Goal: Task Accomplishment & Management: Manage account settings

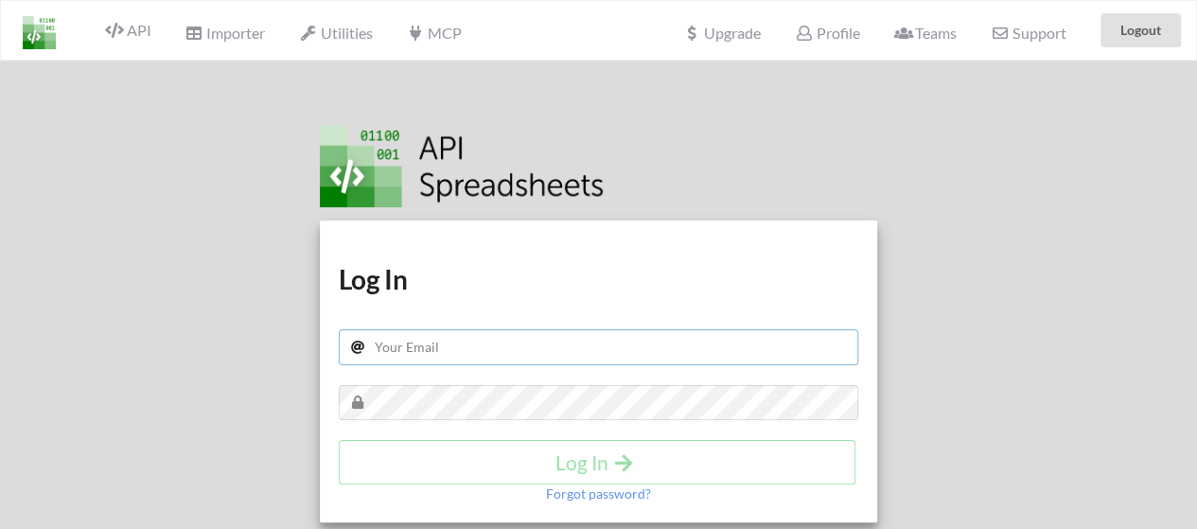
click at [586, 346] on input "text" at bounding box center [599, 347] width 520 height 36
type input "sales@petmojo.in"
click at [498, 453] on h4 "Log In" at bounding box center [597, 462] width 477 height 24
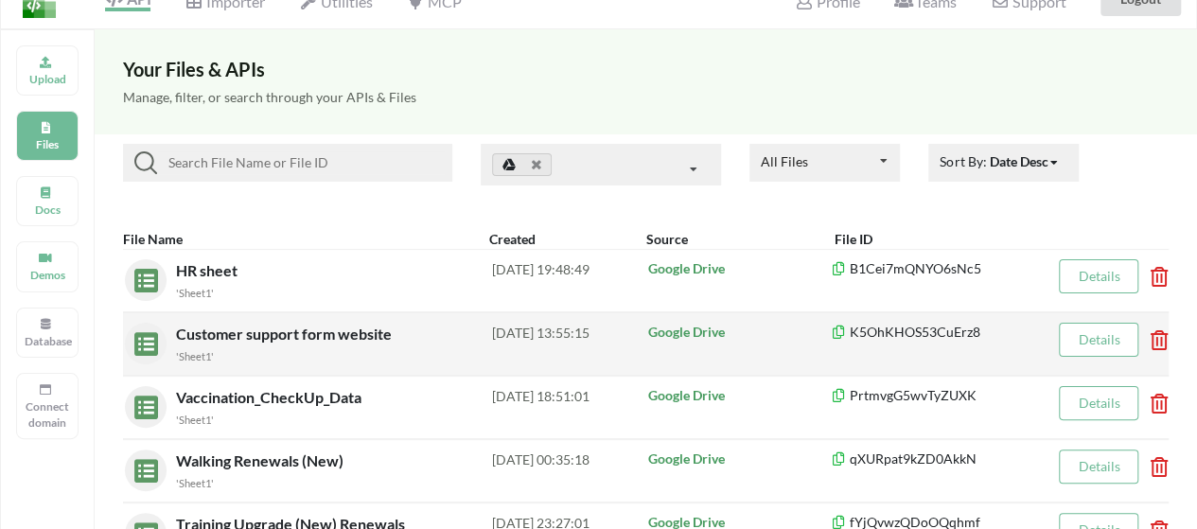
scroll to position [24, 0]
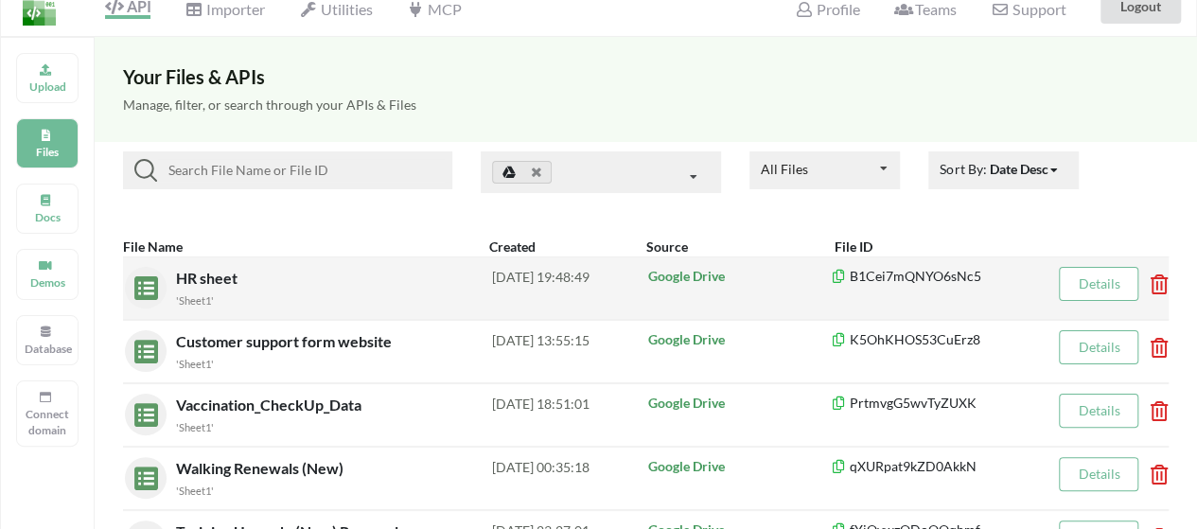
click at [223, 275] on span "HR sheet" at bounding box center [208, 278] width 65 height 18
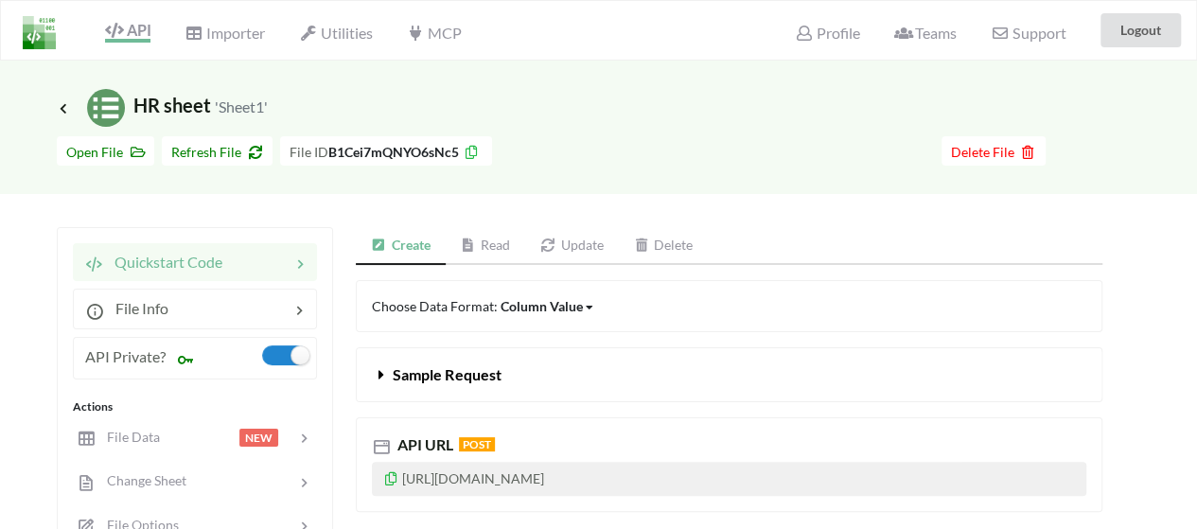
click at [565, 313] on div "Column Value" at bounding box center [541, 306] width 82 height 20
click at [553, 398] on span "Column" at bounding box center [540, 404] width 47 height 16
click at [536, 307] on div "Column" at bounding box center [523, 306] width 46 height 20
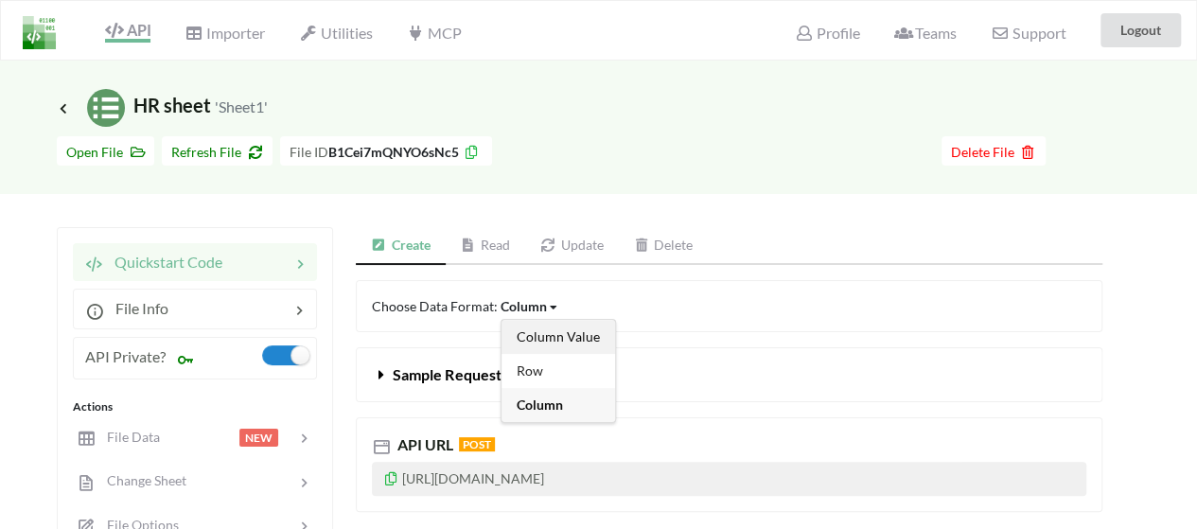
click at [535, 334] on span "Column Value" at bounding box center [558, 336] width 83 height 16
click at [493, 238] on link "Read" at bounding box center [486, 246] width 80 height 38
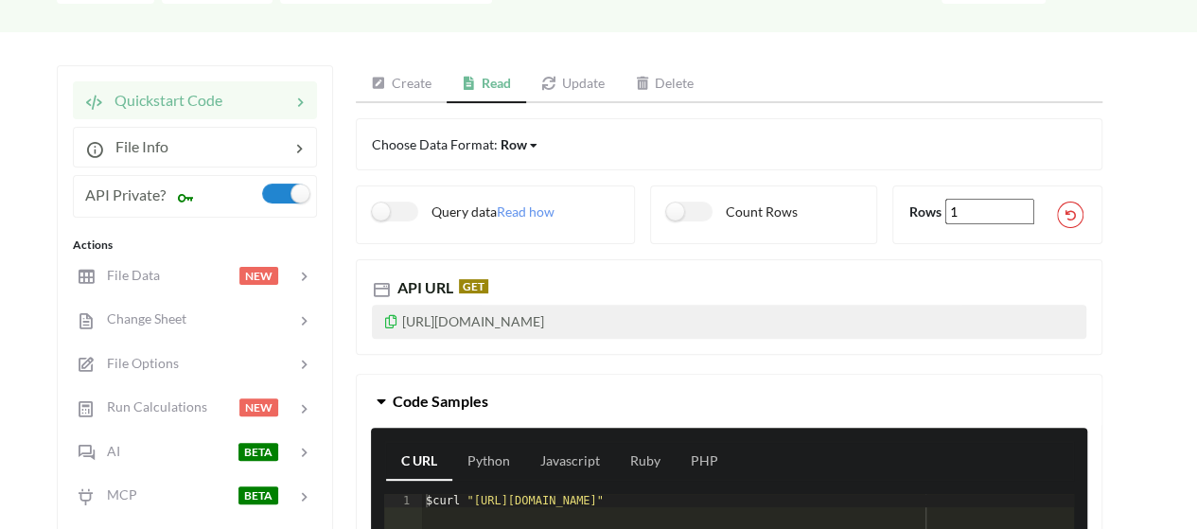
scroll to position [154, 0]
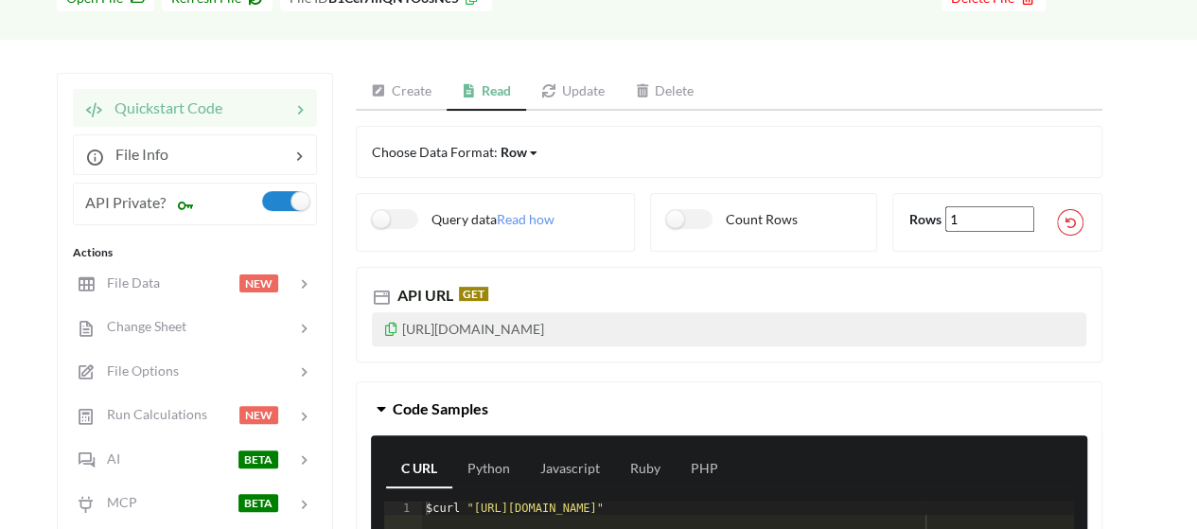
click at [597, 91] on link "Update" at bounding box center [573, 92] width 94 height 38
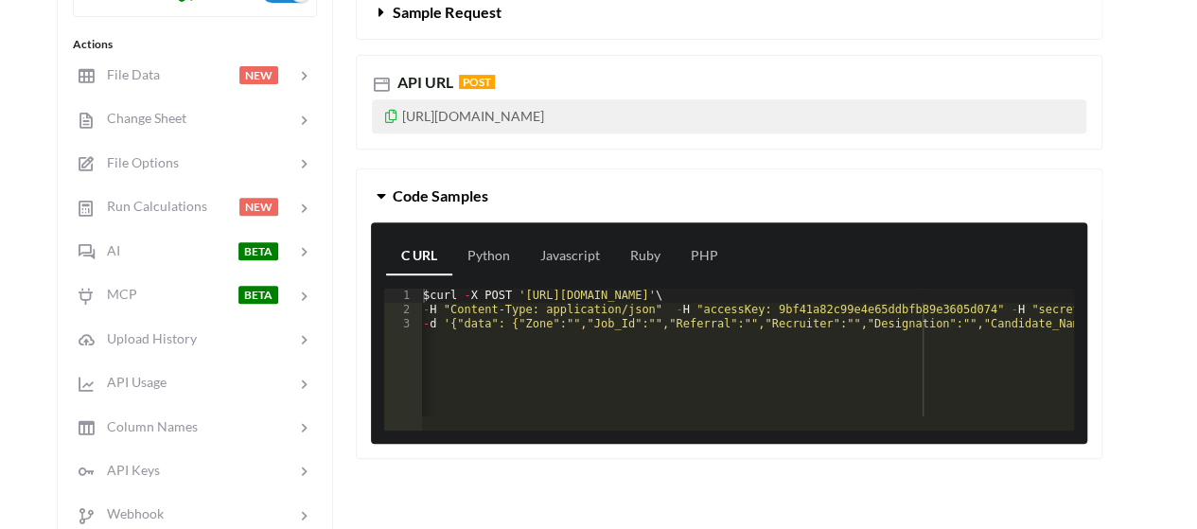
scroll to position [0, 0]
click at [566, 256] on link "Javascript" at bounding box center [570, 256] width 90 height 38
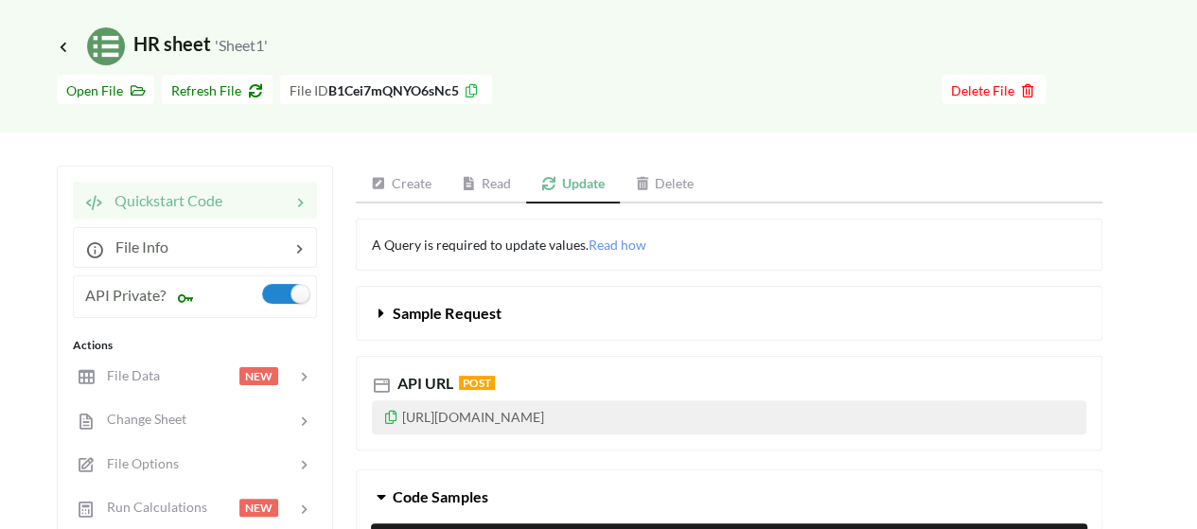
scroll to position [68, 0]
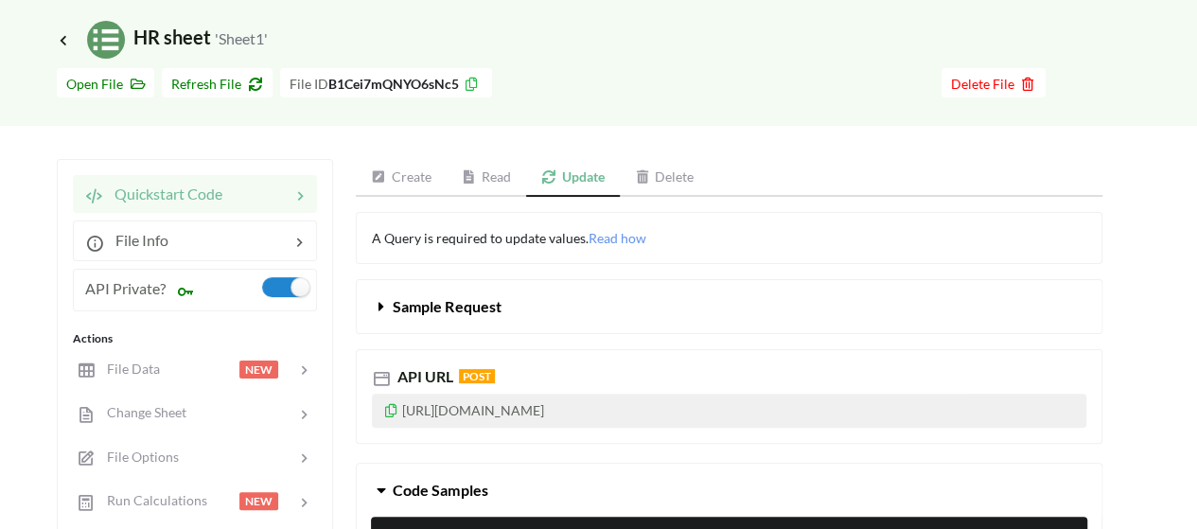
click at [415, 184] on link "Create" at bounding box center [401, 178] width 91 height 38
click at [386, 318] on button "Sample Request" at bounding box center [729, 306] width 744 height 53
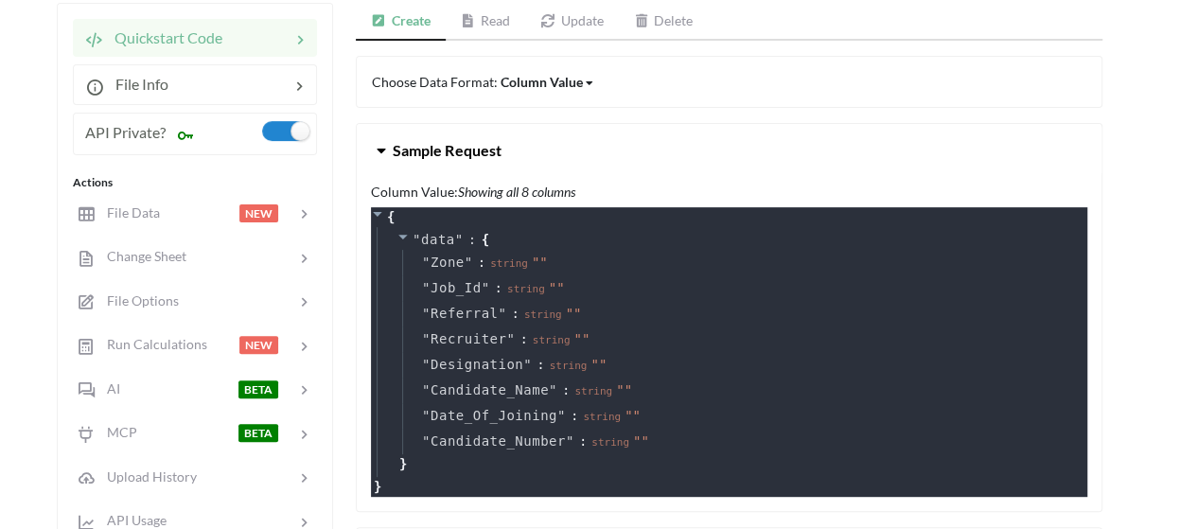
scroll to position [223, 0]
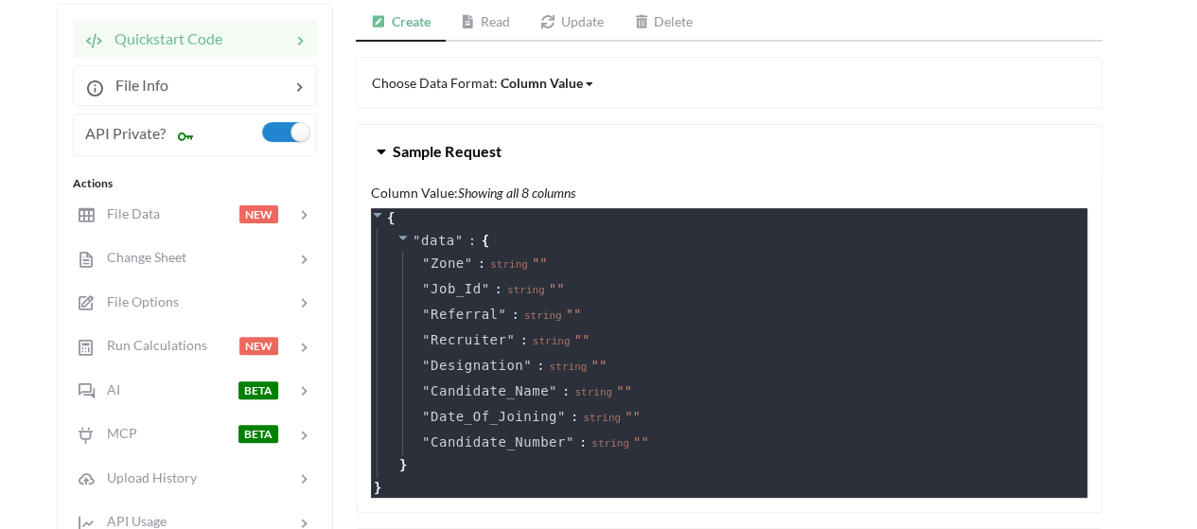
click at [383, 148] on icon at bounding box center [381, 147] width 18 height 15
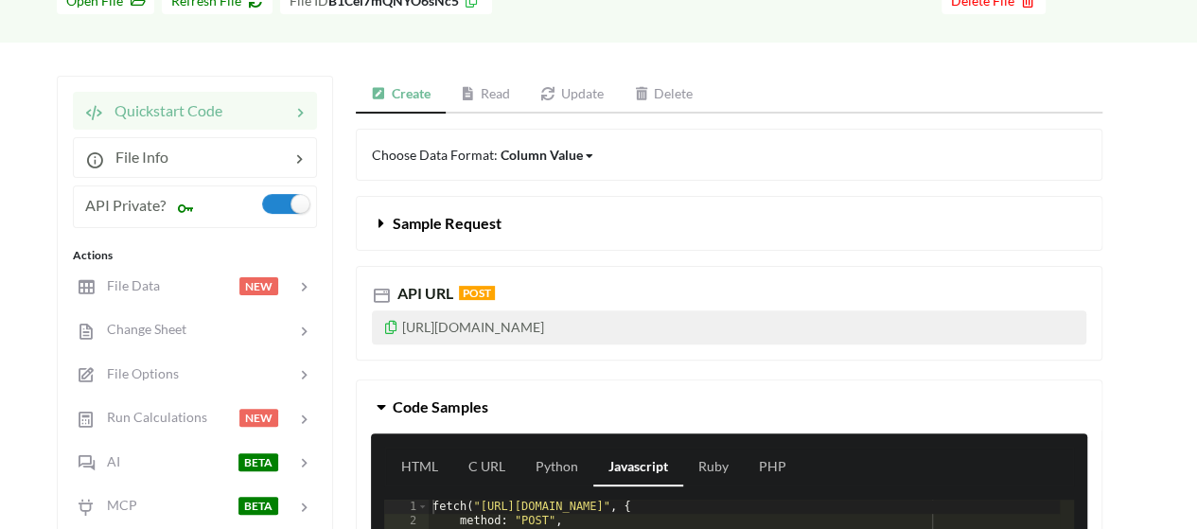
scroll to position [153, 0]
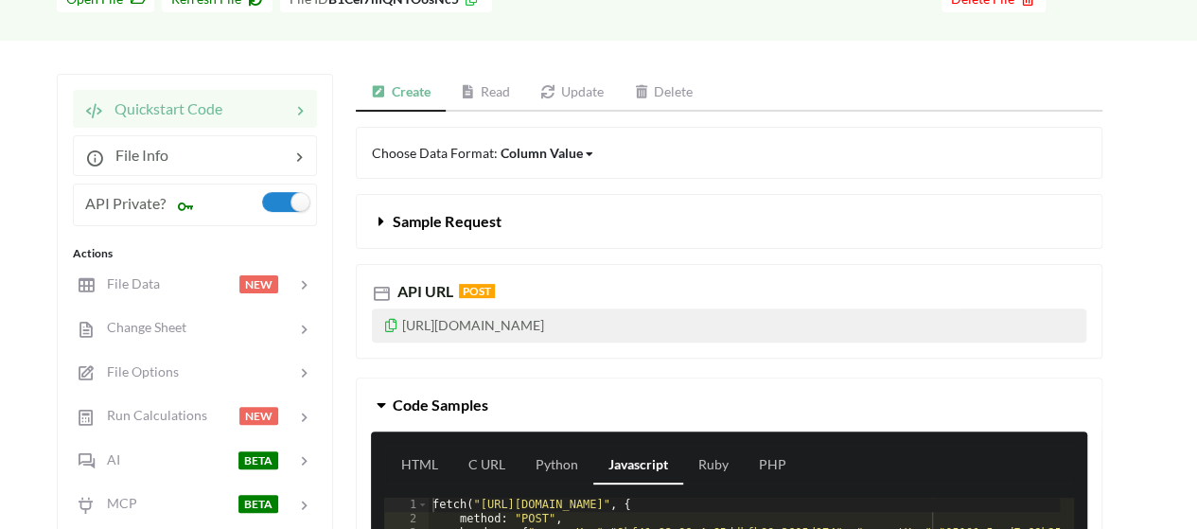
click at [503, 91] on link "Read" at bounding box center [486, 93] width 80 height 38
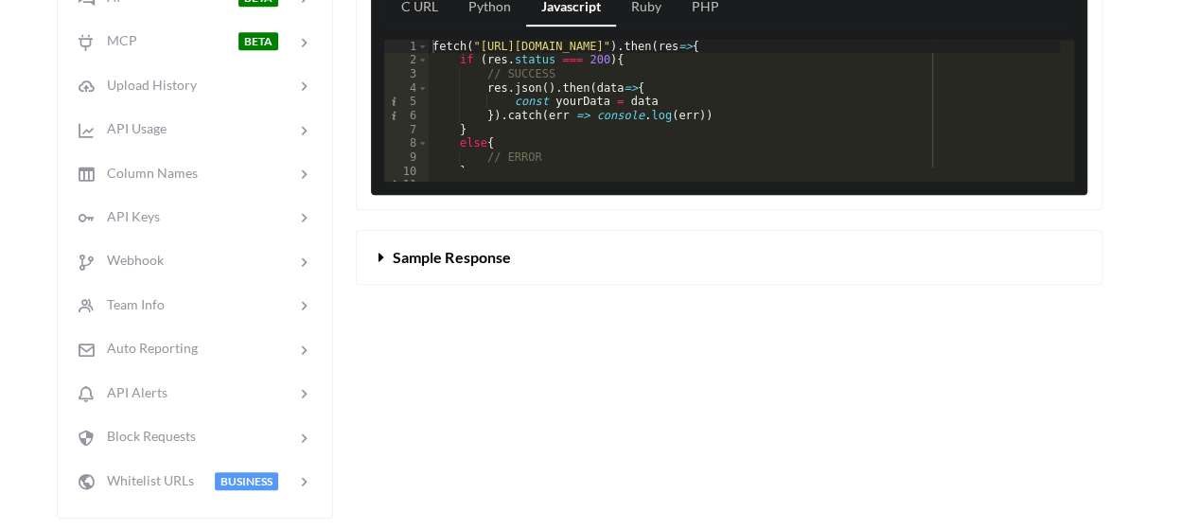
scroll to position [617, 0]
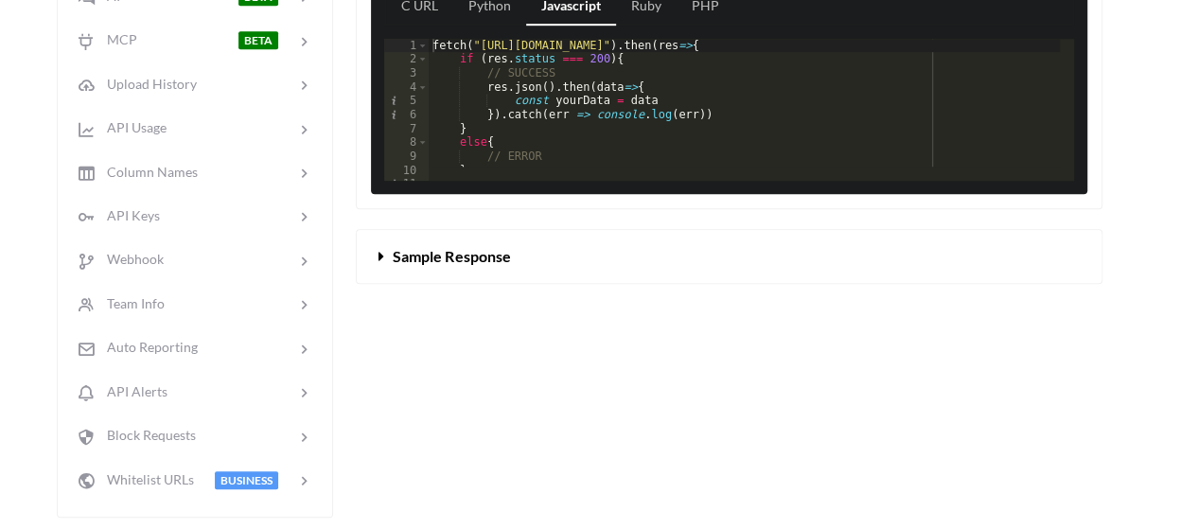
click at [453, 265] on span "Sample Response" at bounding box center [451, 256] width 117 height 18
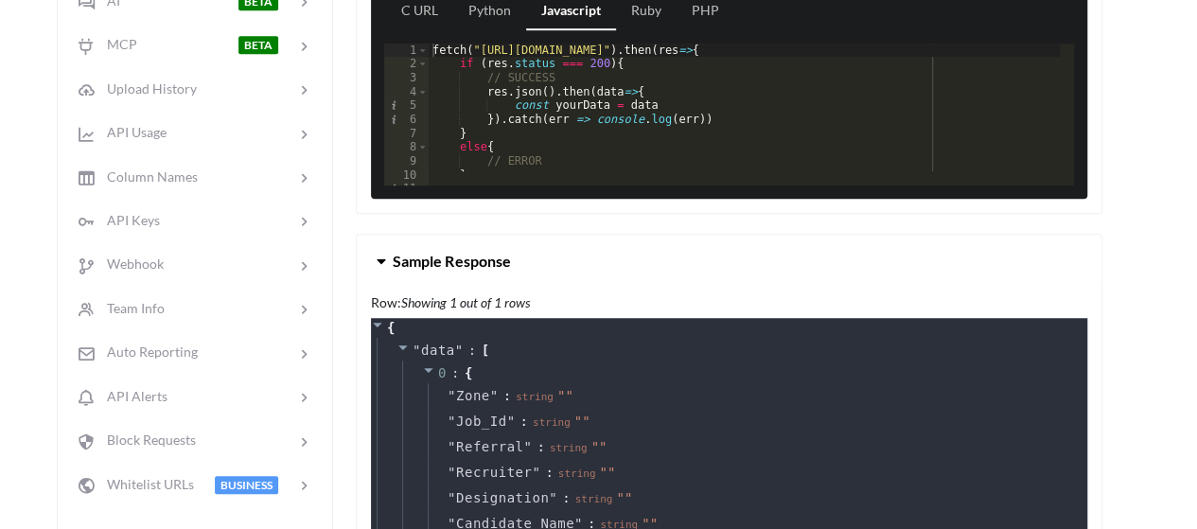
scroll to position [613, 0]
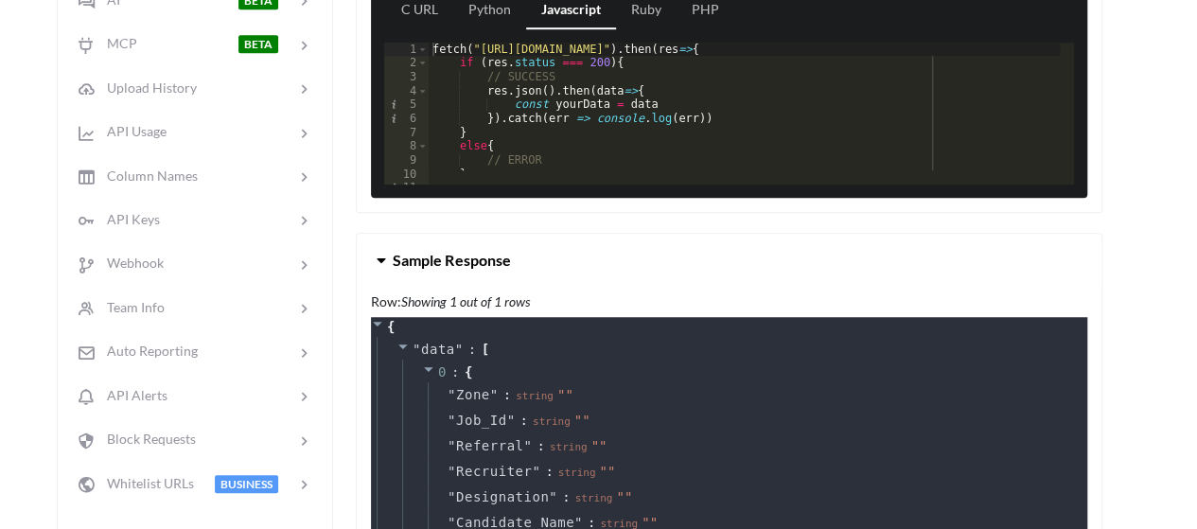
click at [453, 269] on span "Sample Response" at bounding box center [451, 260] width 117 height 18
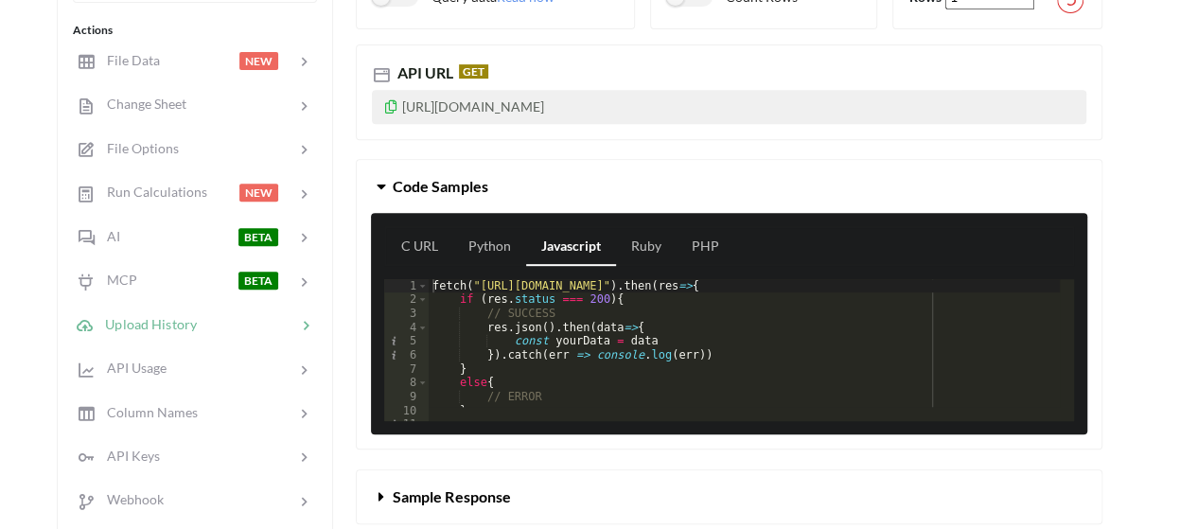
scroll to position [0, 0]
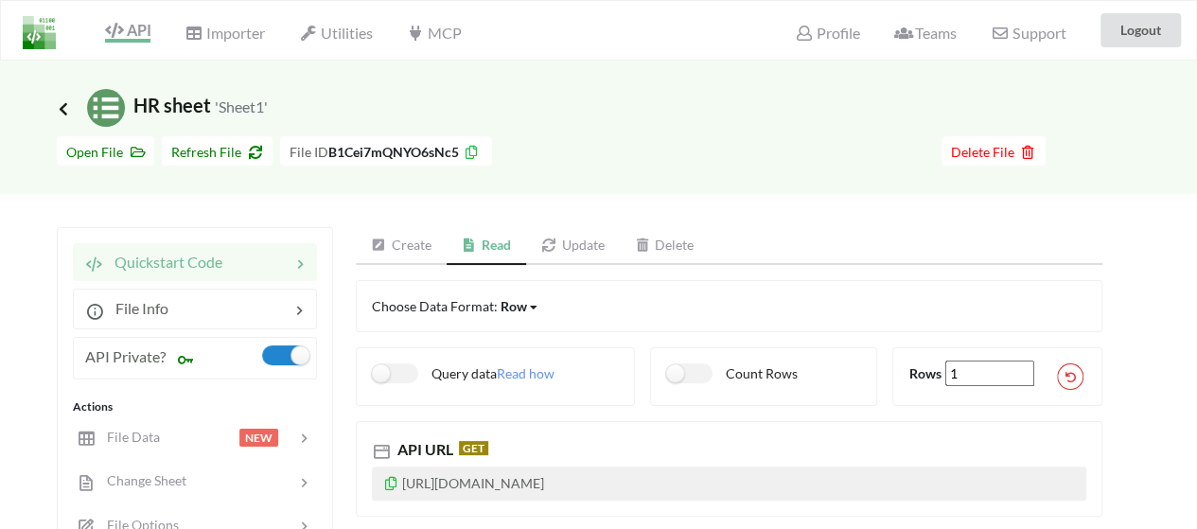
click at [67, 111] on icon at bounding box center [63, 107] width 17 height 15
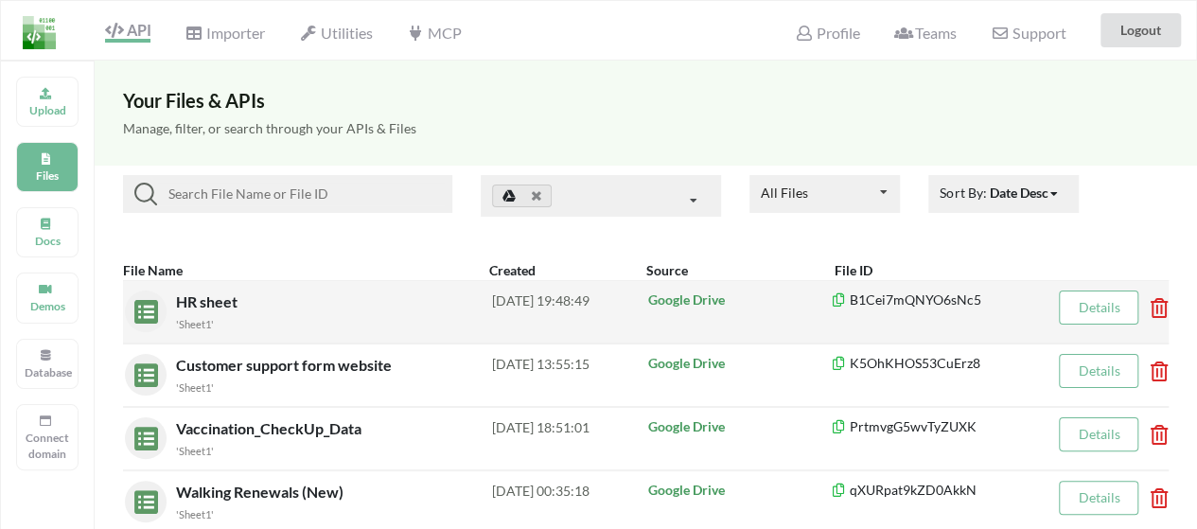
click at [206, 306] on span "HR sheet" at bounding box center [208, 301] width 65 height 18
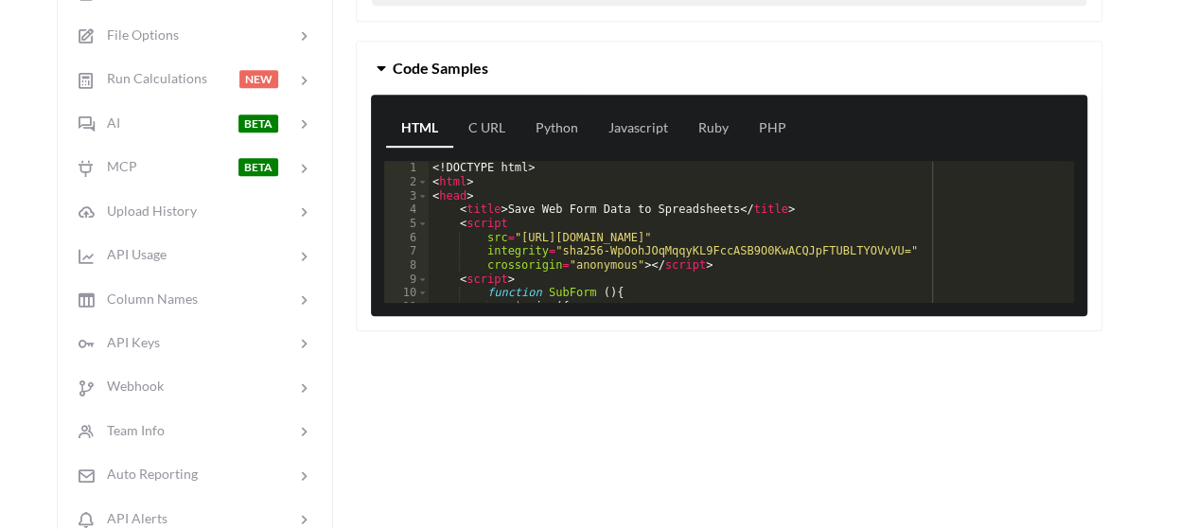
scroll to position [541, 0]
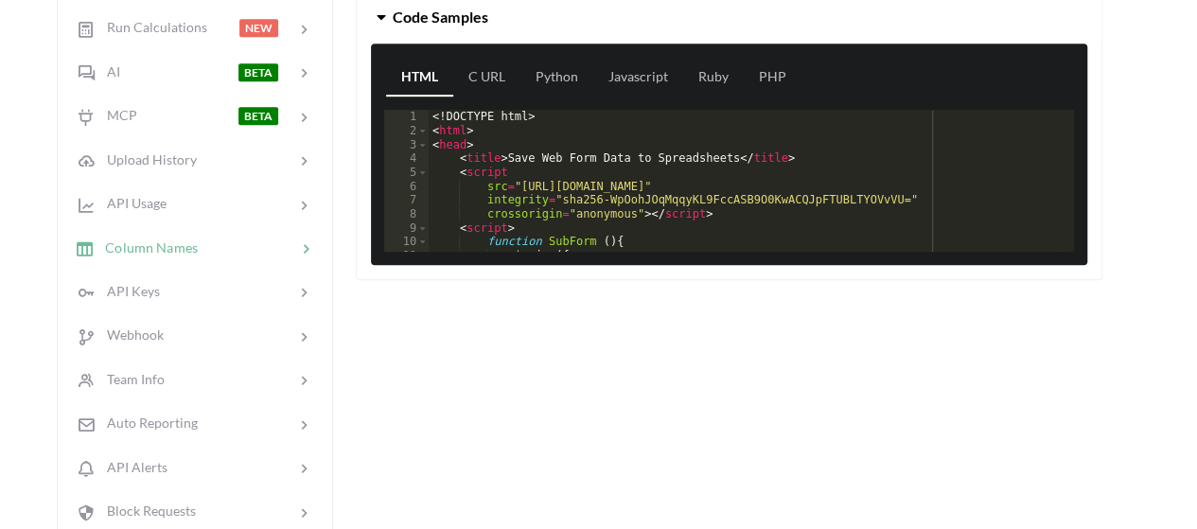
click at [228, 236] on div at bounding box center [247, 247] width 98 height 22
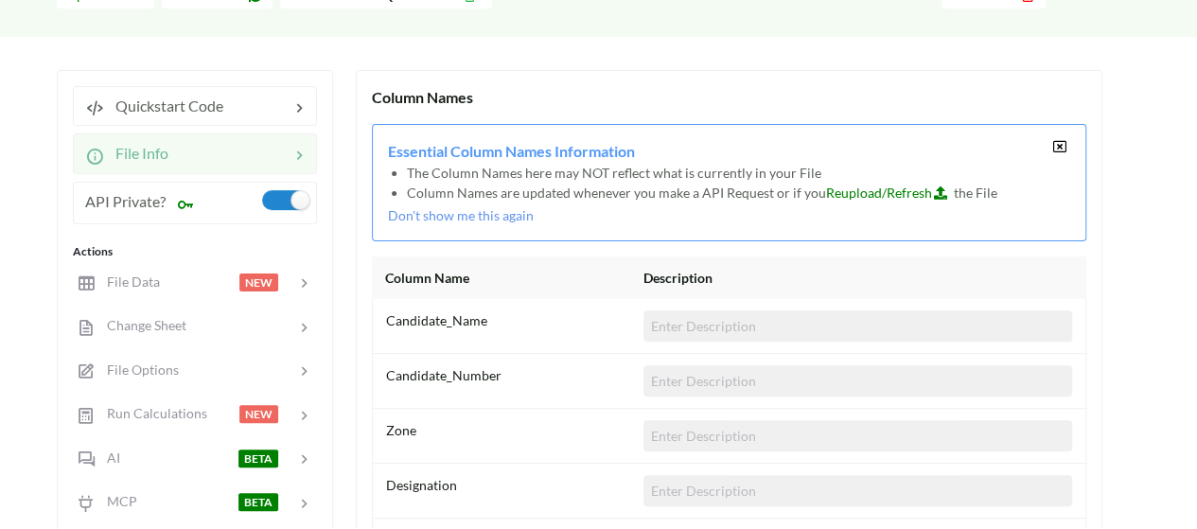
scroll to position [0, 0]
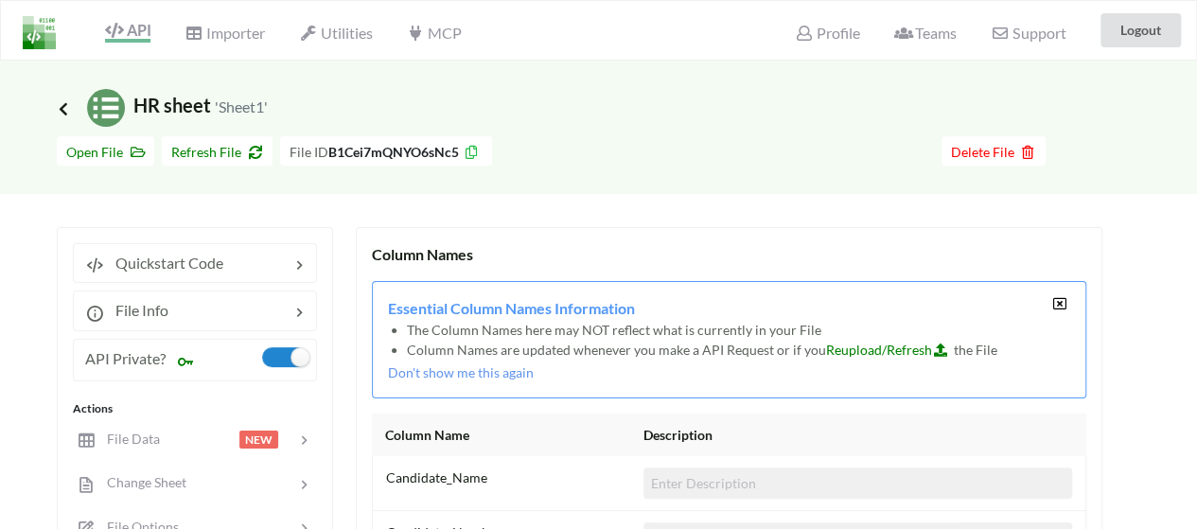
click at [63, 107] on icon at bounding box center [63, 107] width 17 height 15
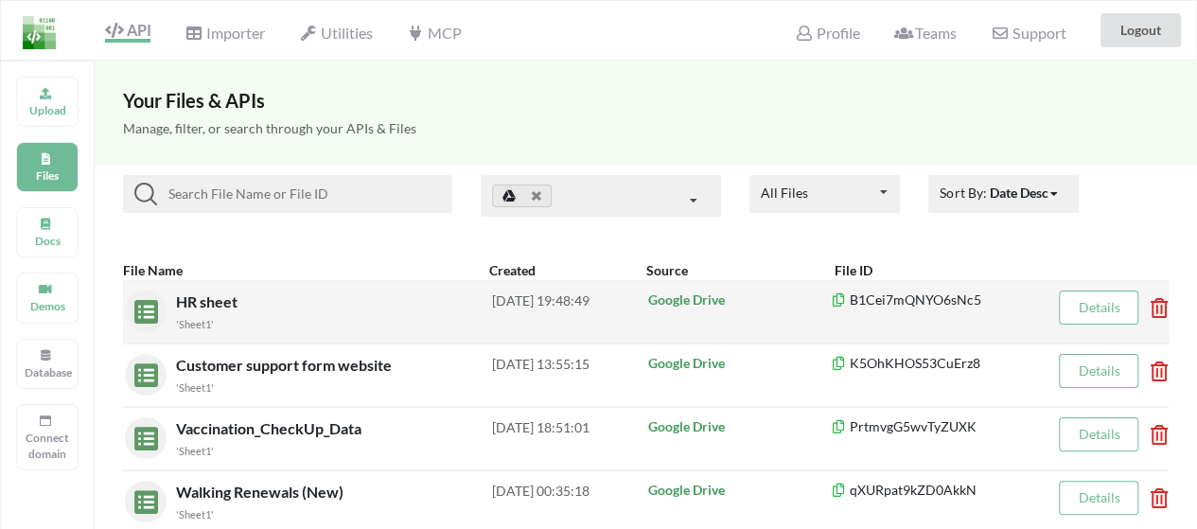
click at [225, 304] on span "HR sheet" at bounding box center [208, 301] width 65 height 18
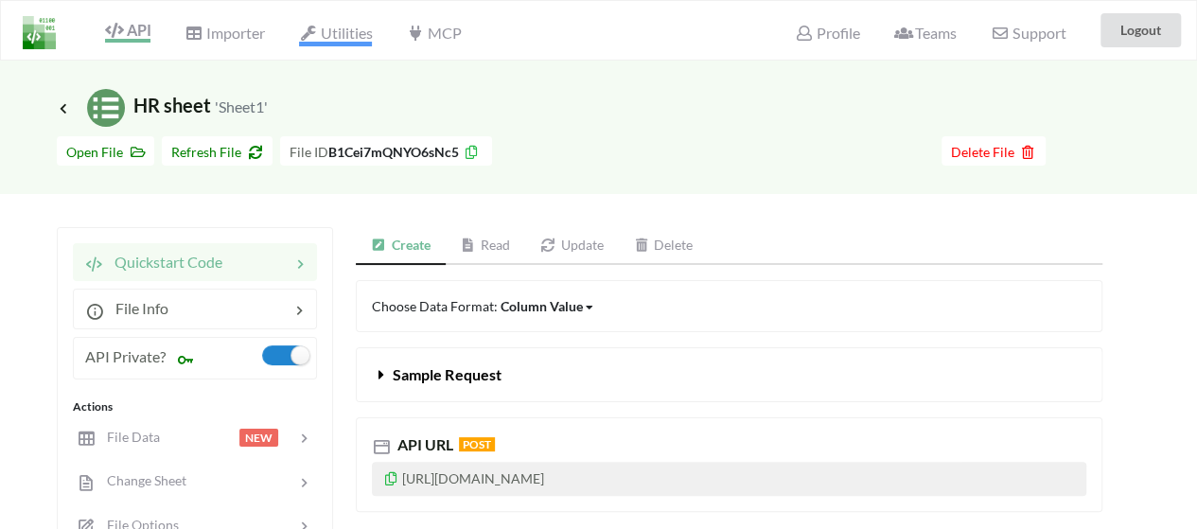
click at [327, 38] on span "Utilities" at bounding box center [335, 35] width 73 height 23
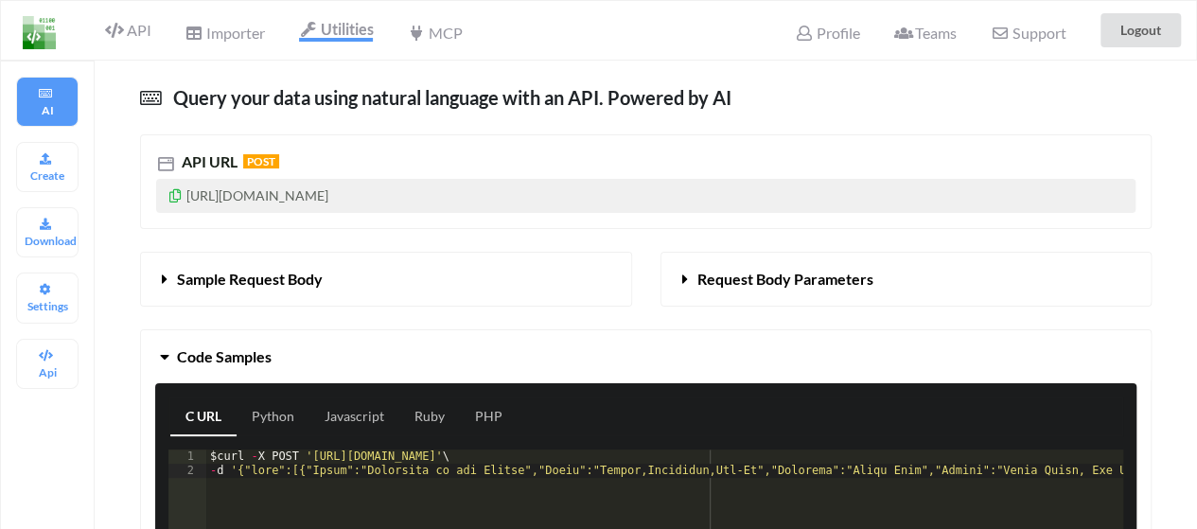
click at [151, 38] on div "API" at bounding box center [120, 30] width 85 height 36
click at [142, 33] on span "API" at bounding box center [127, 32] width 45 height 23
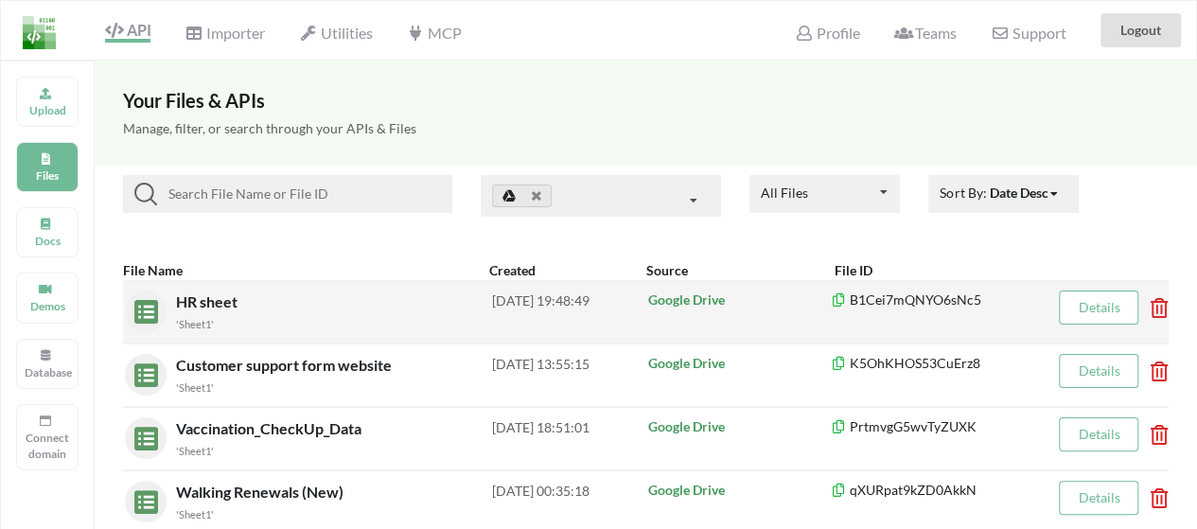
click at [225, 300] on span "HR sheet" at bounding box center [208, 301] width 65 height 18
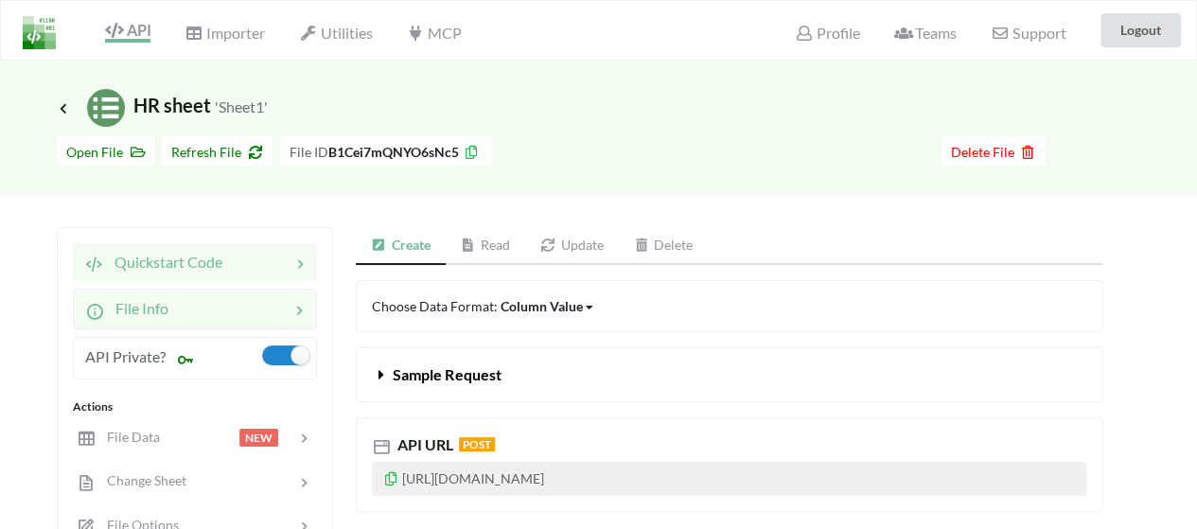
click at [269, 317] on div at bounding box center [228, 308] width 121 height 23
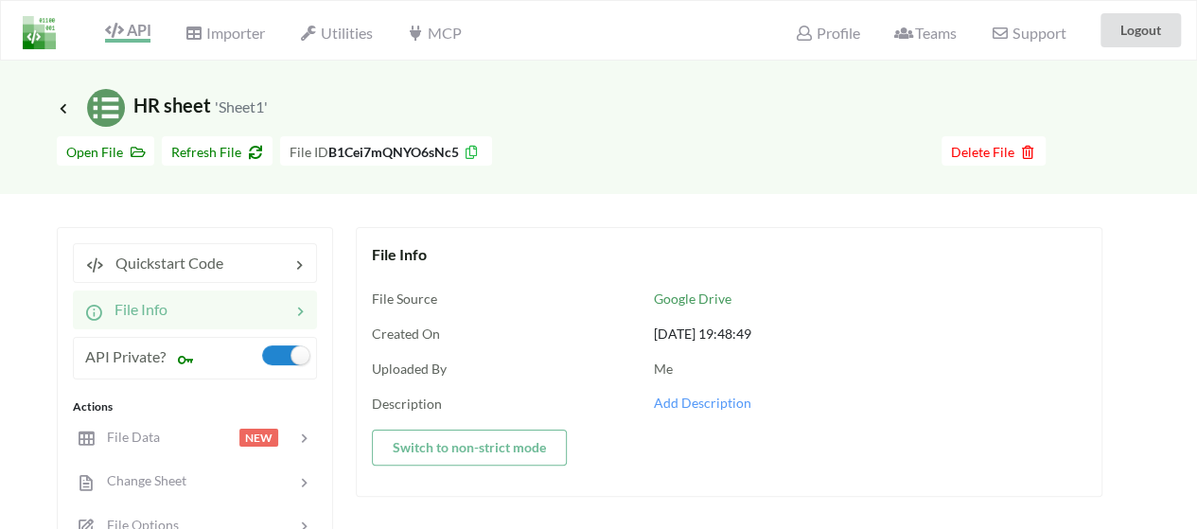
click at [269, 317] on div at bounding box center [228, 309] width 123 height 23
click at [149, 446] on div "File Data" at bounding box center [117, 438] width 85 height 22
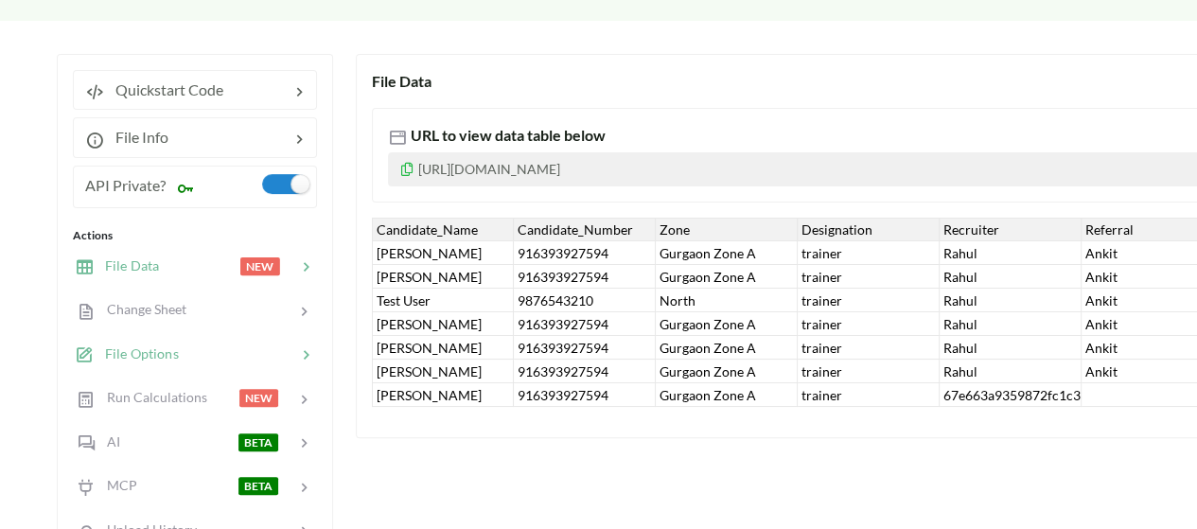
click at [202, 351] on div at bounding box center [237, 354] width 117 height 22
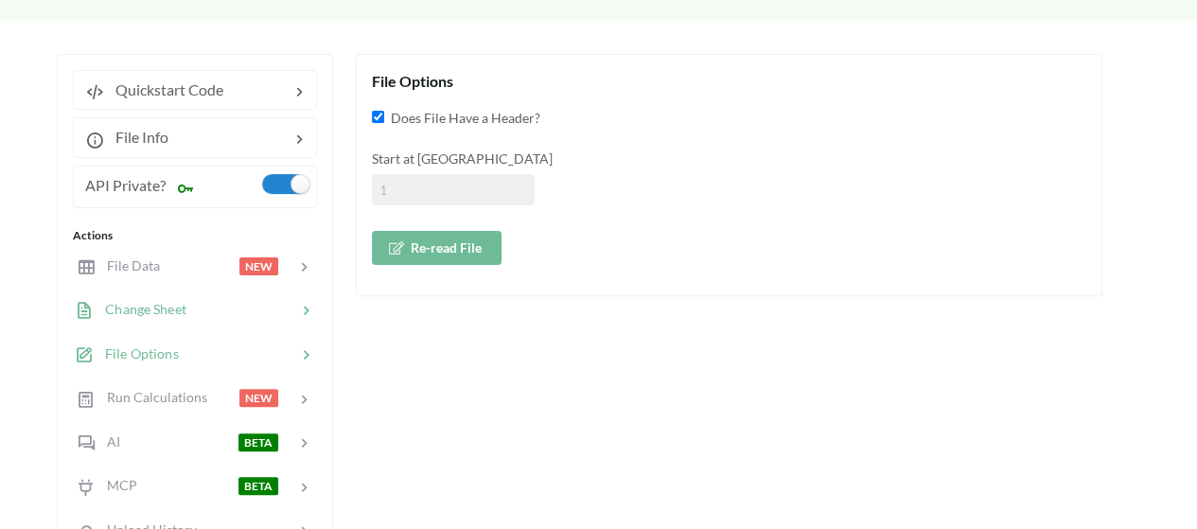
click at [209, 315] on div at bounding box center [241, 310] width 110 height 22
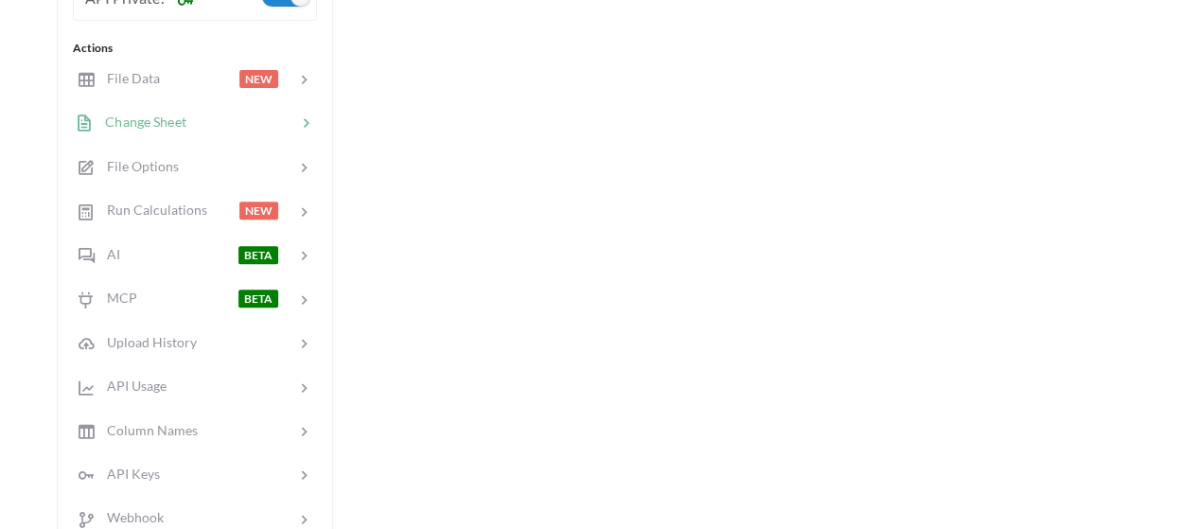
scroll to position [359, 0]
click at [231, 366] on div "API Usage" at bounding box center [194, 387] width 249 height 44
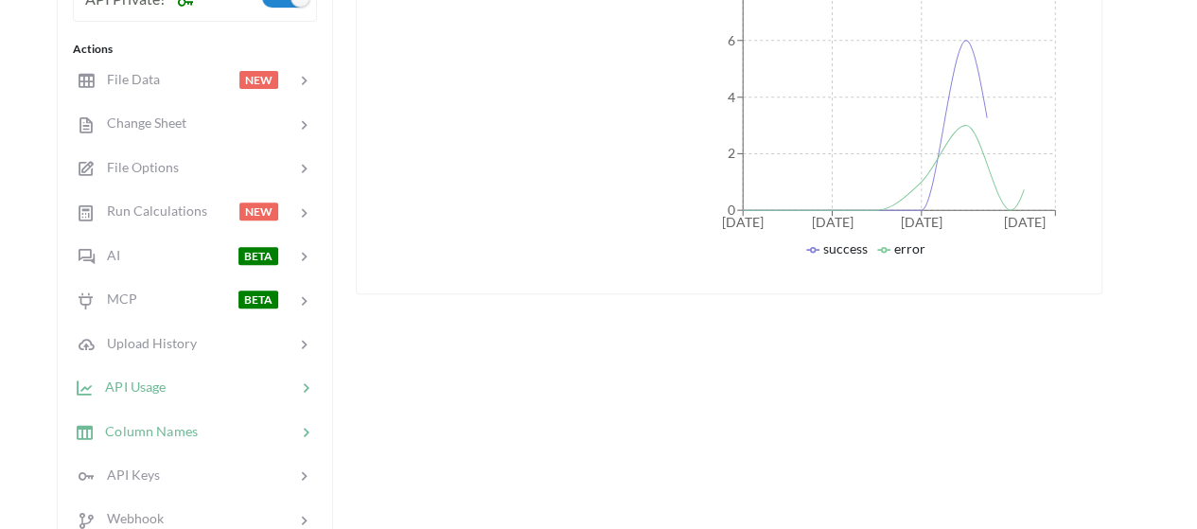
click at [229, 427] on div at bounding box center [247, 431] width 98 height 22
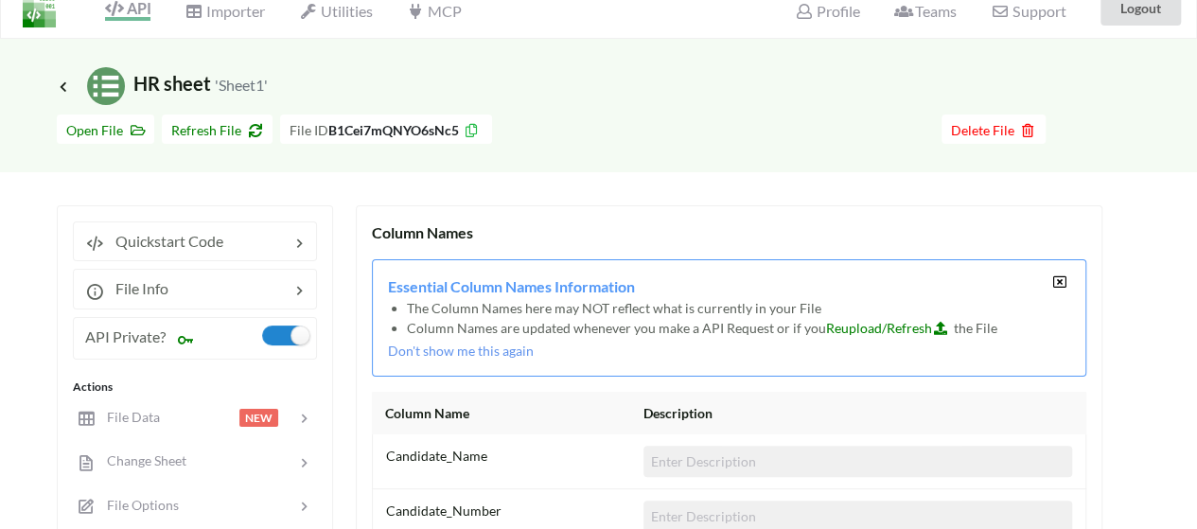
scroll to position [21, 0]
click at [1060, 281] on icon at bounding box center [1059, 282] width 16 height 13
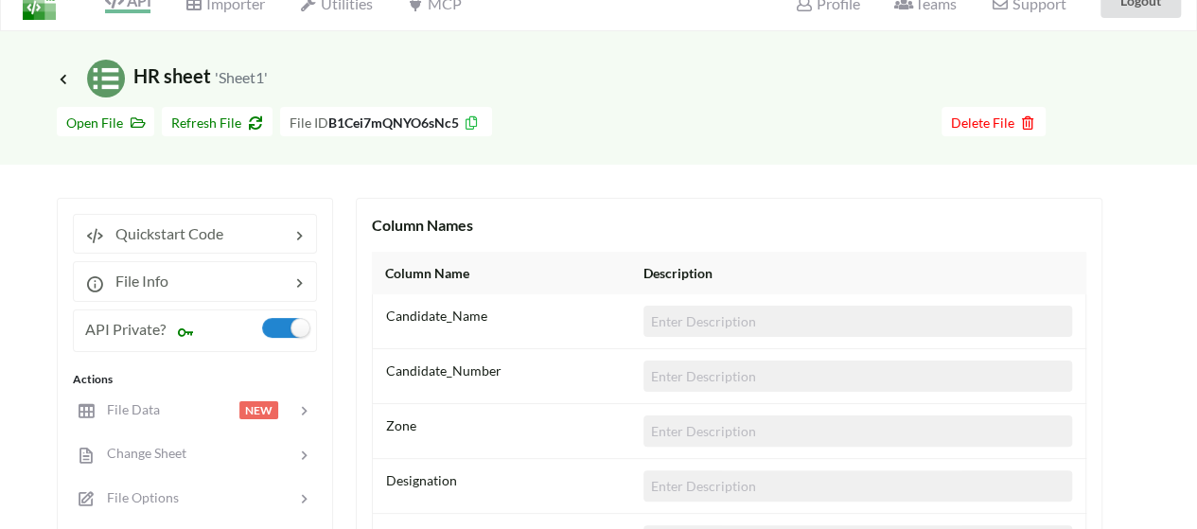
scroll to position [26, 0]
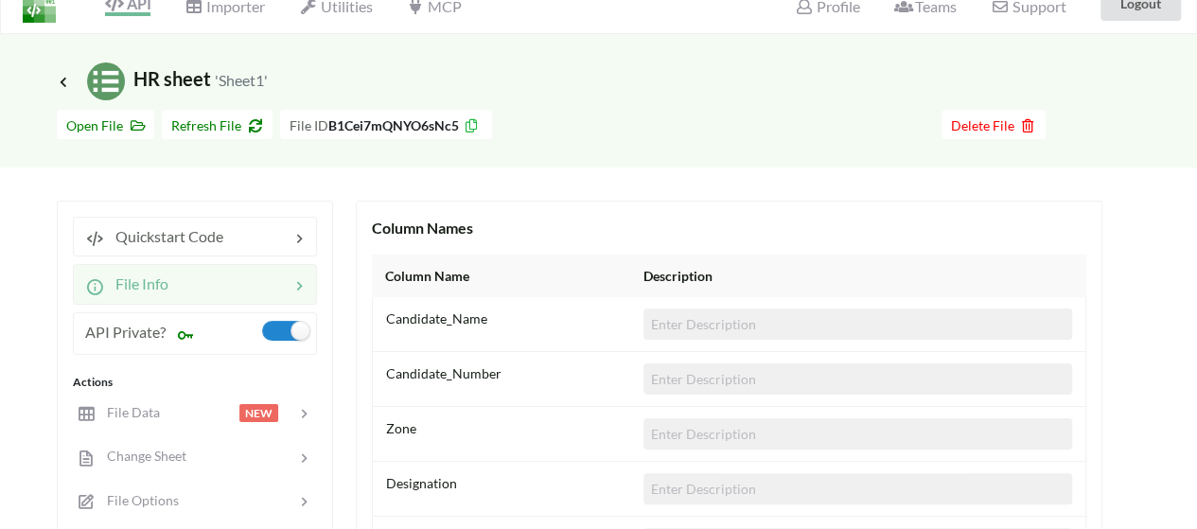
click at [231, 277] on div at bounding box center [228, 283] width 121 height 23
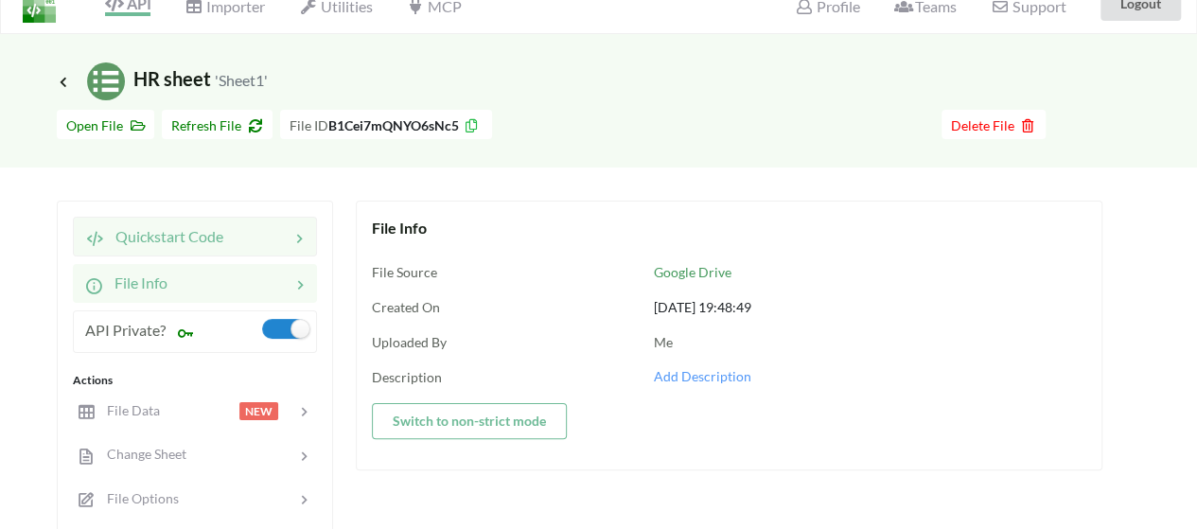
click at [229, 236] on div at bounding box center [256, 236] width 66 height 23
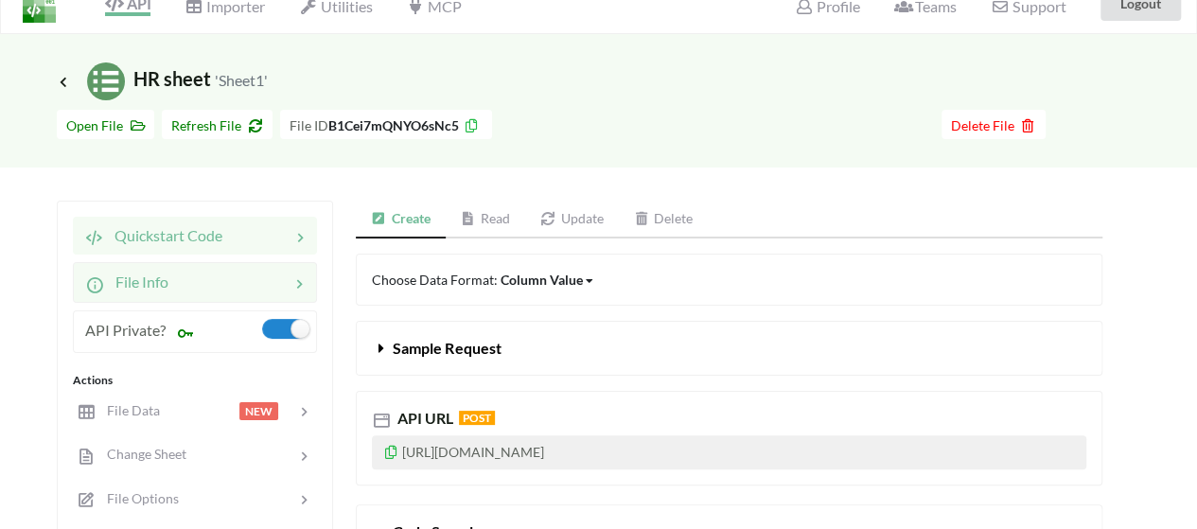
click at [252, 265] on div "File Info" at bounding box center [195, 282] width 244 height 40
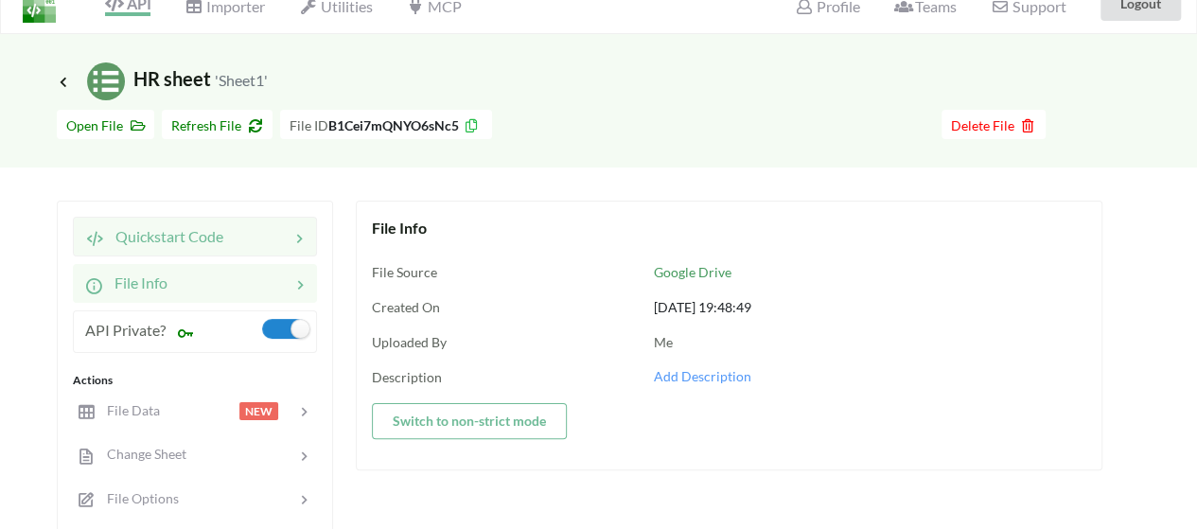
click at [246, 231] on div at bounding box center [256, 236] width 66 height 23
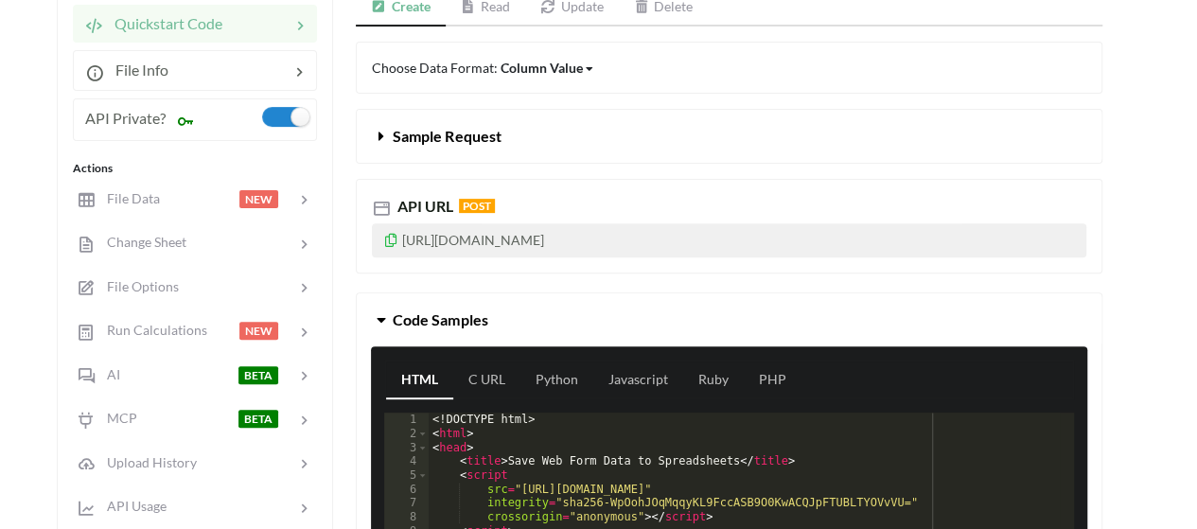
scroll to position [239, 0]
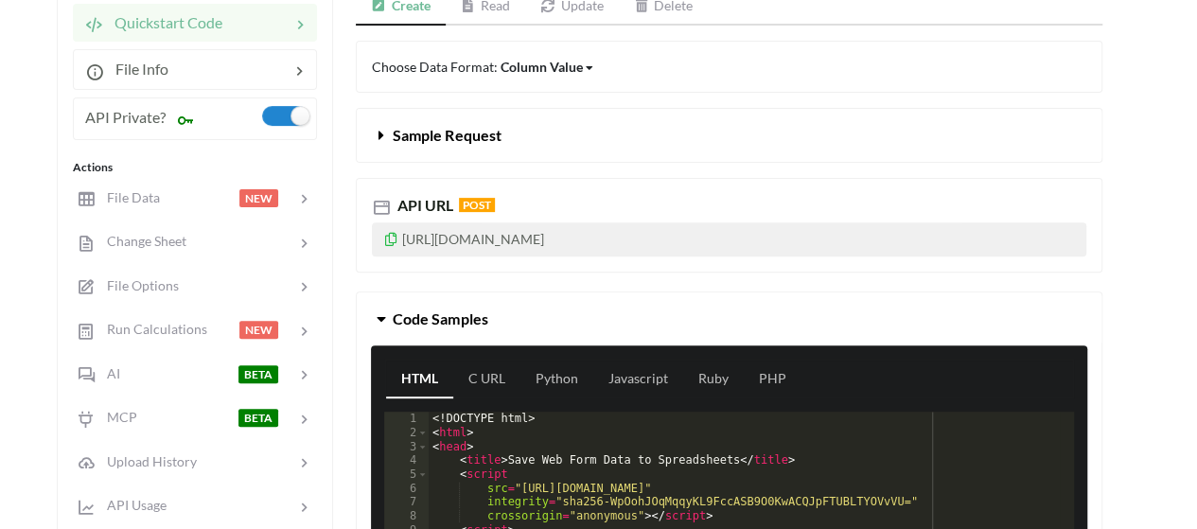
click at [549, 66] on div "Column Value" at bounding box center [541, 67] width 82 height 20
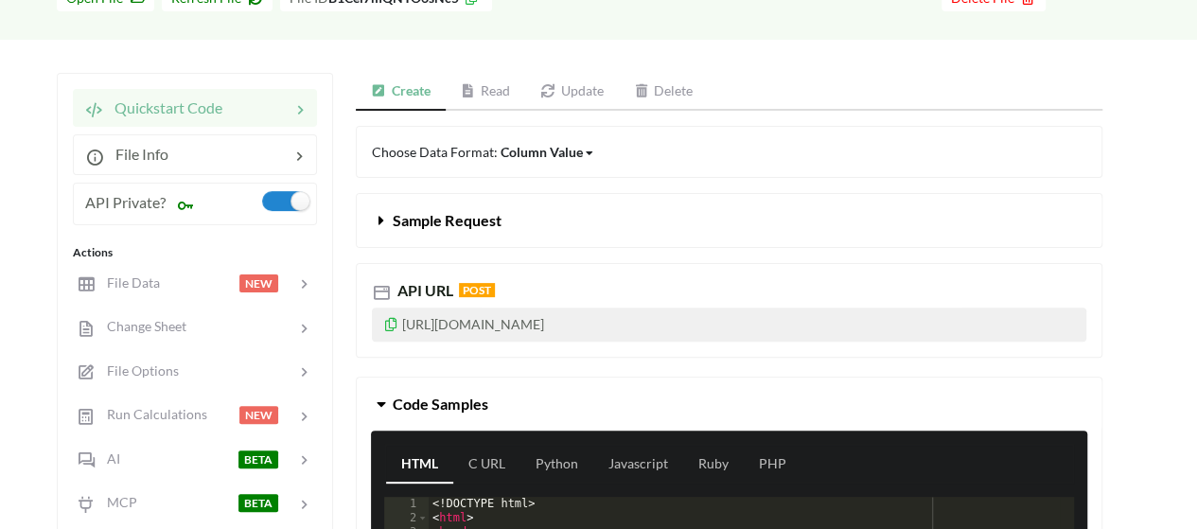
scroll to position [153, 0]
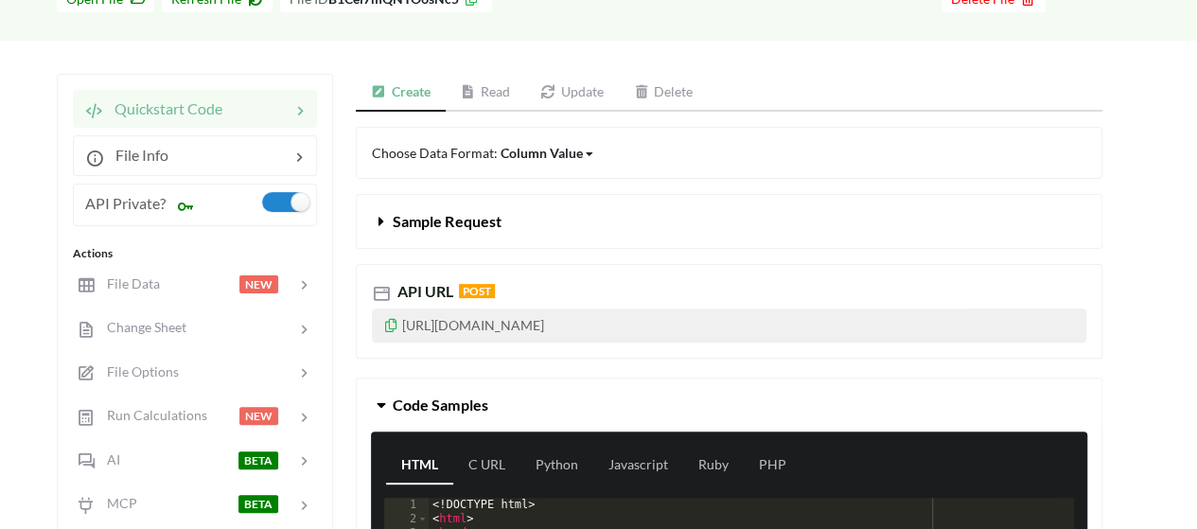
click at [554, 92] on icon at bounding box center [548, 91] width 16 height 13
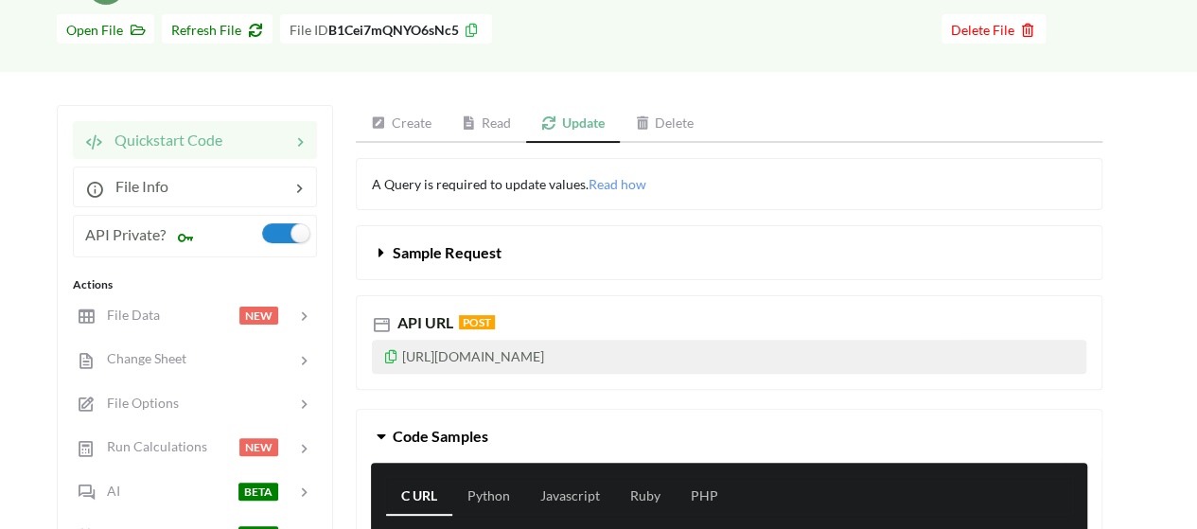
scroll to position [121, 0]
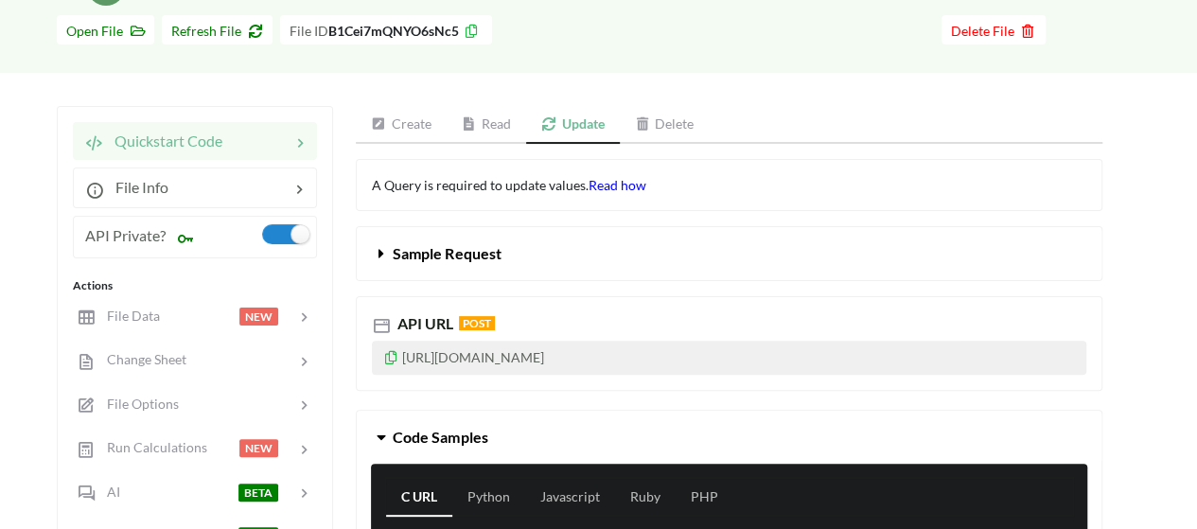
click at [598, 190] on span "Read how" at bounding box center [617, 185] width 58 height 16
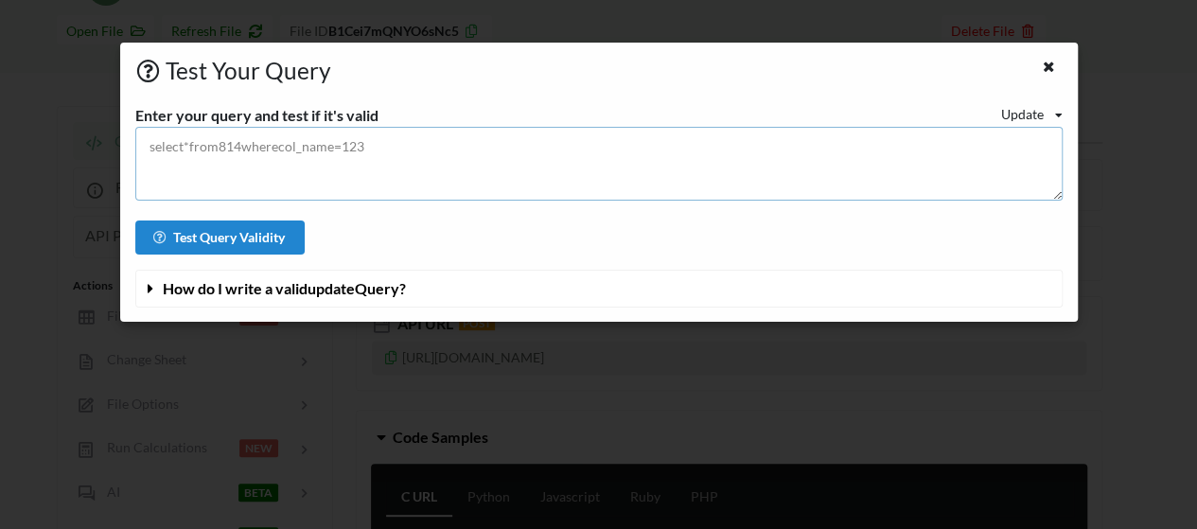
click at [564, 157] on textarea at bounding box center [598, 164] width 927 height 74
click at [528, 287] on button "How do I write a valid update Query?" at bounding box center [598, 289] width 925 height 36
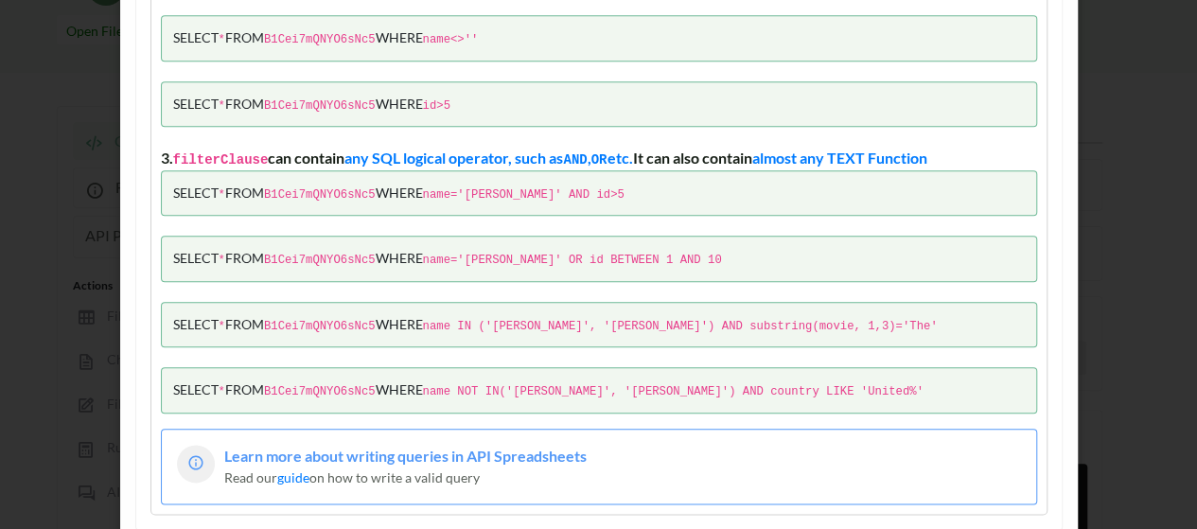
scroll to position [0, 0]
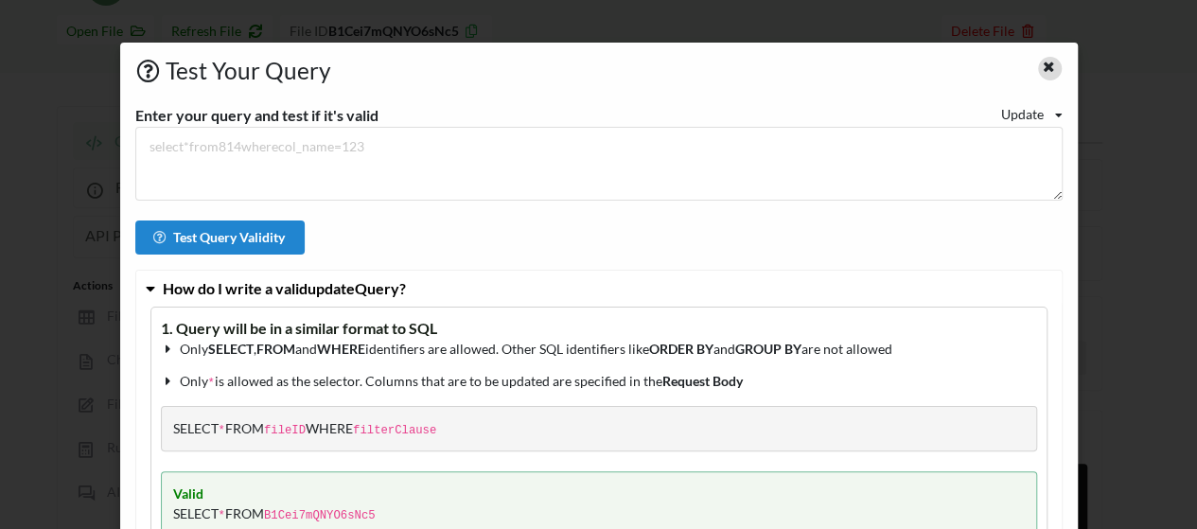
click at [1038, 71] on div at bounding box center [1050, 69] width 24 height 24
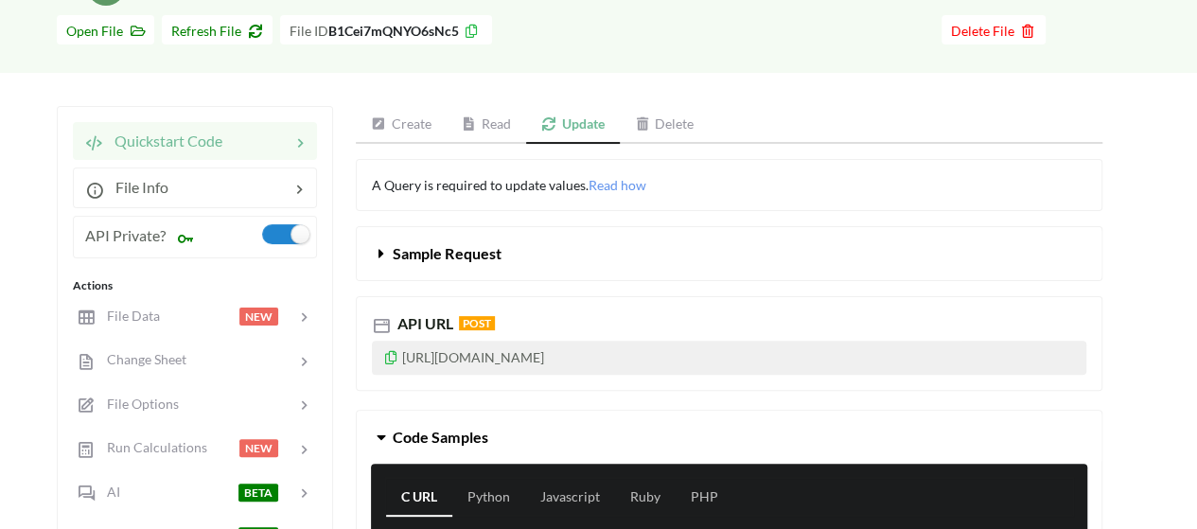
click at [417, 120] on link "Create" at bounding box center [401, 125] width 91 height 38
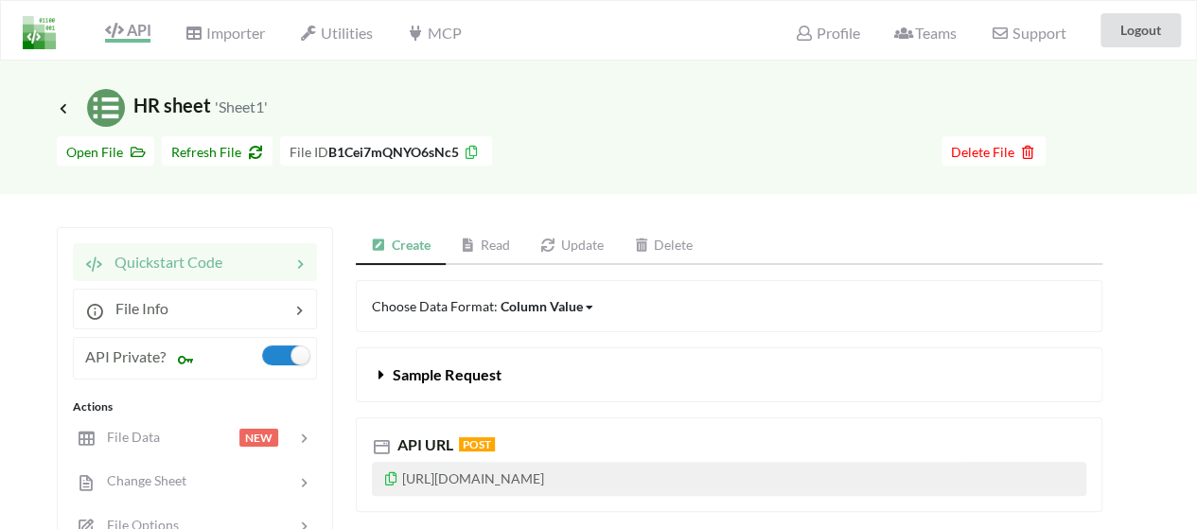
click at [570, 245] on link "Update" at bounding box center [572, 246] width 94 height 38
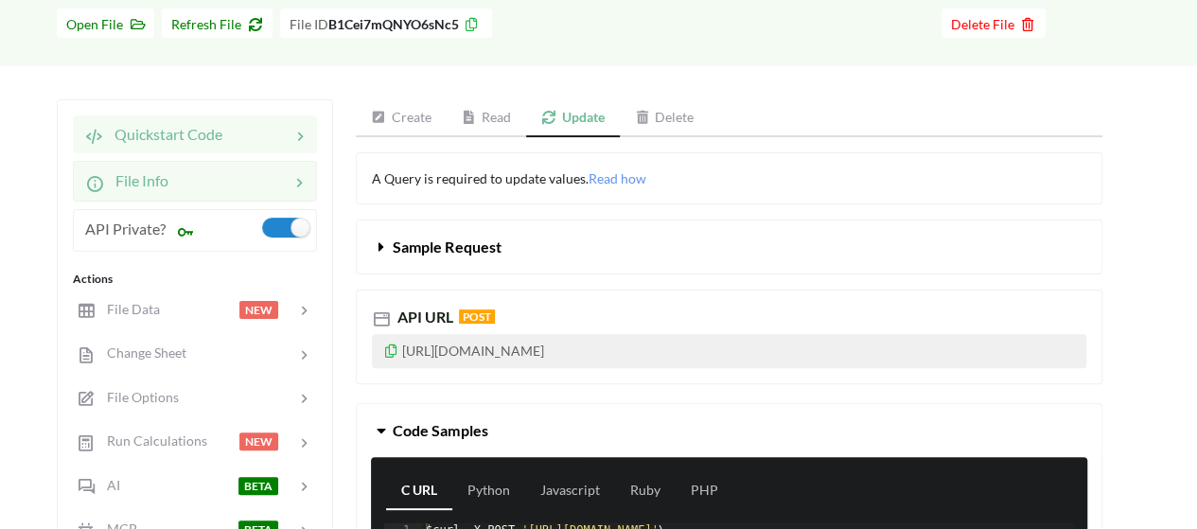
scroll to position [202, 0]
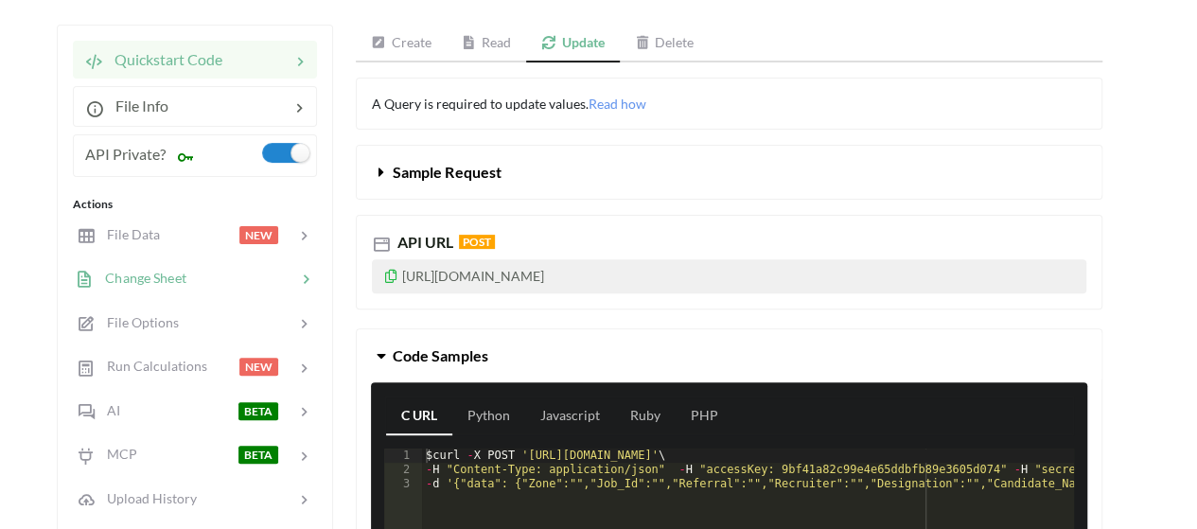
click at [244, 285] on div at bounding box center [241, 279] width 110 height 22
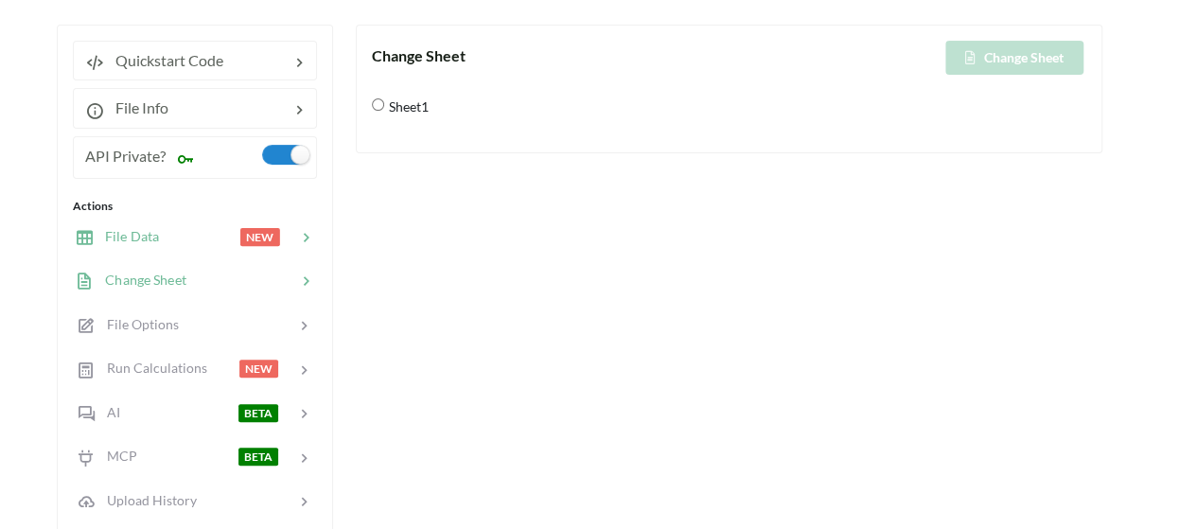
click at [210, 239] on div at bounding box center [199, 237] width 80 height 22
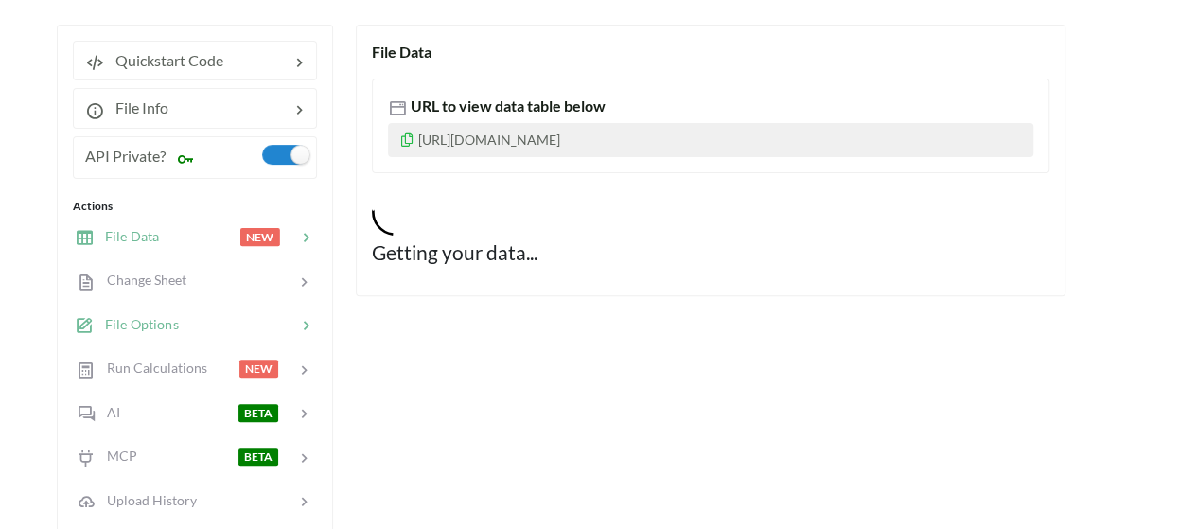
click at [205, 319] on div at bounding box center [237, 325] width 117 height 22
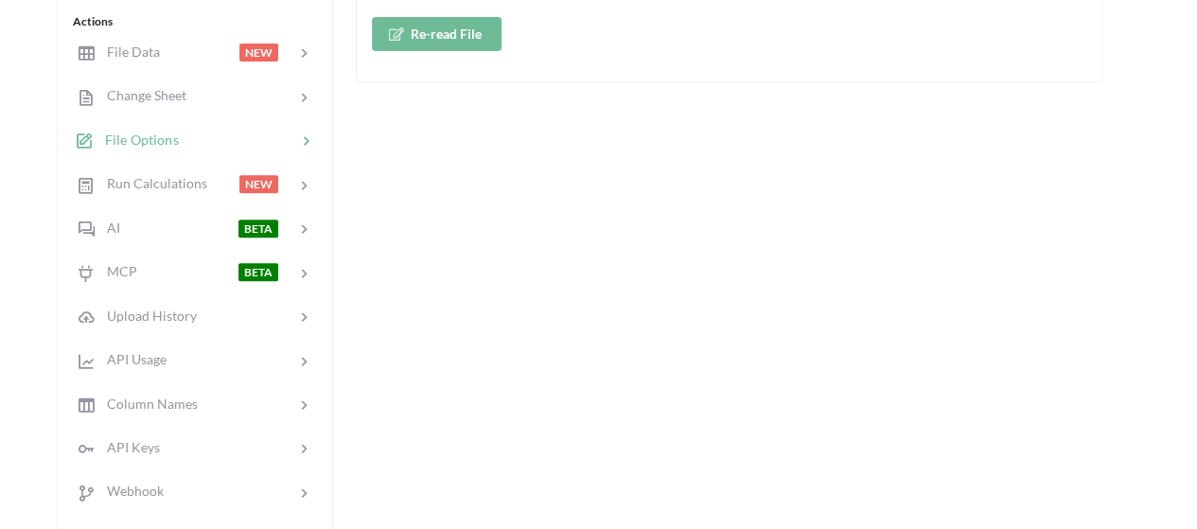
scroll to position [388, 0]
click at [205, 319] on div at bounding box center [245, 315] width 97 height 21
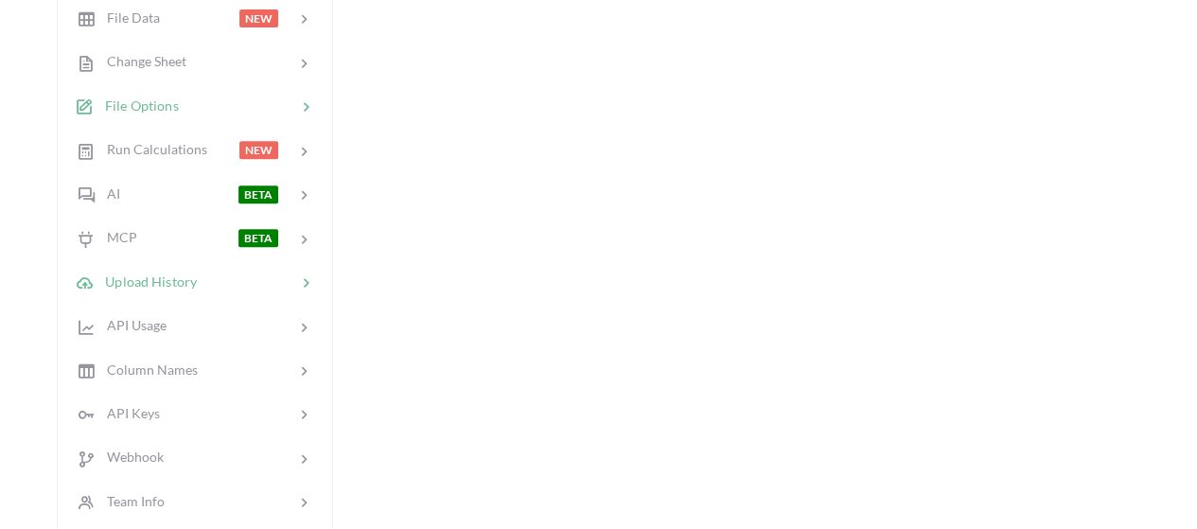
scroll to position [423, 0]
click at [205, 320] on div at bounding box center [231, 324] width 131 height 22
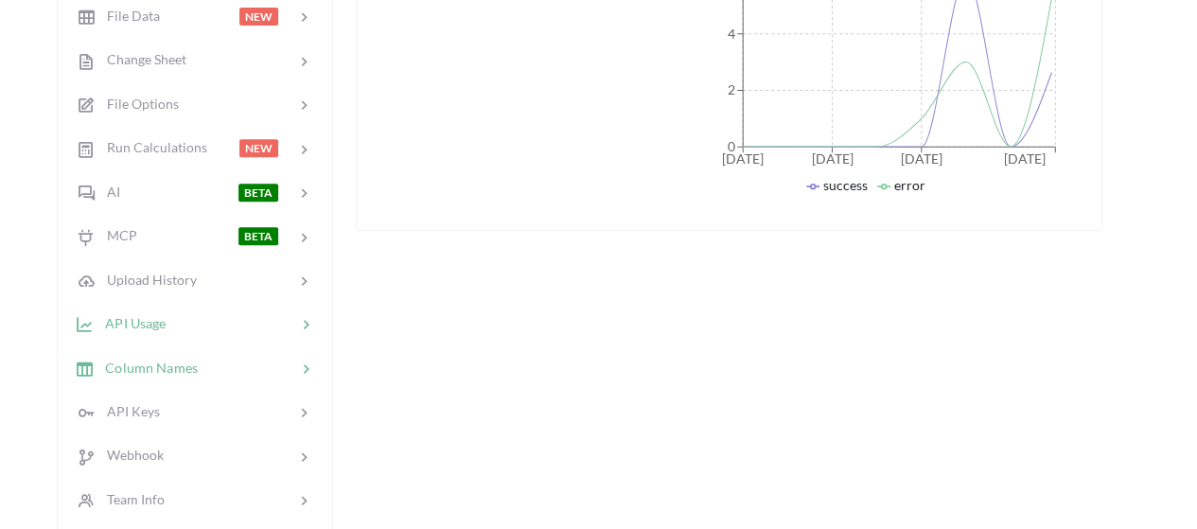
click at [218, 357] on div at bounding box center [247, 368] width 98 height 22
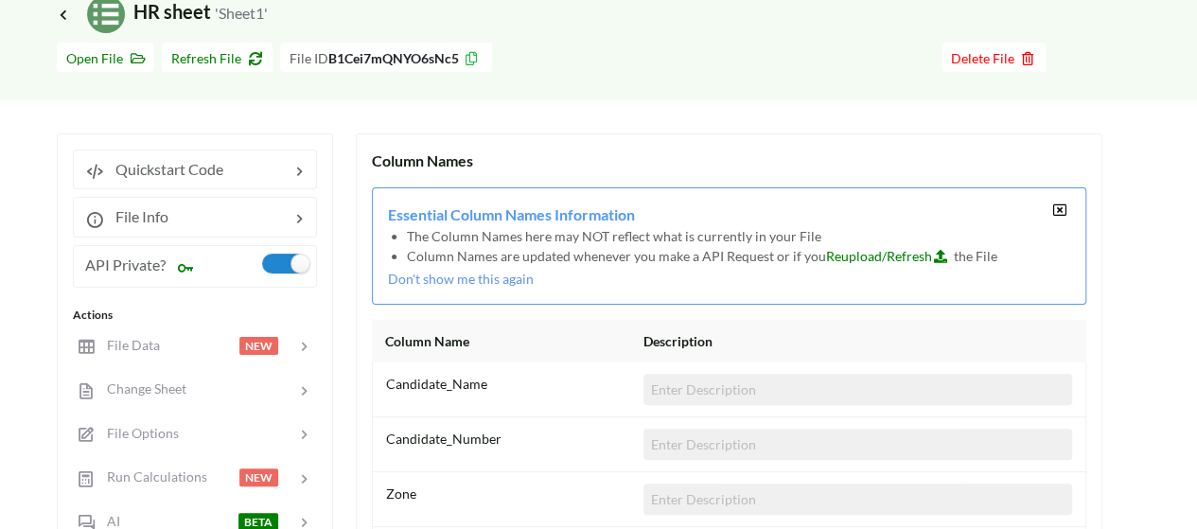
scroll to position [92, 0]
click at [179, 347] on div at bounding box center [199, 348] width 80 height 22
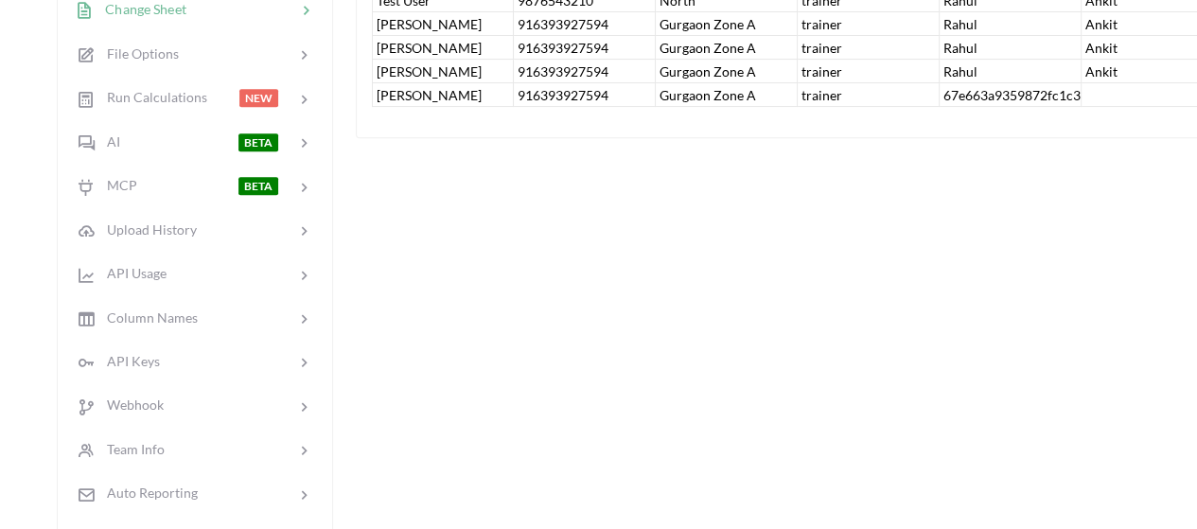
scroll to position [0, 0]
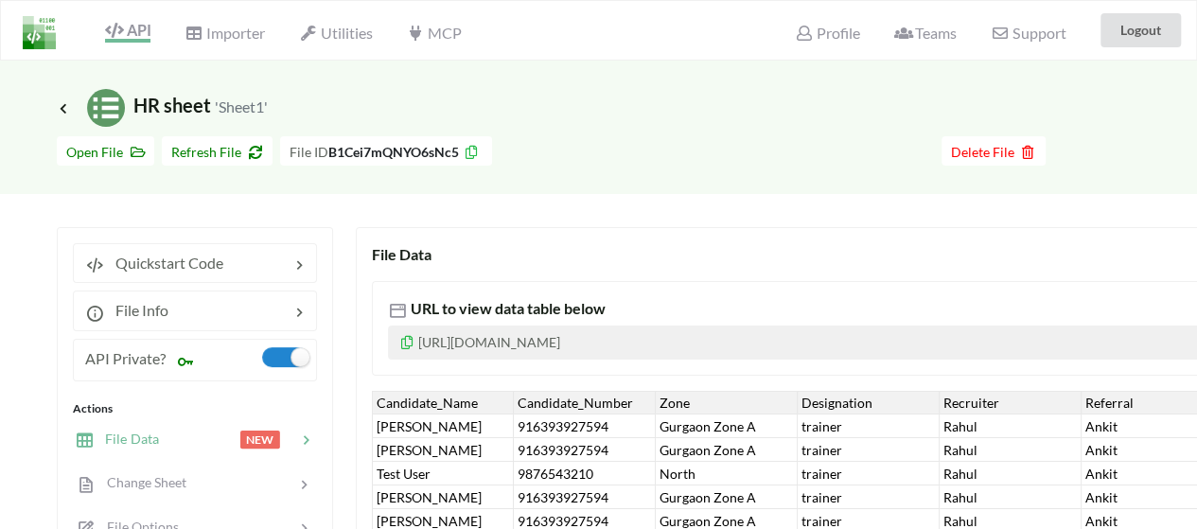
click at [156, 105] on span "Icon Link HR sheet 'Sheet1'" at bounding box center [162, 105] width 211 height 23
click at [61, 111] on icon at bounding box center [63, 107] width 17 height 15
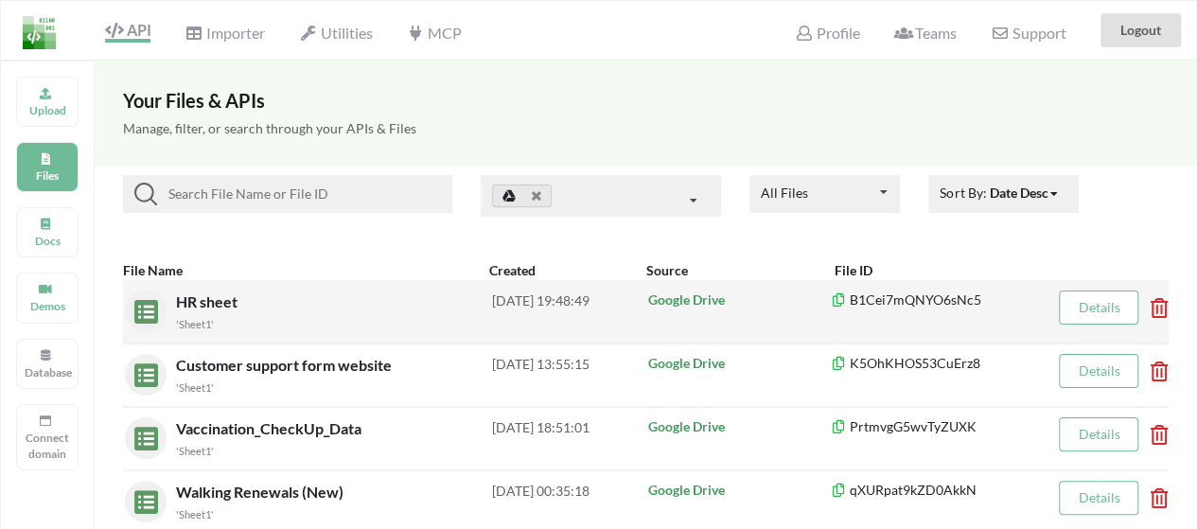
click at [227, 294] on span "HR sheet" at bounding box center [208, 301] width 65 height 18
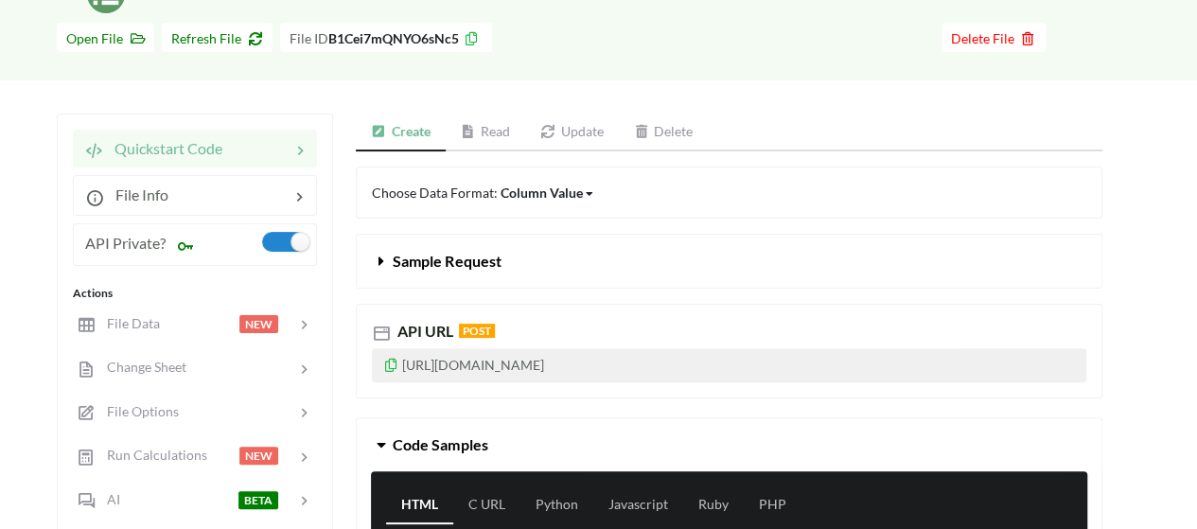
scroll to position [114, 0]
click at [556, 128] on icon at bounding box center [548, 131] width 16 height 13
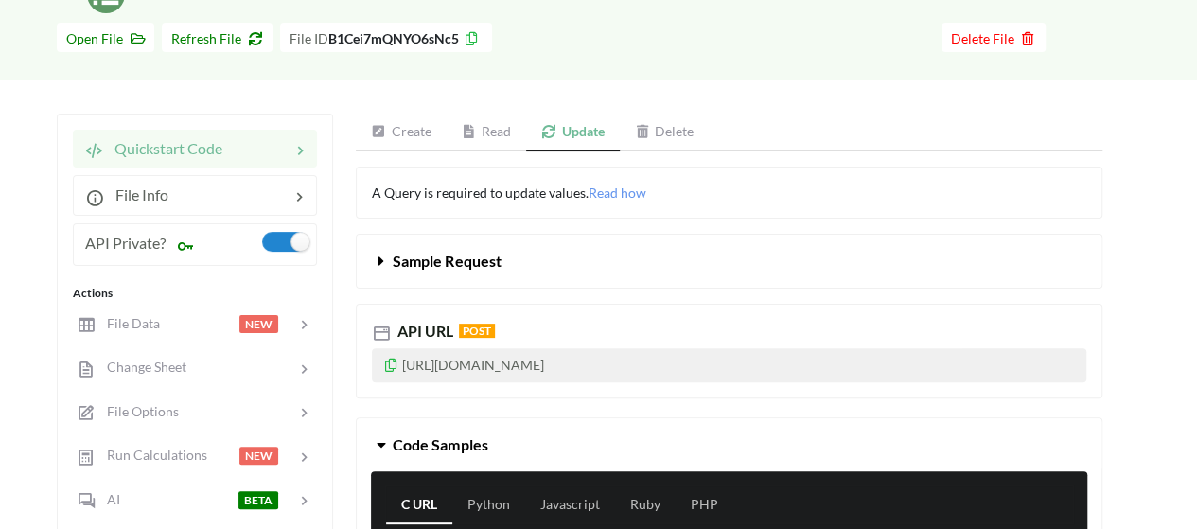
click at [488, 254] on span "Sample Request" at bounding box center [447, 261] width 108 height 18
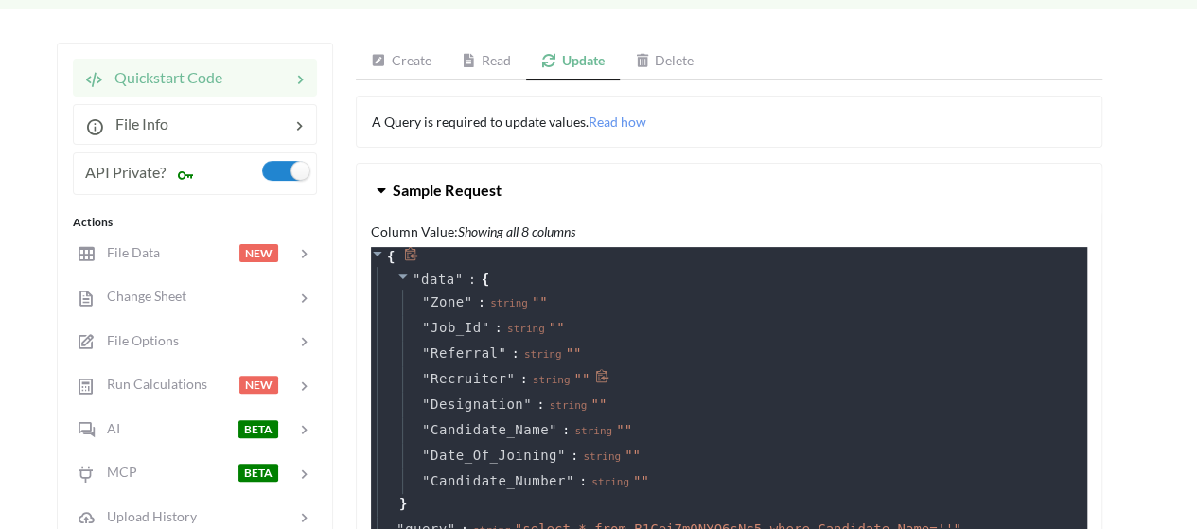
scroll to position [181, 0]
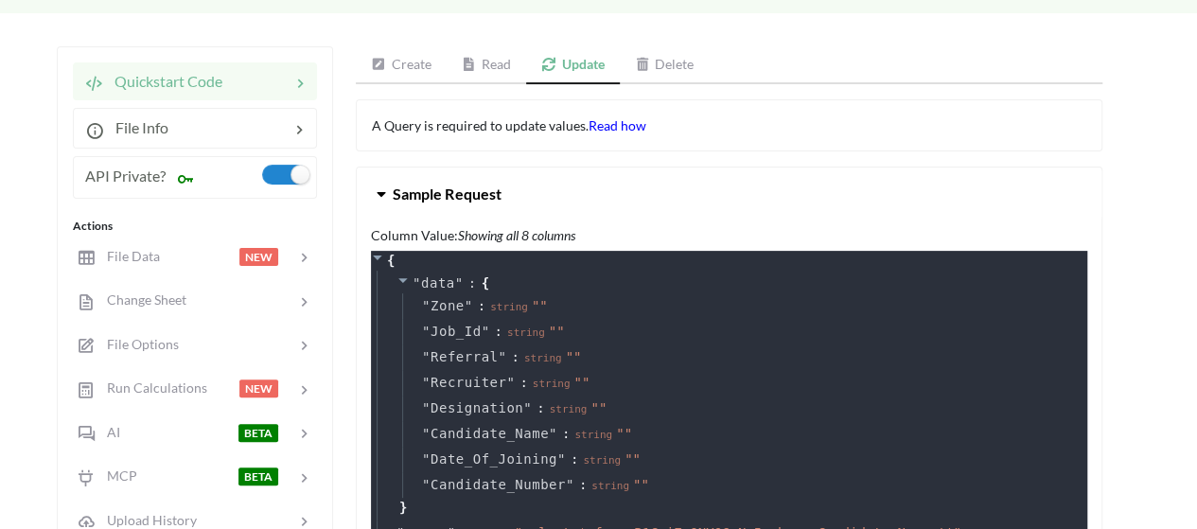
click at [618, 122] on span "Read how" at bounding box center [617, 125] width 58 height 16
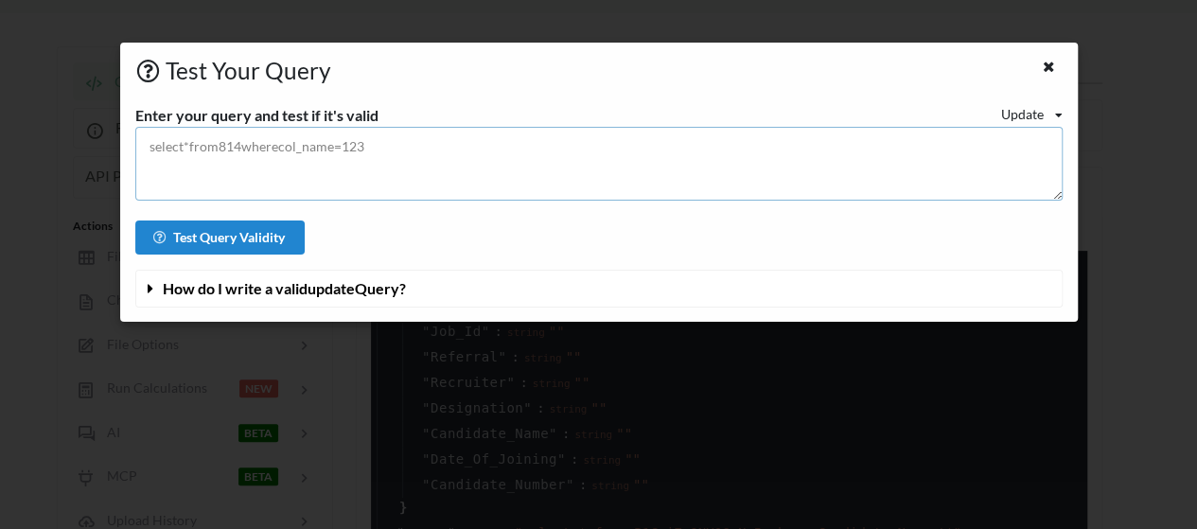
click at [513, 133] on textarea at bounding box center [598, 164] width 927 height 74
click at [245, 287] on span "How do I write a valid update Query?" at bounding box center [284, 288] width 243 height 18
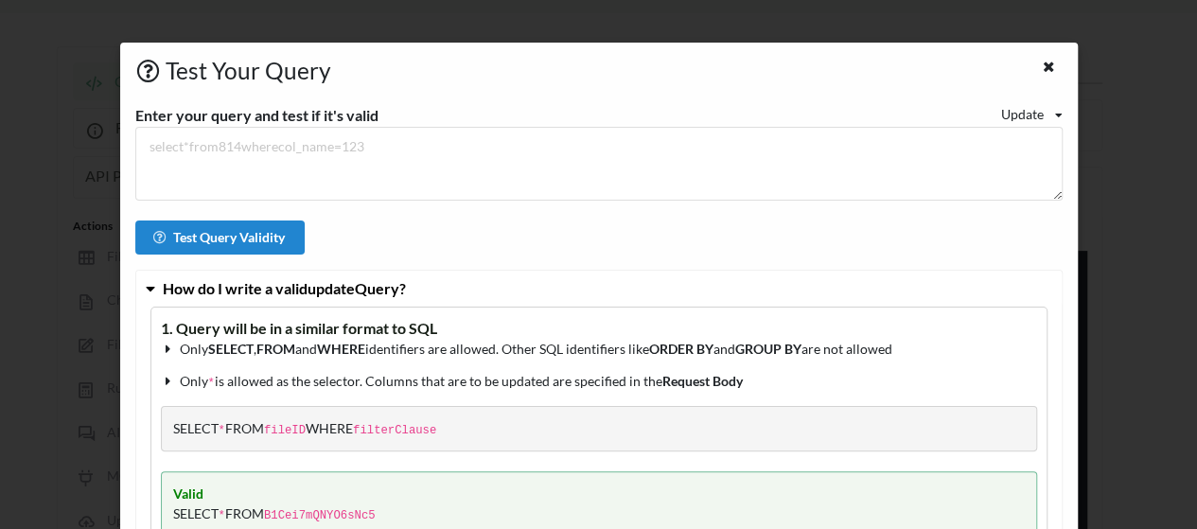
click at [245, 287] on span "How do I write a valid update Query?" at bounding box center [284, 288] width 243 height 18
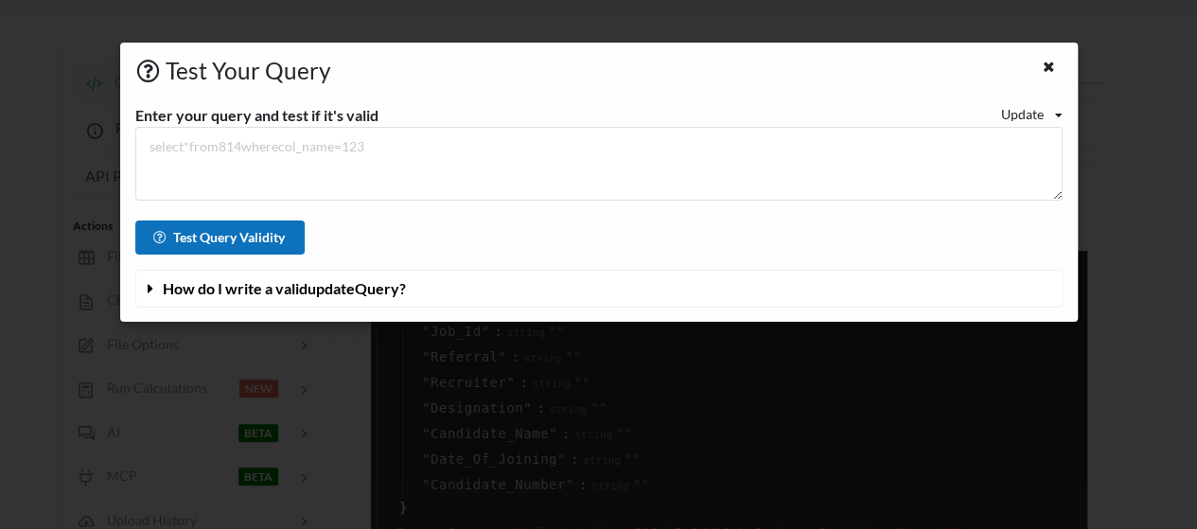
click at [252, 239] on button "Test Query Validity" at bounding box center [220, 237] width 170 height 34
click at [337, 290] on span "How do I write a valid update Query?" at bounding box center [284, 288] width 243 height 18
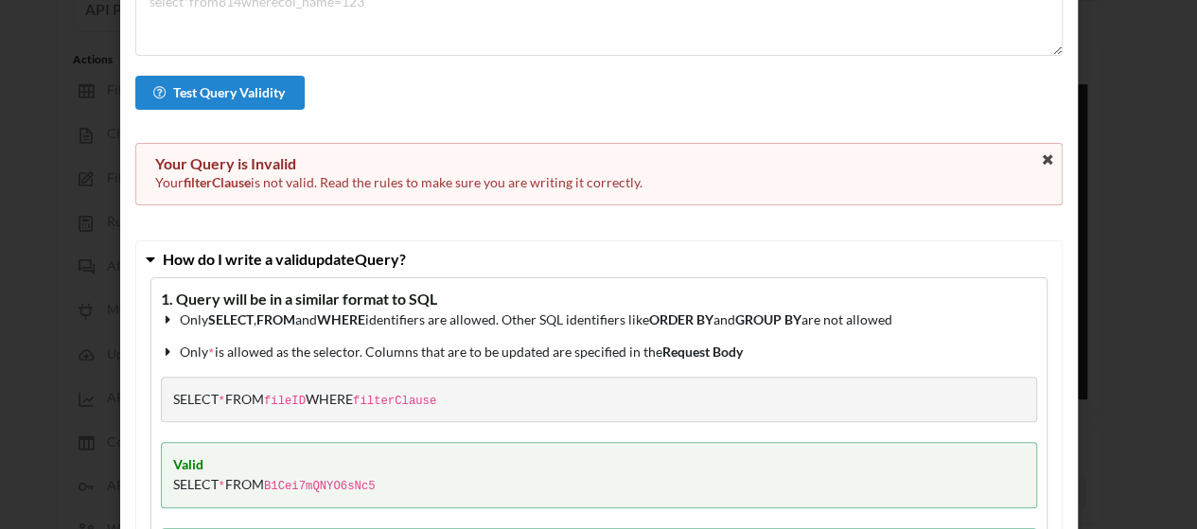
scroll to position [0, 0]
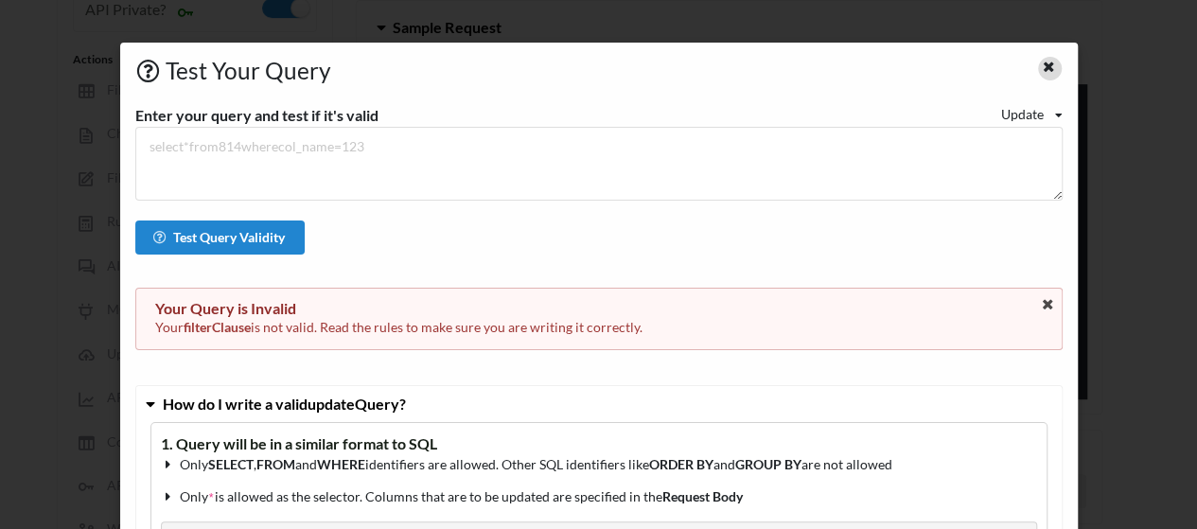
click at [1050, 65] on div at bounding box center [1050, 69] width 24 height 24
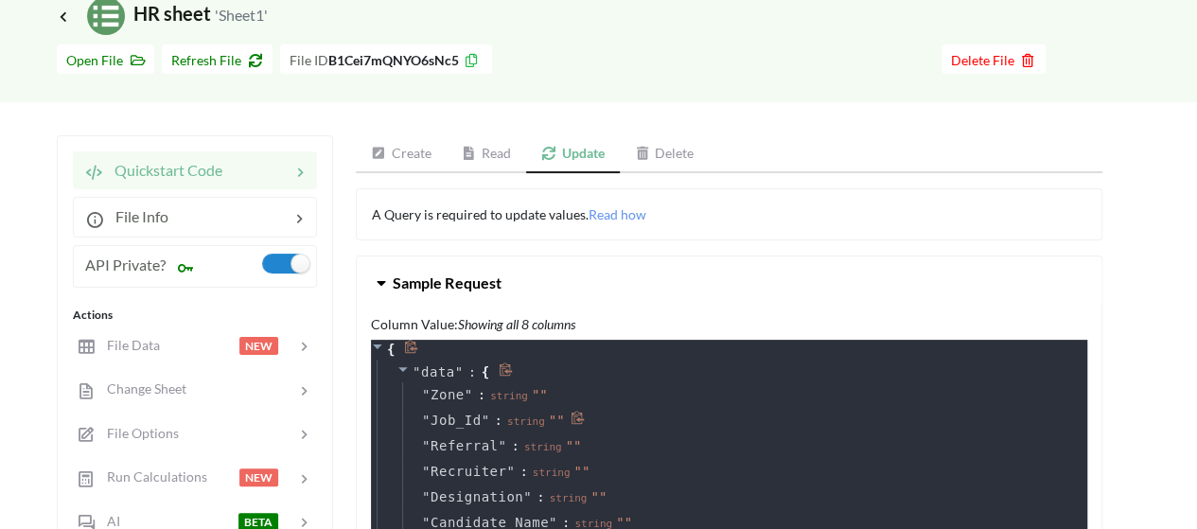
scroll to position [88, 0]
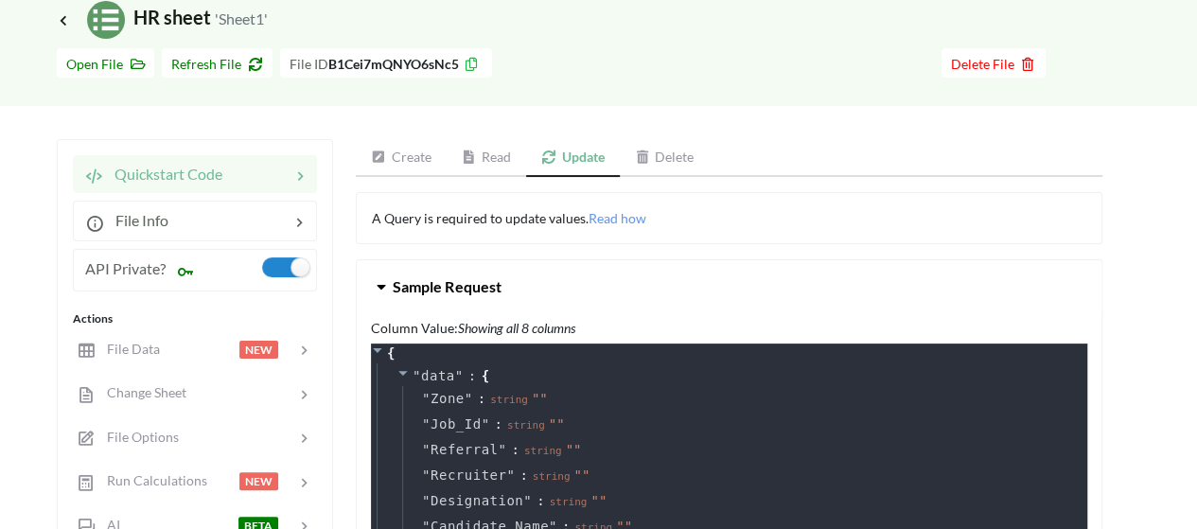
drag, startPoint x: 352, startPoint y: 164, endPoint x: 717, endPoint y: 132, distance: 366.5
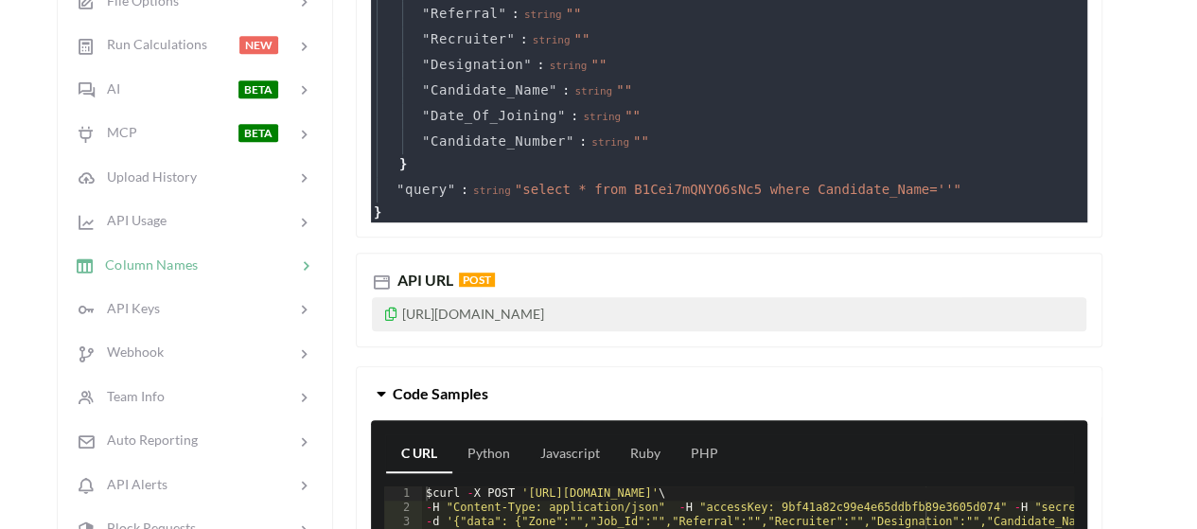
click at [254, 263] on div at bounding box center [247, 265] width 98 height 22
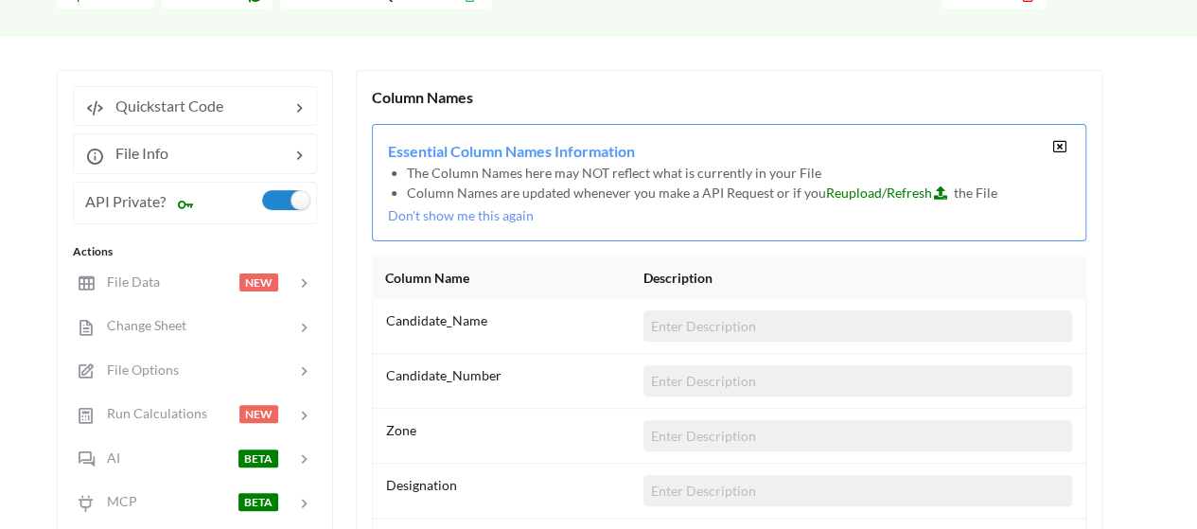
scroll to position [153, 0]
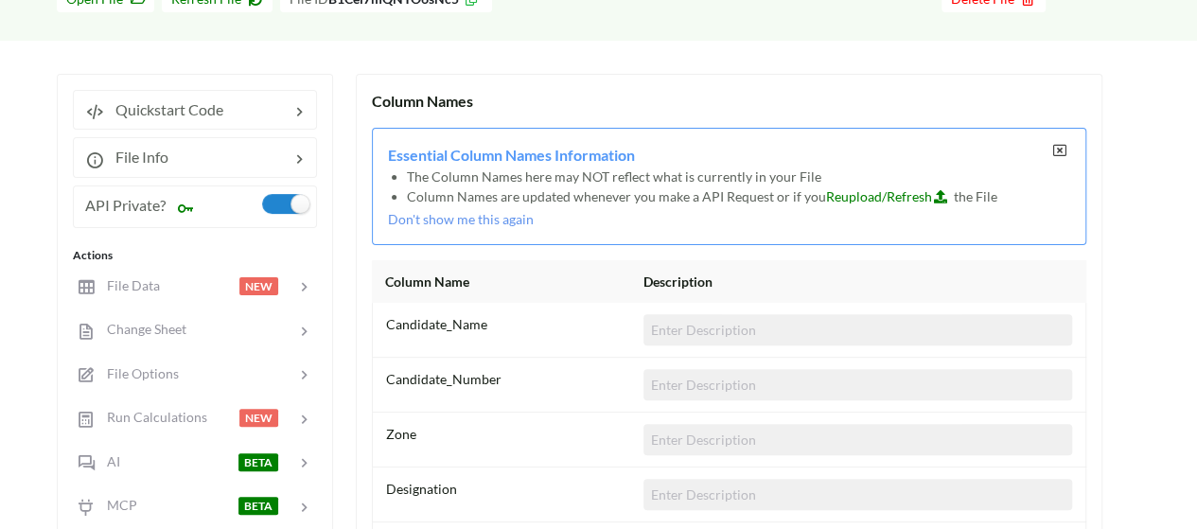
click at [1061, 146] on icon at bounding box center [1059, 150] width 16 height 13
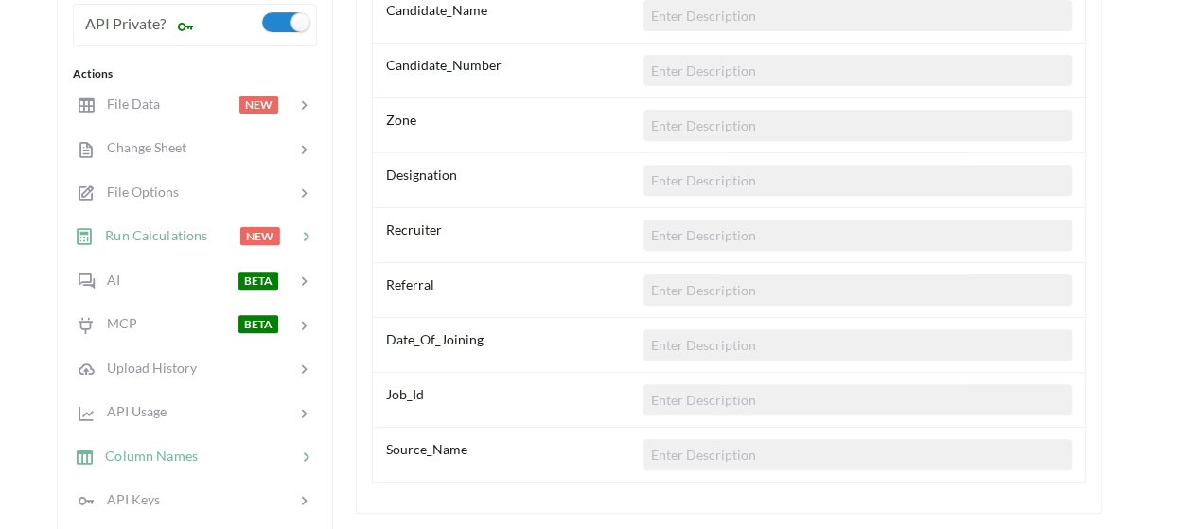
scroll to position [334, 0]
click at [189, 86] on div "File Data NEW" at bounding box center [194, 104] width 249 height 44
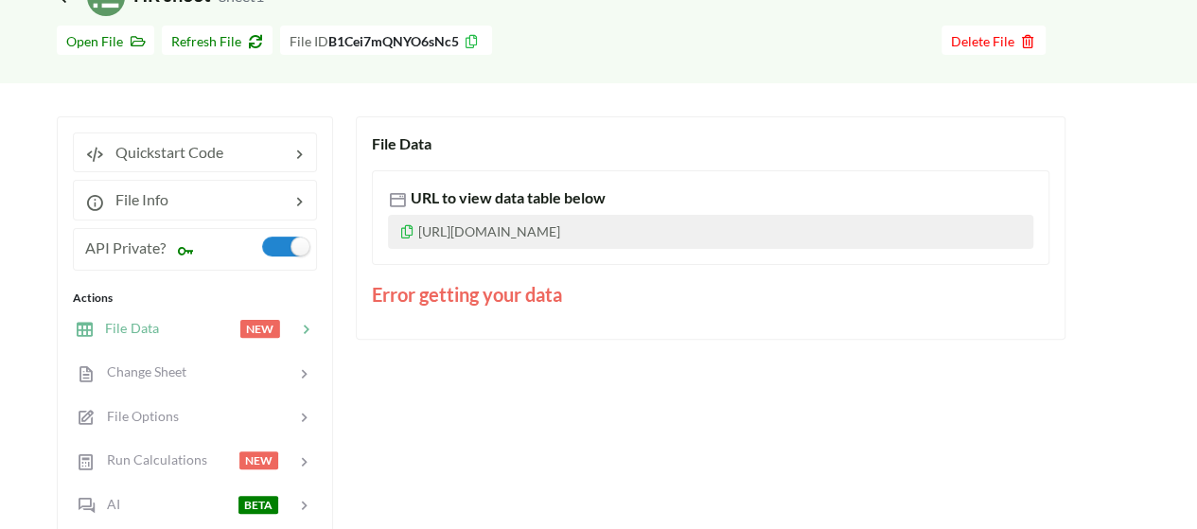
scroll to position [110, 0]
click at [173, 137] on div "Quickstart Code" at bounding box center [195, 153] width 244 height 40
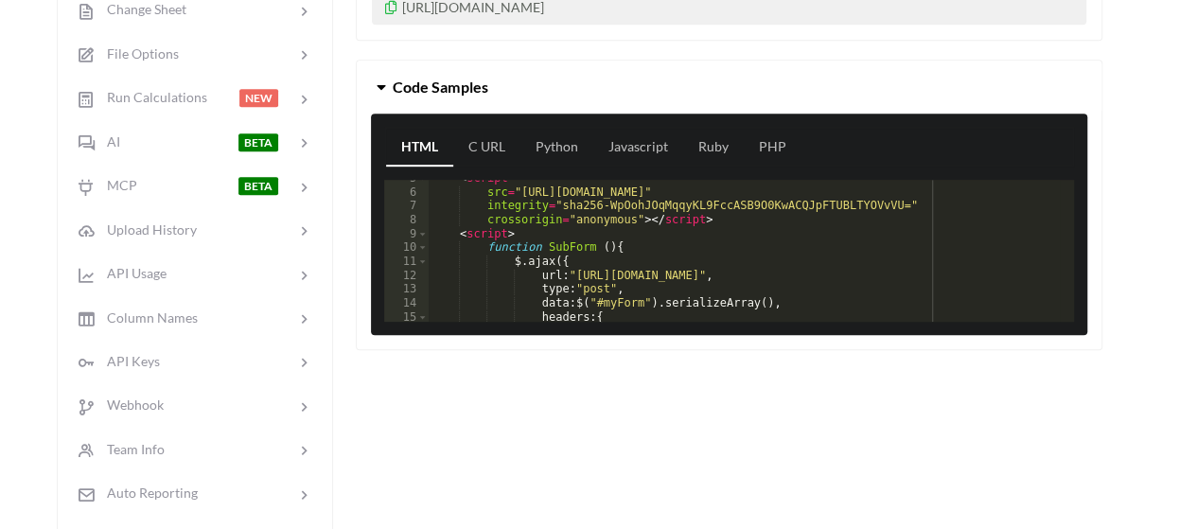
scroll to position [134, 0]
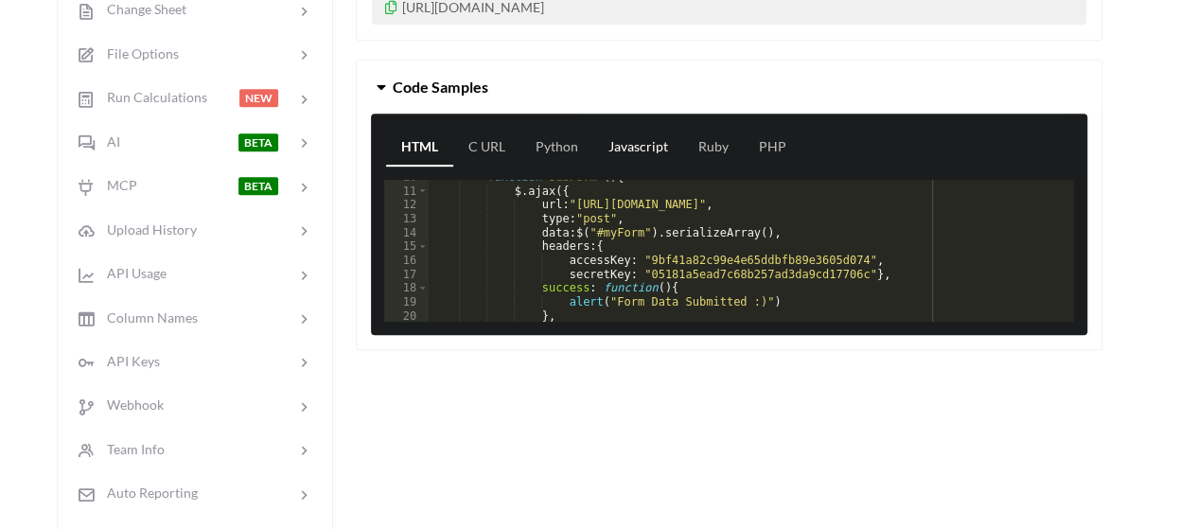
click at [657, 145] on link "Javascript" at bounding box center [638, 148] width 90 height 38
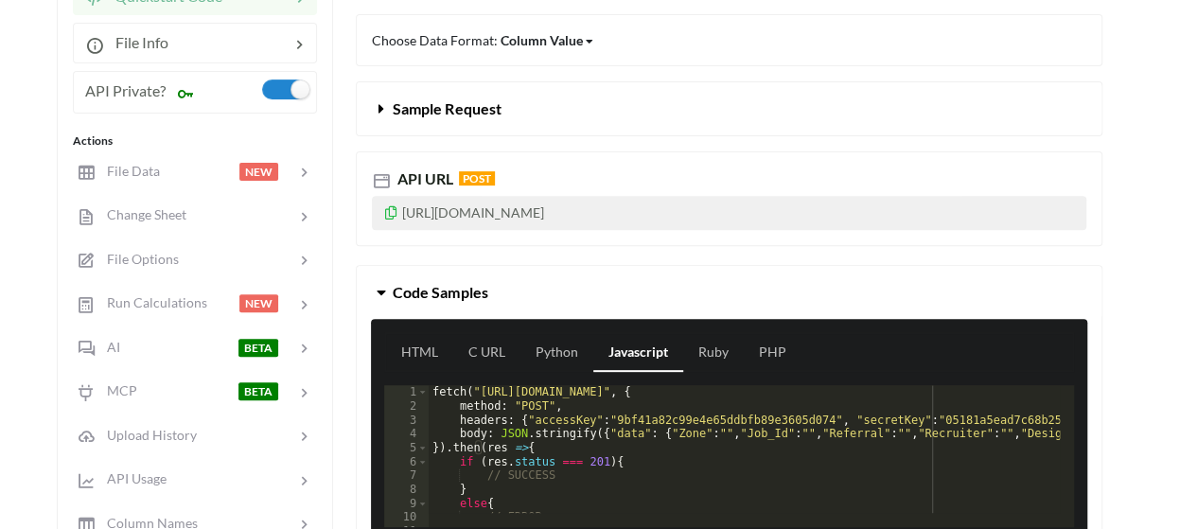
scroll to position [118, 0]
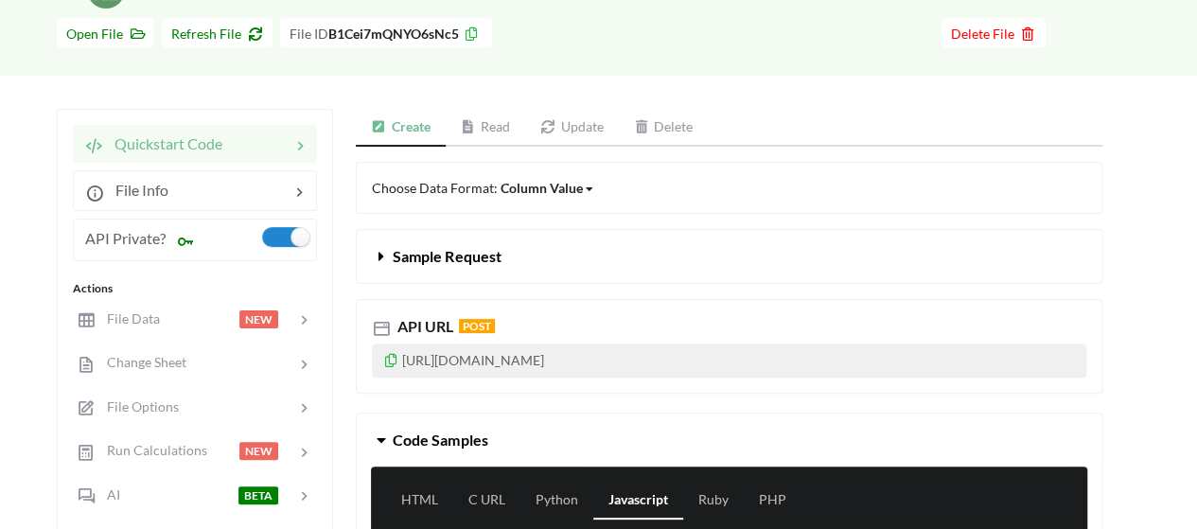
click at [575, 119] on link "Update" at bounding box center [572, 128] width 94 height 38
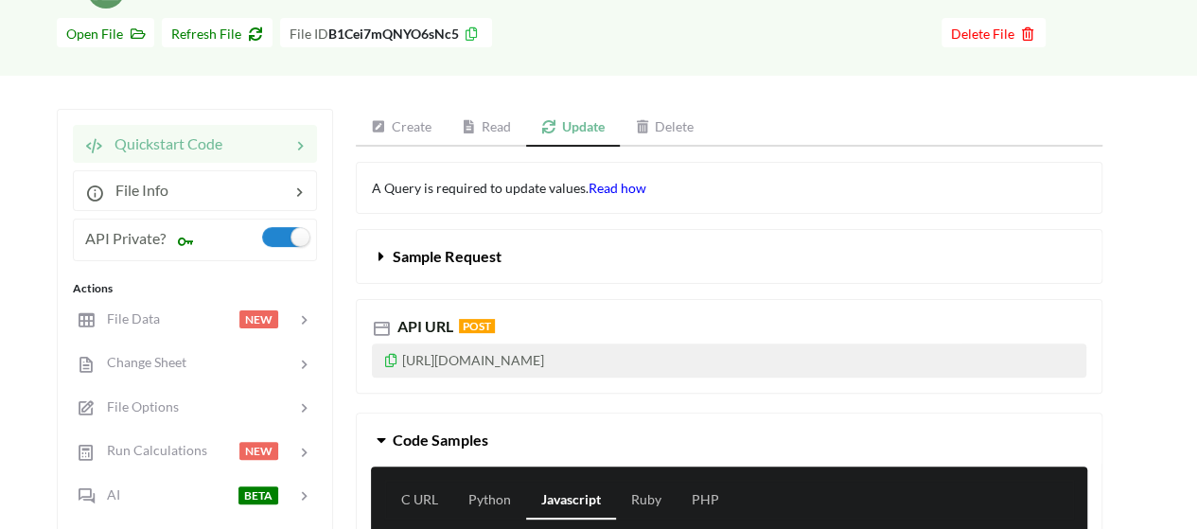
click at [609, 184] on span "Read how" at bounding box center [617, 188] width 58 height 16
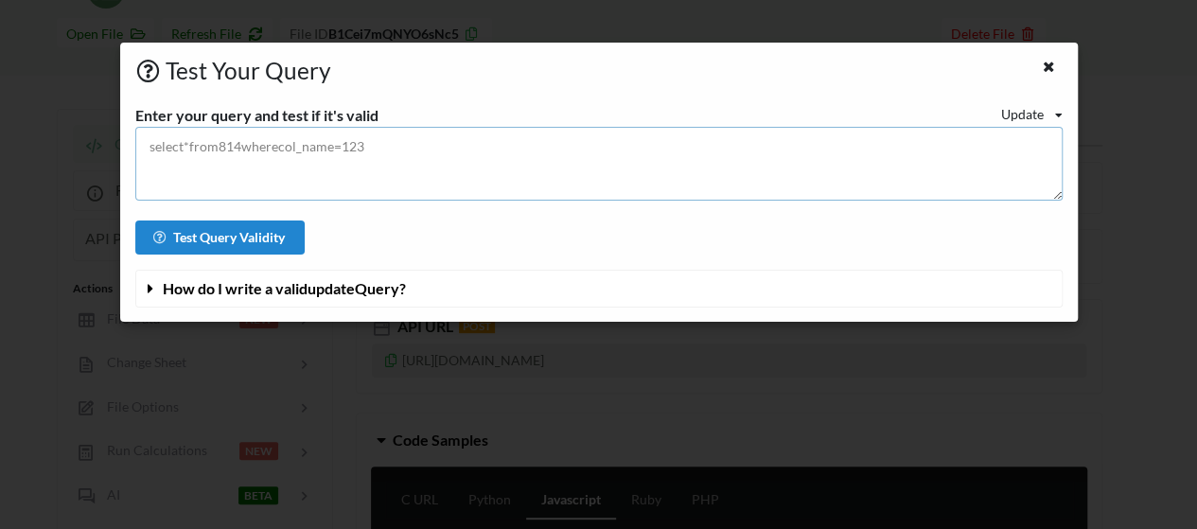
click at [585, 181] on textarea at bounding box center [598, 164] width 927 height 74
click at [1047, 74] on div at bounding box center [1050, 69] width 24 height 24
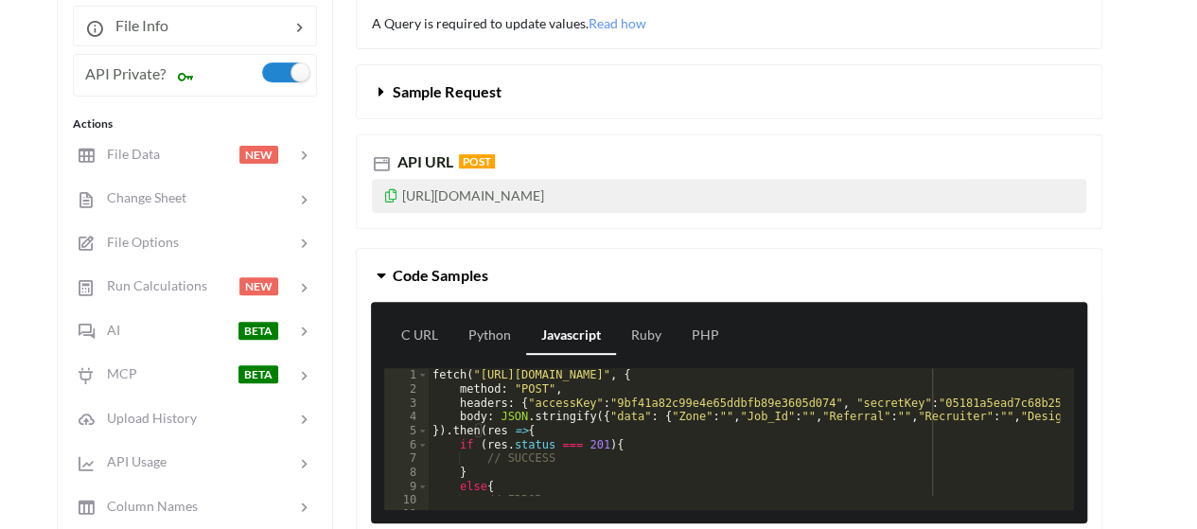
scroll to position [301, 0]
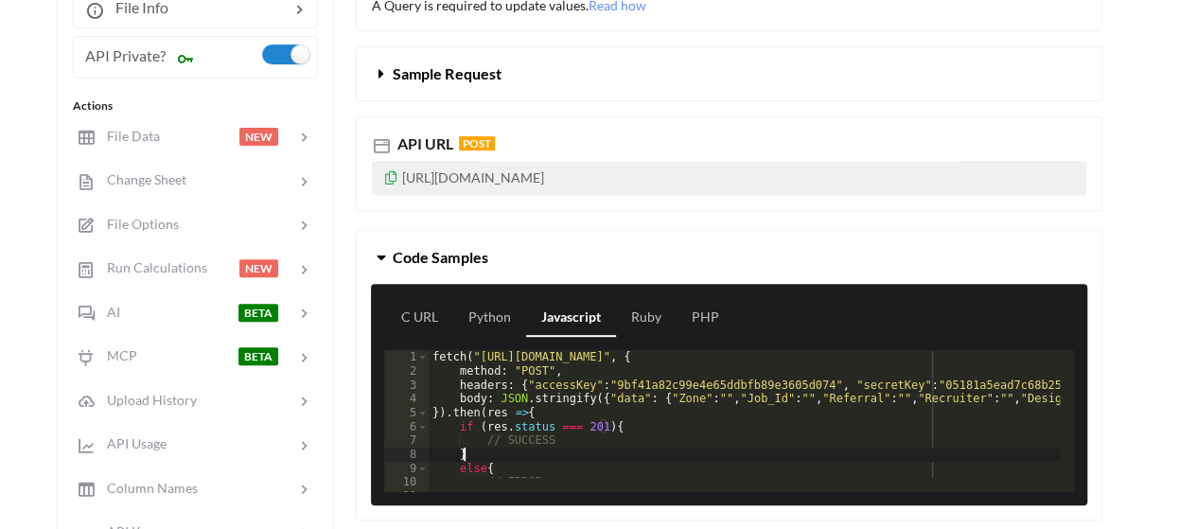
click at [560, 456] on div "fetch ( "https://api.apispreadsheets.com/data/B1Cei7mQNYO6sNc5/" , { method : "…" at bounding box center [1169, 427] width 1480 height 155
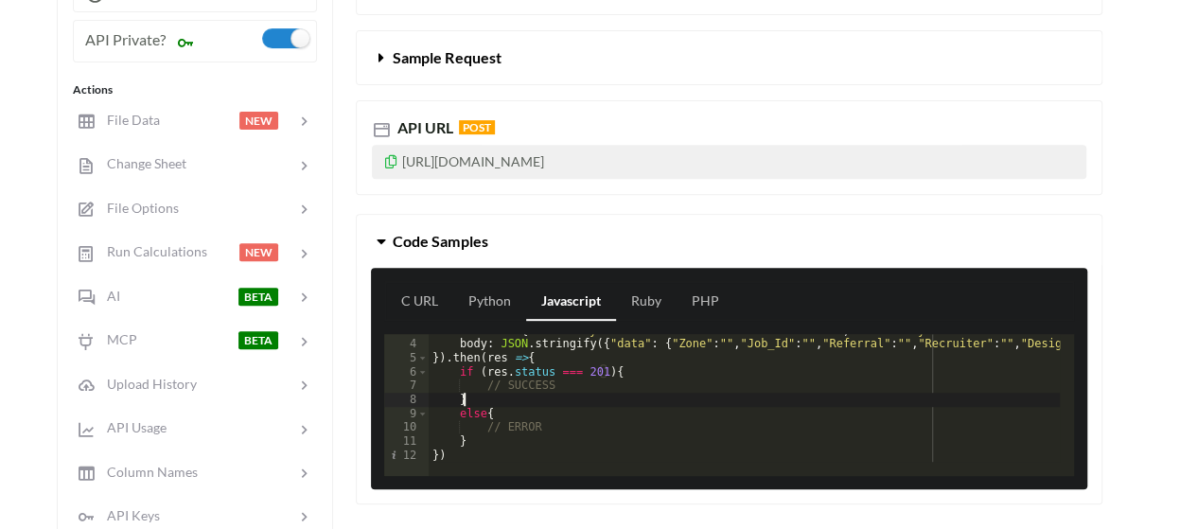
scroll to position [329, 0]
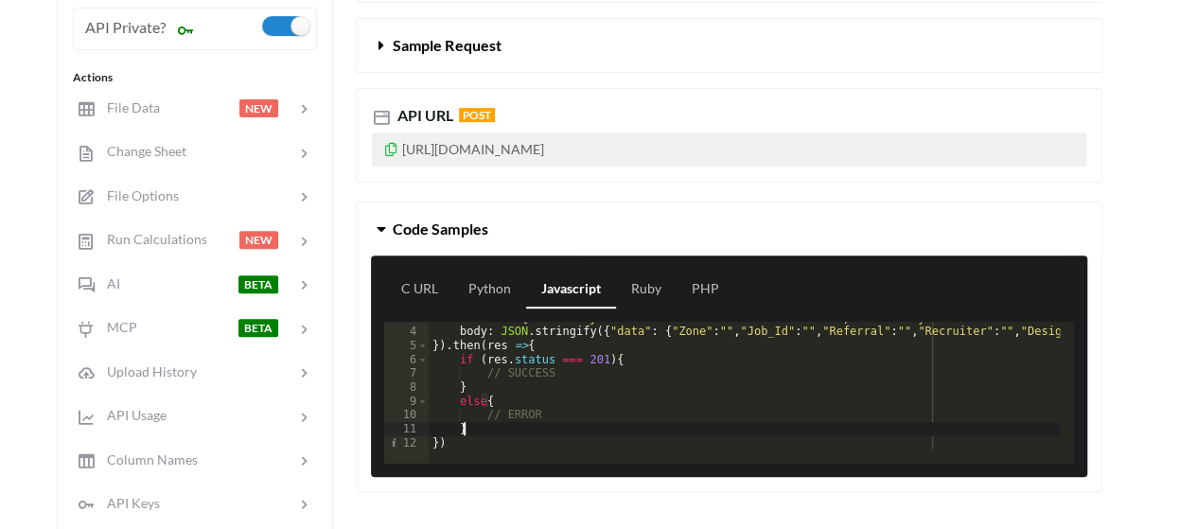
click at [561, 429] on div "headers : { "accessKey" : "9bf41a82c99e4e65ddbfb89e3605d074" , "secretKey" : "0…" at bounding box center [1169, 388] width 1480 height 155
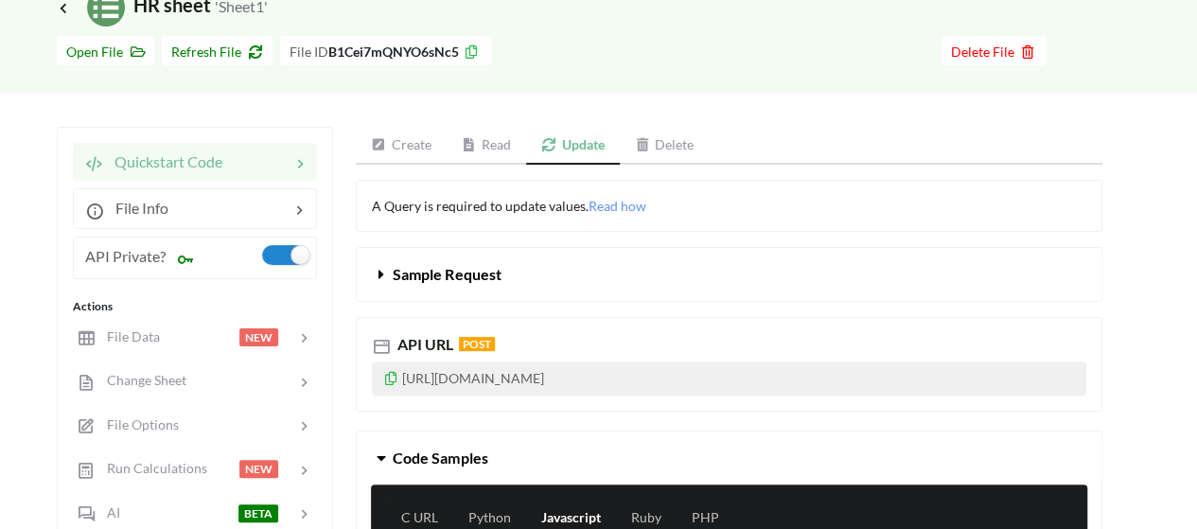
scroll to position [99, 0]
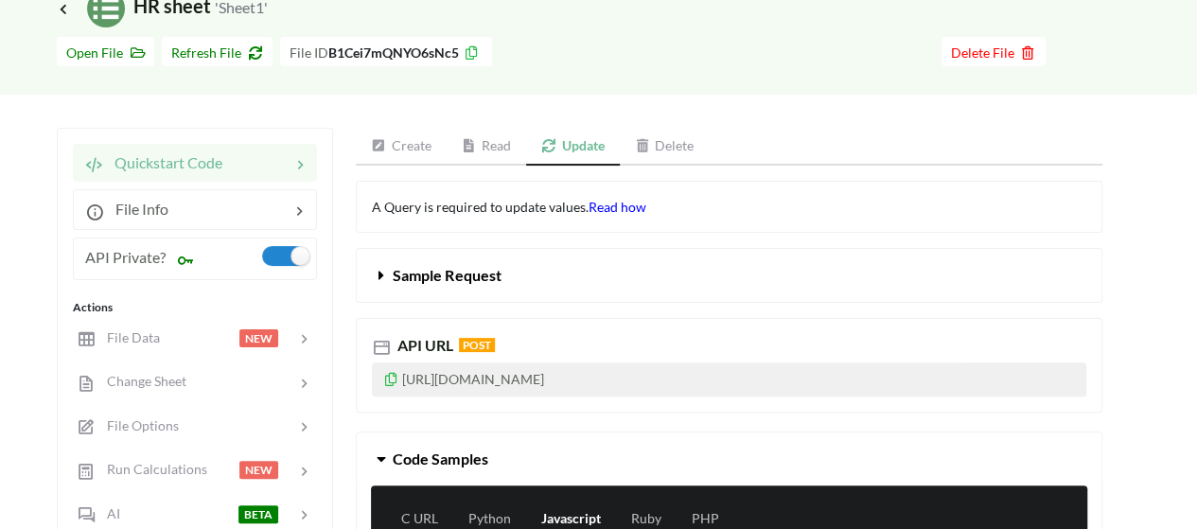
click at [600, 207] on span "Read how" at bounding box center [617, 207] width 58 height 16
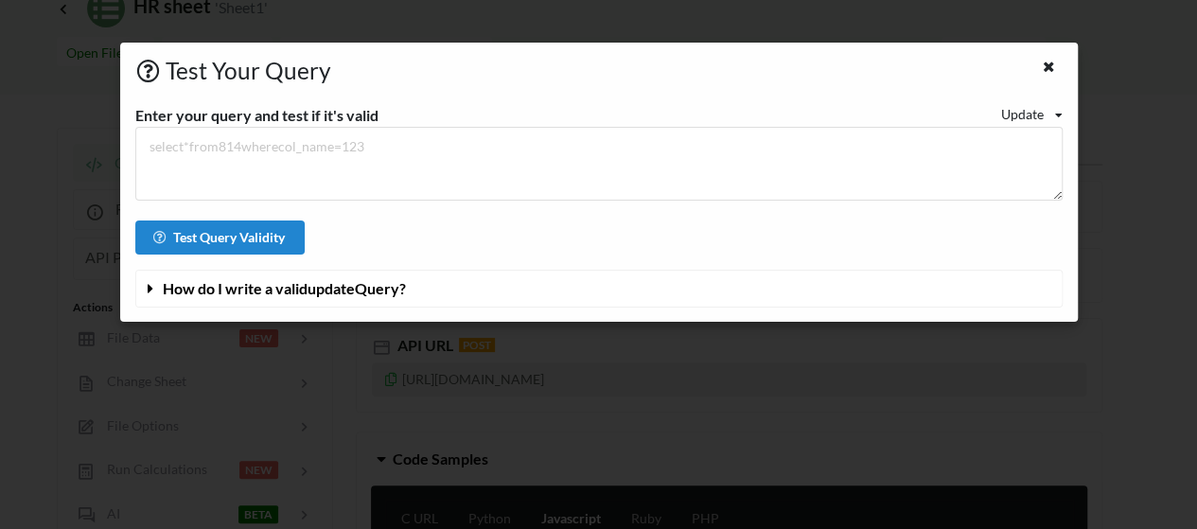
drag, startPoint x: 131, startPoint y: 113, endPoint x: 405, endPoint y: 117, distance: 274.4
click at [405, 117] on div "Enter your query and test if it's valid Update Read Update Delete" at bounding box center [598, 115] width 955 height 23
drag, startPoint x: 405, startPoint y: 117, endPoint x: 375, endPoint y: 115, distance: 30.3
click at [375, 115] on div "Enter your query and test if it's valid Update Read Update Delete" at bounding box center [598, 115] width 955 height 23
copy div "Enter your query and test if it's valid"
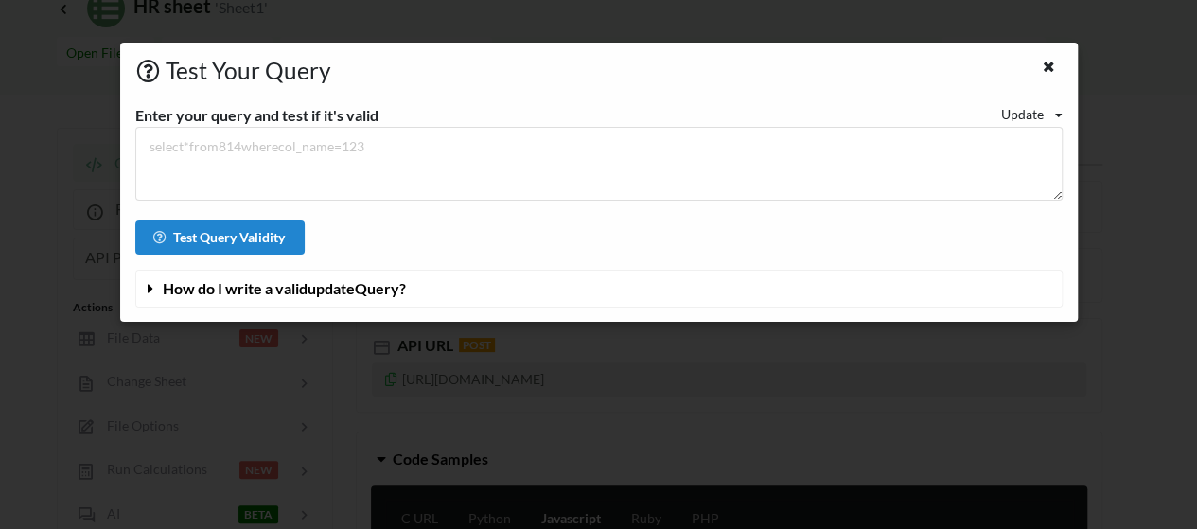
click at [709, 394] on div "Test Your Query Enter your query and test if it's valid Update Read Update Dele…" at bounding box center [598, 264] width 1197 height 529
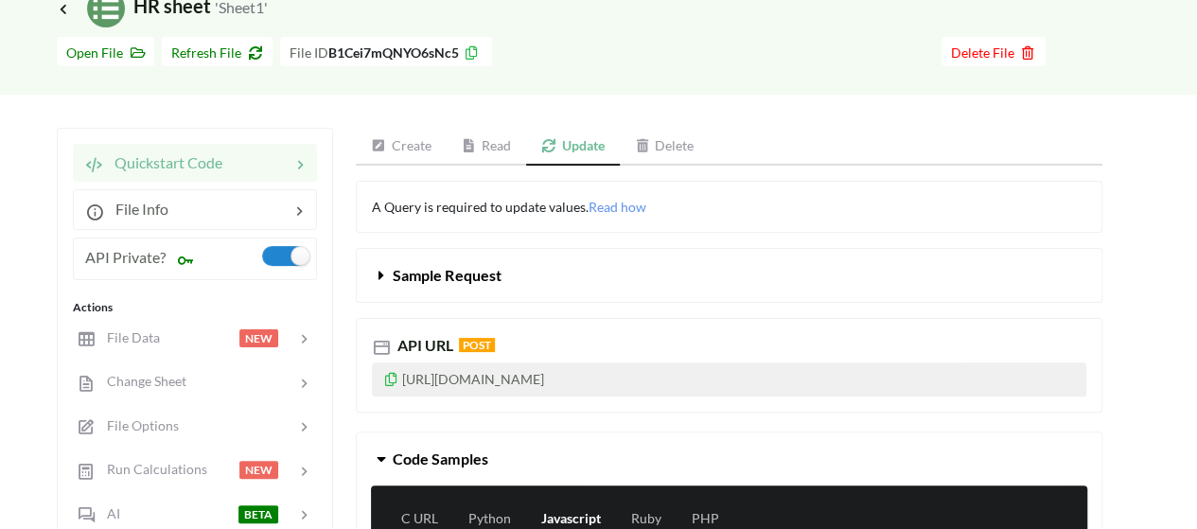
click at [420, 145] on link "Create" at bounding box center [401, 147] width 91 height 38
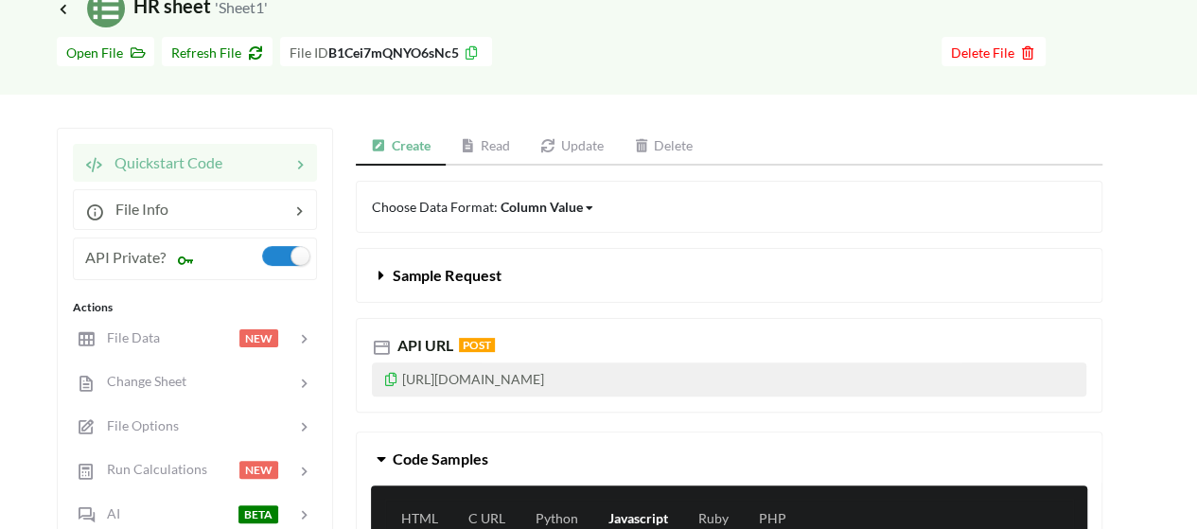
click at [403, 274] on span "Sample Request" at bounding box center [447, 275] width 108 height 18
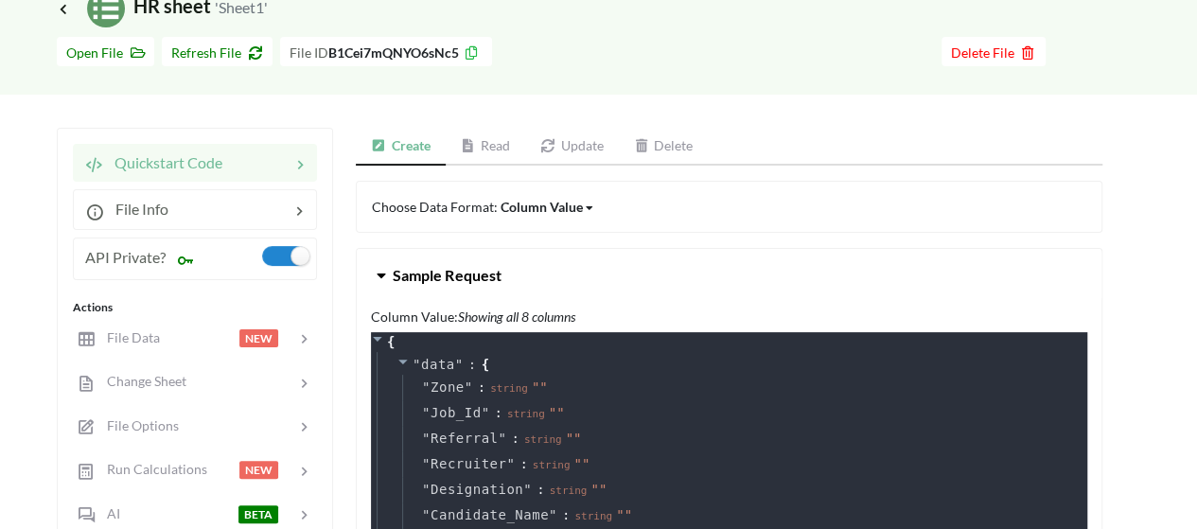
click at [403, 274] on span "Sample Request" at bounding box center [447, 275] width 108 height 18
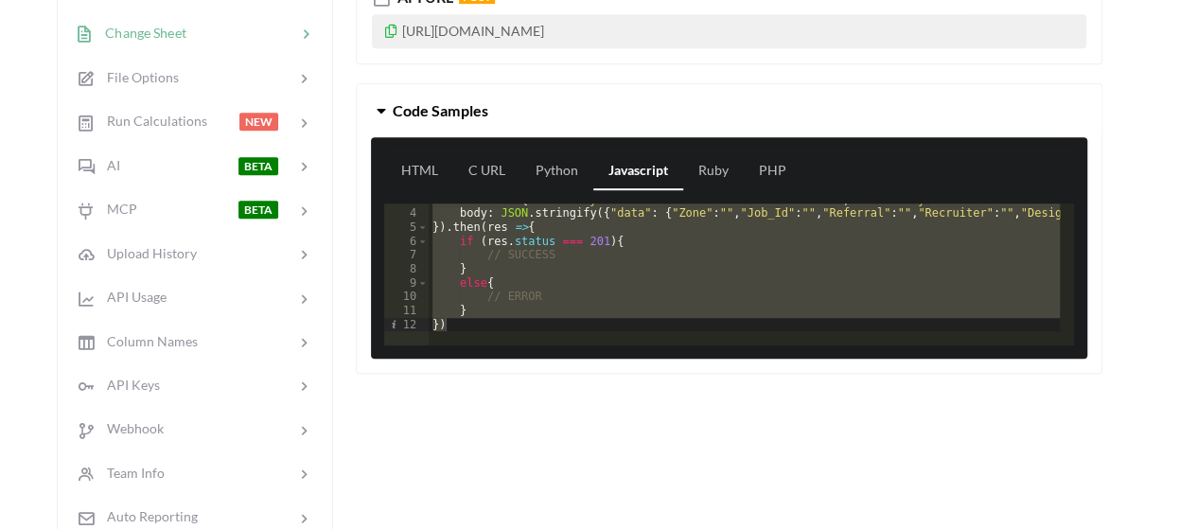
scroll to position [460, 0]
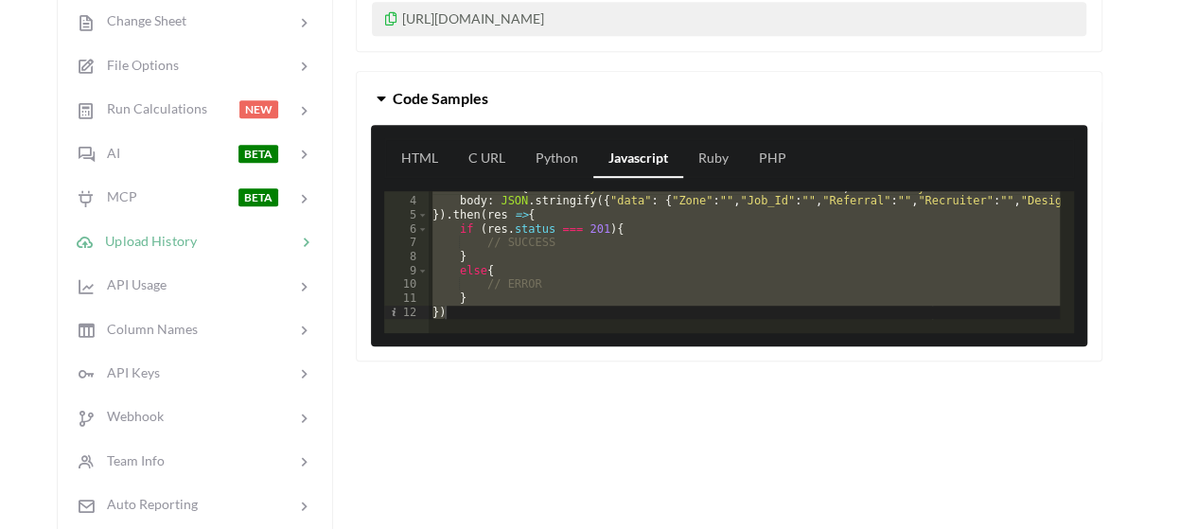
click at [261, 234] on div at bounding box center [246, 241] width 99 height 22
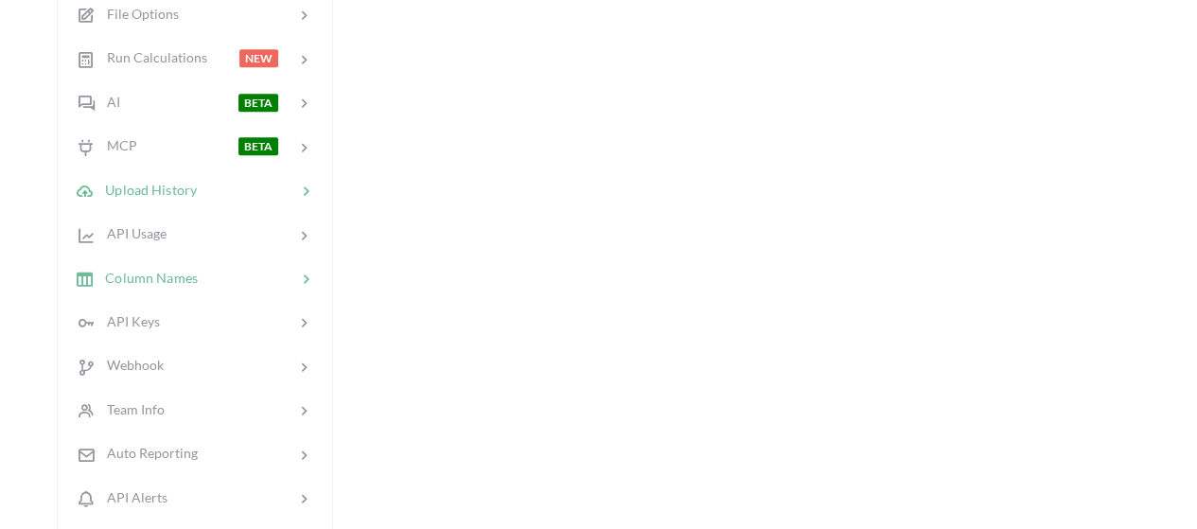
scroll to position [515, 0]
click at [261, 273] on div at bounding box center [247, 276] width 98 height 22
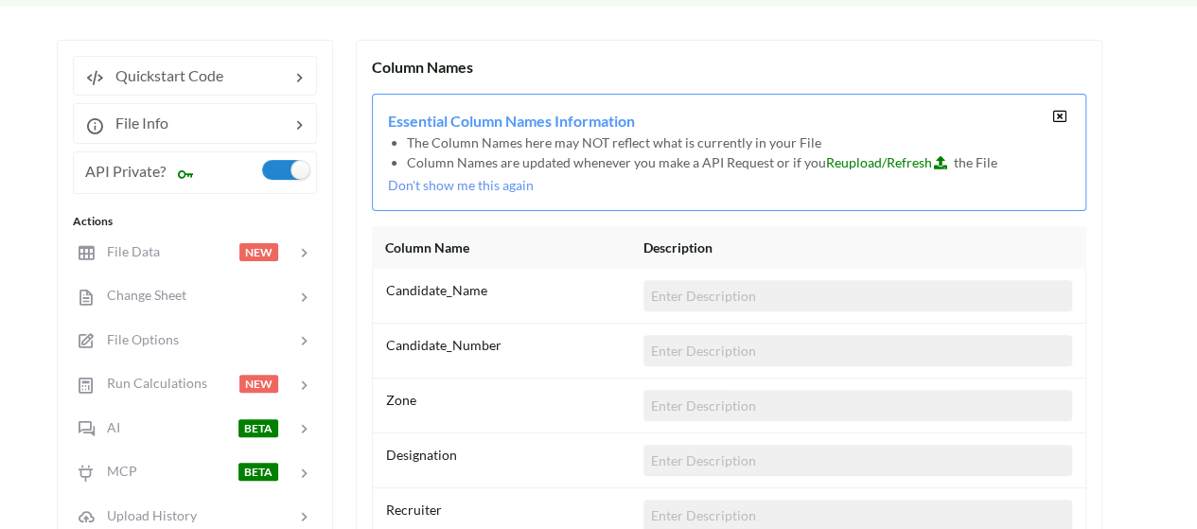
scroll to position [184, 0]
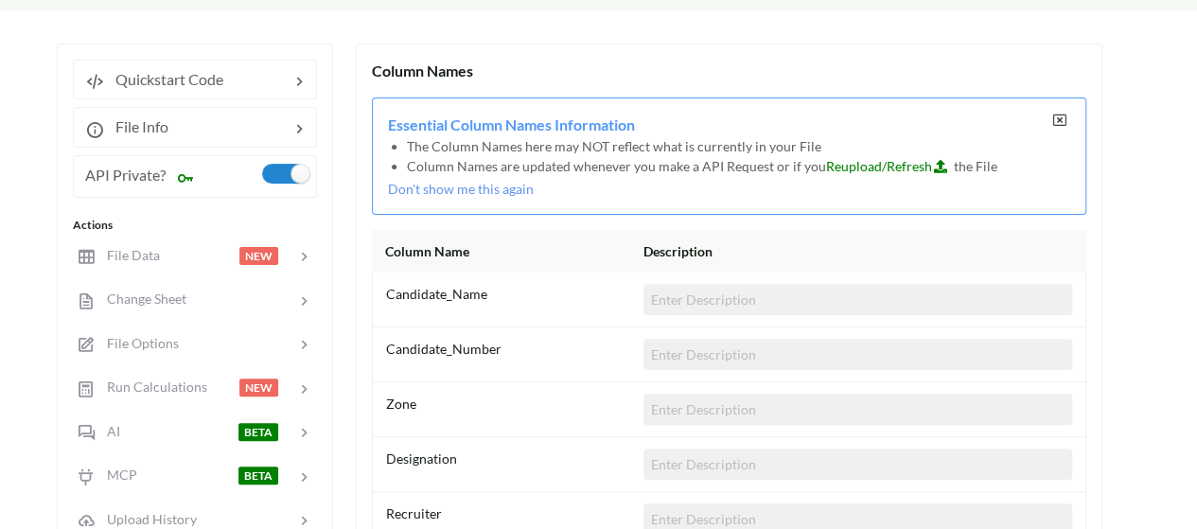
click at [1060, 117] on icon at bounding box center [1059, 120] width 16 height 13
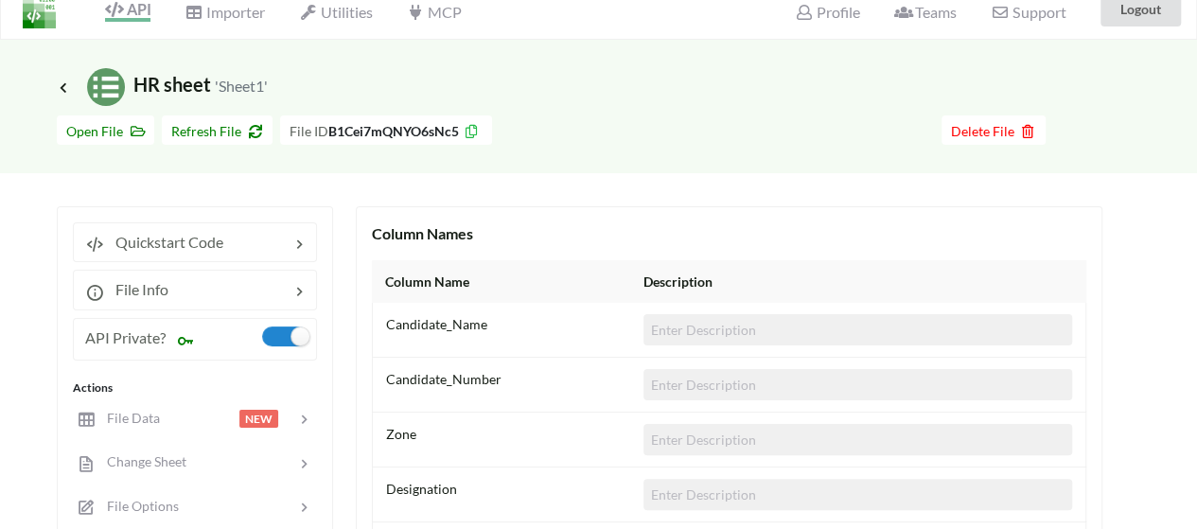
scroll to position [23, 0]
click at [692, 211] on div "Column Names Column Name Description Candidate_Name Candidate_Number Zone Desig…" at bounding box center [729, 515] width 746 height 622
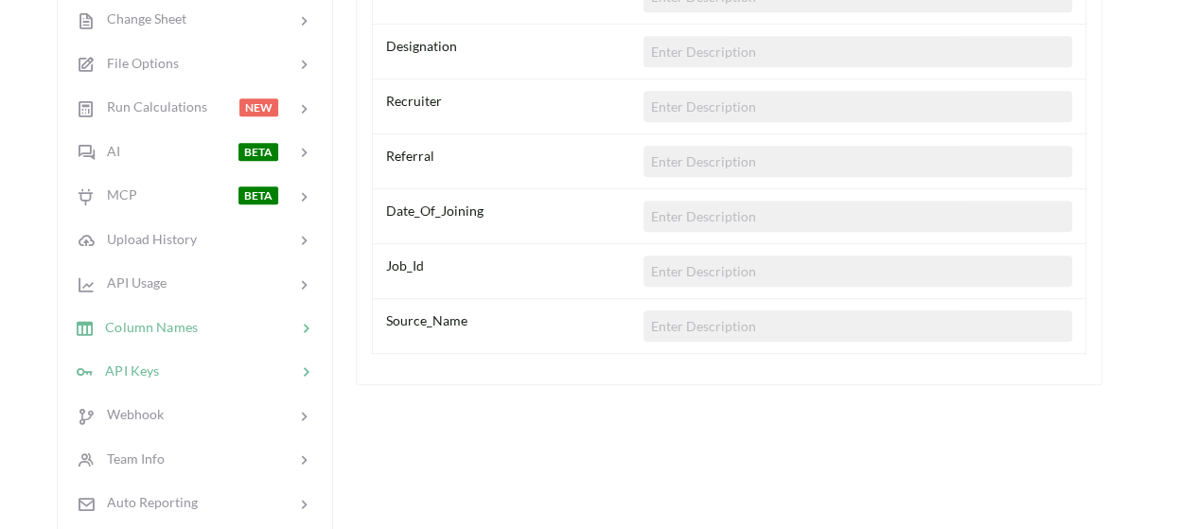
scroll to position [460, 0]
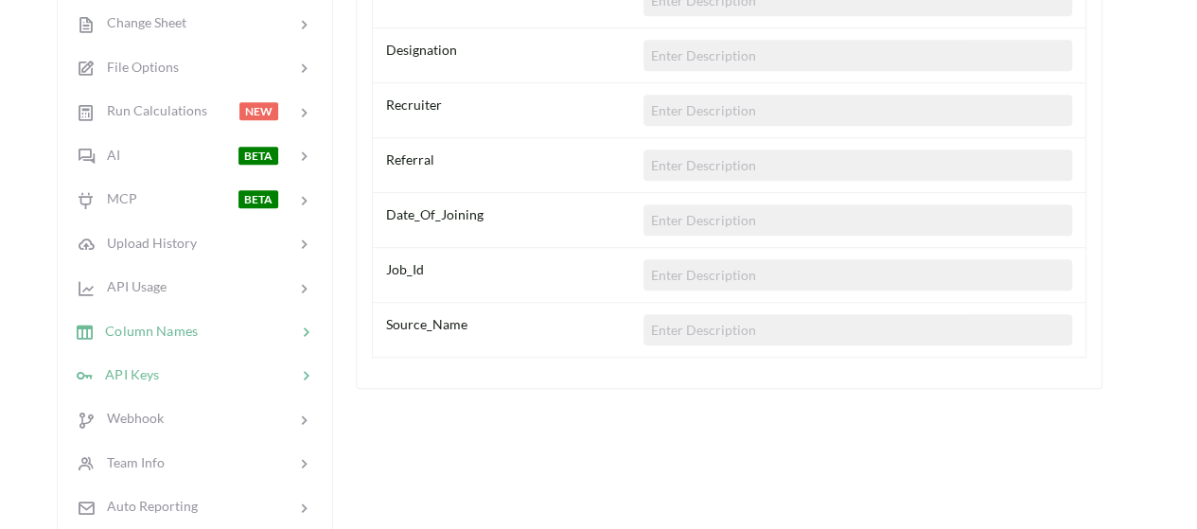
click at [190, 379] on div at bounding box center [227, 375] width 137 height 22
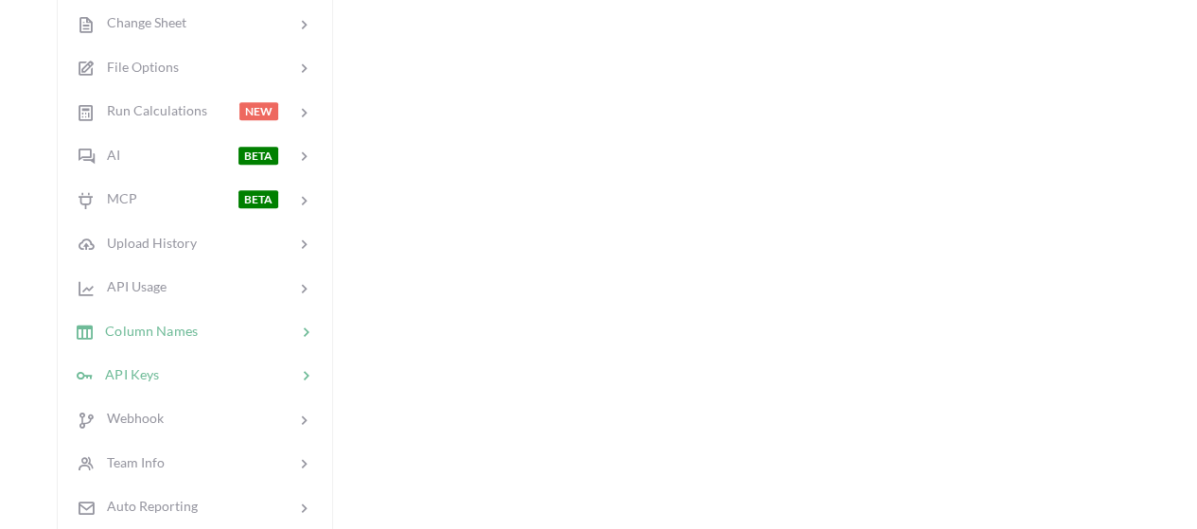
click at [210, 328] on div at bounding box center [247, 331] width 98 height 22
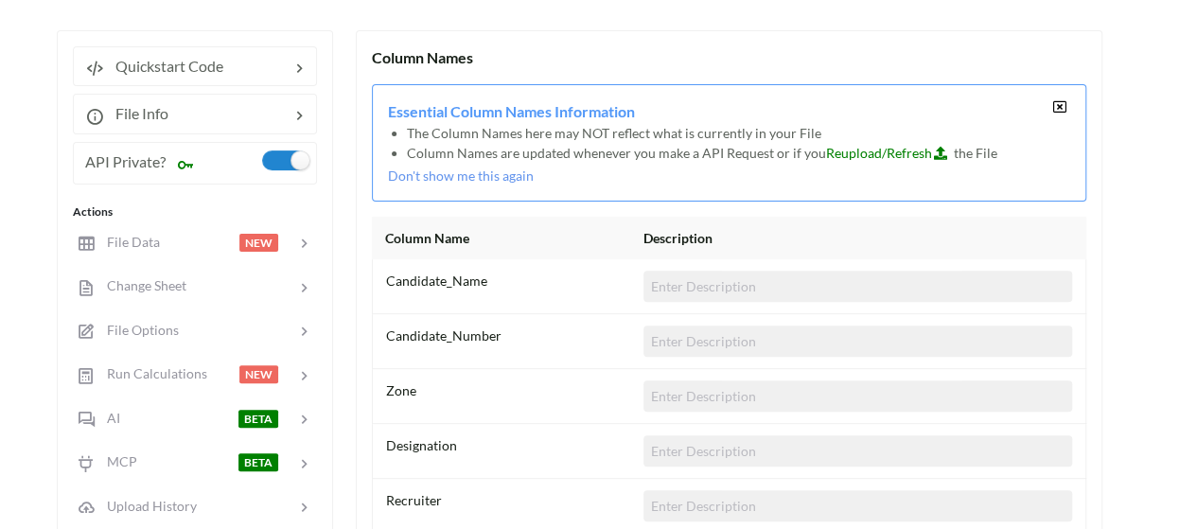
scroll to position [193, 0]
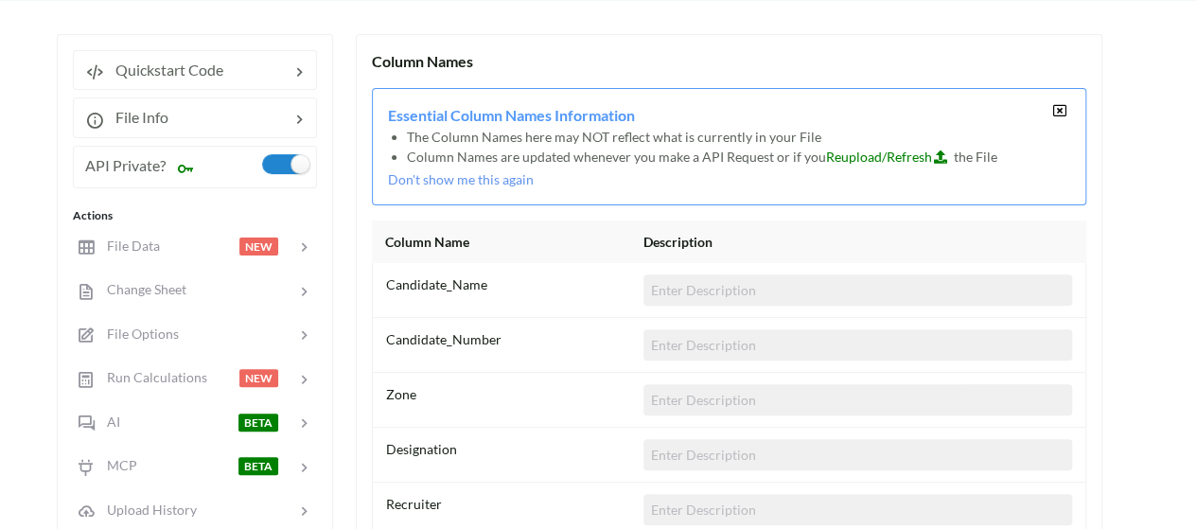
click at [892, 150] on span "Reupload/Refresh" at bounding box center [890, 157] width 128 height 16
click at [934, 156] on icon at bounding box center [940, 154] width 16 height 13
drag, startPoint x: 556, startPoint y: 153, endPoint x: 750, endPoint y: 163, distance: 194.2
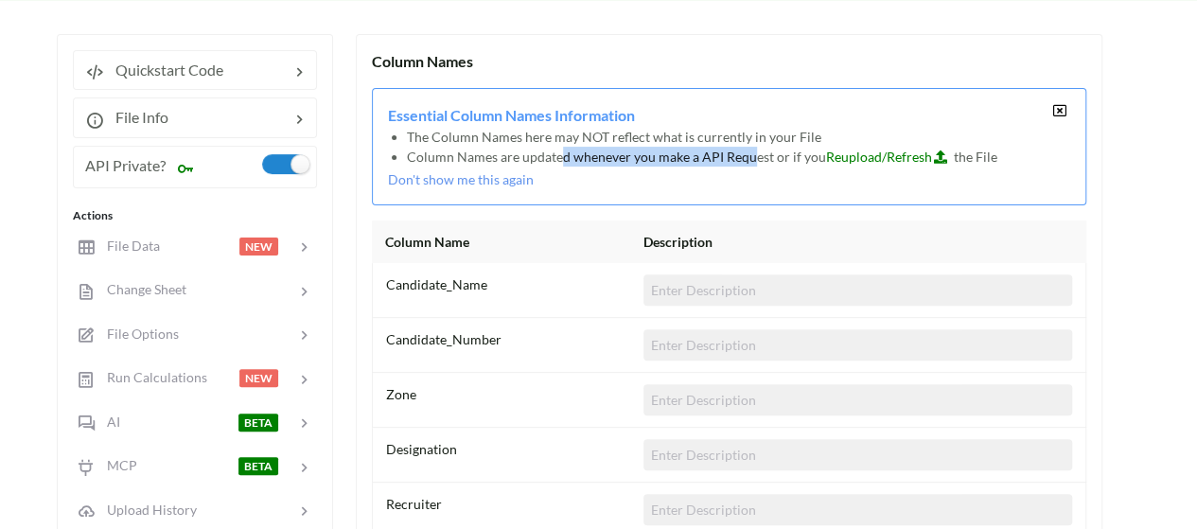
click at [750, 163] on li "Column Names are updated whenever you make a API Request or if you Reupload/Ref…" at bounding box center [729, 157] width 644 height 20
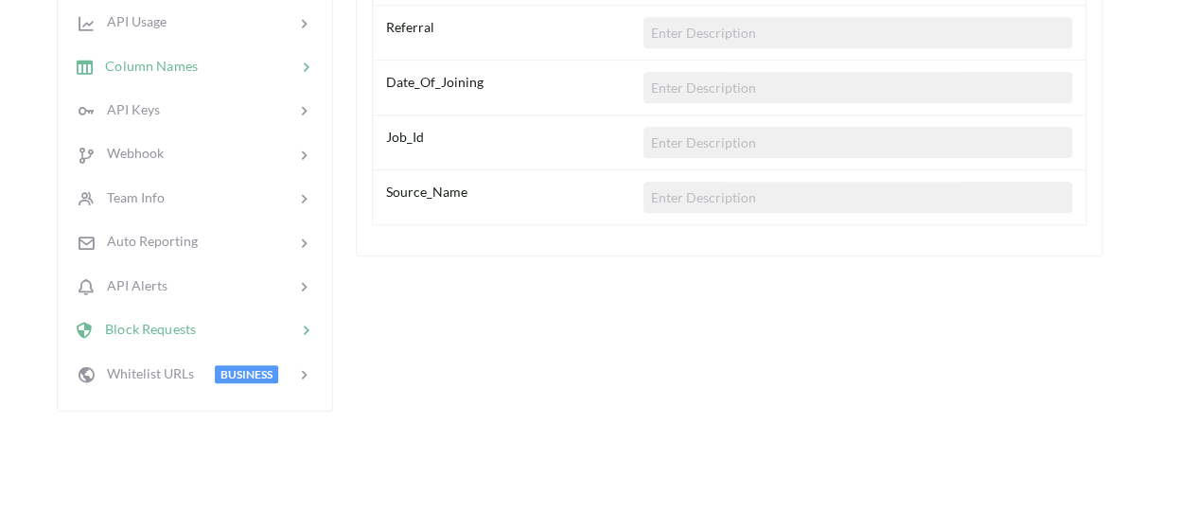
scroll to position [721, 0]
click at [246, 197] on div at bounding box center [230, 202] width 132 height 22
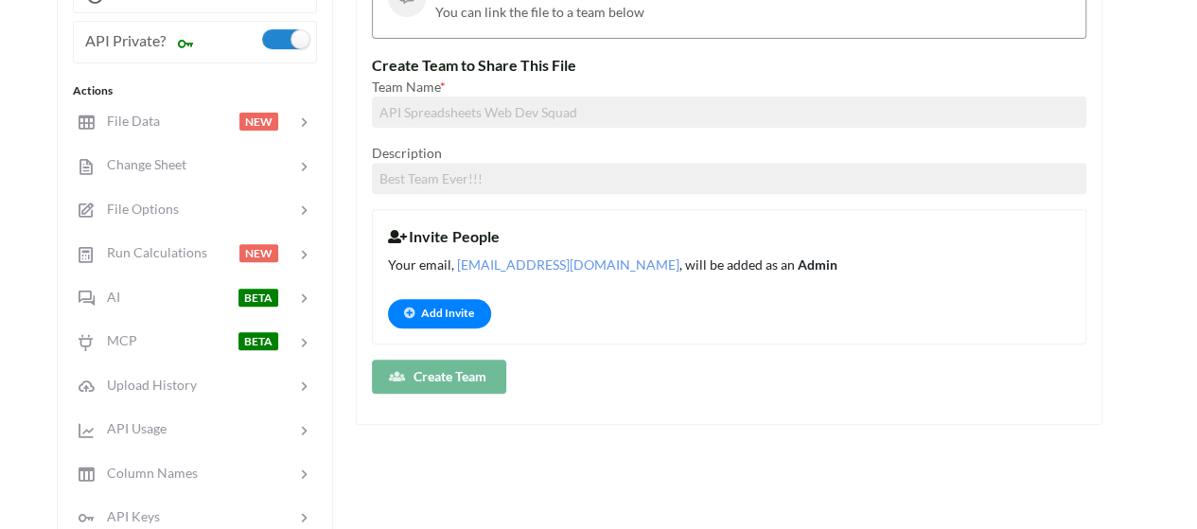
scroll to position [274, 0]
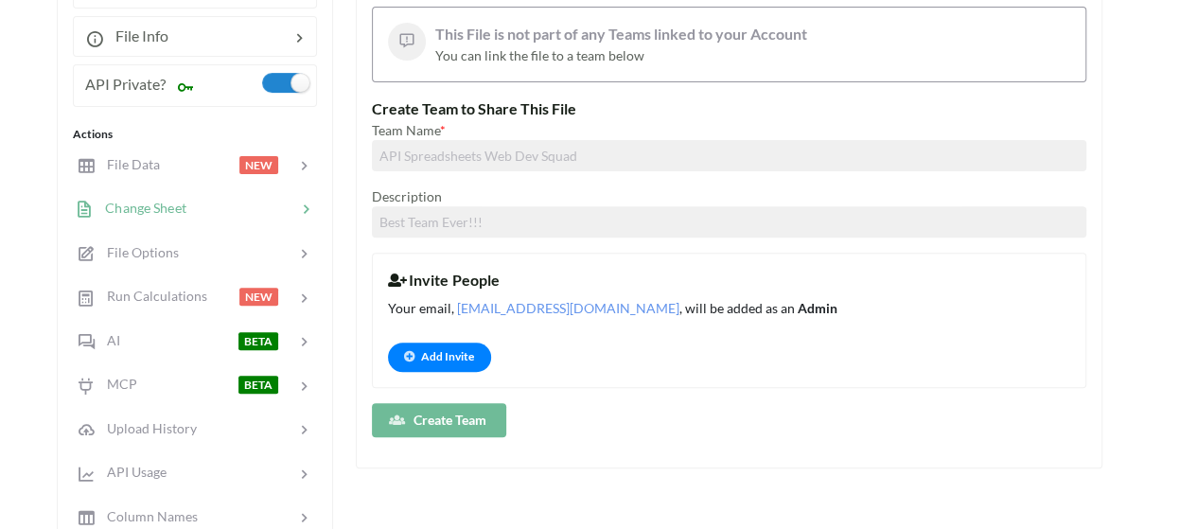
click at [239, 199] on div at bounding box center [241, 209] width 110 height 22
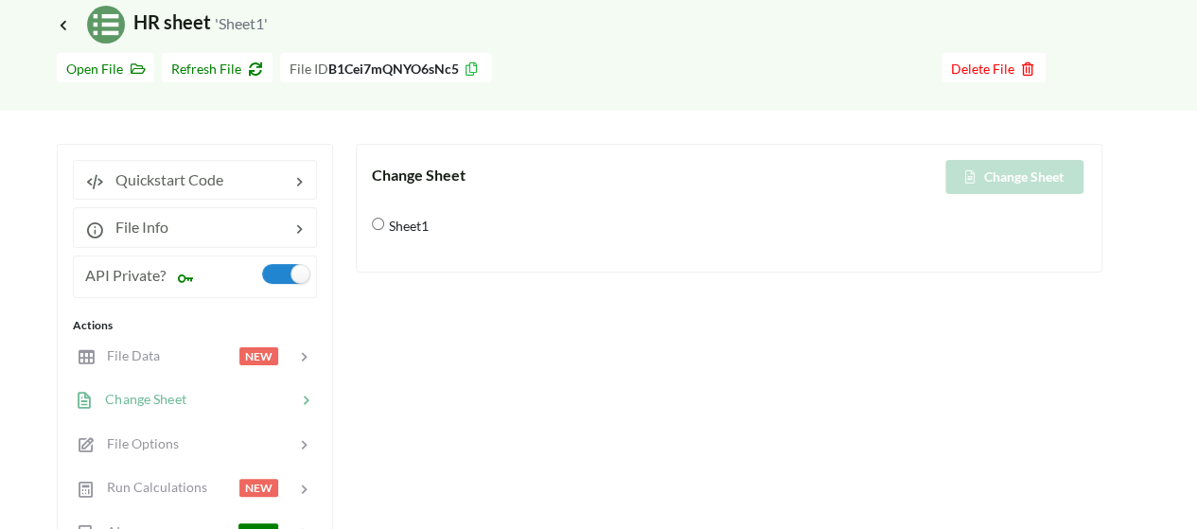
scroll to position [81, 0]
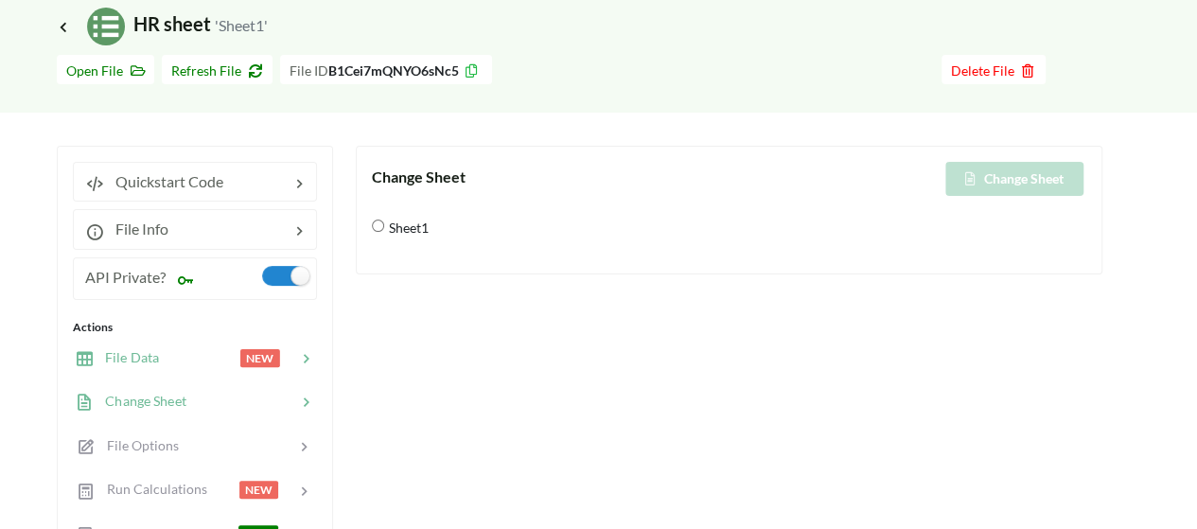
click at [213, 364] on div at bounding box center [199, 358] width 80 height 22
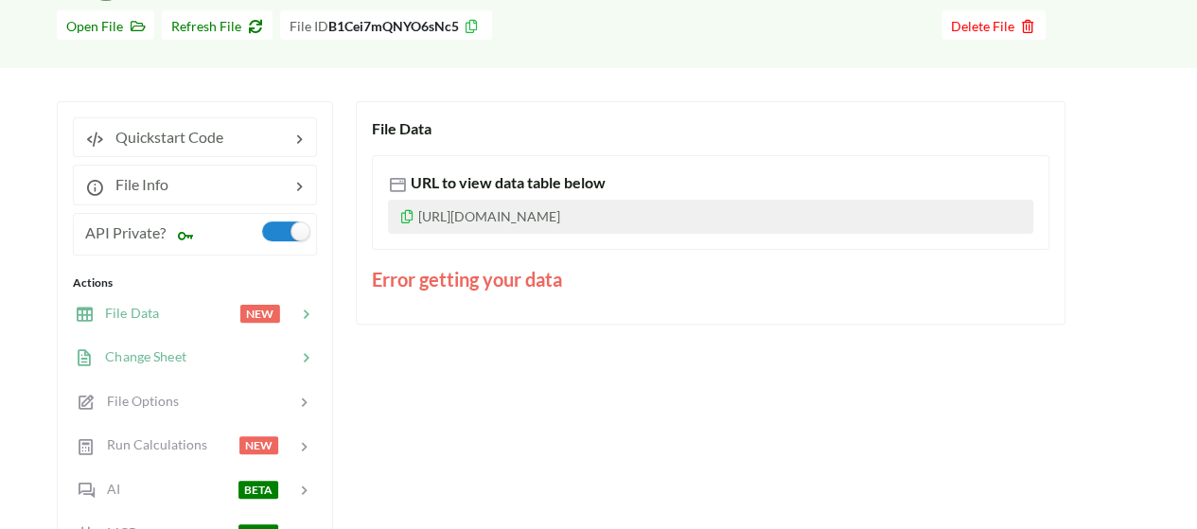
scroll to position [131, 0]
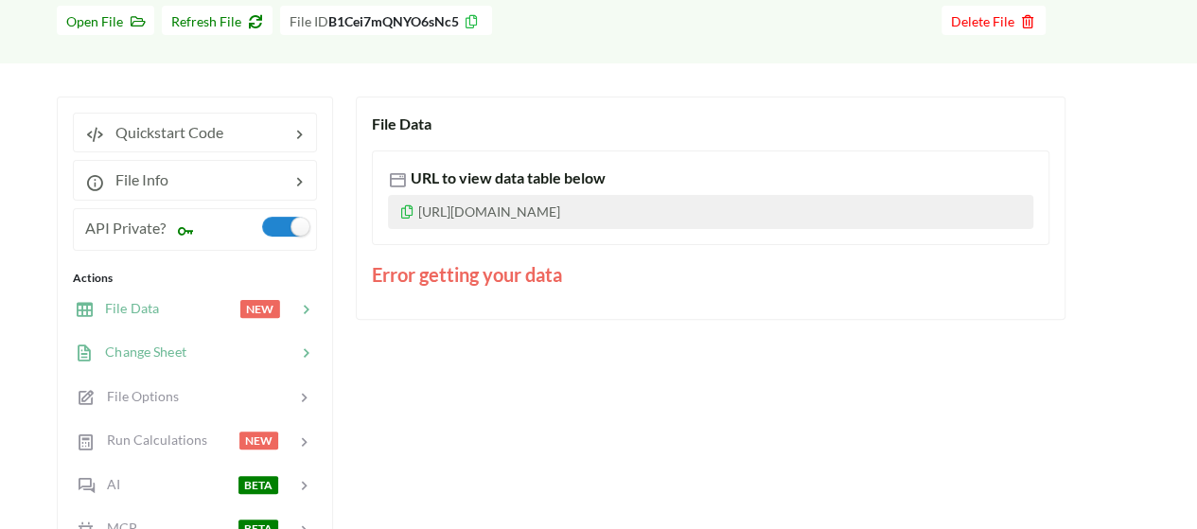
click at [261, 359] on div at bounding box center [241, 353] width 110 height 22
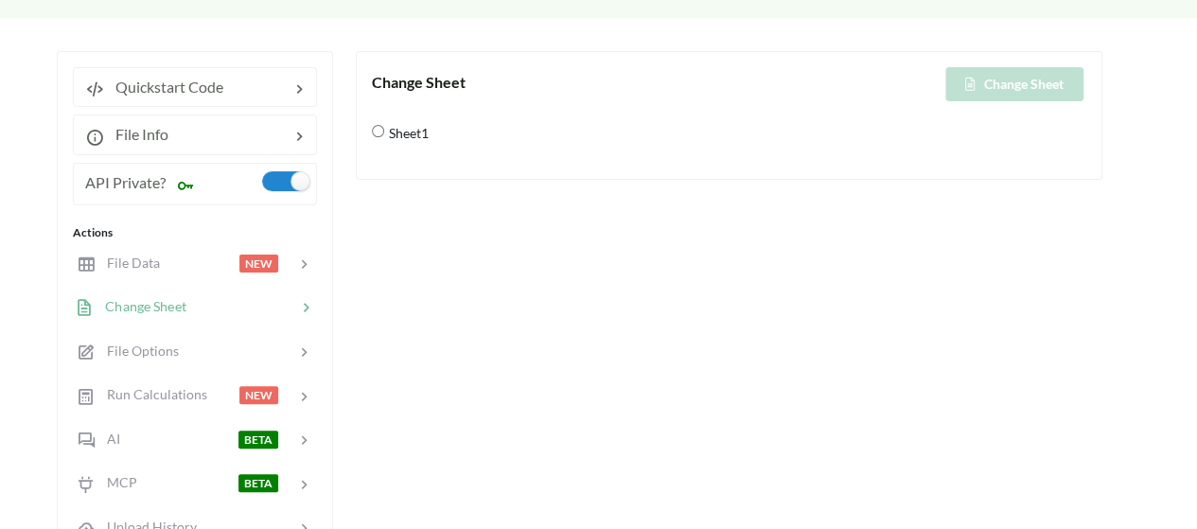
scroll to position [177, 0]
click at [256, 349] on div at bounding box center [237, 351] width 117 height 22
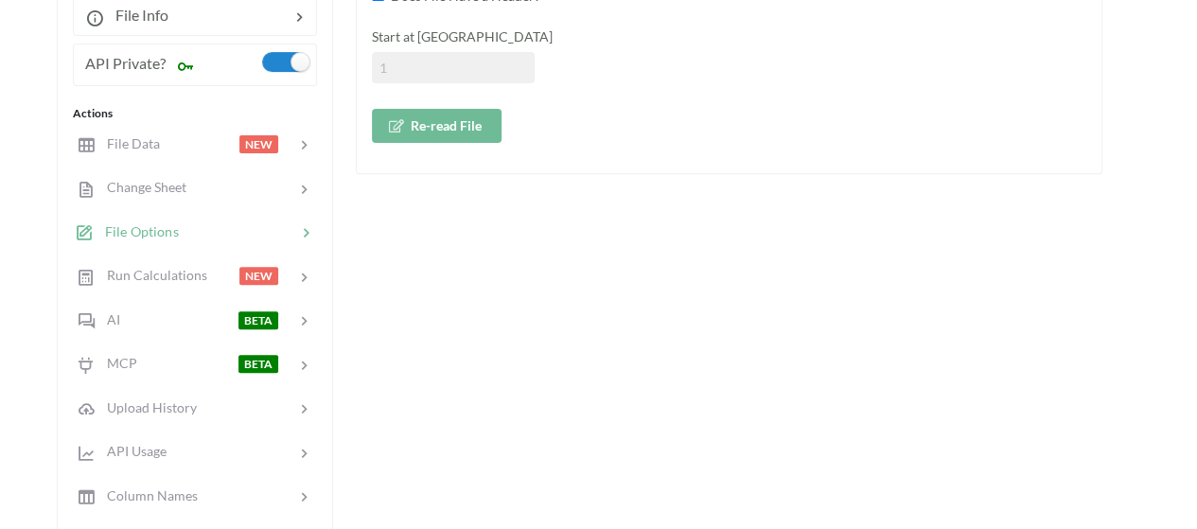
scroll to position [330, 0]
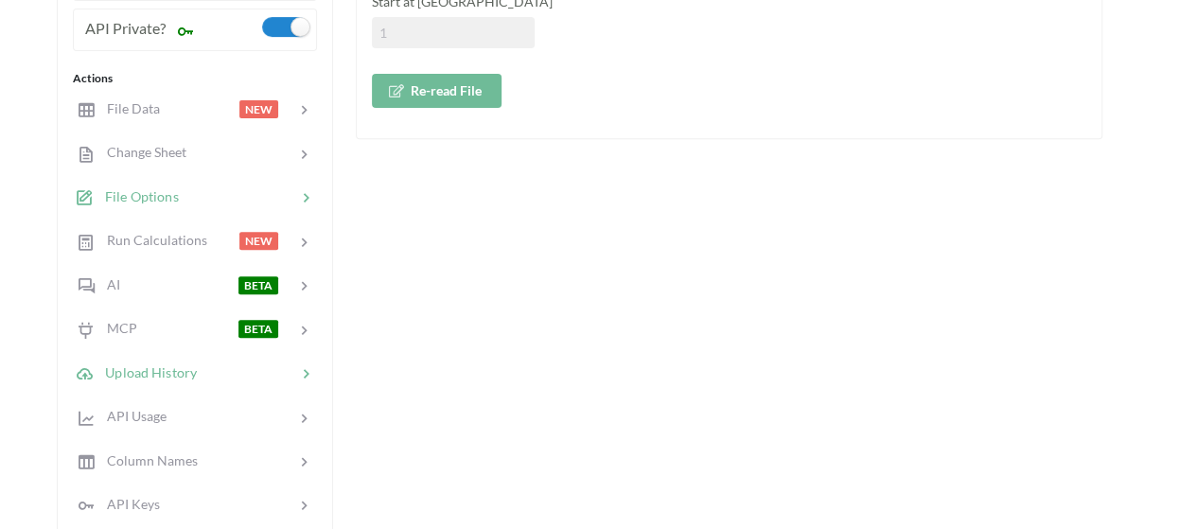
click at [252, 362] on div at bounding box center [246, 372] width 99 height 22
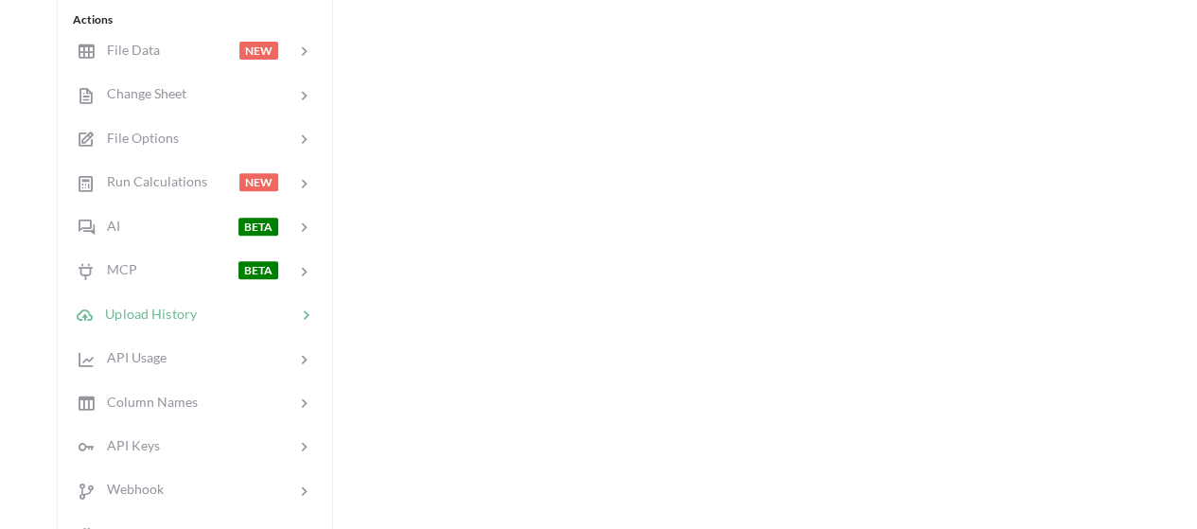
scroll to position [390, 0]
click at [244, 405] on div at bounding box center [247, 401] width 98 height 22
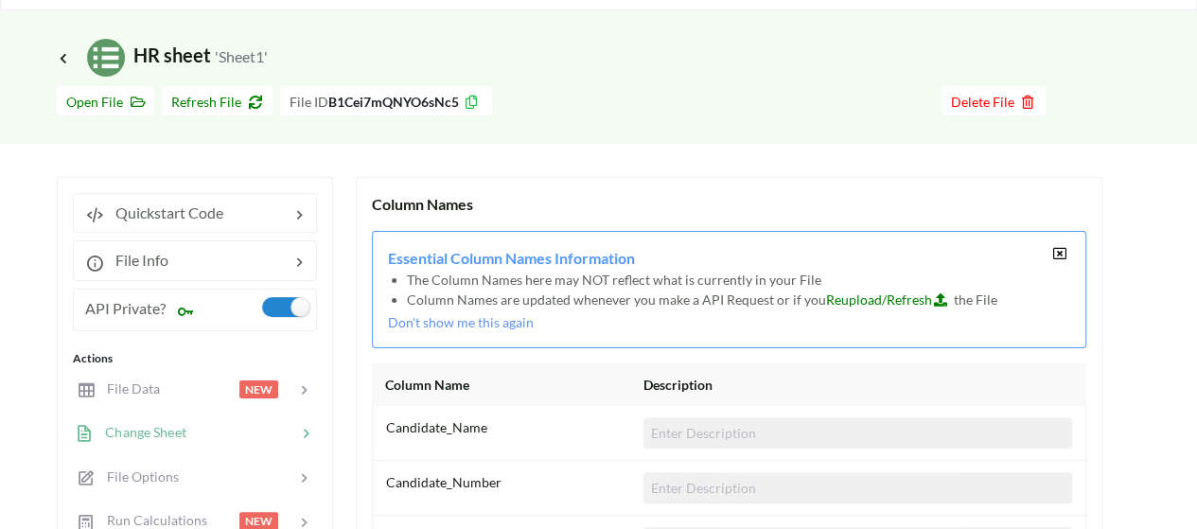
scroll to position [49, 0]
click at [165, 428] on span "Change Sheet" at bounding box center [140, 433] width 93 height 16
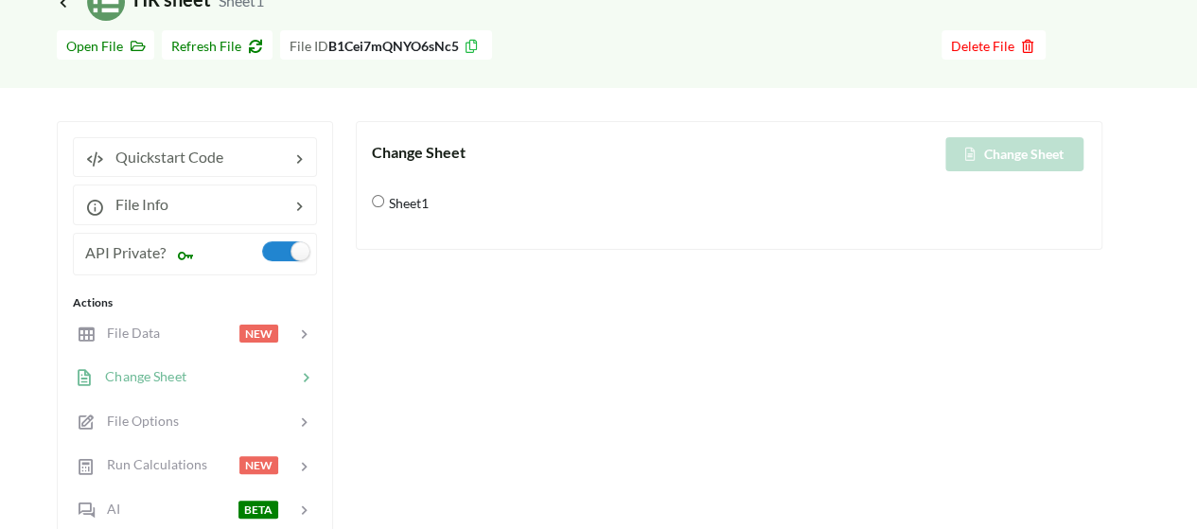
scroll to position [108, 0]
click at [193, 420] on div at bounding box center [237, 420] width 117 height 22
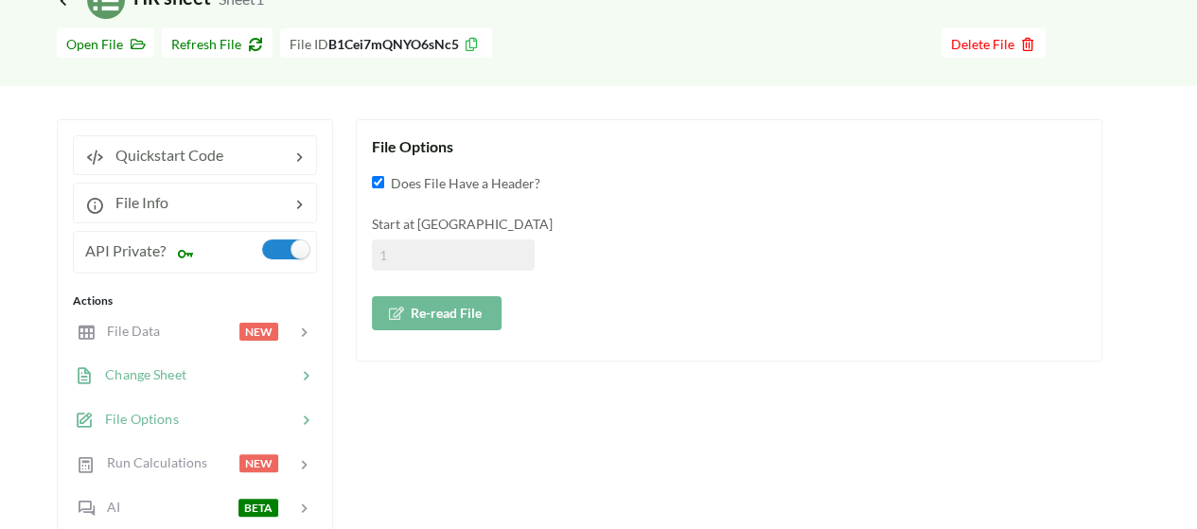
click at [202, 374] on div at bounding box center [241, 375] width 110 height 22
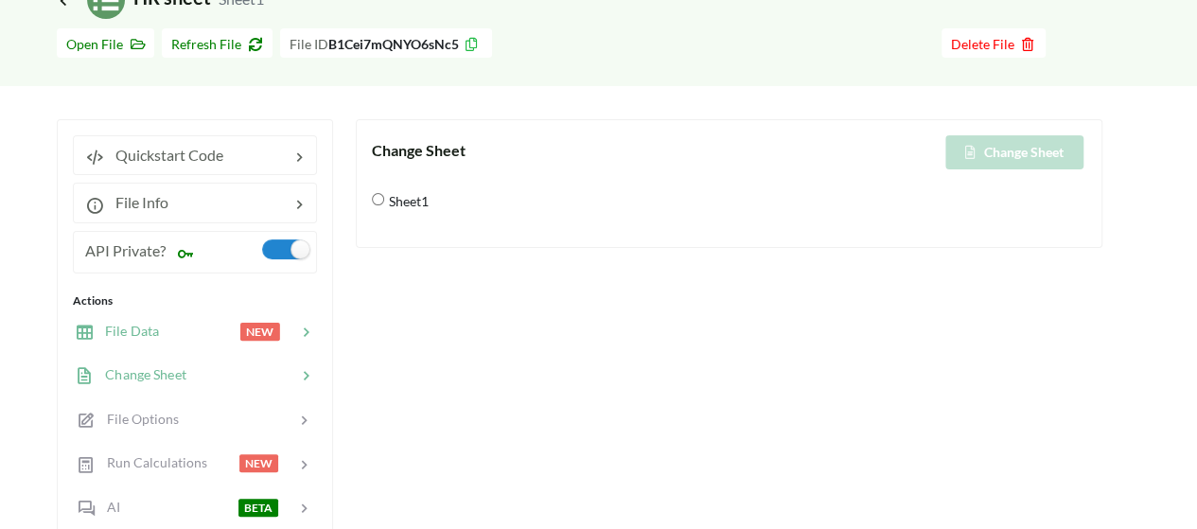
click at [216, 334] on div at bounding box center [199, 332] width 80 height 22
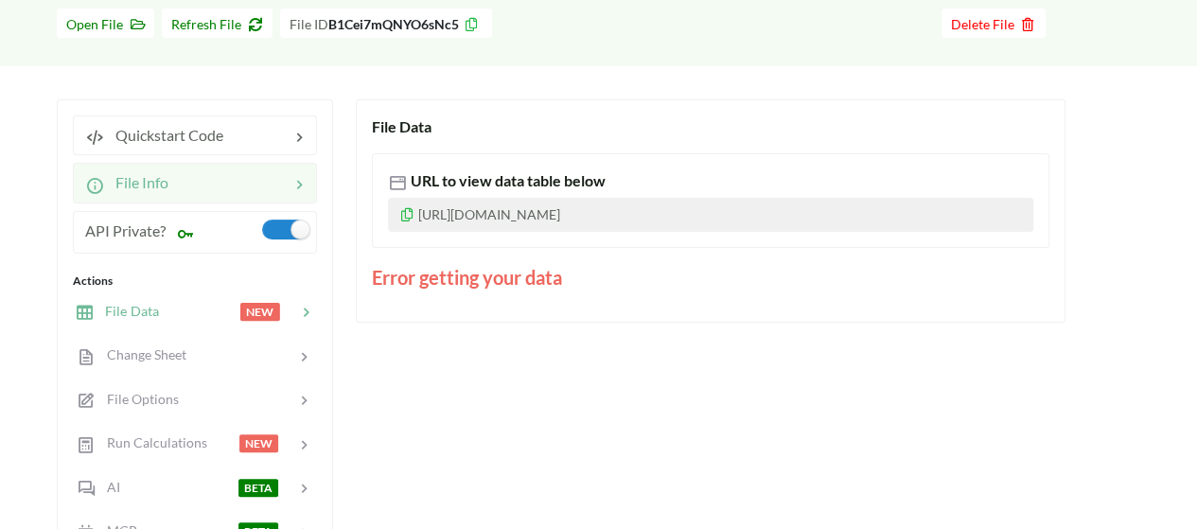
scroll to position [129, 0]
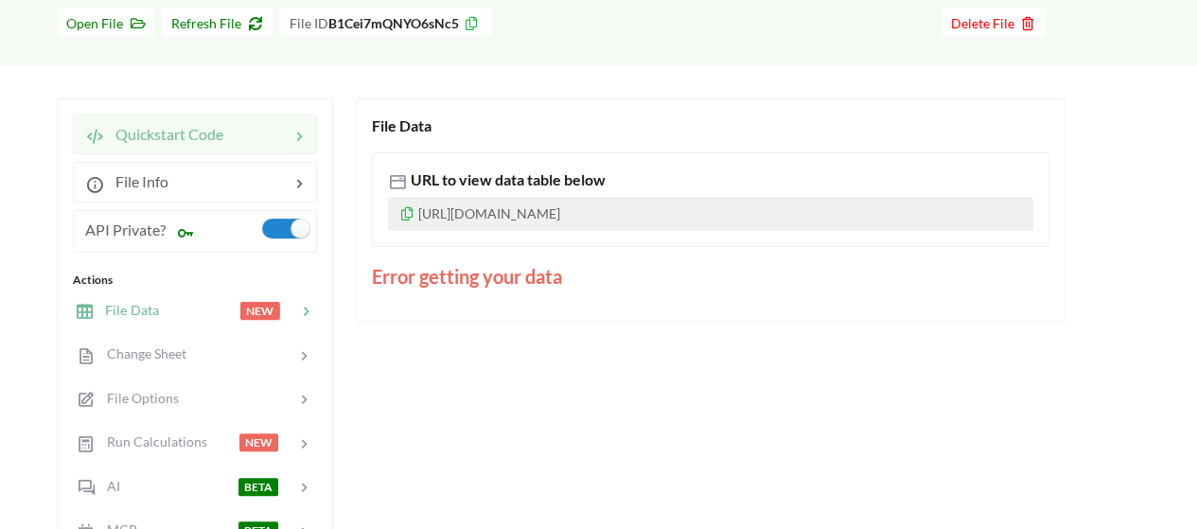
click at [206, 136] on span "Quickstart Code" at bounding box center [163, 134] width 119 height 18
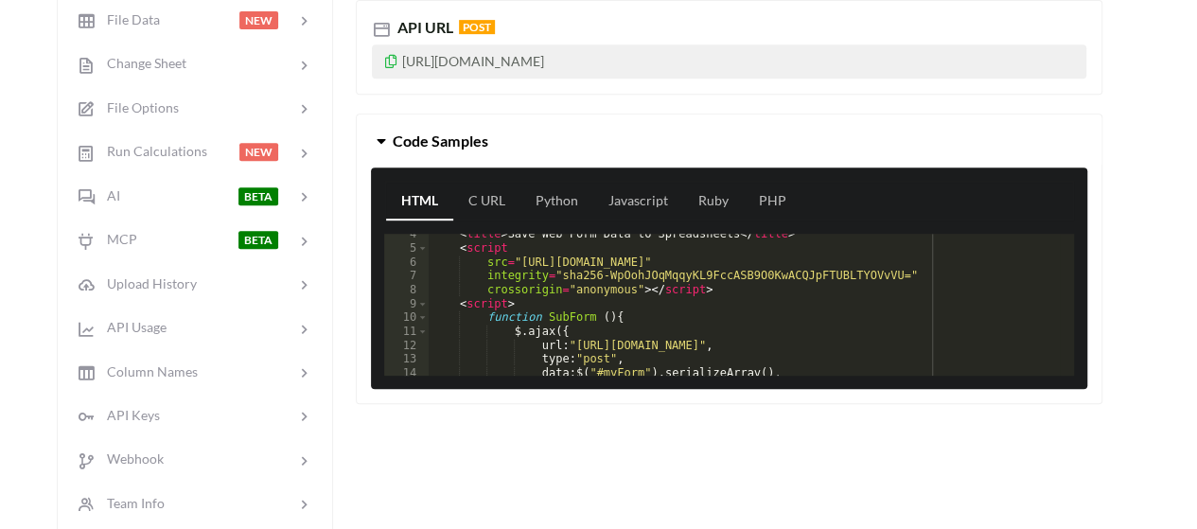
scroll to position [48, 0]
click at [579, 336] on div "< title > Save Web Form Data to Spreadsheets </ title > < script src = "https:/…" at bounding box center [744, 311] width 631 height 169
click at [579, 336] on div "< title > Save Web Form Data to Spreadsheets </ title > < script src = "https:/…" at bounding box center [744, 305] width 631 height 142
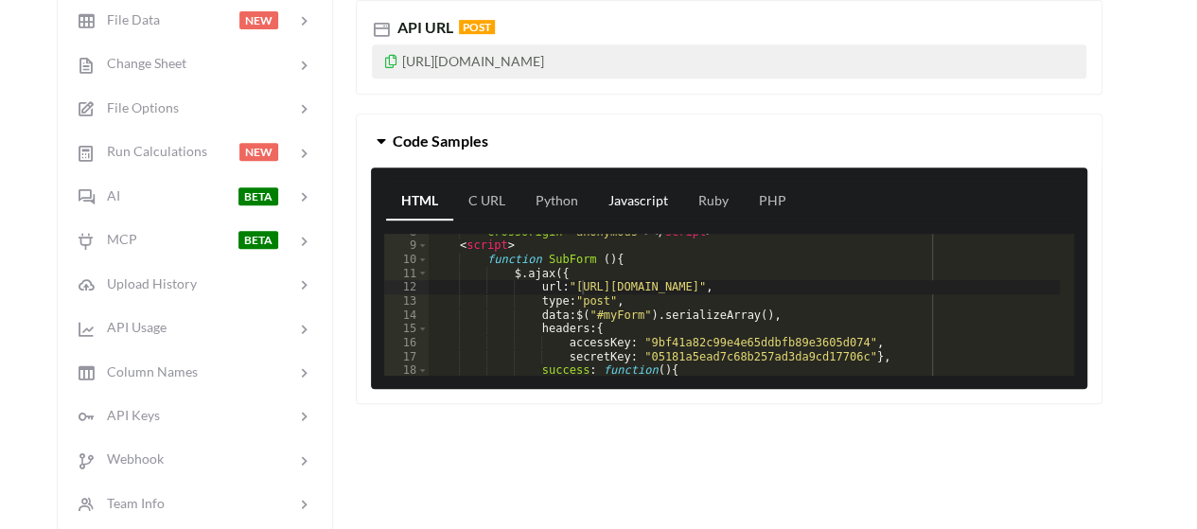
click at [624, 190] on link "Javascript" at bounding box center [638, 202] width 90 height 38
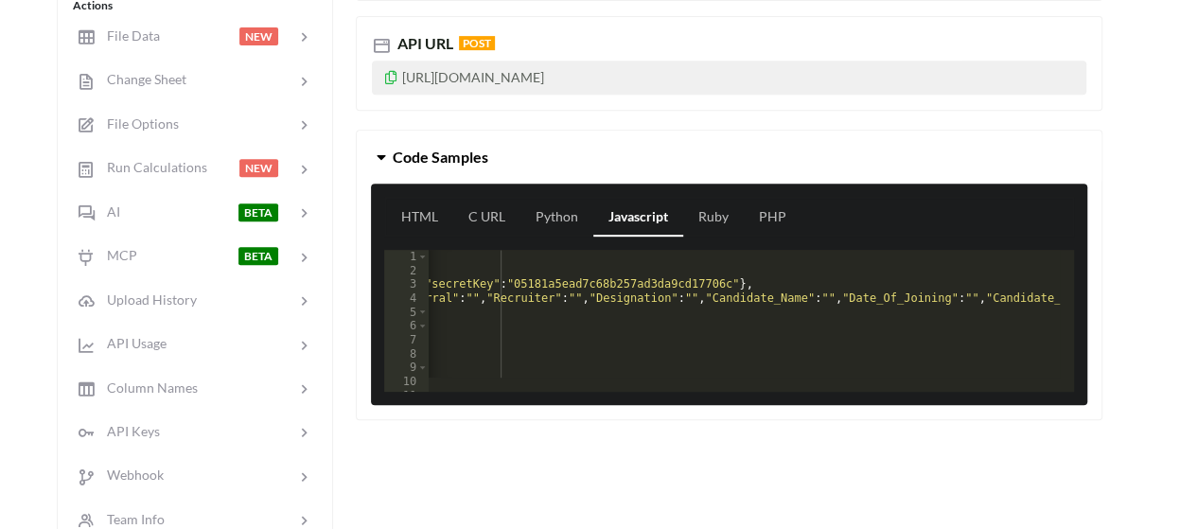
scroll to position [0, 431]
click at [1031, 294] on div "fetch ( "https://api.apispreadsheets.com/data/B1Cei7mQNYO6sNc5/" , { method : "…" at bounding box center [528, 327] width 1062 height 155
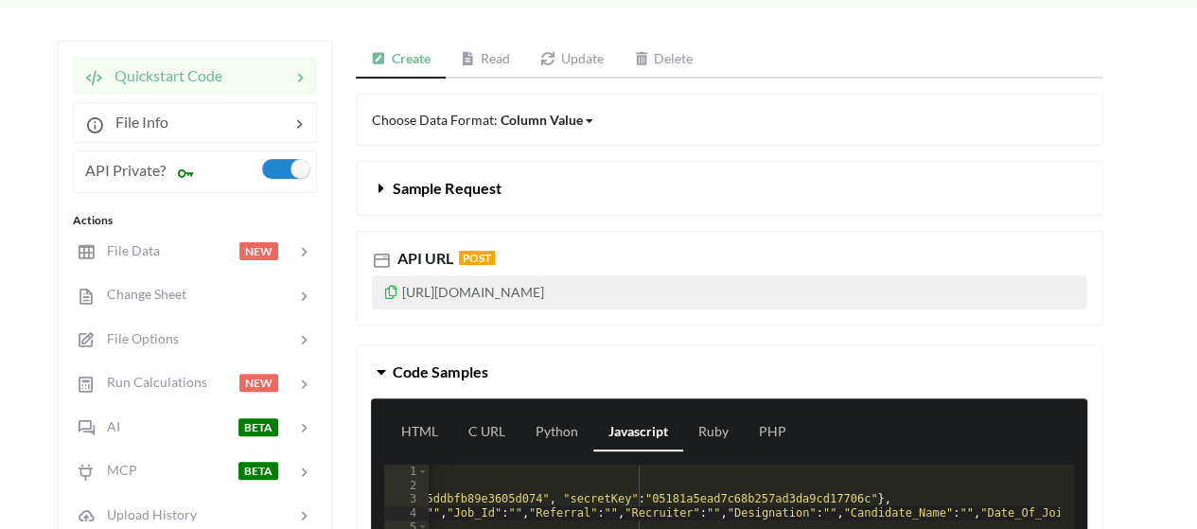
scroll to position [187, 0]
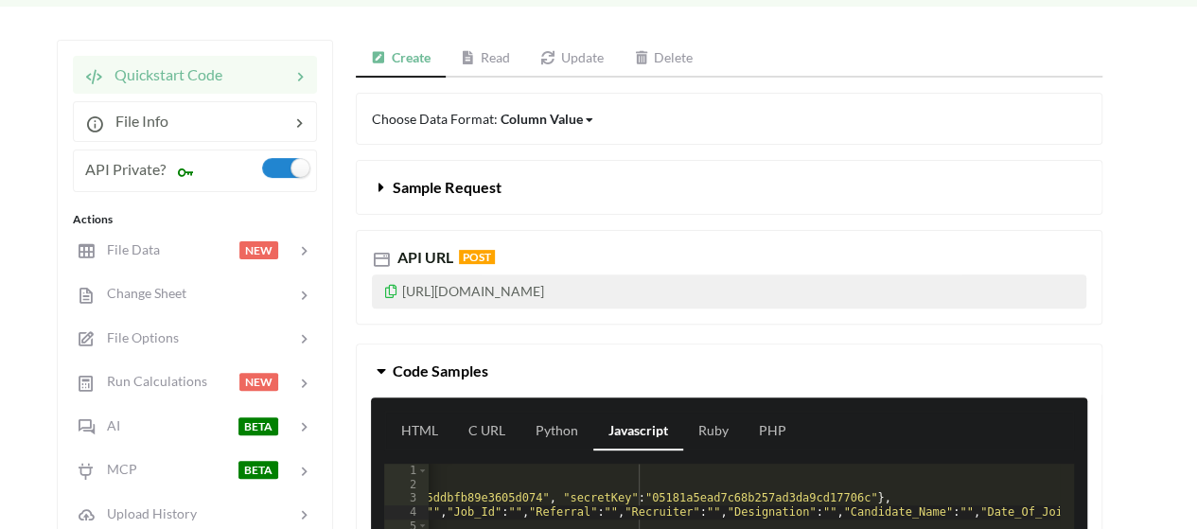
click at [549, 126] on div "Column Value" at bounding box center [541, 119] width 82 height 20
click at [534, 214] on span "Column" at bounding box center [540, 217] width 47 height 16
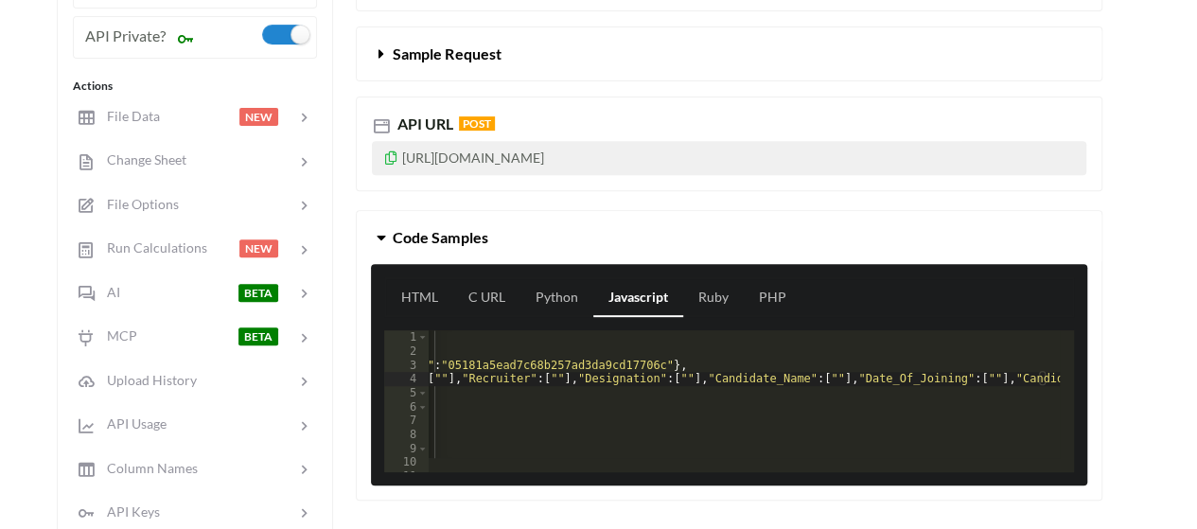
scroll to position [0, 532]
click at [1030, 380] on div "fetch ( "https://api.apispreadsheets.com/data/B1Cei7mQNYO6sNc5/" , { method : "…" at bounding box center [478, 407] width 1163 height 155
click at [834, 224] on button "Code Samples" at bounding box center [729, 237] width 744 height 53
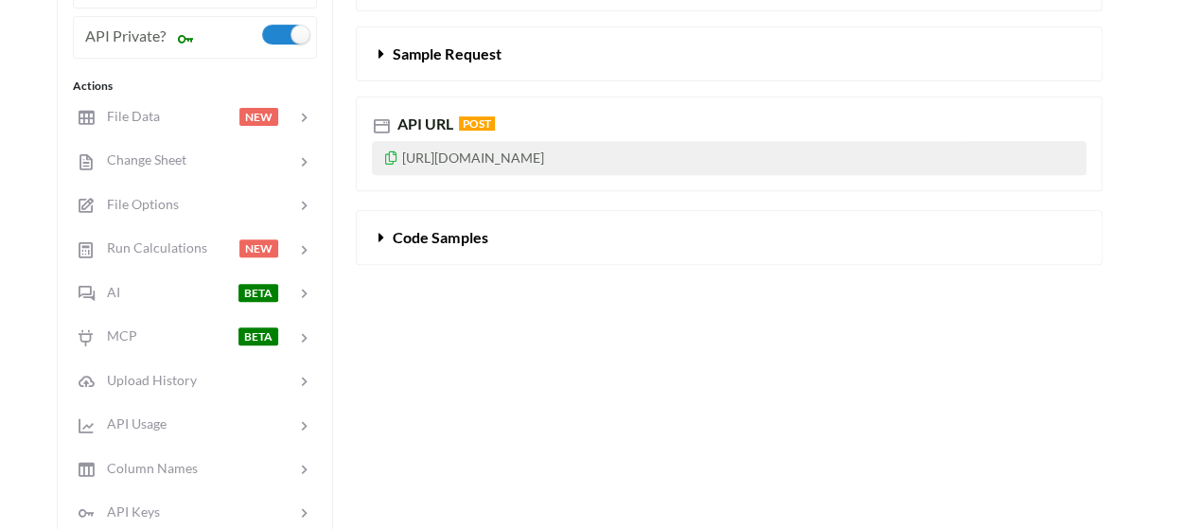
click at [518, 234] on button "Code Samples" at bounding box center [729, 237] width 744 height 53
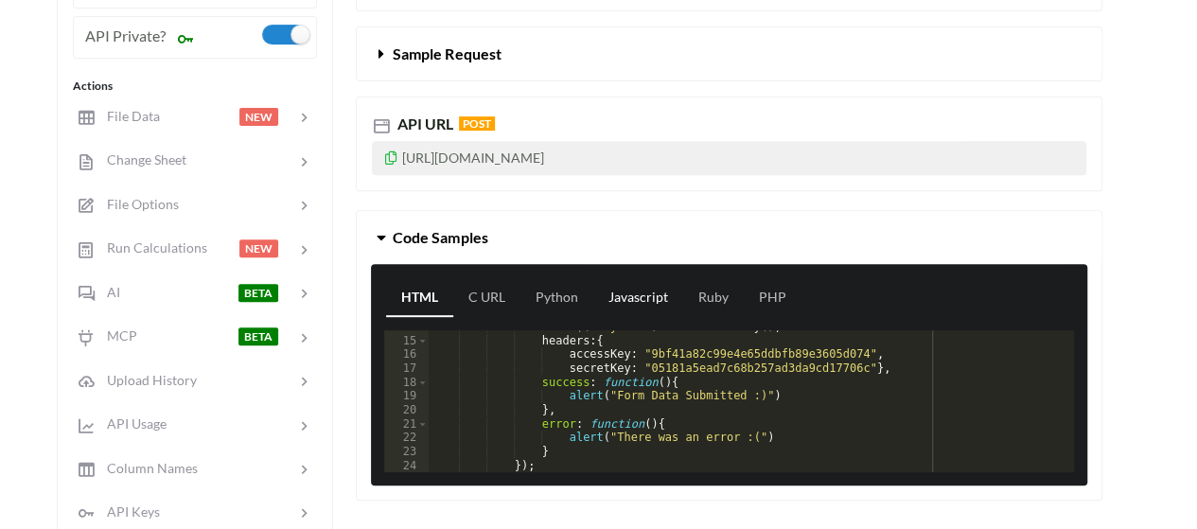
click at [624, 293] on link "Javascript" at bounding box center [638, 298] width 90 height 38
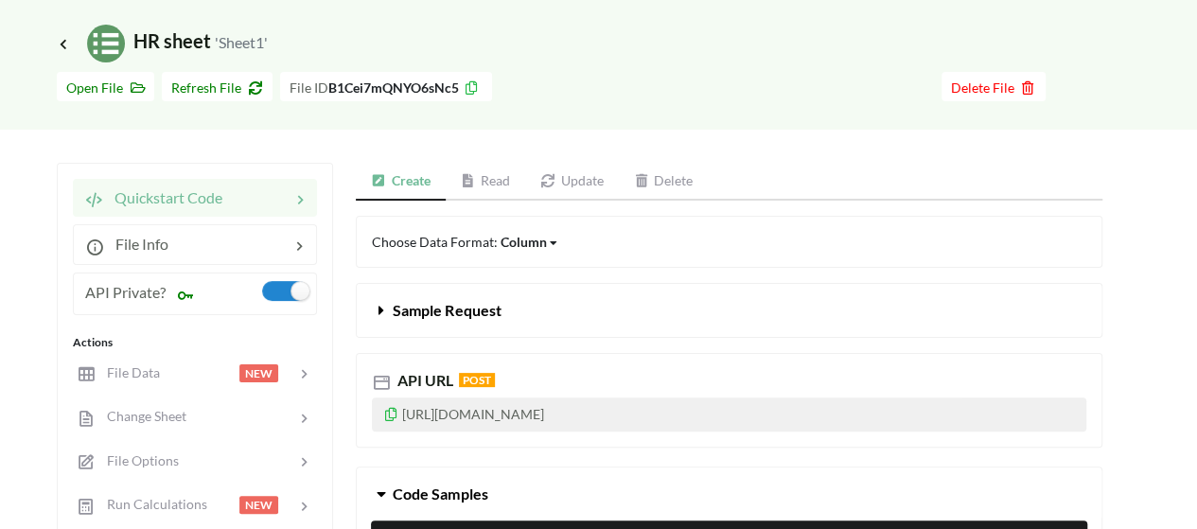
scroll to position [63, 0]
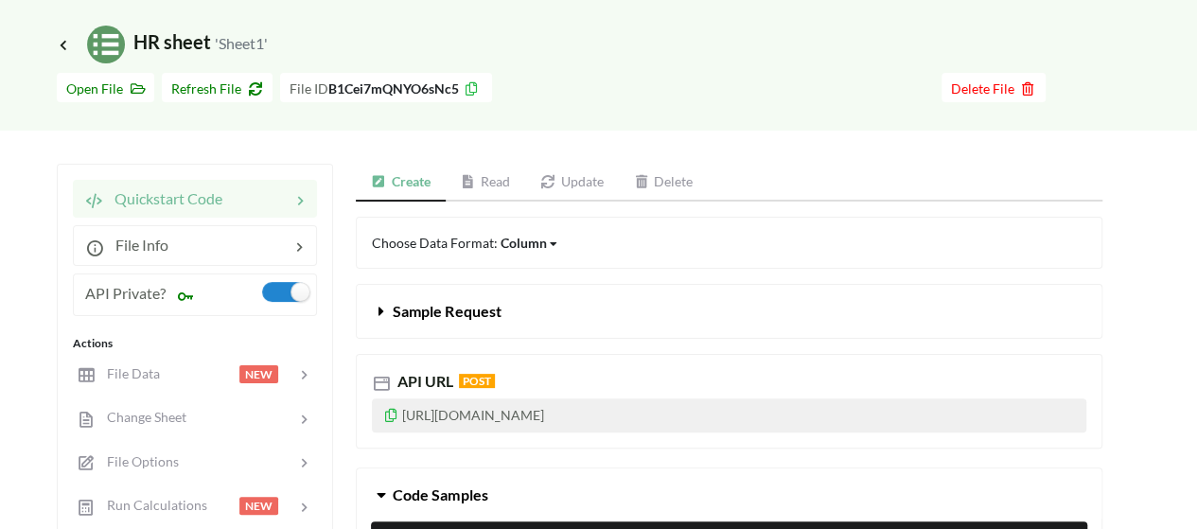
click at [550, 240] on icon at bounding box center [554, 243] width 8 height 11
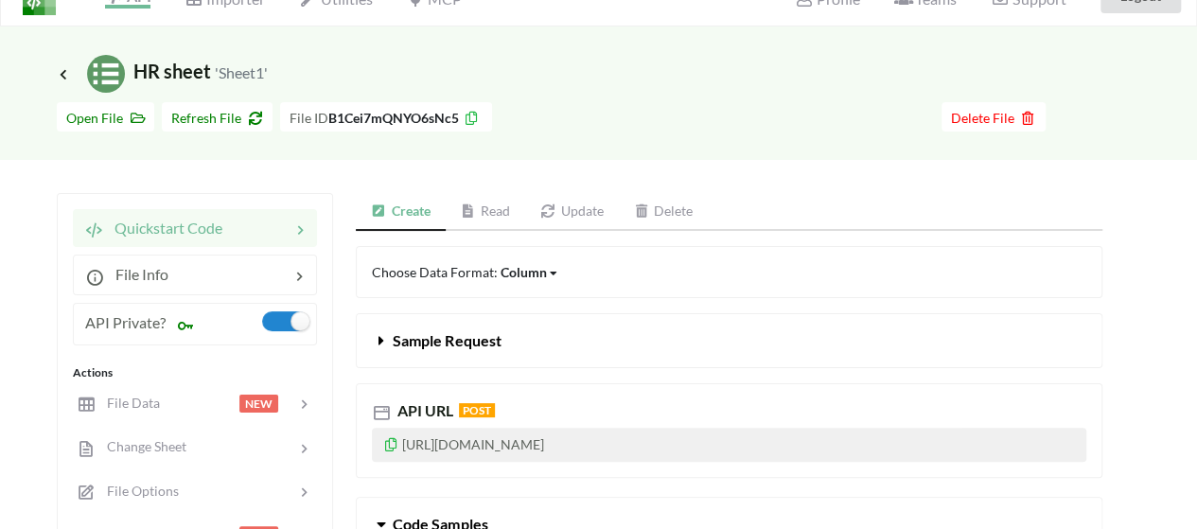
scroll to position [28, 0]
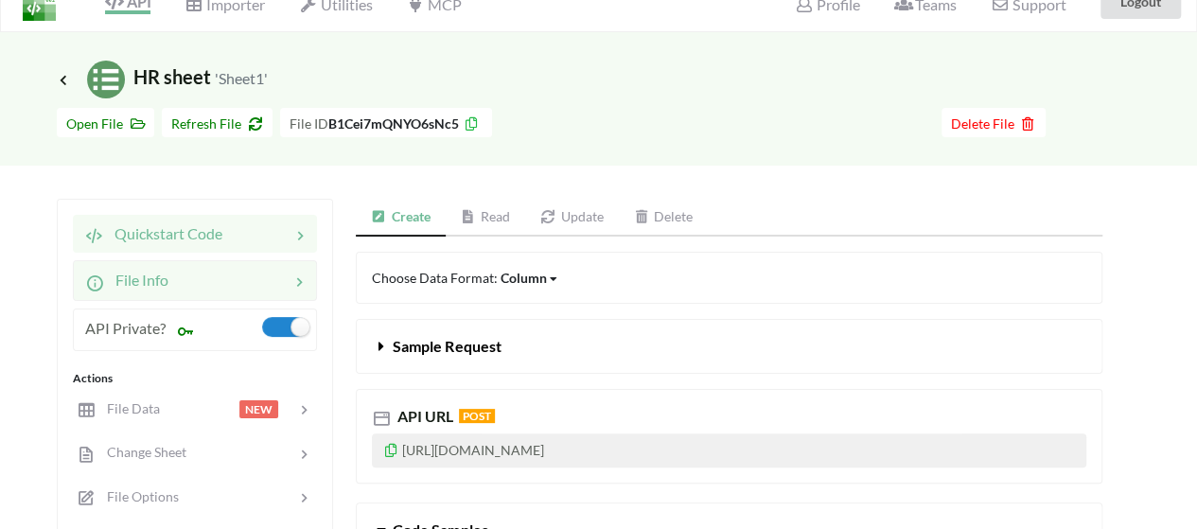
click at [226, 274] on div at bounding box center [228, 280] width 121 height 23
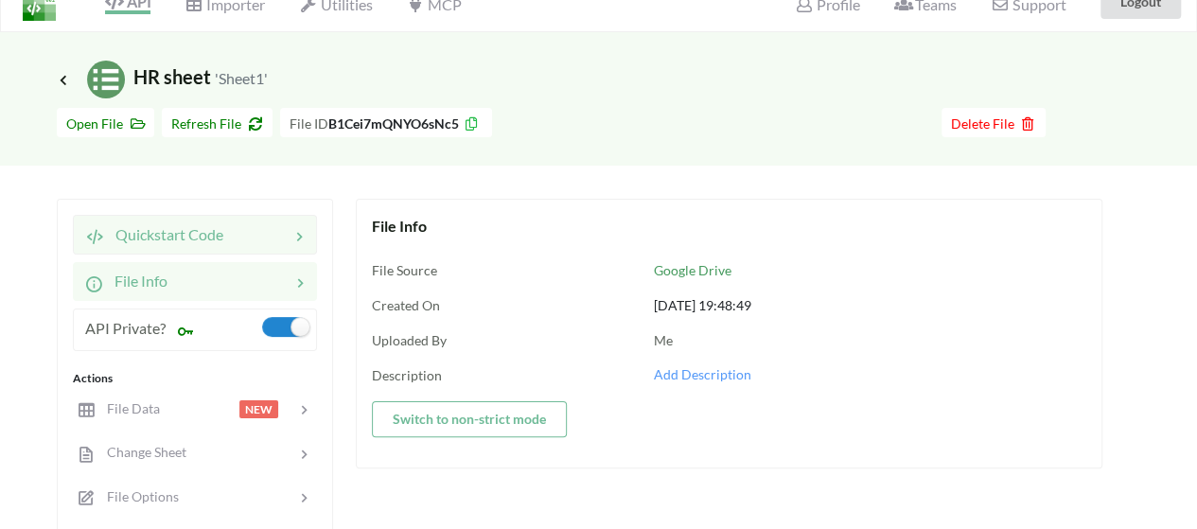
click at [216, 239] on span "Quickstart Code" at bounding box center [163, 234] width 119 height 18
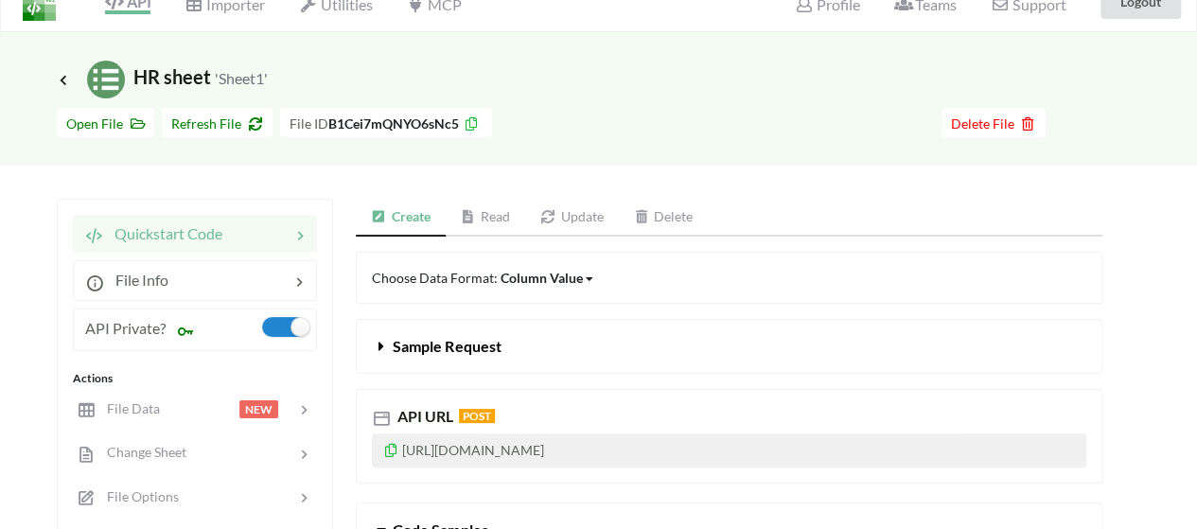
scroll to position [0, 0]
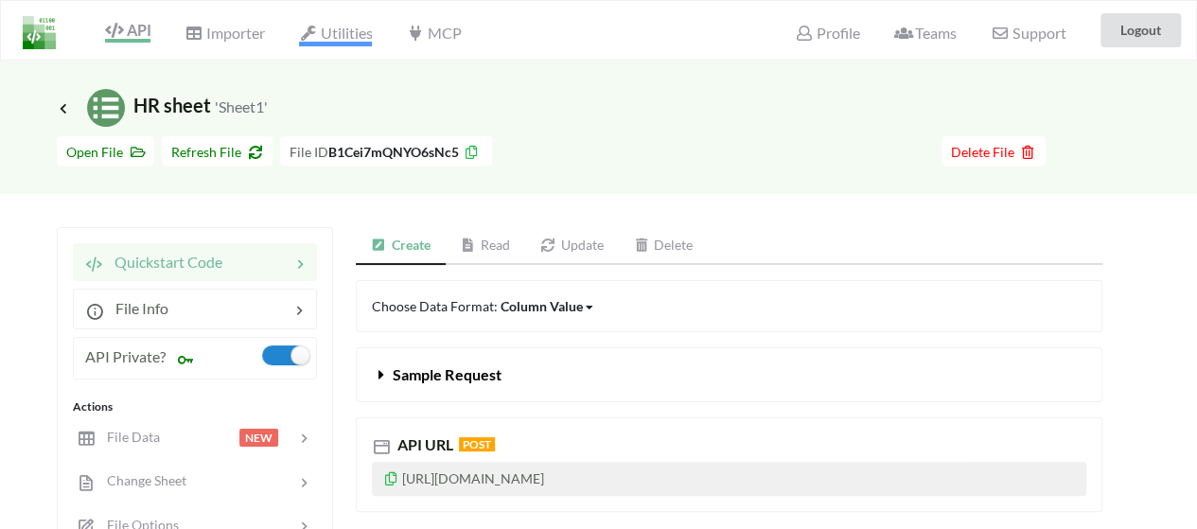
click at [326, 33] on span "Utilities" at bounding box center [335, 35] width 73 height 23
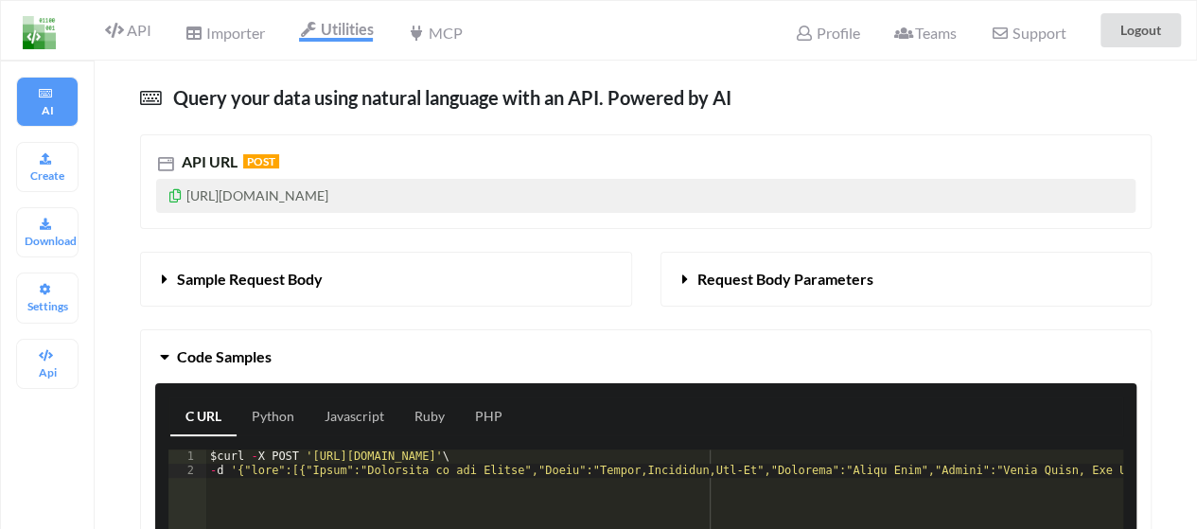
click at [259, 289] on button "Sample Request Body" at bounding box center [386, 279] width 490 height 53
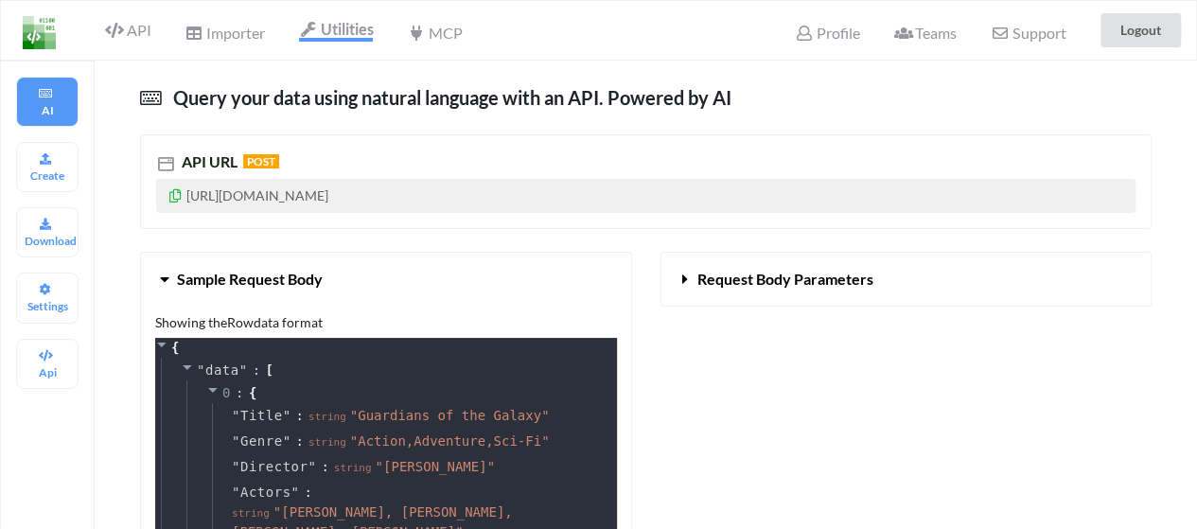
click at [259, 289] on button "Sample Request Body" at bounding box center [386, 279] width 490 height 53
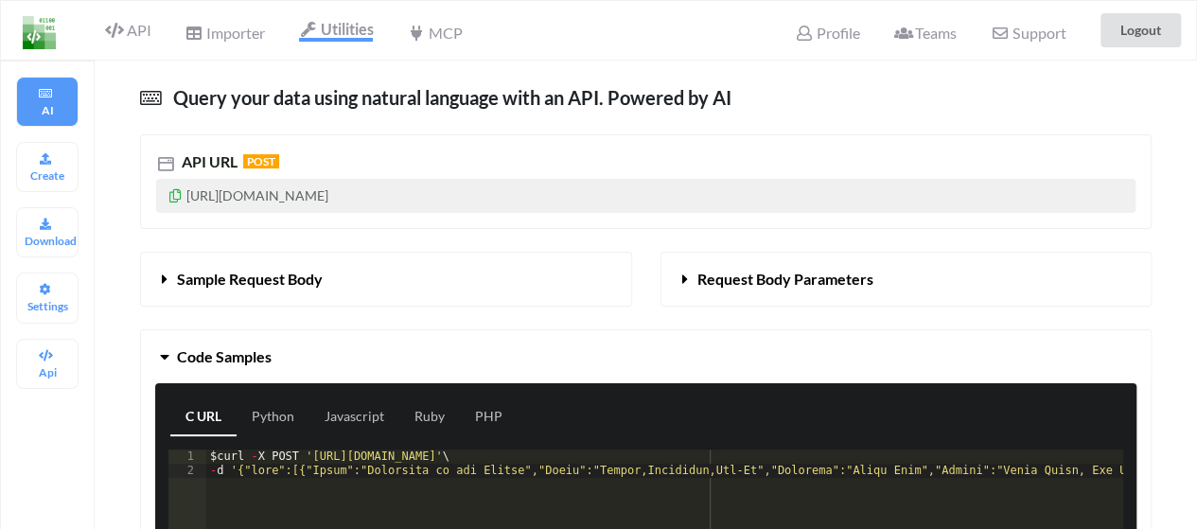
click at [743, 279] on span "Request Body Parameters" at bounding box center [785, 279] width 176 height 18
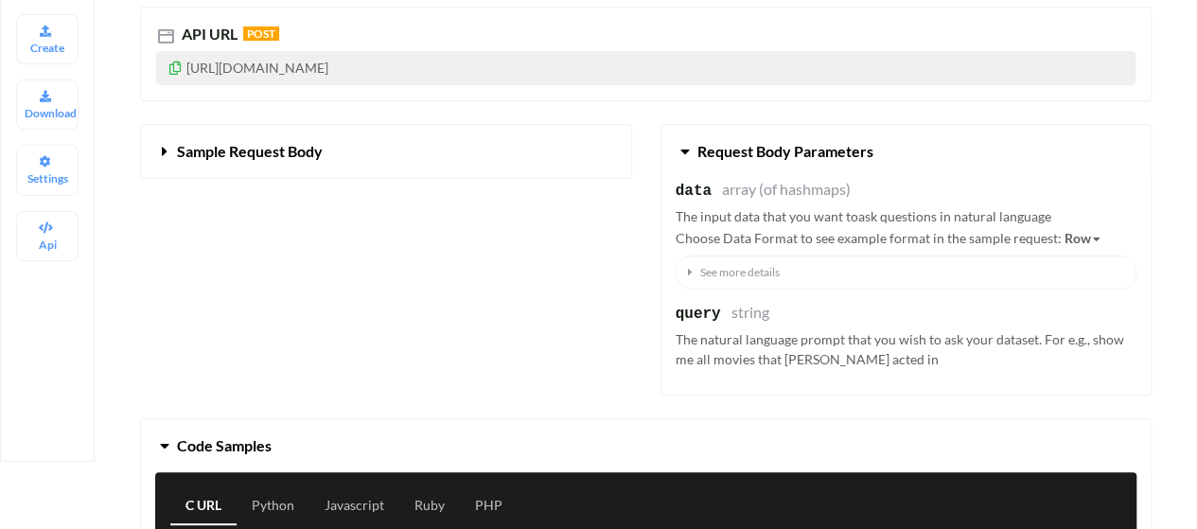
scroll to position [147, 0]
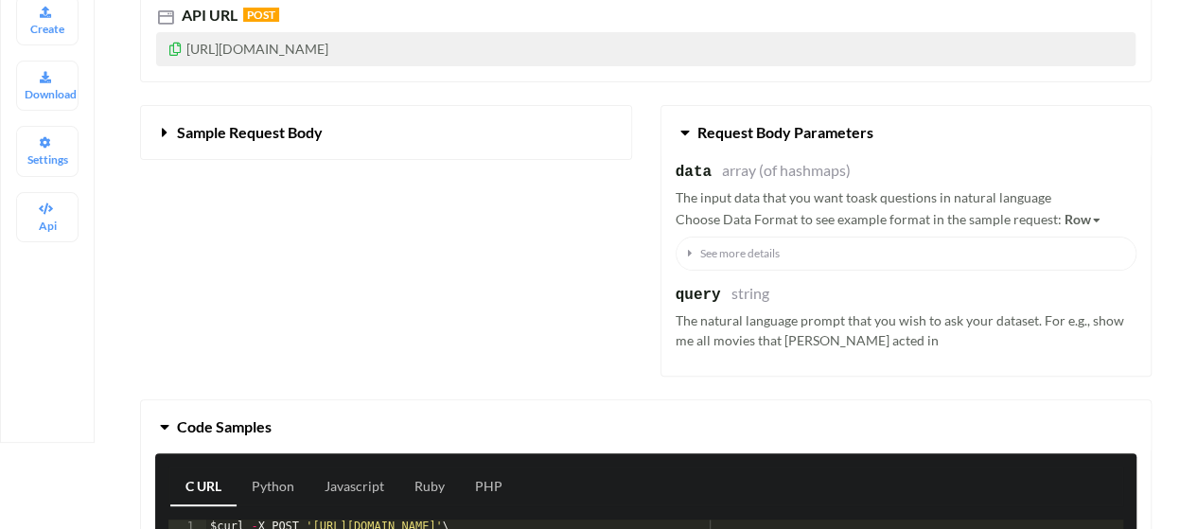
click at [293, 132] on span "Sample Request Body" at bounding box center [250, 132] width 146 height 18
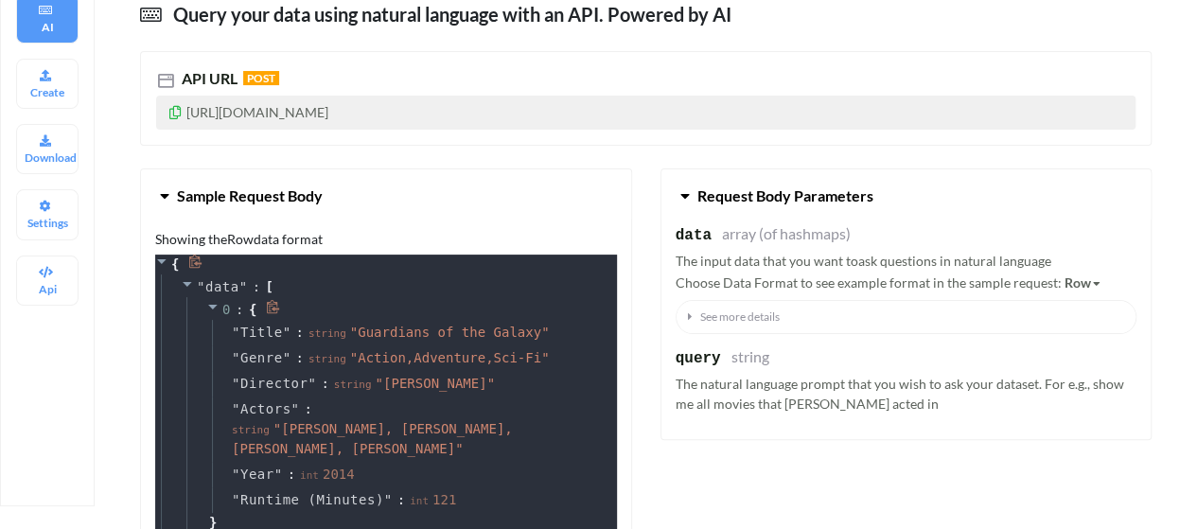
scroll to position [0, 0]
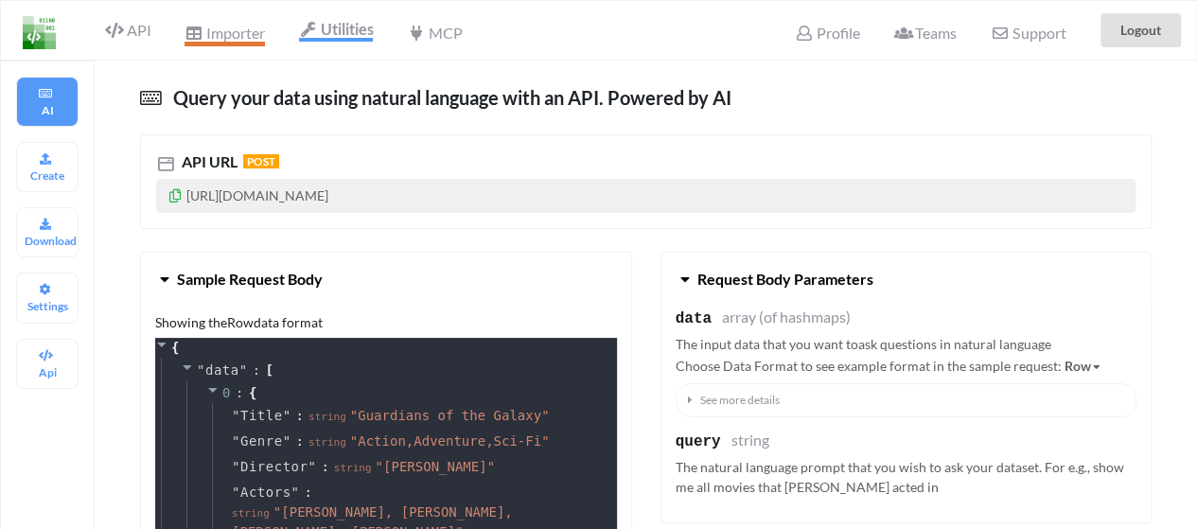
click at [245, 36] on span "Importer" at bounding box center [223, 35] width 79 height 23
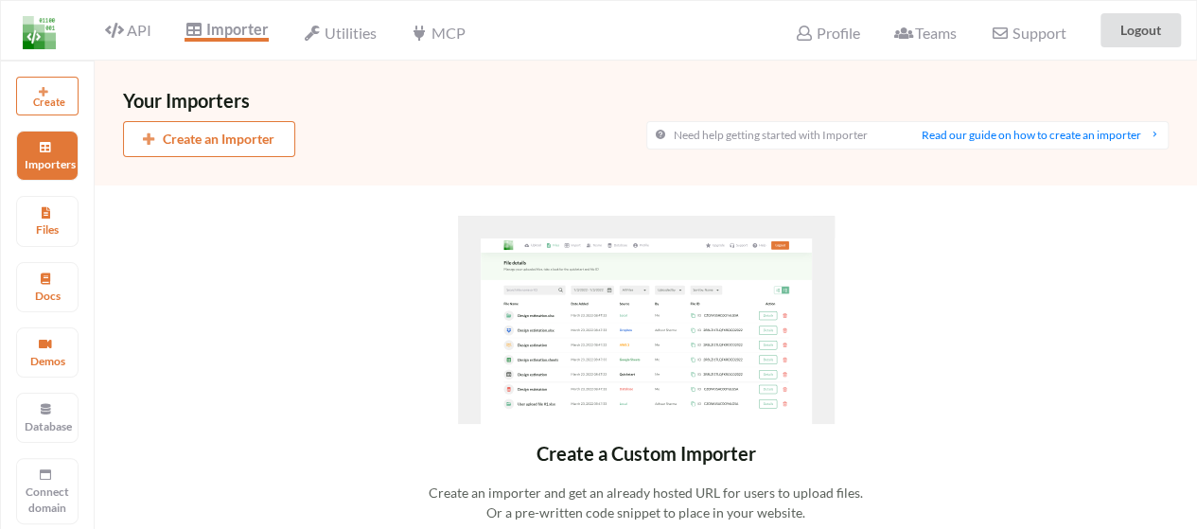
click at [127, 40] on div "API" at bounding box center [120, 30] width 85 height 36
click at [130, 30] on span "API" at bounding box center [127, 32] width 45 height 23
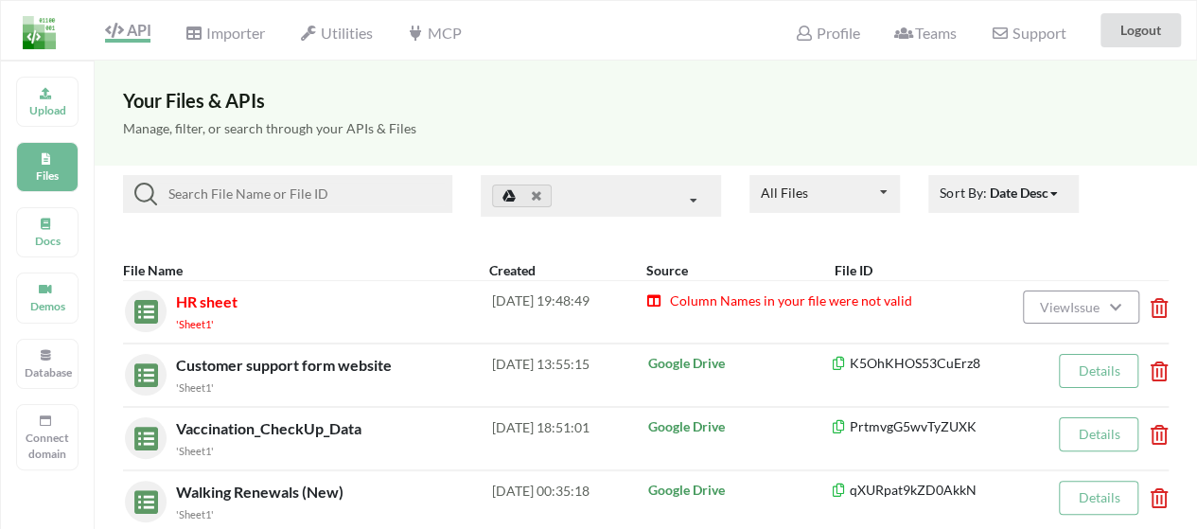
click at [780, 305] on span "Column Names in your file were not valid" at bounding box center [790, 300] width 244 height 16
click at [225, 302] on span "HR sheet" at bounding box center [206, 301] width 61 height 18
click at [723, 298] on span "Column Names in your file were not valid" at bounding box center [790, 300] width 244 height 16
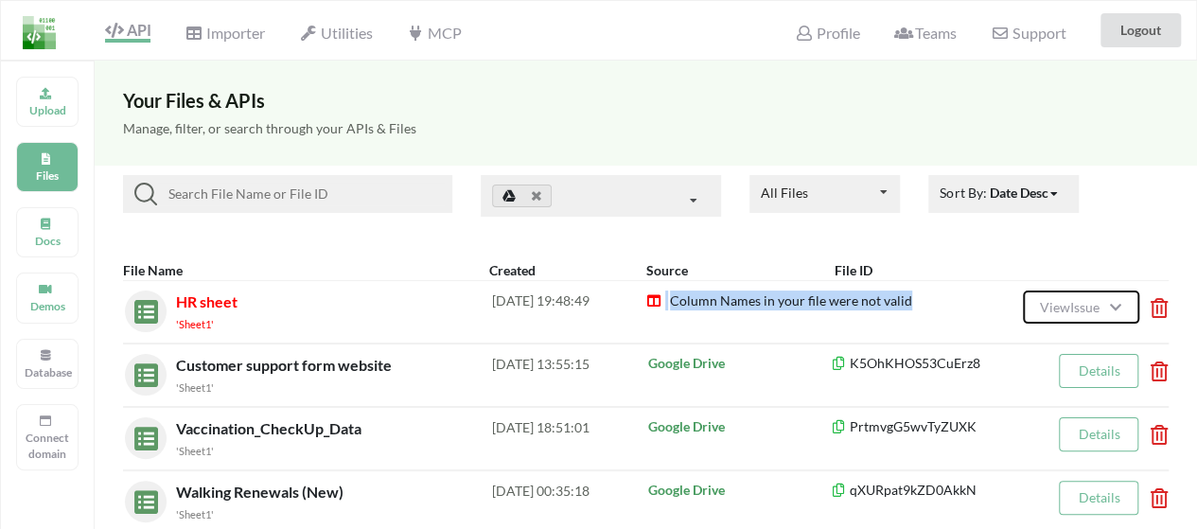
click at [1073, 299] on span "View Issue" at bounding box center [1071, 307] width 65 height 16
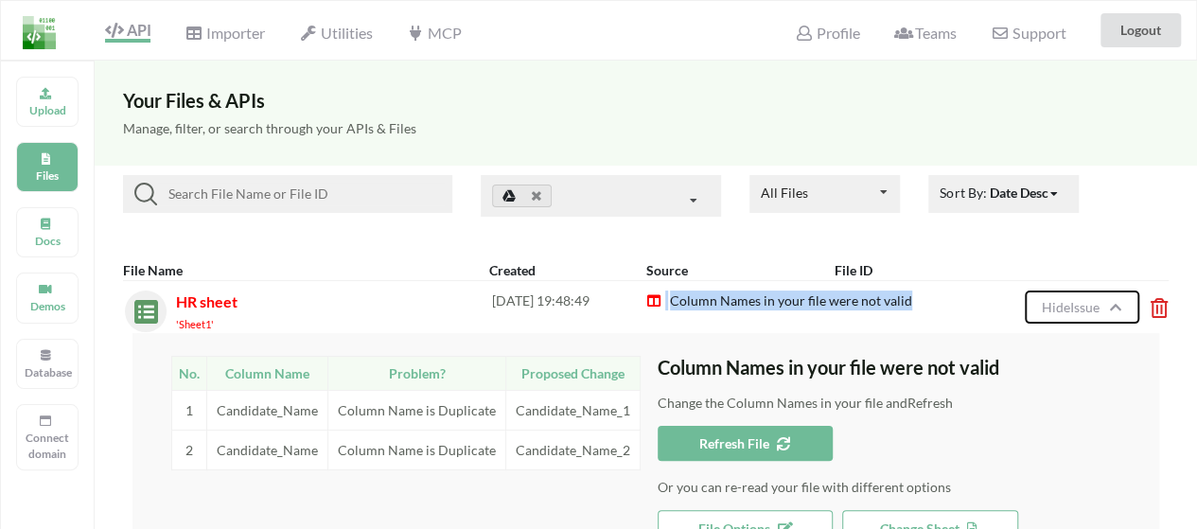
click at [1073, 299] on span "Hide Issue" at bounding box center [1072, 307] width 63 height 16
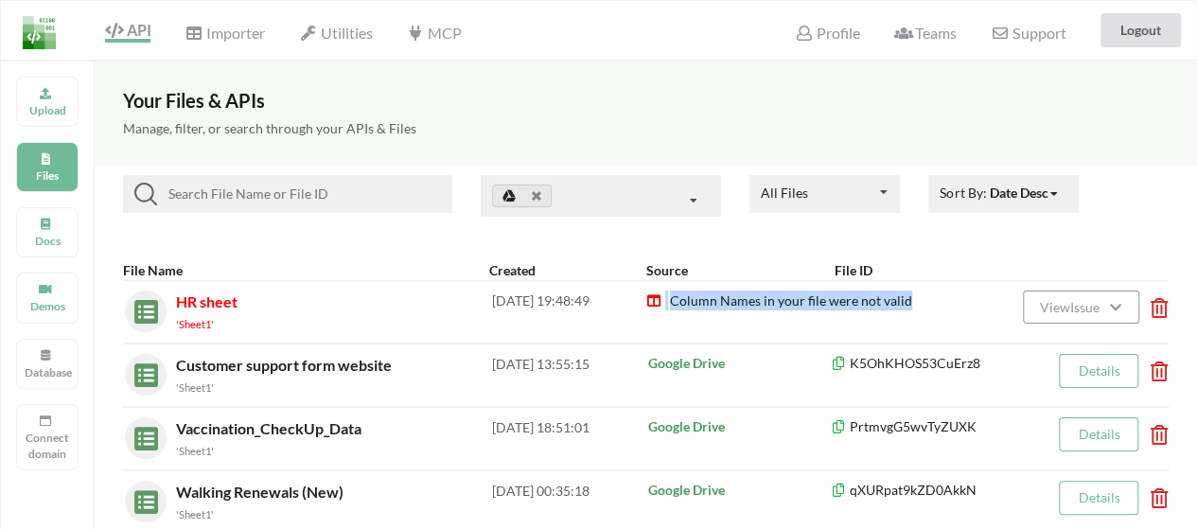
click at [747, 300] on span "Column Names in your file were not valid" at bounding box center [790, 300] width 244 height 16
click at [220, 43] on div "Importer" at bounding box center [224, 30] width 104 height 42
click at [234, 26] on span "Importer" at bounding box center [223, 35] width 79 height 23
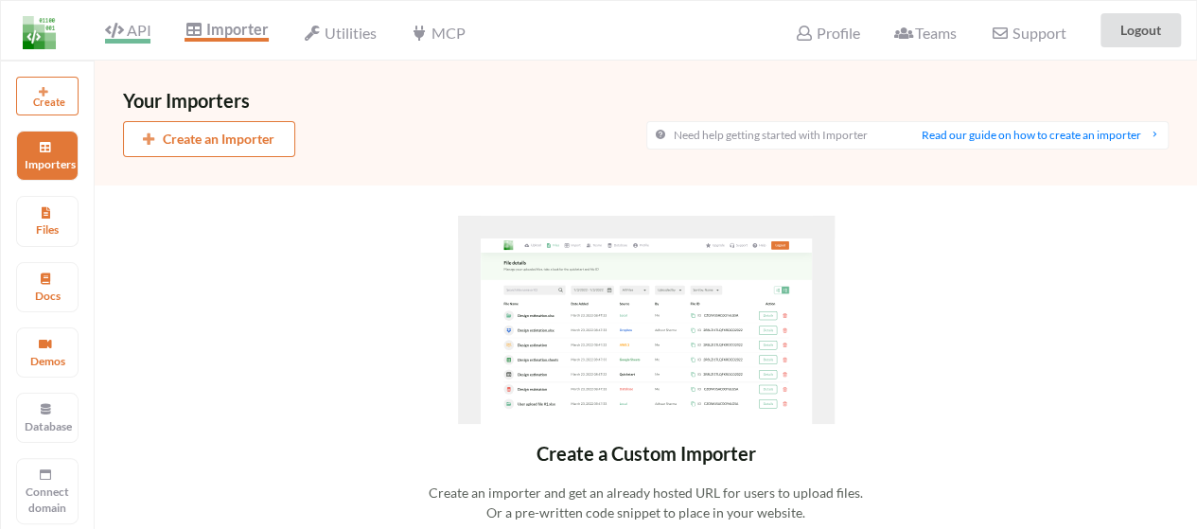
click at [131, 31] on span "API" at bounding box center [127, 32] width 45 height 23
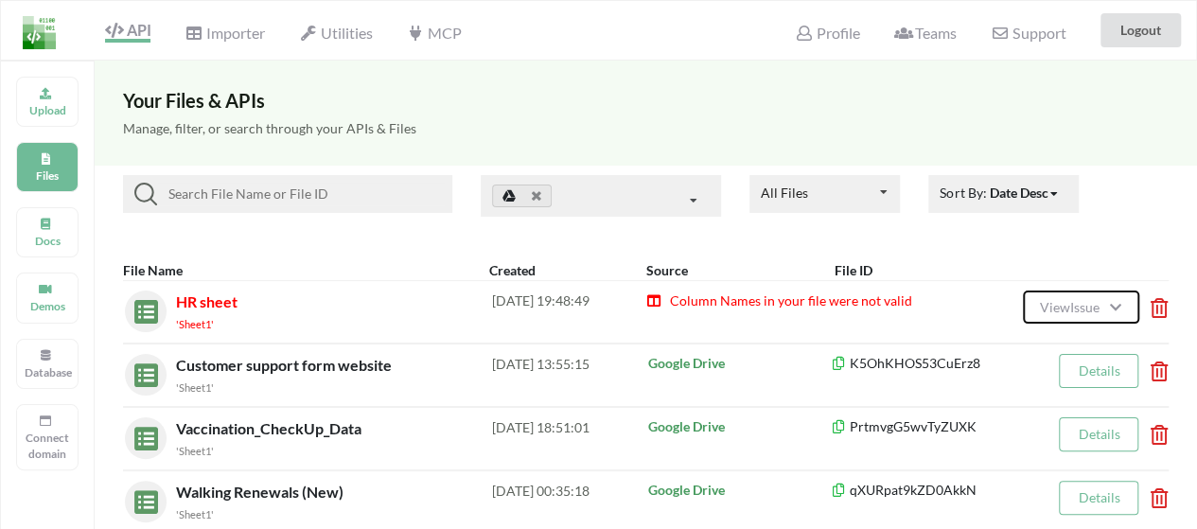
click at [1090, 305] on span "View Issue" at bounding box center [1071, 307] width 65 height 16
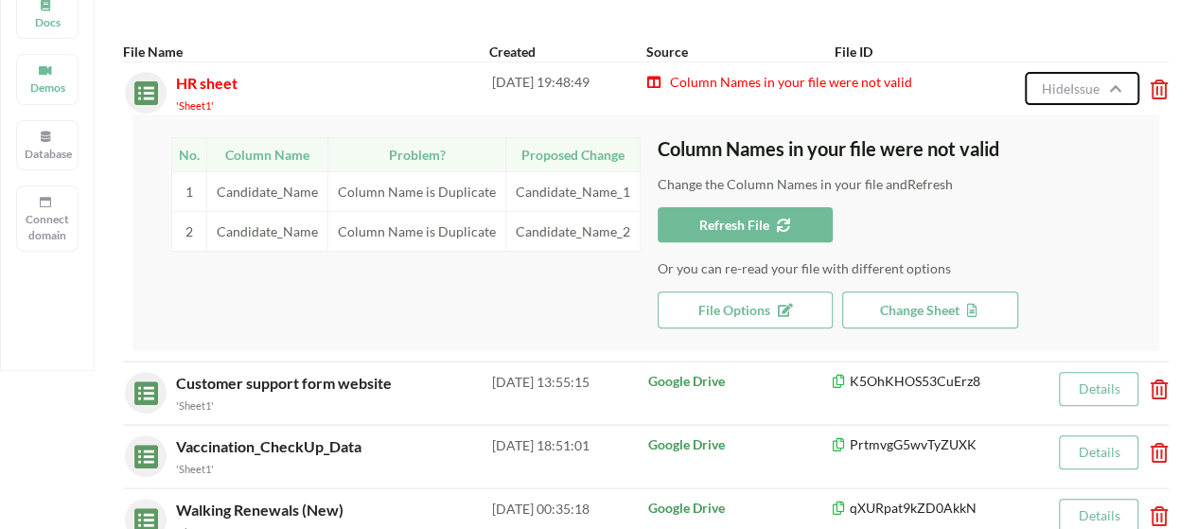
scroll to position [219, 0]
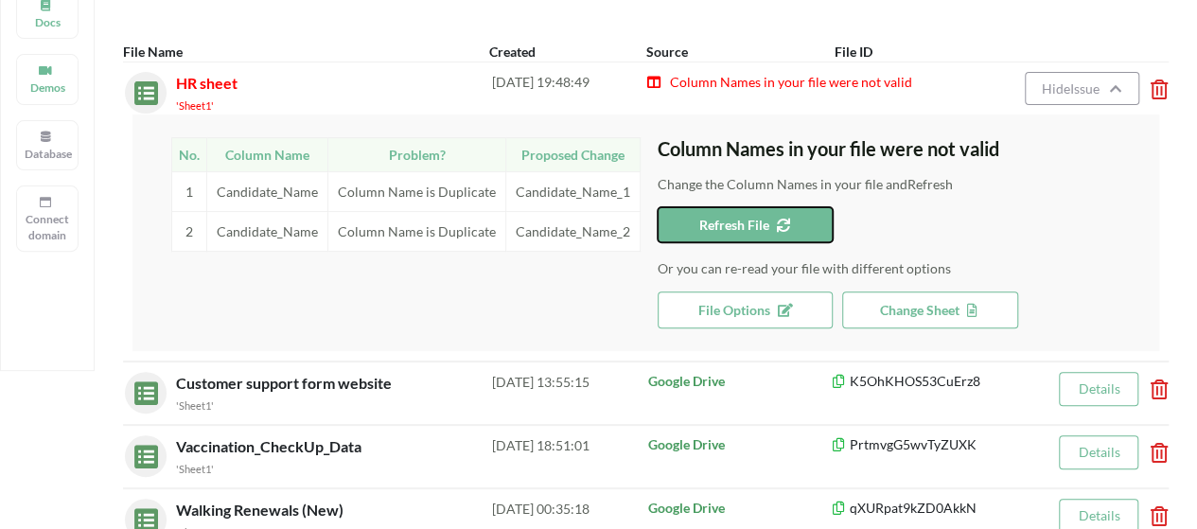
click at [745, 232] on button "Refresh File" at bounding box center [745, 224] width 176 height 35
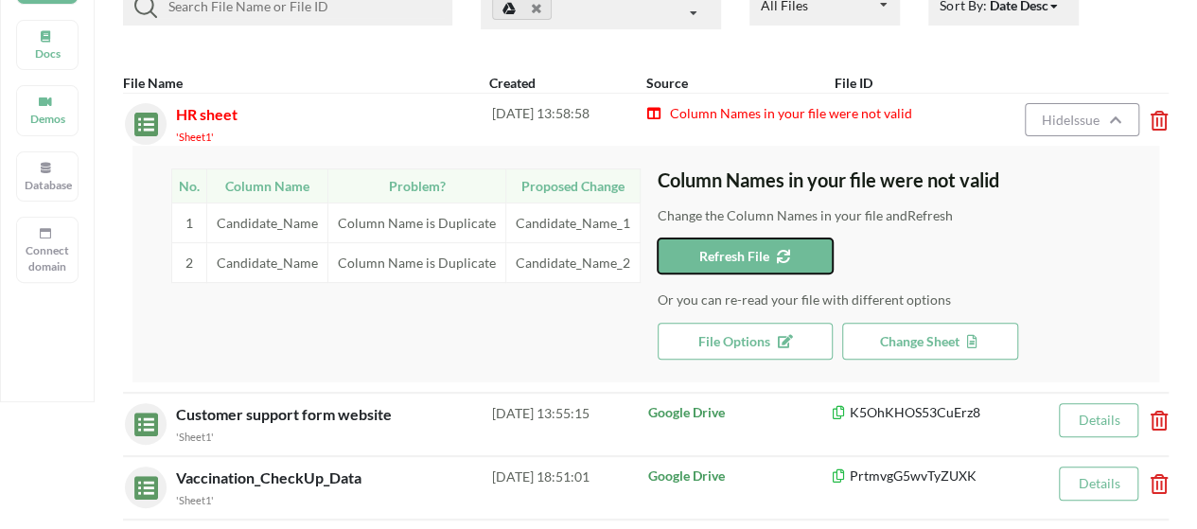
scroll to position [176, 0]
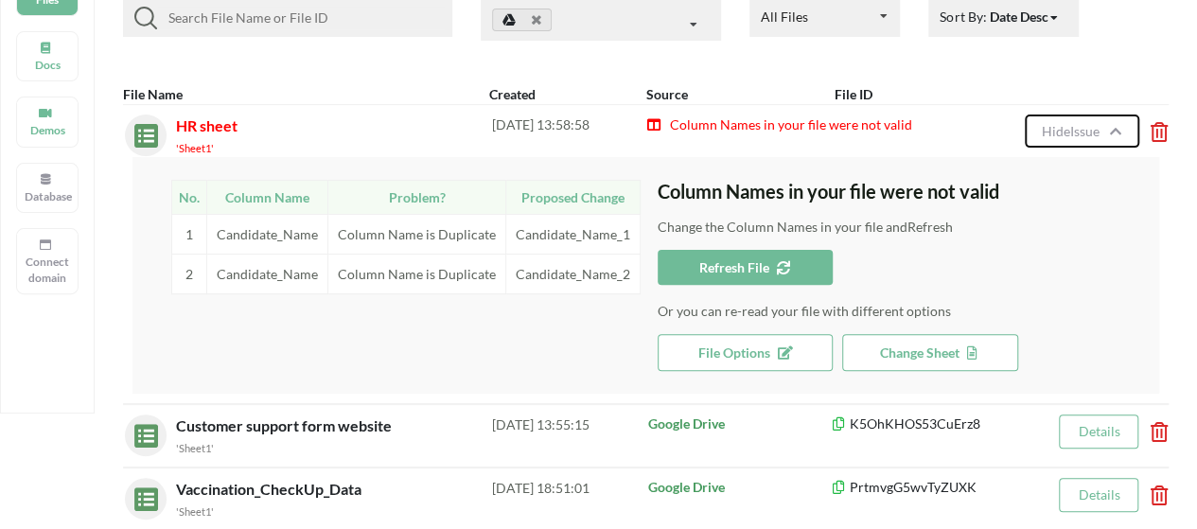
click at [1080, 131] on span "Hide Issue" at bounding box center [1072, 131] width 63 height 16
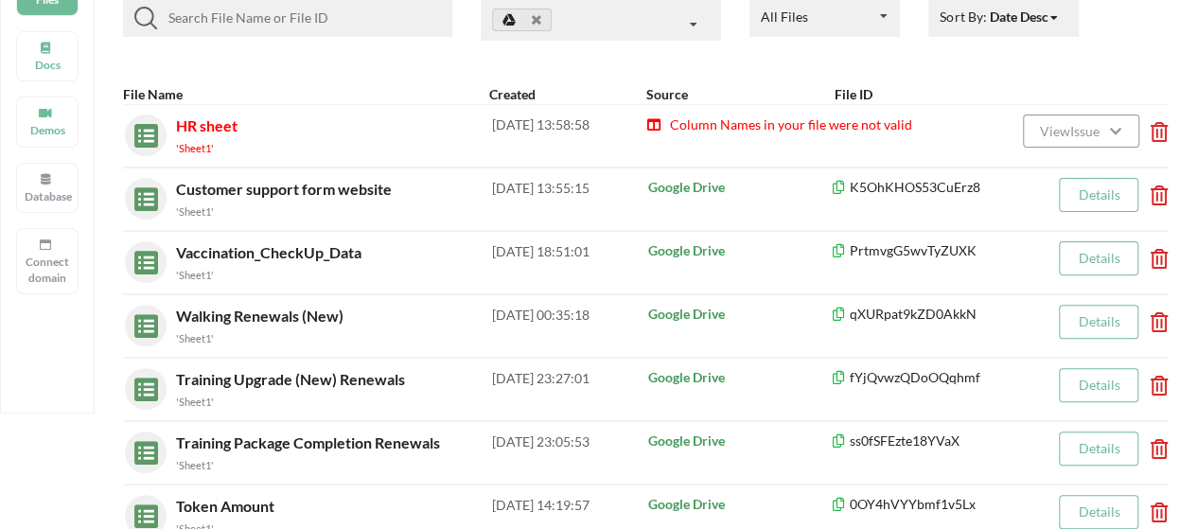
click at [702, 129] on span "Column Names in your file were not valid" at bounding box center [790, 124] width 244 height 16
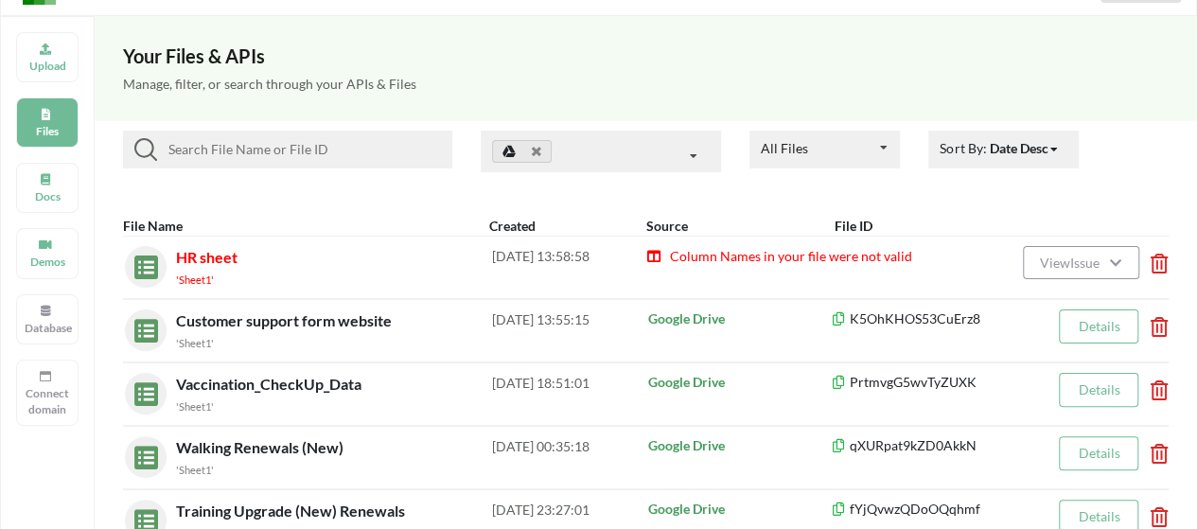
scroll to position [44, 0]
click at [189, 259] on span "HR sheet" at bounding box center [206, 258] width 61 height 18
click at [269, 271] on div "'Sheet1'" at bounding box center [334, 280] width 316 height 20
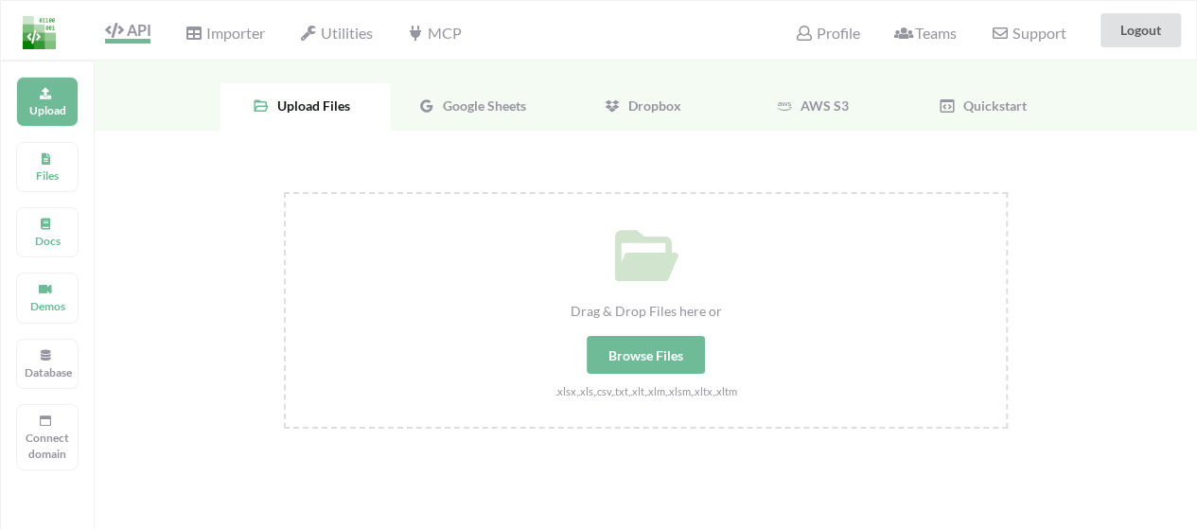
click at [123, 33] on icon at bounding box center [114, 30] width 18 height 15
click at [218, 26] on span "Importer" at bounding box center [223, 35] width 79 height 23
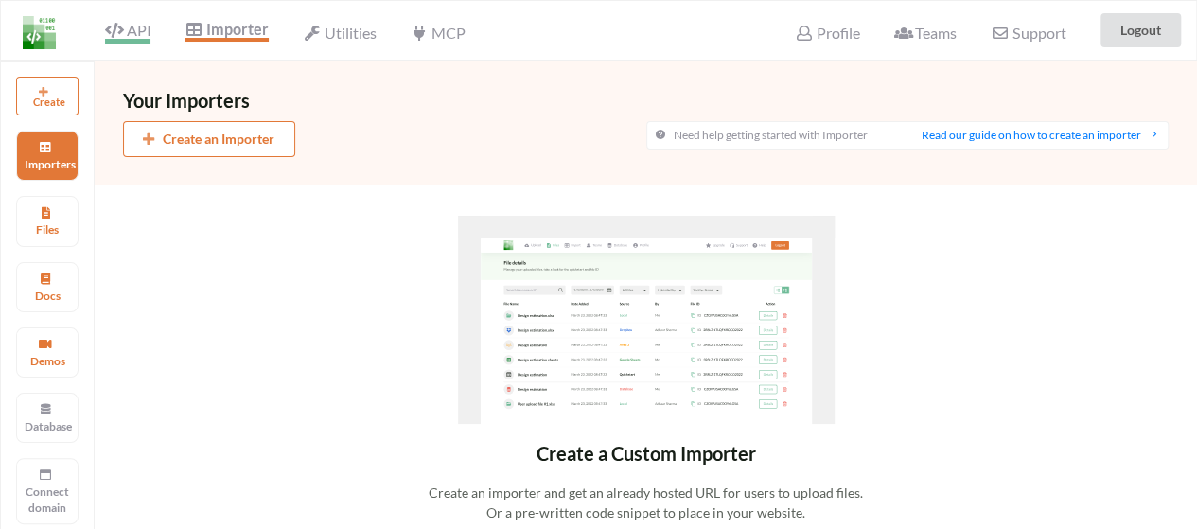
click at [137, 31] on span "API" at bounding box center [127, 32] width 45 height 23
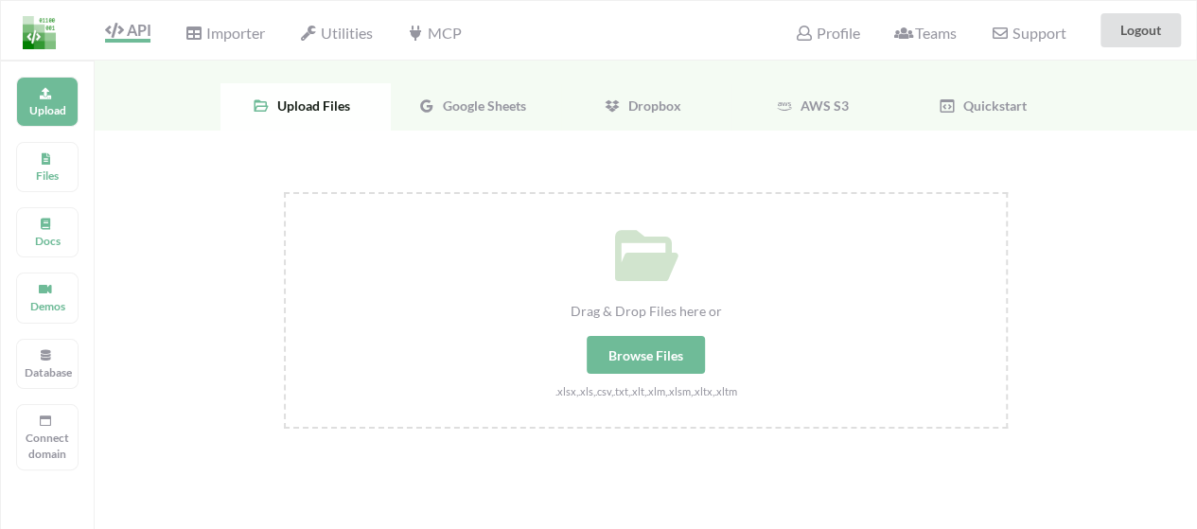
click at [488, 95] on div "Google Sheets" at bounding box center [476, 106] width 170 height 47
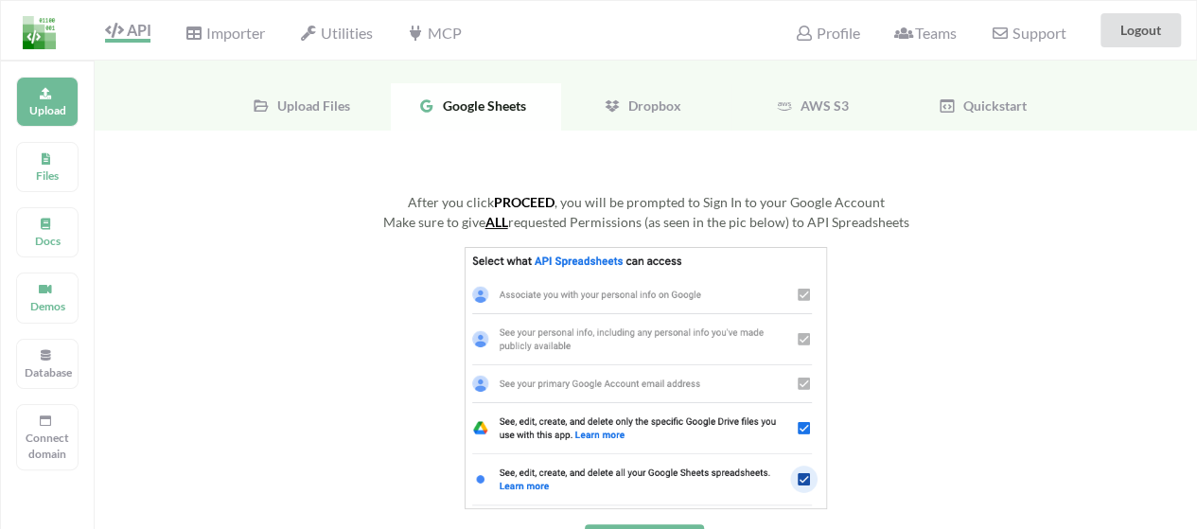
click at [655, 109] on span "Dropbox" at bounding box center [651, 105] width 61 height 16
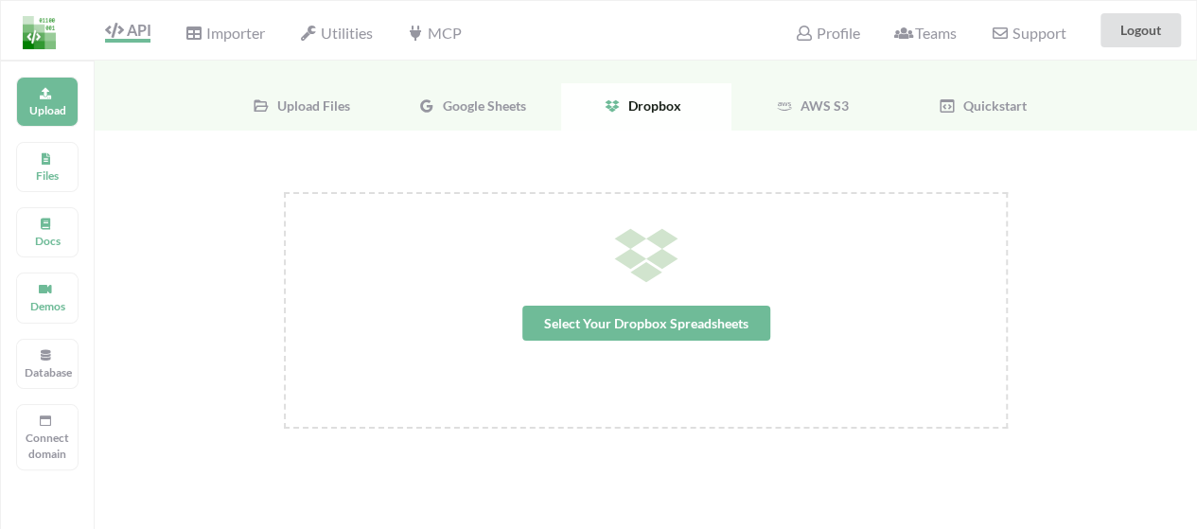
click at [798, 103] on span "AWS S3" at bounding box center [821, 105] width 56 height 16
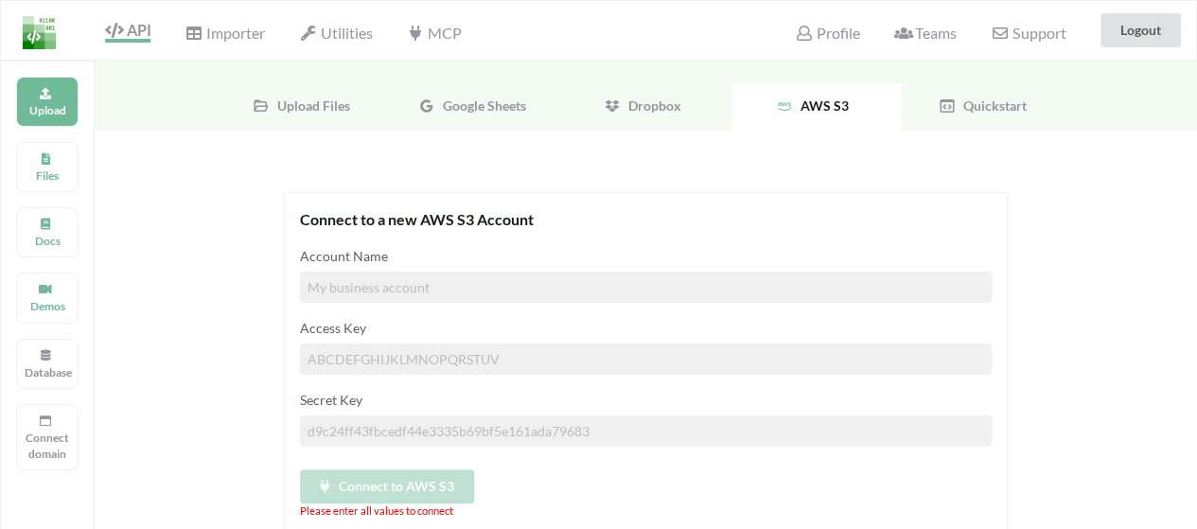
click at [990, 109] on span "Quickstart" at bounding box center [990, 105] width 71 height 16
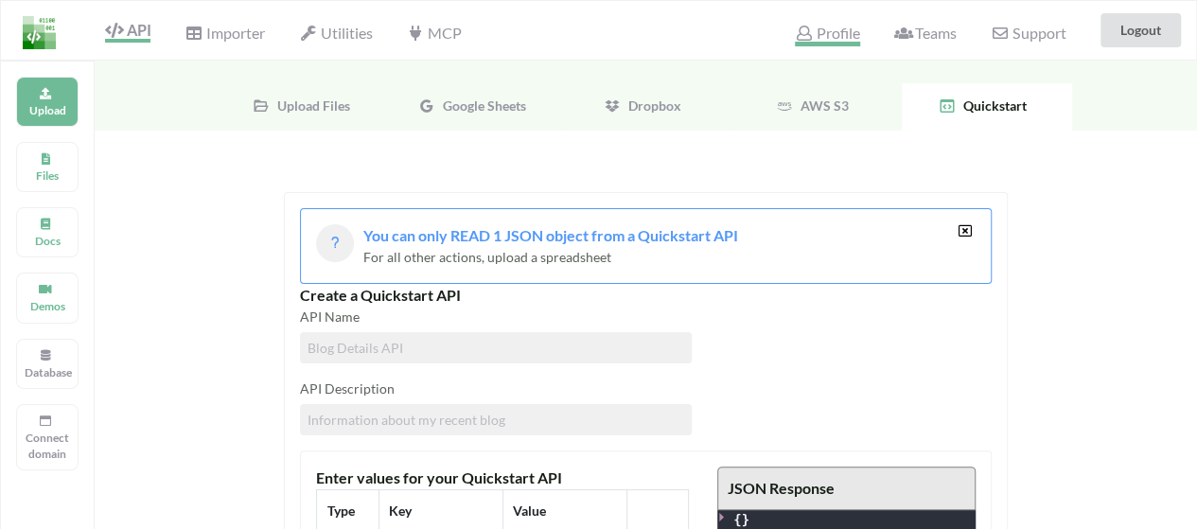
click at [842, 36] on span "Profile" at bounding box center [827, 35] width 64 height 23
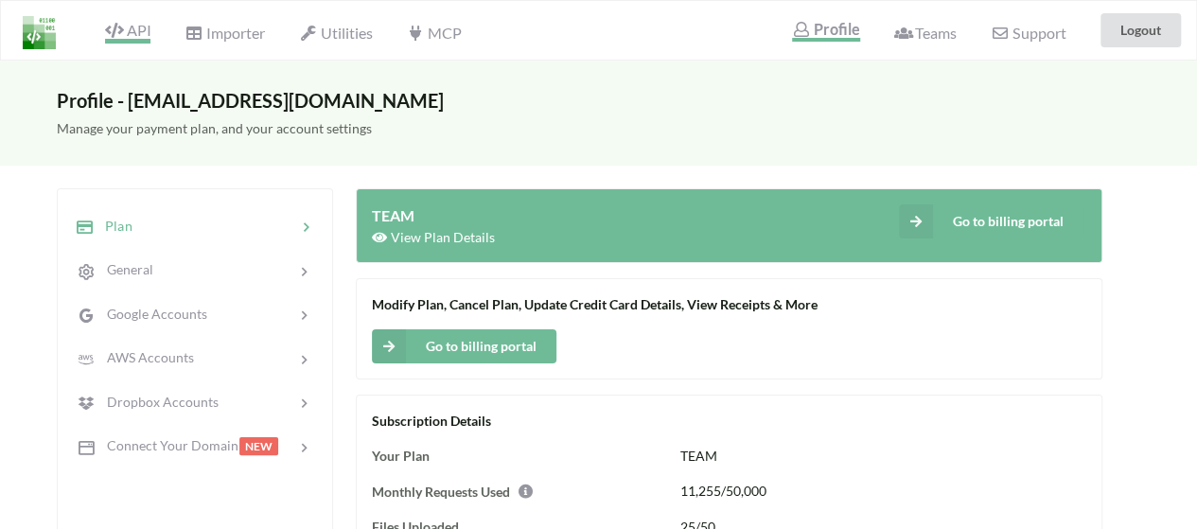
click at [131, 21] on span "API" at bounding box center [127, 32] width 45 height 23
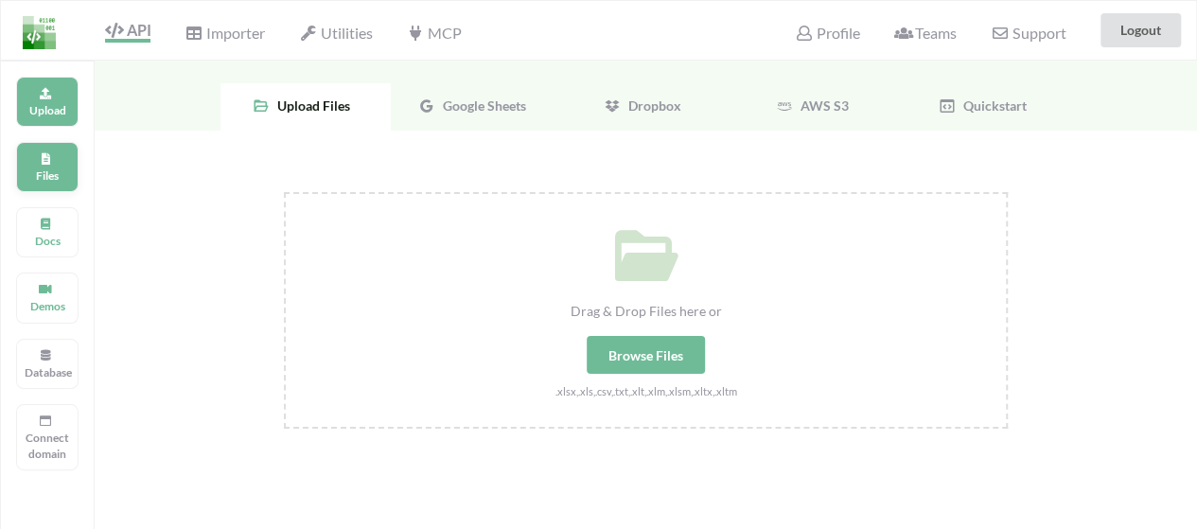
click at [58, 164] on div "Files" at bounding box center [47, 167] width 62 height 50
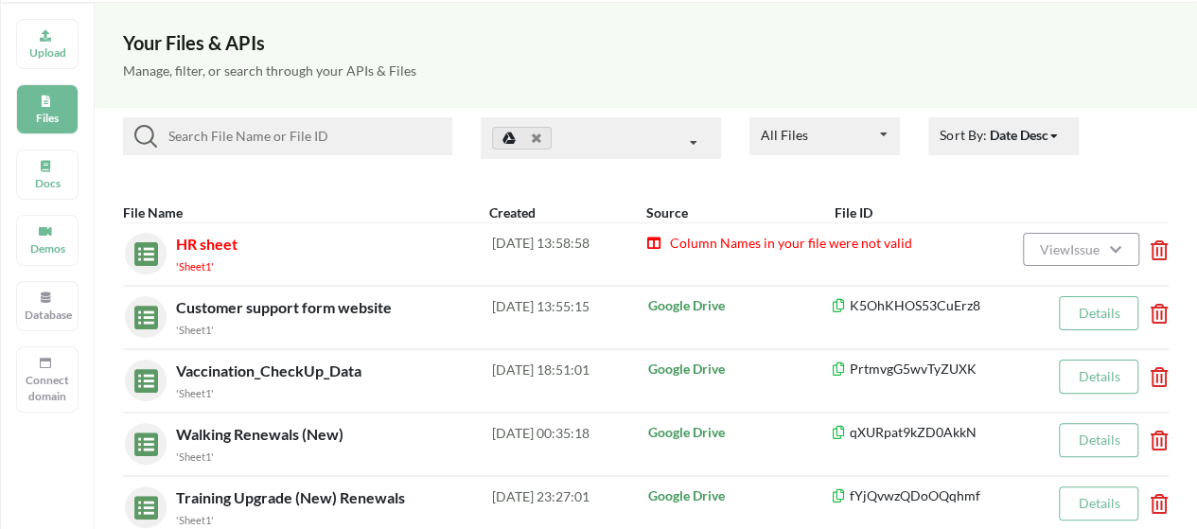
scroll to position [59, 0]
click at [200, 242] on span "HR sheet" at bounding box center [206, 243] width 61 height 18
click at [240, 273] on div "HR sheet 'Sheet1' 2025-09-22 13:58:58 Column Names in your file were not valid …" at bounding box center [645, 252] width 1045 height 63
click at [134, 247] on img at bounding box center [141, 248] width 33 height 33
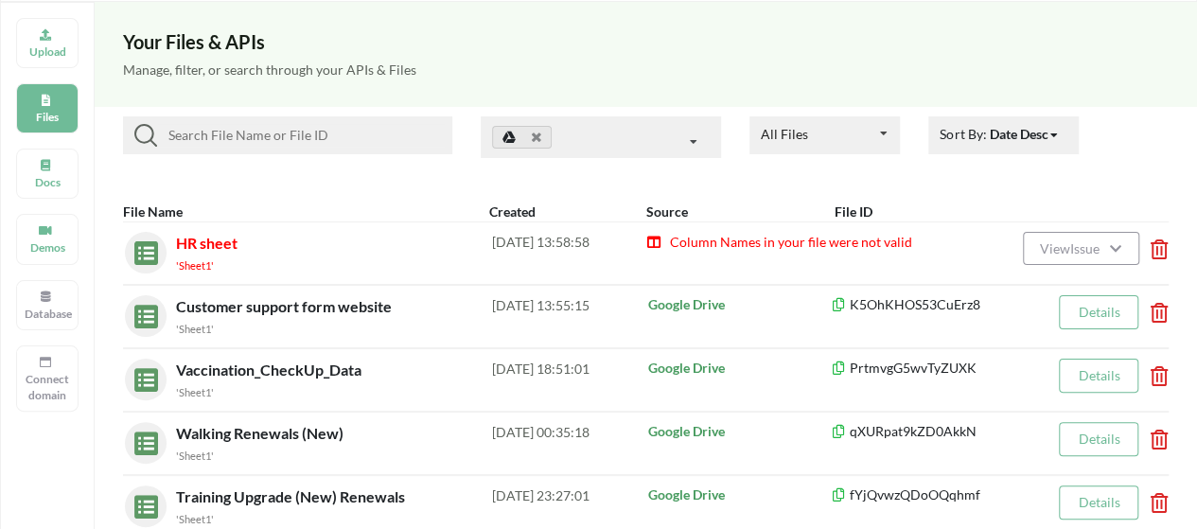
click at [134, 247] on img at bounding box center [141, 248] width 33 height 33
click at [649, 239] on icon at bounding box center [654, 239] width 16 height 13
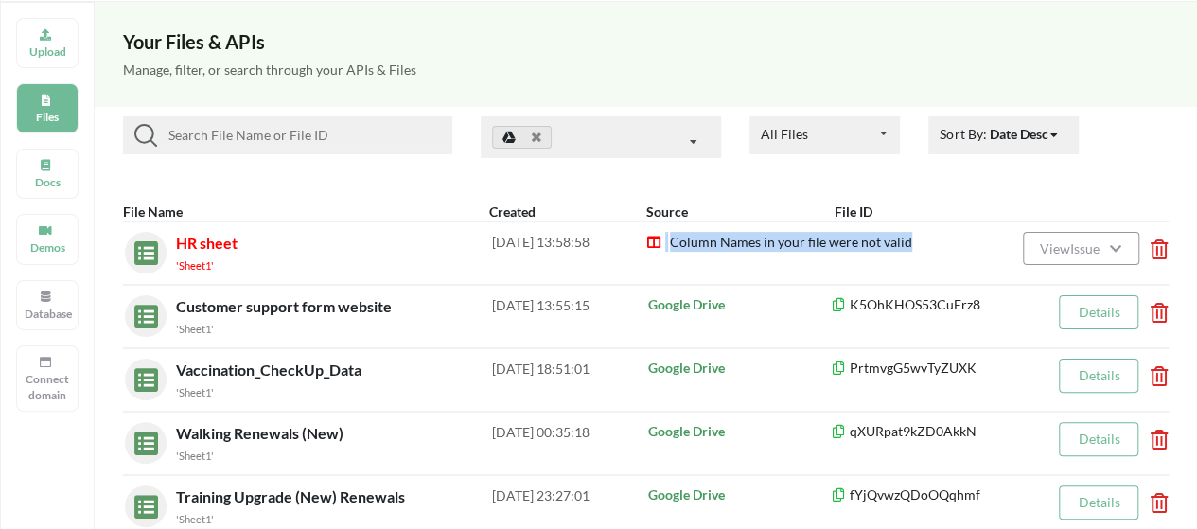
click at [649, 239] on icon at bounding box center [654, 239] width 16 height 13
click at [711, 237] on span "Column Names in your file were not valid" at bounding box center [790, 242] width 244 height 16
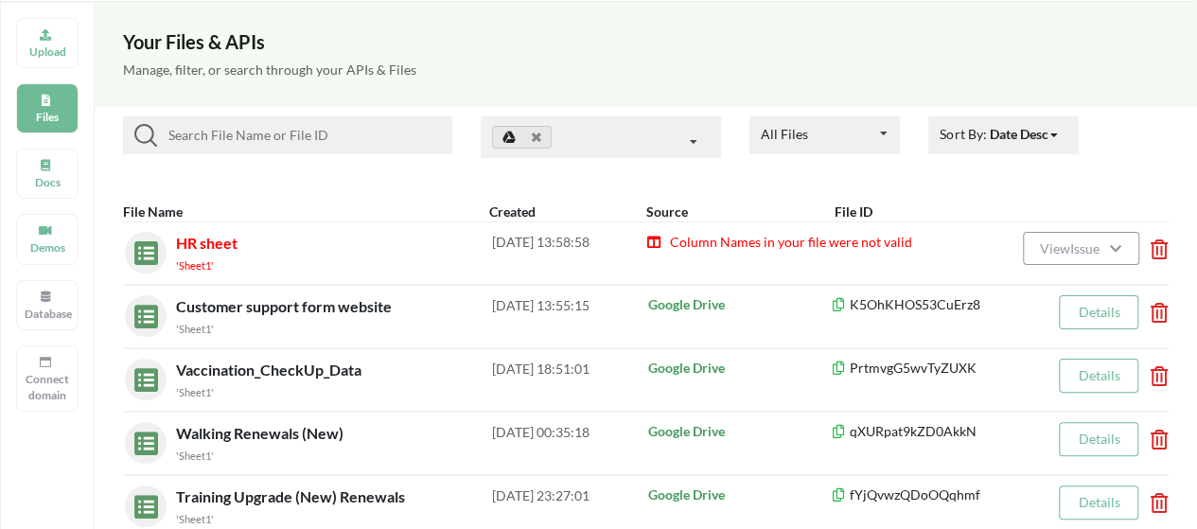
click at [895, 237] on span "Column Names in your file were not valid" at bounding box center [790, 242] width 244 height 16
click at [923, 241] on div "Column Names in your file were not valid" at bounding box center [800, 253] width 308 height 42
click at [1044, 244] on span "View Issue" at bounding box center [1071, 248] width 65 height 16
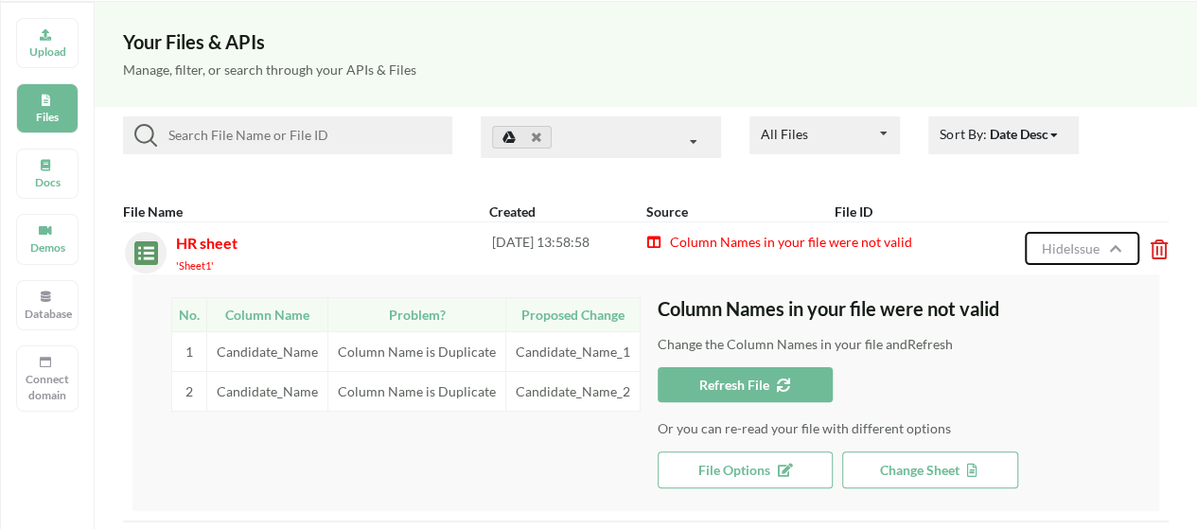
click at [1044, 244] on span "Hide Issue" at bounding box center [1072, 248] width 63 height 16
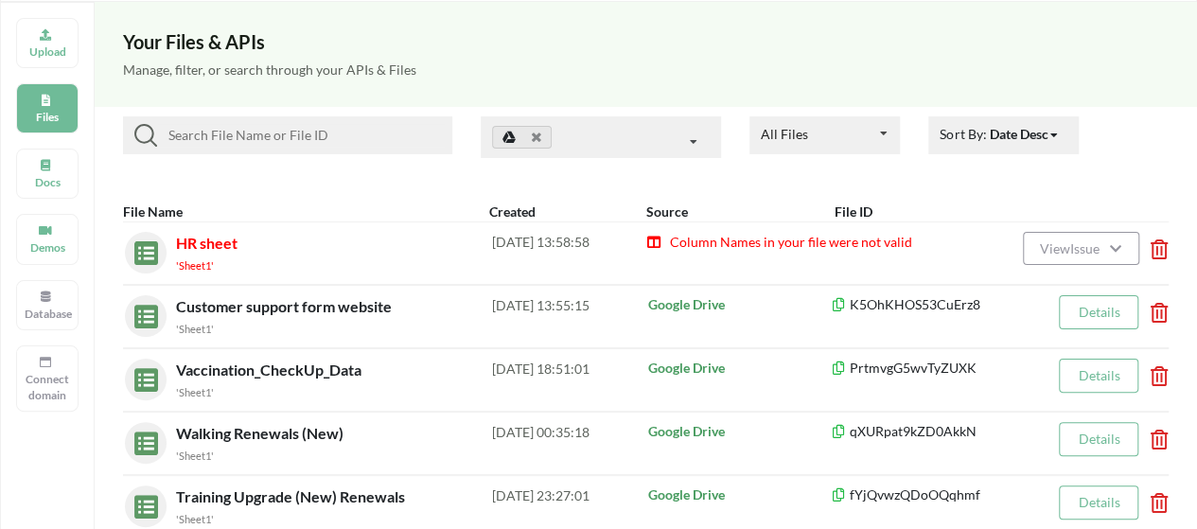
click at [202, 247] on span "HR sheet" at bounding box center [206, 243] width 61 height 18
click at [560, 243] on div "2025-09-22 13:58:58" at bounding box center [569, 253] width 154 height 42
click at [197, 252] on div "HR sheet 'Sheet1'" at bounding box center [334, 253] width 316 height 43
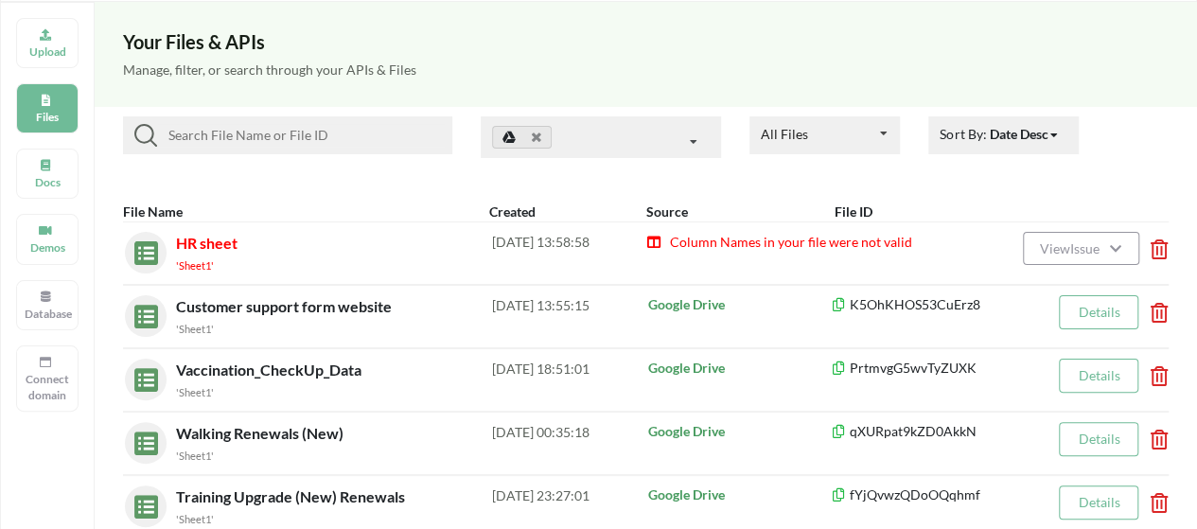
click at [197, 260] on small "'Sheet1'" at bounding box center [195, 265] width 38 height 12
click at [223, 242] on span "HR sheet" at bounding box center [206, 243] width 61 height 18
click at [1043, 244] on span "View Issue" at bounding box center [1071, 248] width 65 height 16
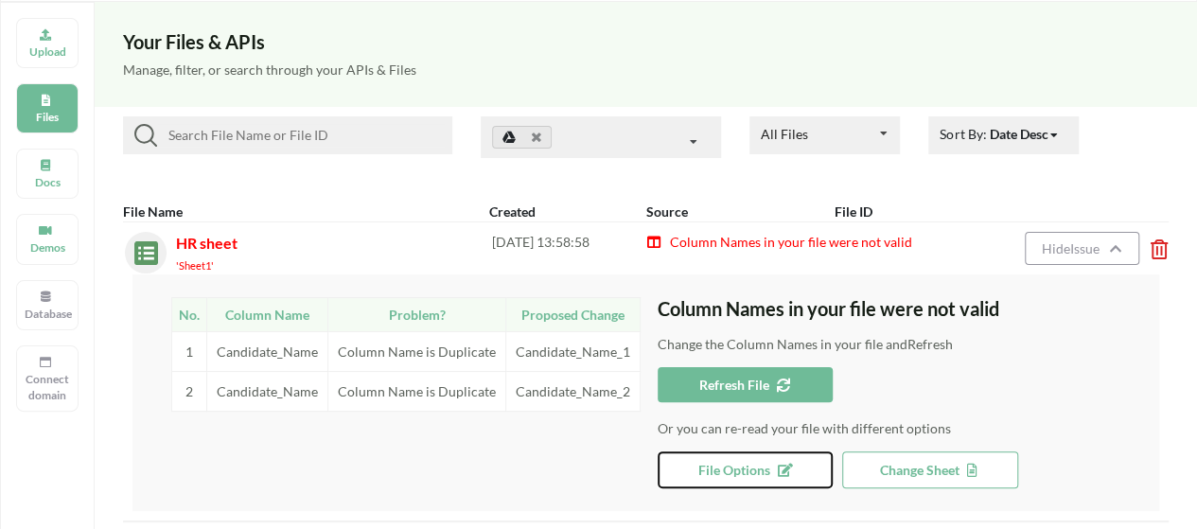
click at [744, 469] on span "File Options" at bounding box center [745, 470] width 94 height 16
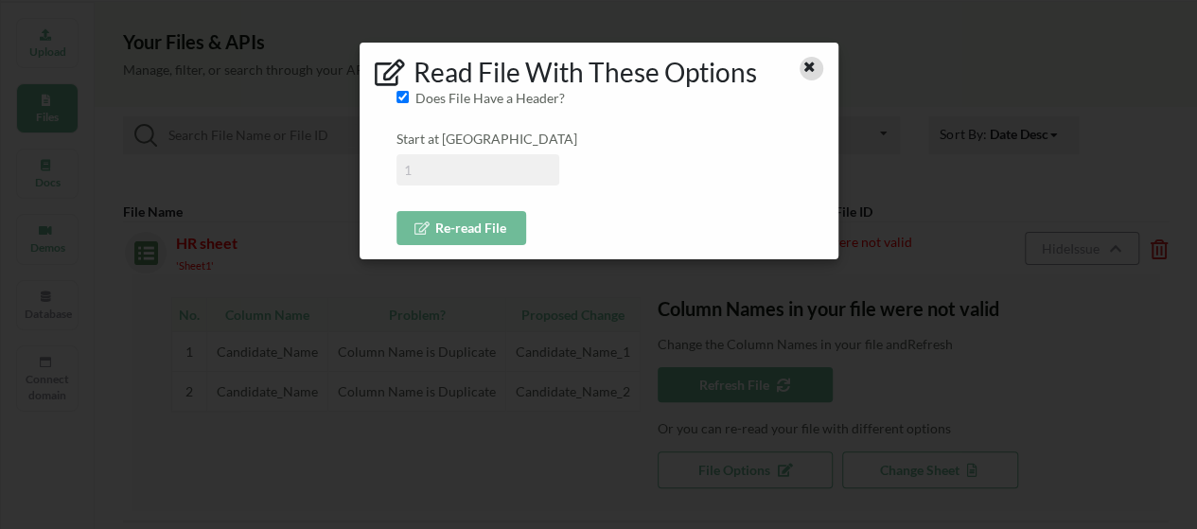
click at [808, 70] on icon at bounding box center [809, 64] width 16 height 13
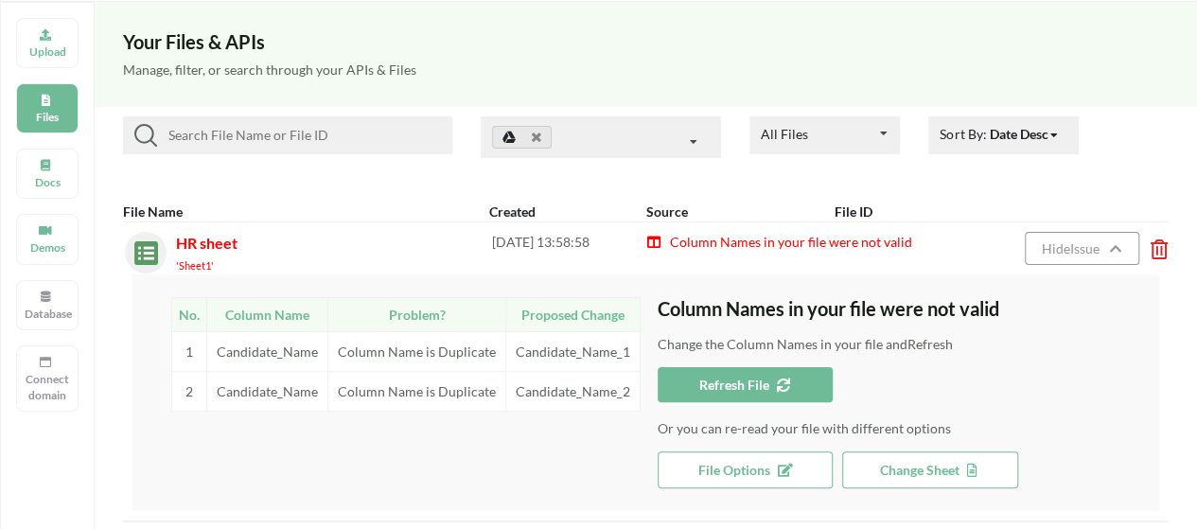
click at [447, 347] on td "Column Name is Duplicate" at bounding box center [417, 351] width 178 height 40
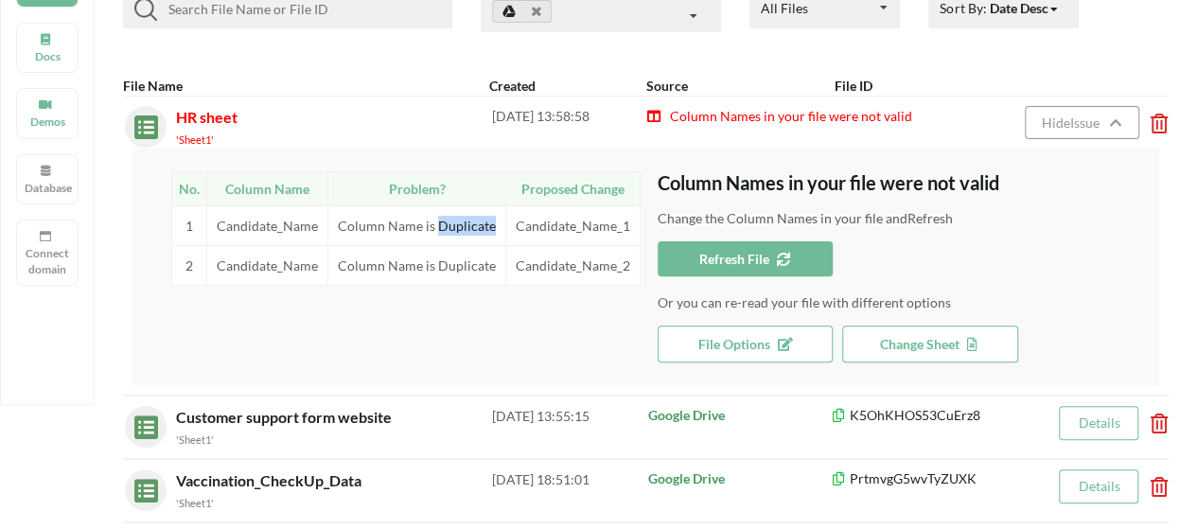
scroll to position [182, 0]
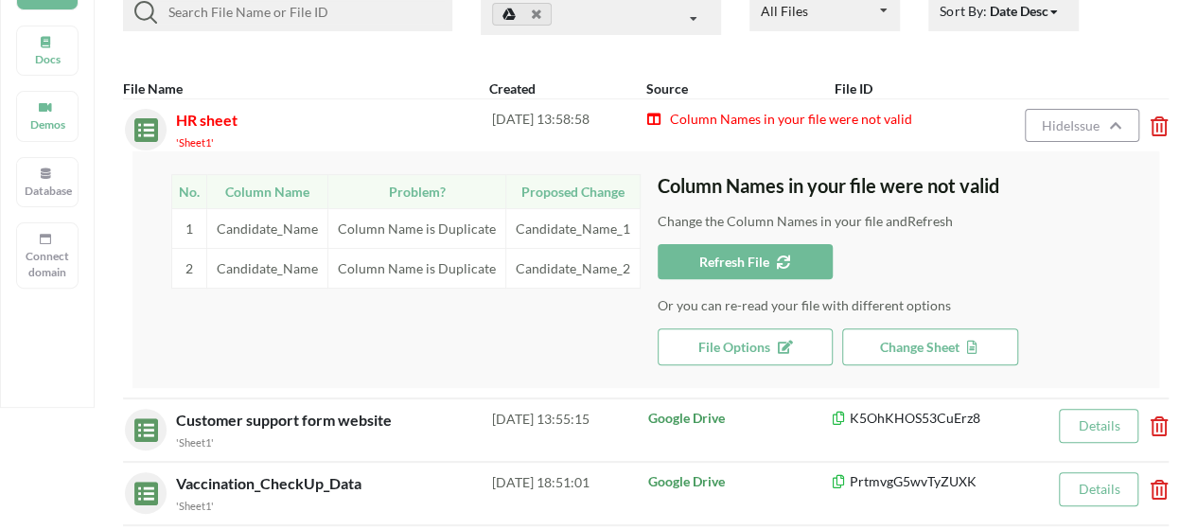
click at [576, 258] on td "Candidate_Name_2" at bounding box center [573, 268] width 134 height 40
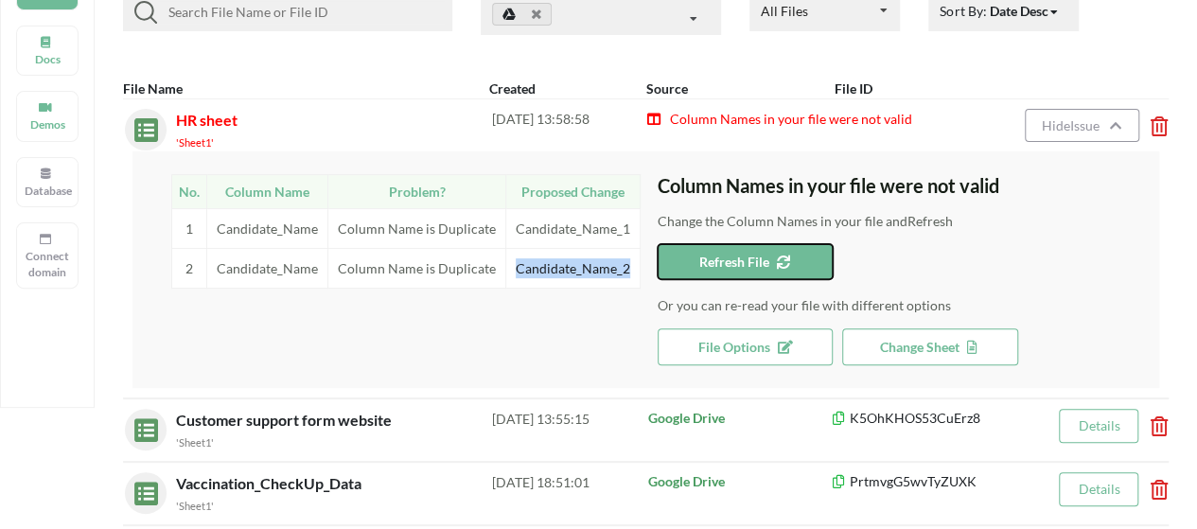
click at [746, 256] on span "Refresh File" at bounding box center [745, 262] width 92 height 16
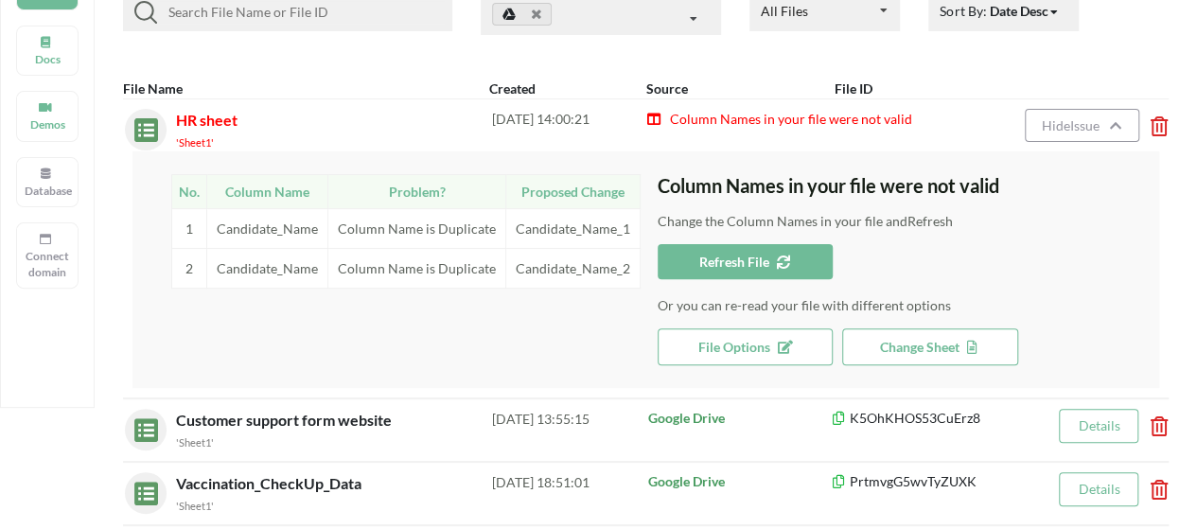
click at [552, 338] on div "No. Column Name Problem? Proposed Change 1 Candidate_Name Column Name is Duplic…" at bounding box center [406, 269] width 502 height 191
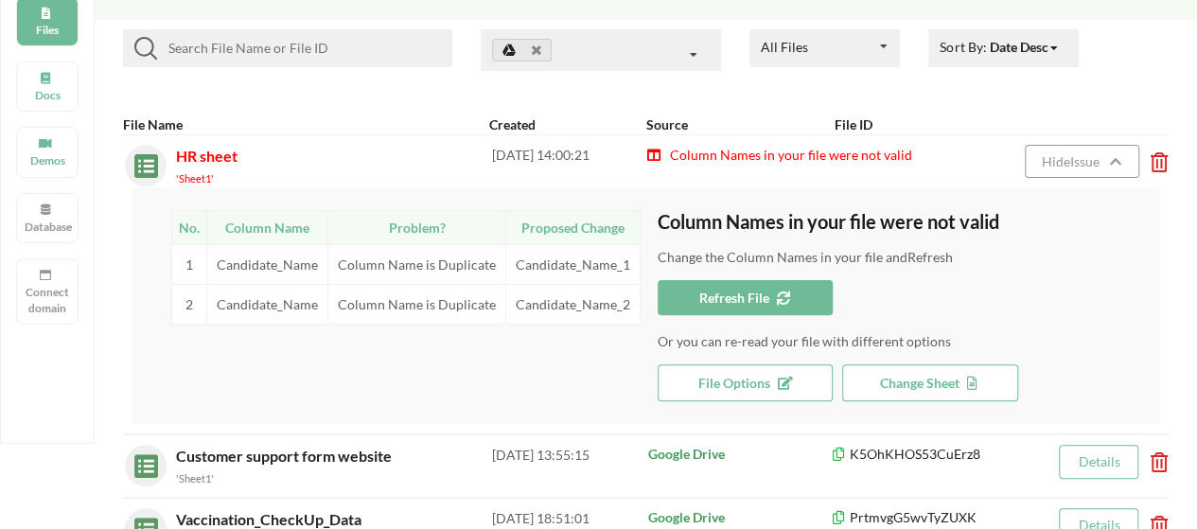
scroll to position [139, 0]
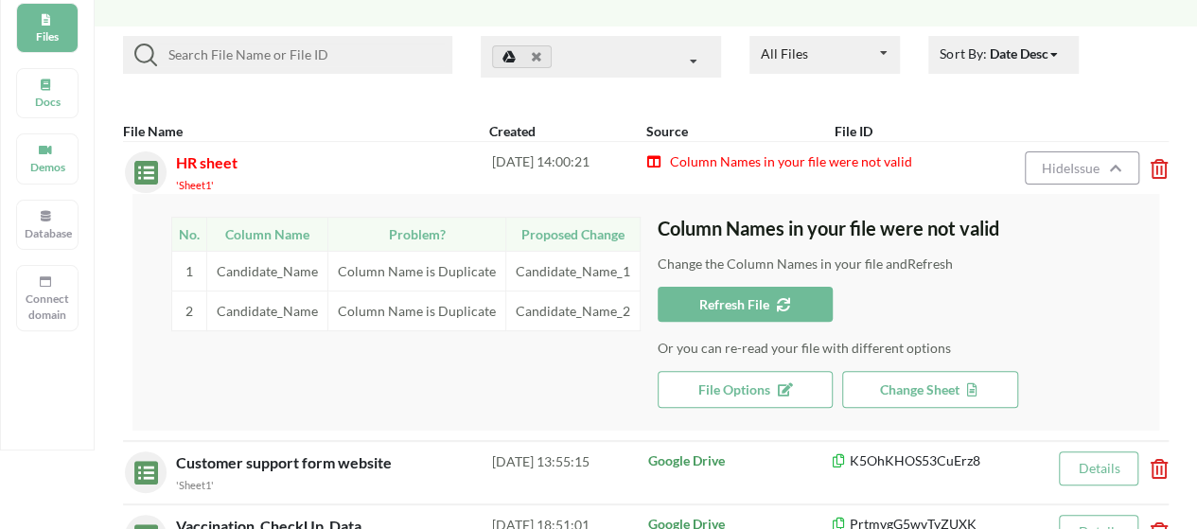
click at [756, 164] on span "Column Names in your file were not valid" at bounding box center [790, 161] width 244 height 16
click at [1095, 164] on span "Hide Issue" at bounding box center [1072, 168] width 63 height 16
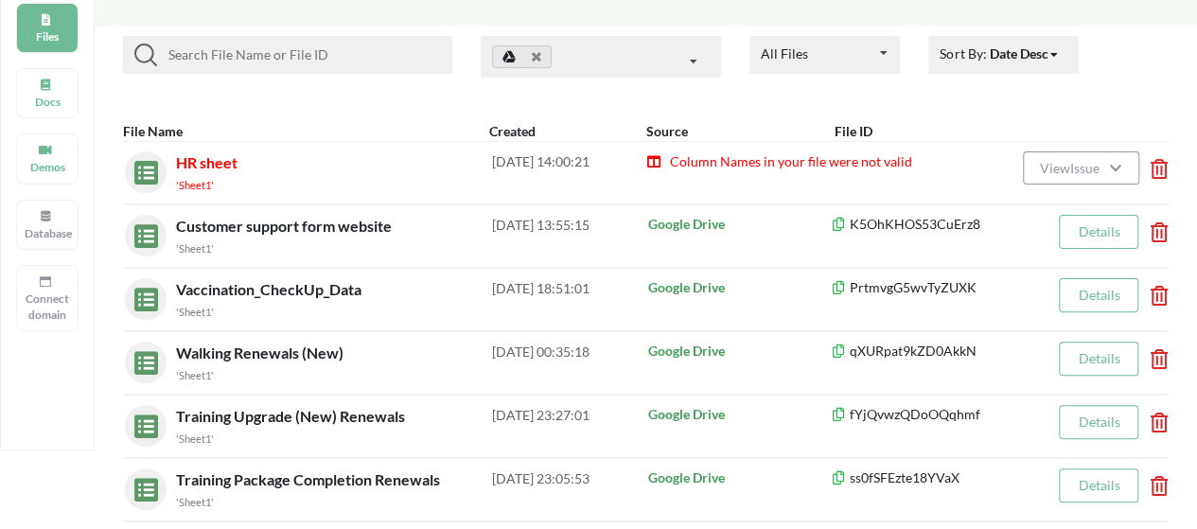
click at [741, 160] on span "Column Names in your file were not valid" at bounding box center [790, 161] width 244 height 16
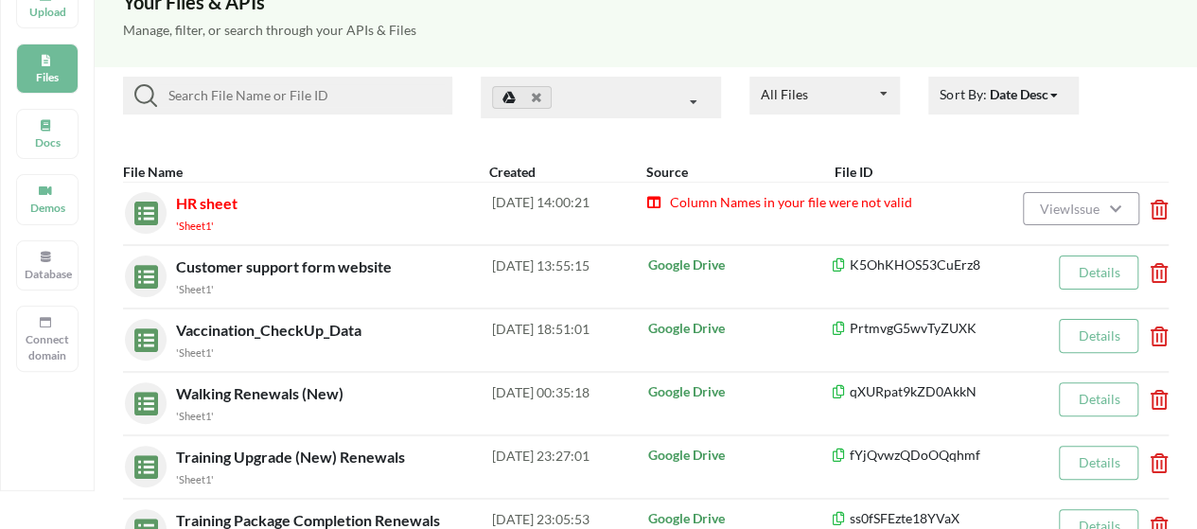
scroll to position [96, 0]
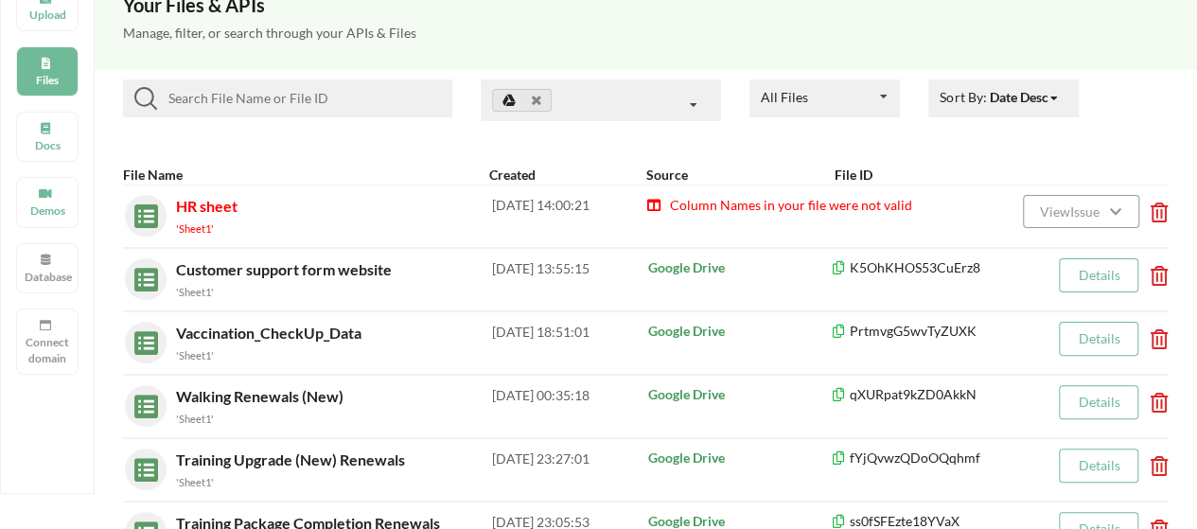
click at [139, 219] on img at bounding box center [141, 211] width 33 height 33
click at [189, 211] on span "HR sheet" at bounding box center [206, 206] width 61 height 18
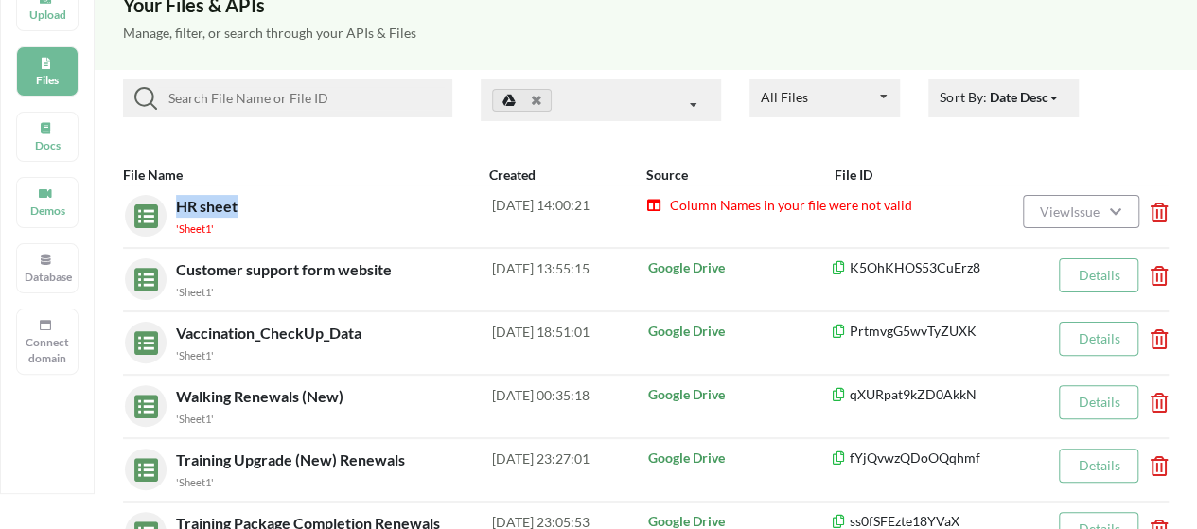
click at [189, 211] on span "HR sheet" at bounding box center [206, 206] width 61 height 18
click at [216, 218] on div "'Sheet1'" at bounding box center [334, 228] width 316 height 20
drag, startPoint x: 223, startPoint y: 232, endPoint x: 242, endPoint y: 228, distance: 19.3
click at [242, 228] on div "'Sheet1'" at bounding box center [334, 228] width 316 height 20
click at [214, 207] on span "HR sheet" at bounding box center [206, 206] width 61 height 18
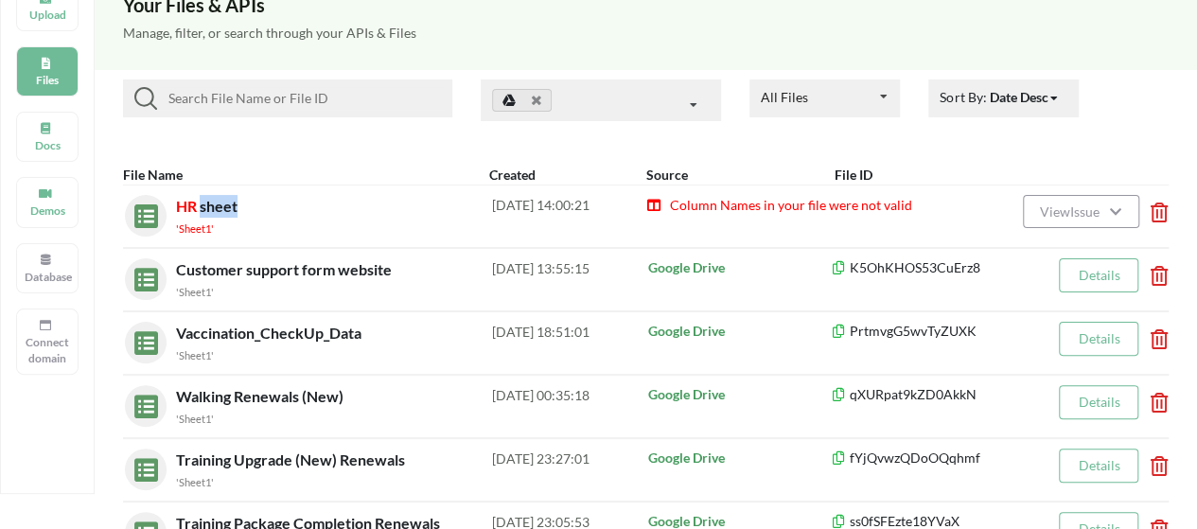
click at [214, 207] on span "HR sheet" at bounding box center [206, 206] width 61 height 18
click at [324, 227] on div "'Sheet1'" at bounding box center [334, 228] width 316 height 20
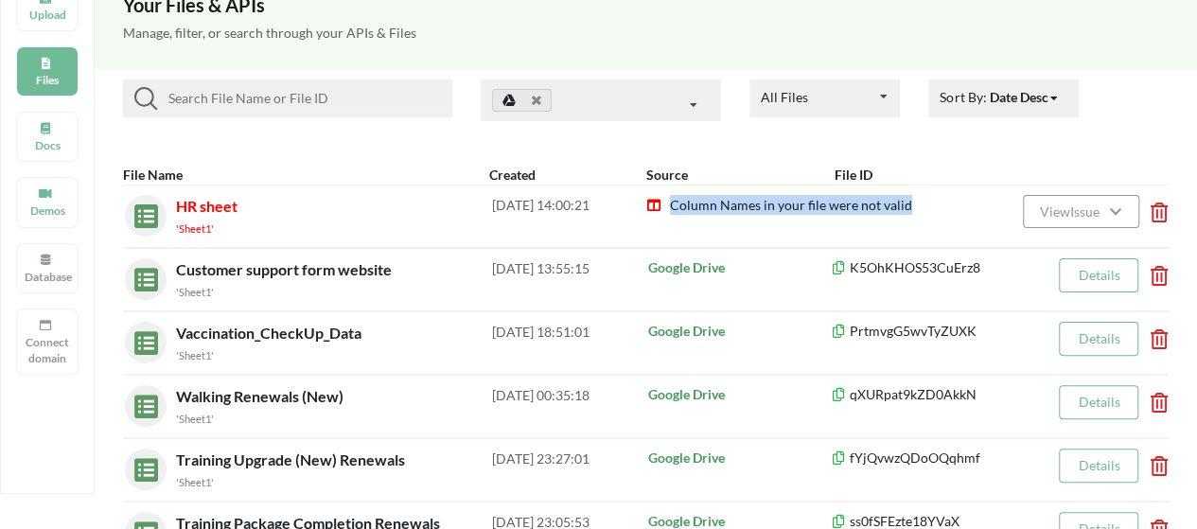
drag, startPoint x: 921, startPoint y: 204, endPoint x: 667, endPoint y: 209, distance: 254.5
click at [667, 209] on div "Column Names in your file were not valid" at bounding box center [800, 216] width 308 height 42
copy span "Column Names in your file were not valid"
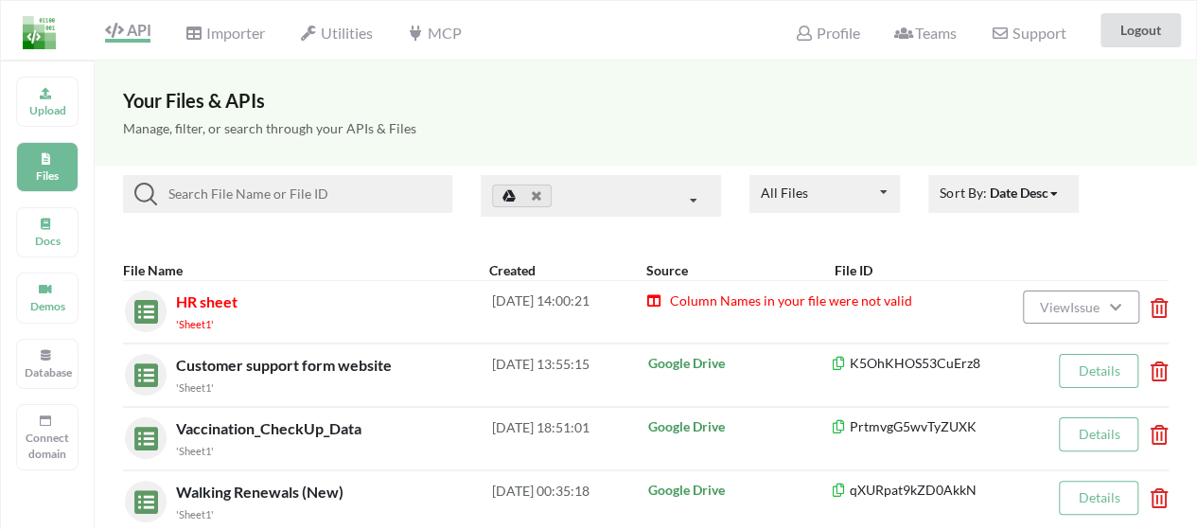
click at [179, 300] on span "HR sheet" at bounding box center [206, 301] width 61 height 18
click at [149, 304] on img at bounding box center [141, 306] width 33 height 33
drag, startPoint x: 668, startPoint y: 304, endPoint x: 920, endPoint y: 301, distance: 252.6
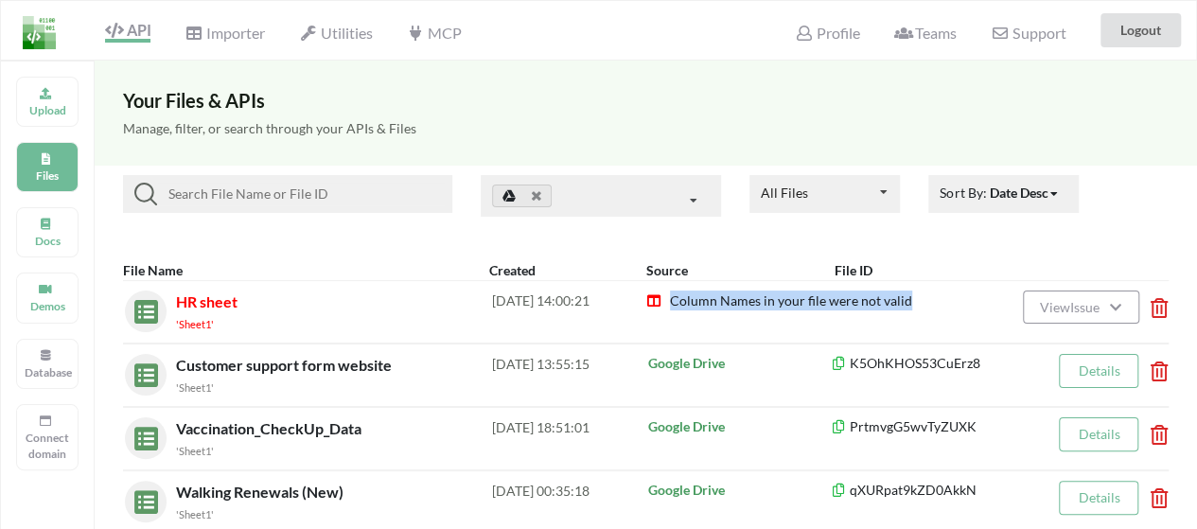
click at [920, 301] on div "Column Names in your file were not valid" at bounding box center [800, 311] width 308 height 42
copy span "Column Names in your file were not valid"
click at [625, 321] on div "2025-09-22 14:00:21" at bounding box center [569, 311] width 154 height 42
click at [210, 304] on span "HR sheet" at bounding box center [206, 301] width 61 height 18
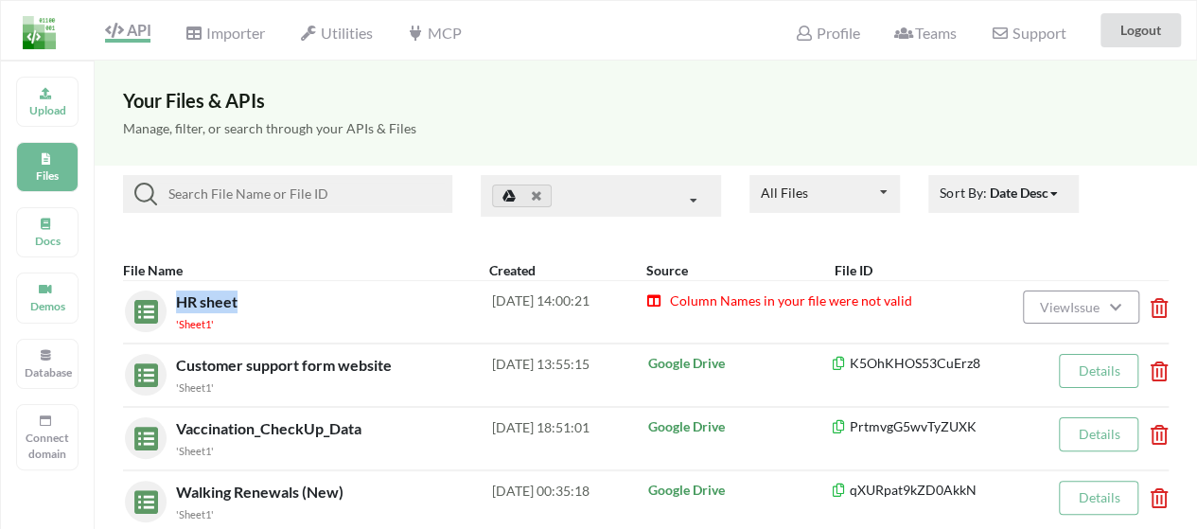
click at [210, 304] on span "HR sheet" at bounding box center [206, 301] width 61 height 18
click at [202, 326] on small "'Sheet1'" at bounding box center [195, 324] width 38 height 12
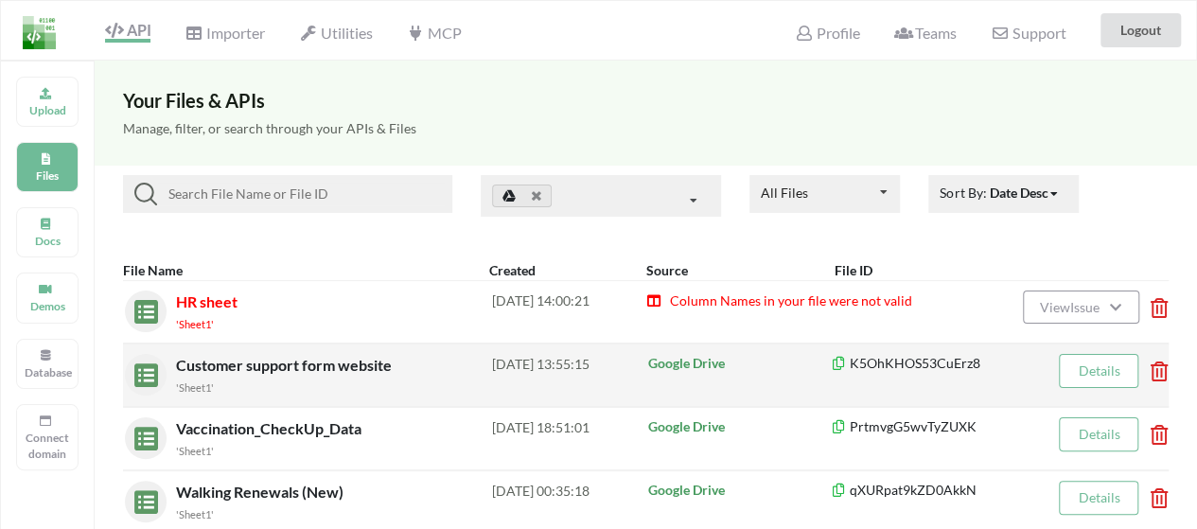
click at [308, 343] on div "Customer support form website 'Sheet1' 2025-08-01 13:55:15 Google Drive K5OhKHO…" at bounding box center [645, 374] width 1045 height 63
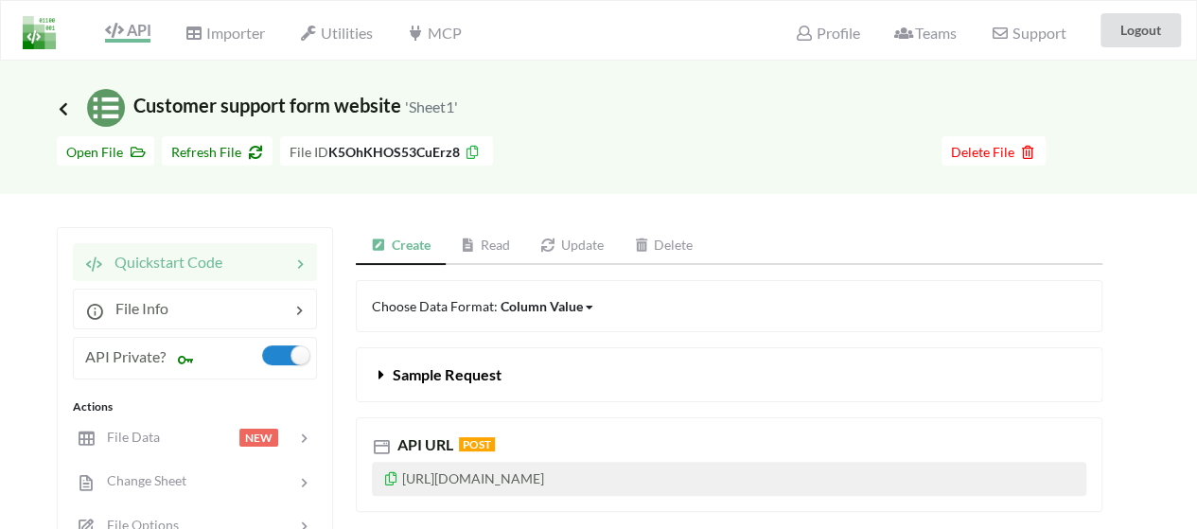
click at [61, 109] on icon at bounding box center [63, 107] width 17 height 15
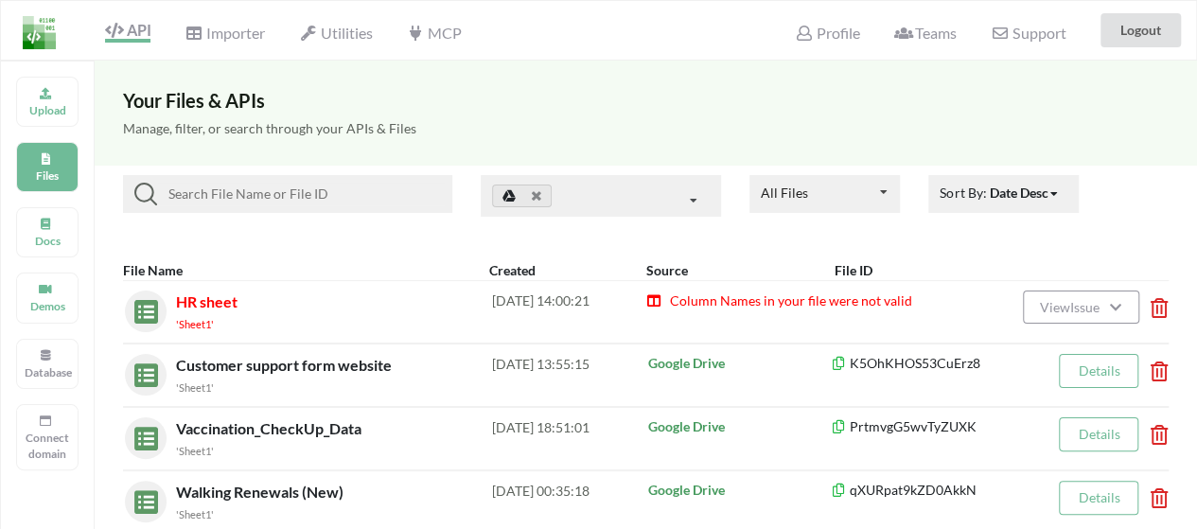
click at [138, 309] on img at bounding box center [141, 306] width 33 height 33
click at [188, 319] on small "'Sheet1'" at bounding box center [195, 324] width 38 height 12
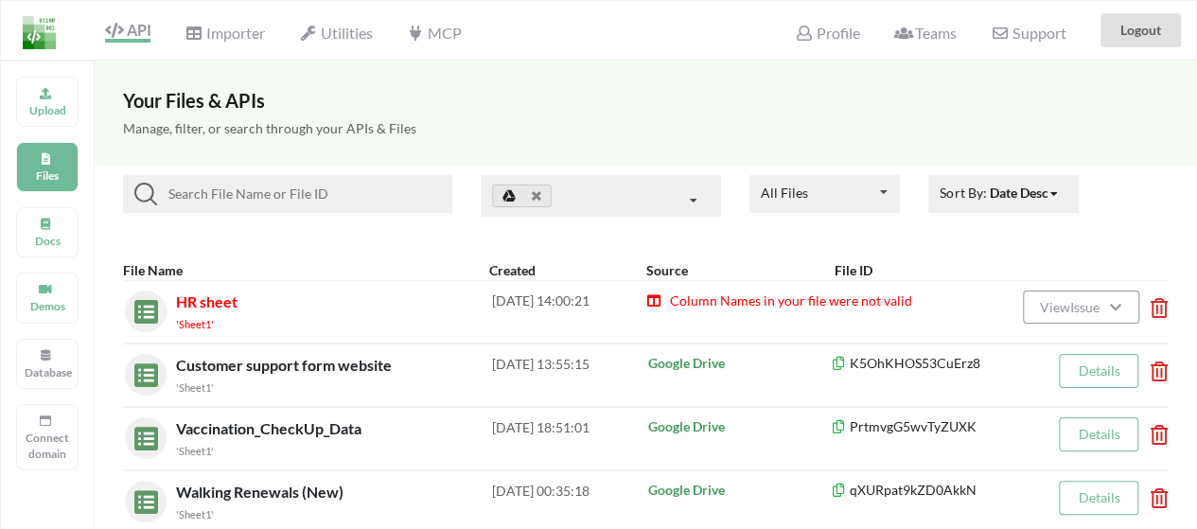
click at [660, 297] on icon at bounding box center [654, 297] width 16 height 13
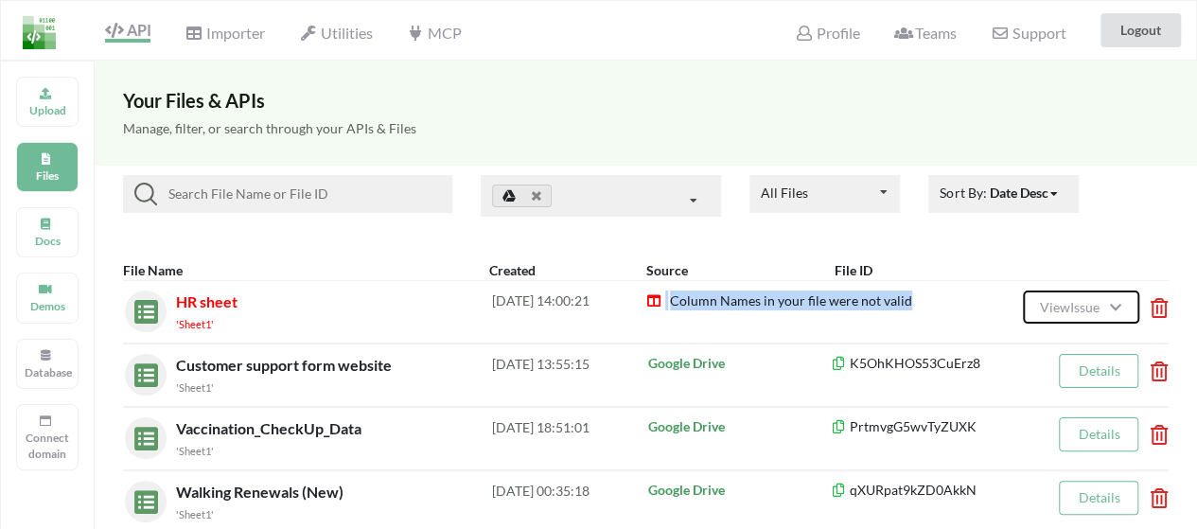
click at [1063, 303] on span "View Issue" at bounding box center [1071, 307] width 65 height 16
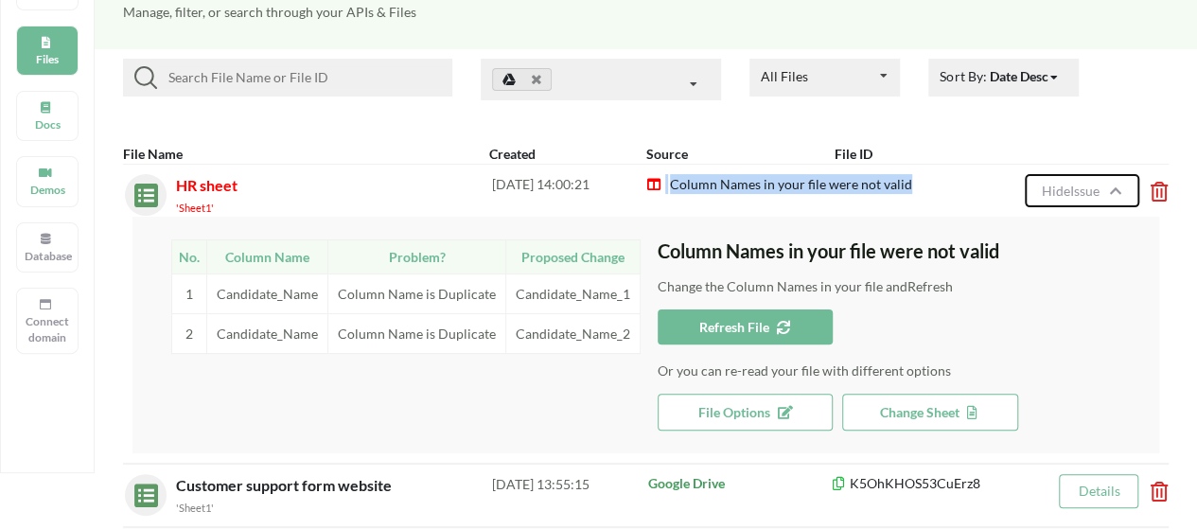
scroll to position [117, 0]
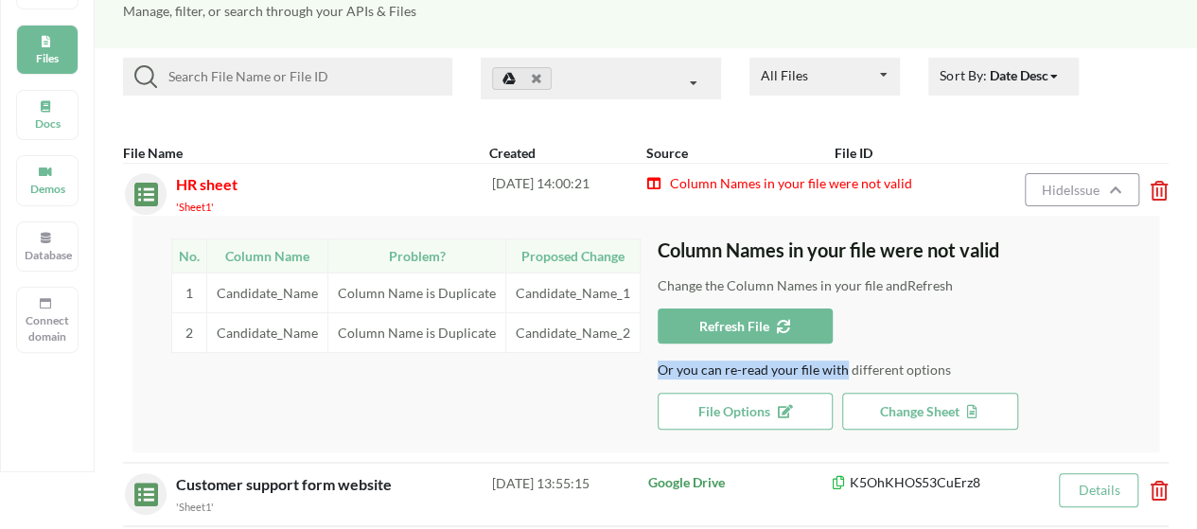
drag, startPoint x: 660, startPoint y: 366, endPoint x: 842, endPoint y: 369, distance: 181.7
click at [842, 369] on p "Or you can re-read your file with different options" at bounding box center [908, 369] width 502 height 19
click at [719, 281] on p "Change the Column Names in your file and Refresh" at bounding box center [908, 285] width 502 height 19
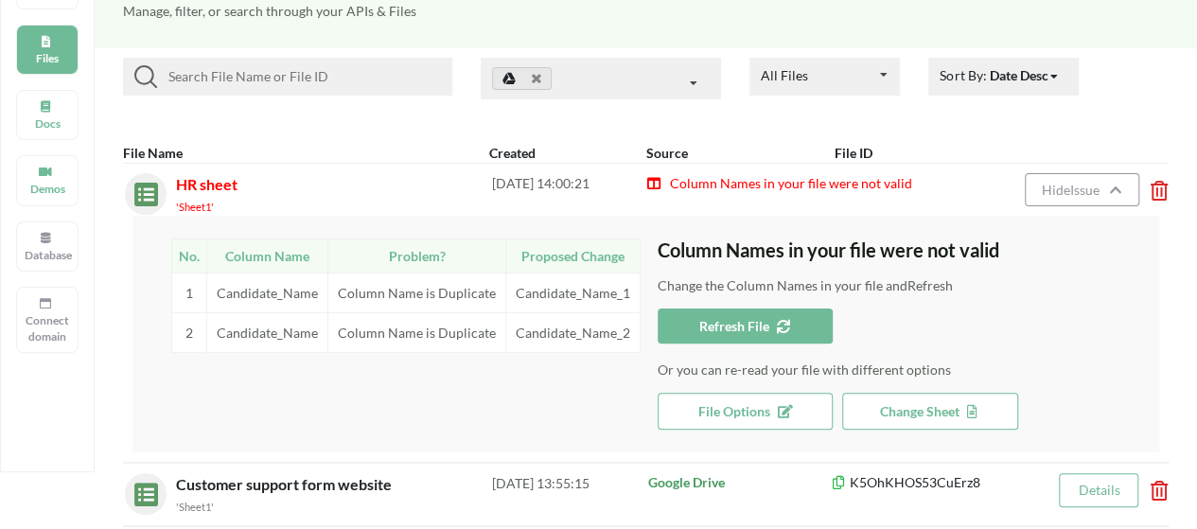
click at [823, 184] on span "Column Names in your file were not valid" at bounding box center [790, 183] width 244 height 16
click at [817, 203] on div "Column Names in your file were not valid" at bounding box center [800, 194] width 308 height 42
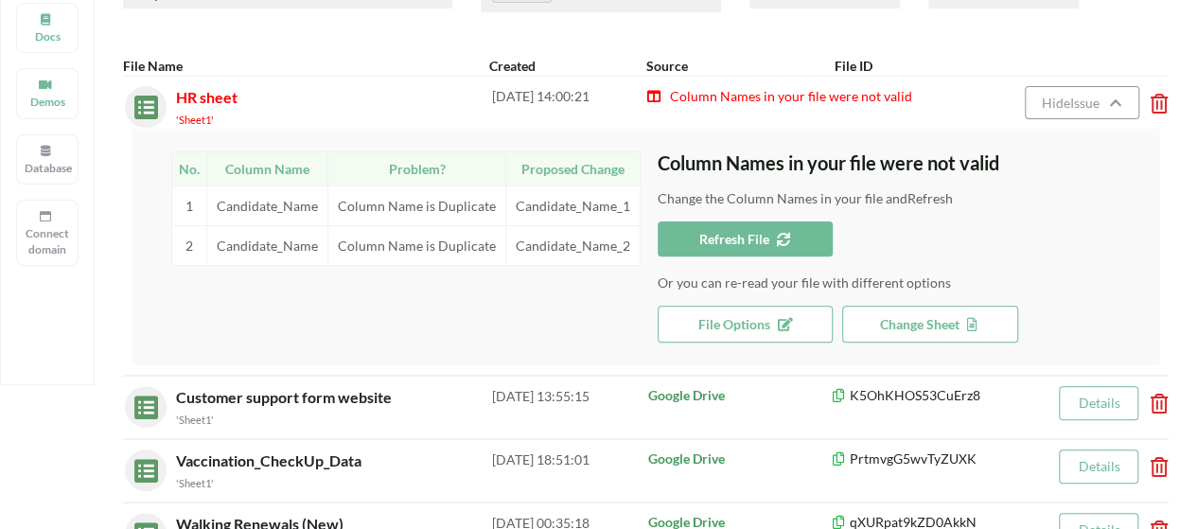
scroll to position [216, 0]
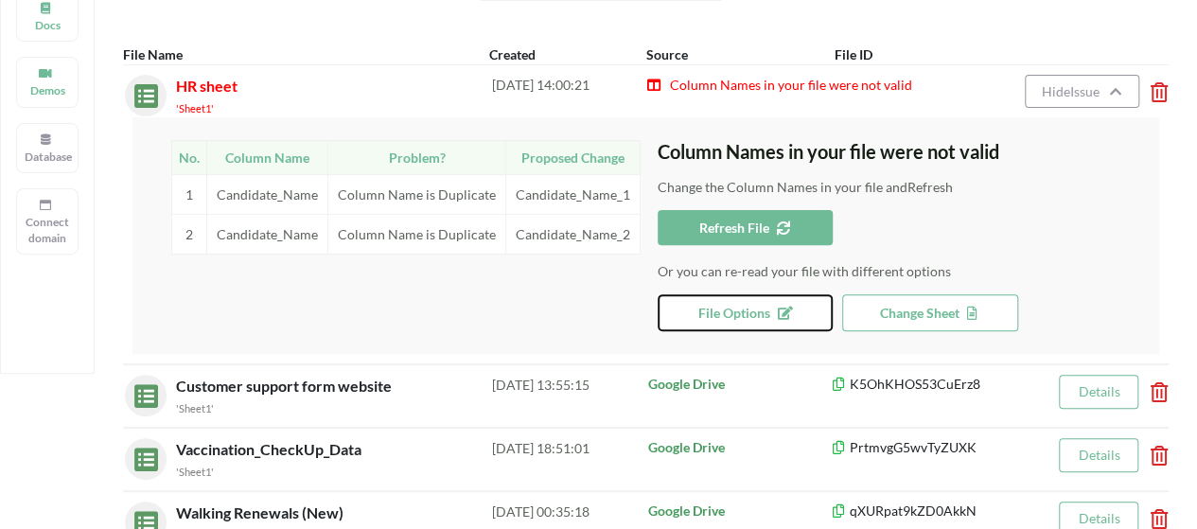
click at [786, 315] on icon at bounding box center [781, 310] width 16 height 13
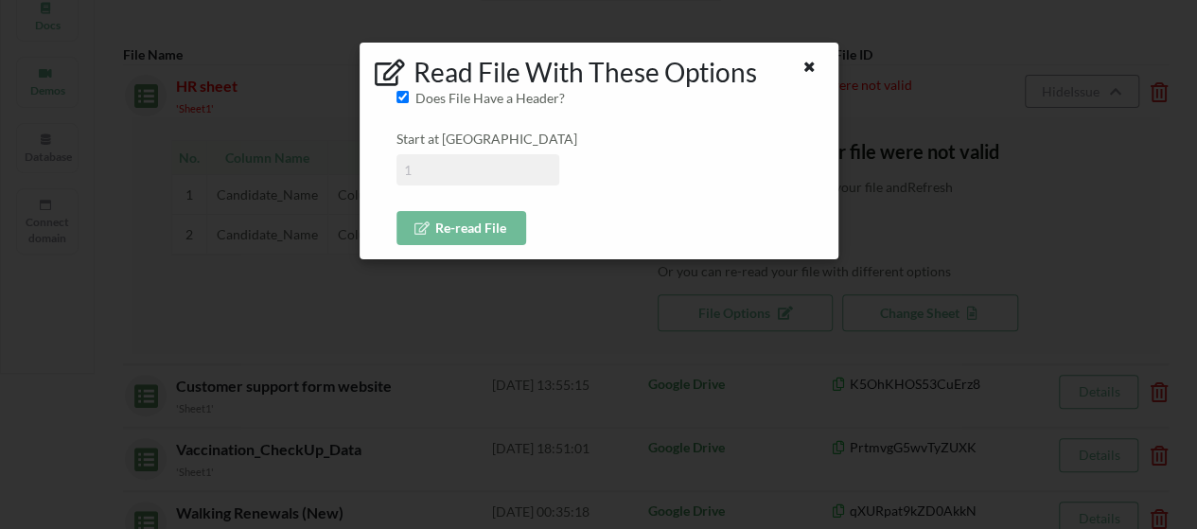
click at [505, 173] on input at bounding box center [477, 169] width 163 height 31
click at [497, 222] on button "Re-read File" at bounding box center [461, 228] width 130 height 34
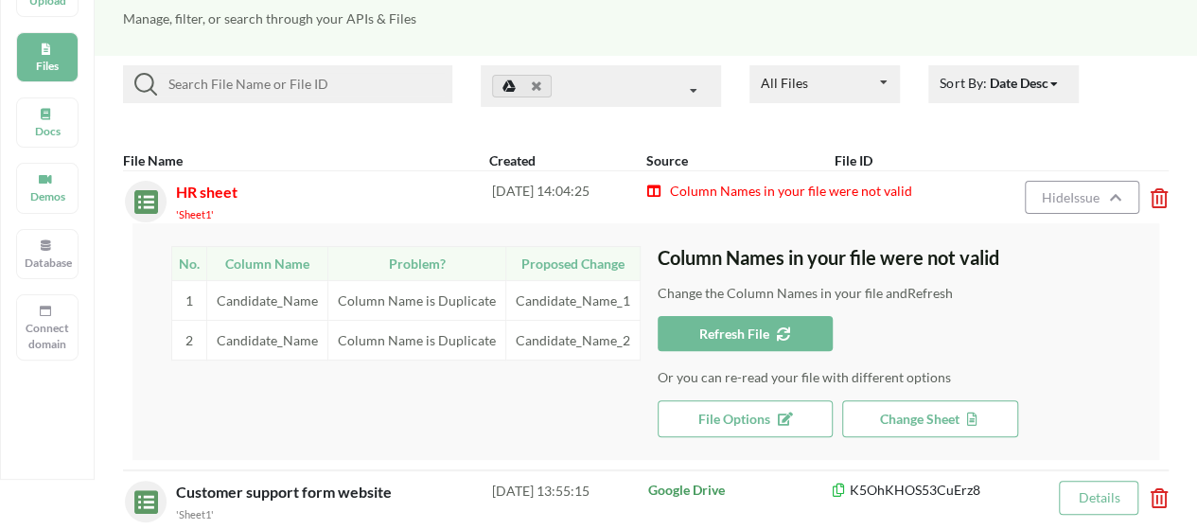
scroll to position [109, 0]
drag, startPoint x: 347, startPoint y: 299, endPoint x: 474, endPoint y: 306, distance: 126.9
click at [474, 306] on td "Column Name is Duplicate" at bounding box center [417, 301] width 178 height 40
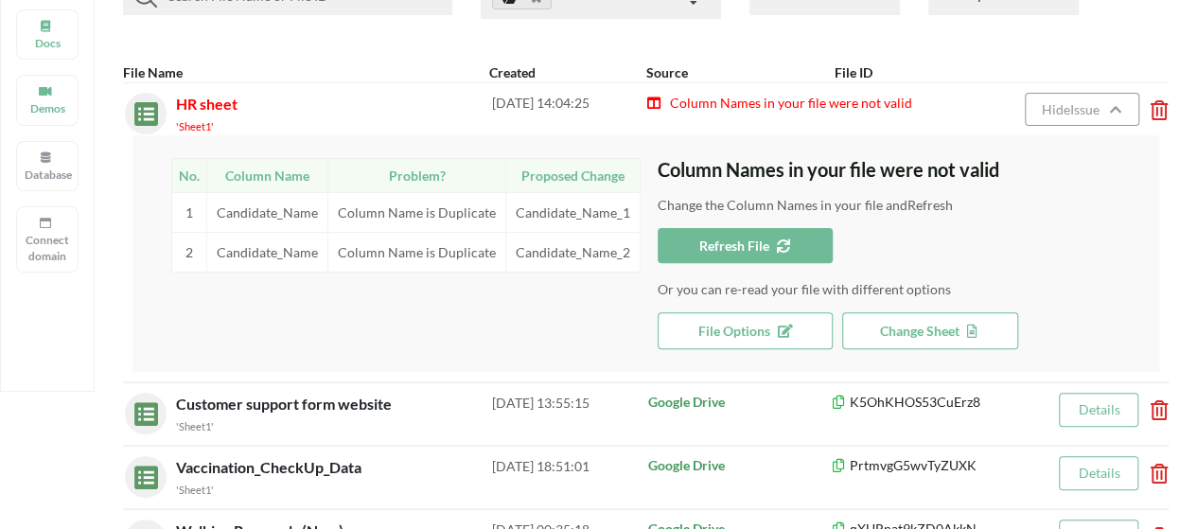
scroll to position [168, 0]
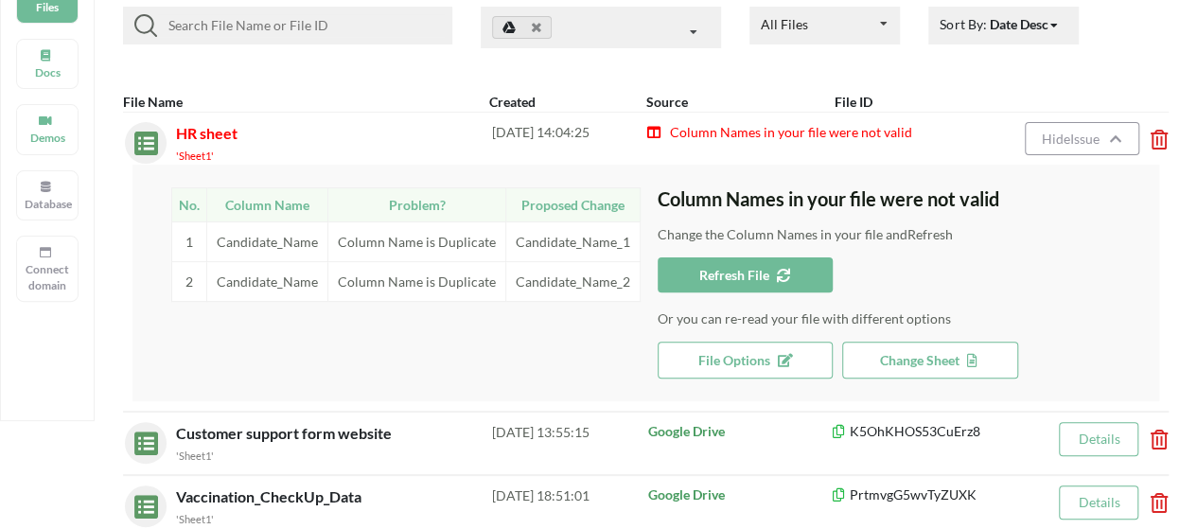
click at [917, 135] on div "Column Names in your file were not valid" at bounding box center [800, 143] width 308 height 42
click at [1061, 137] on span "Hide Issue" at bounding box center [1072, 139] width 63 height 16
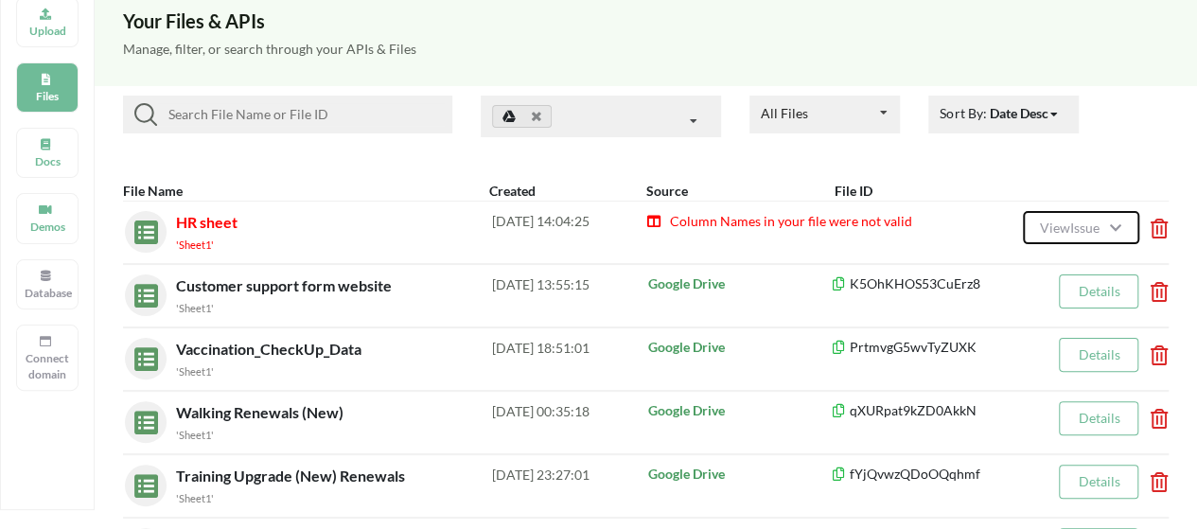
scroll to position [0, 0]
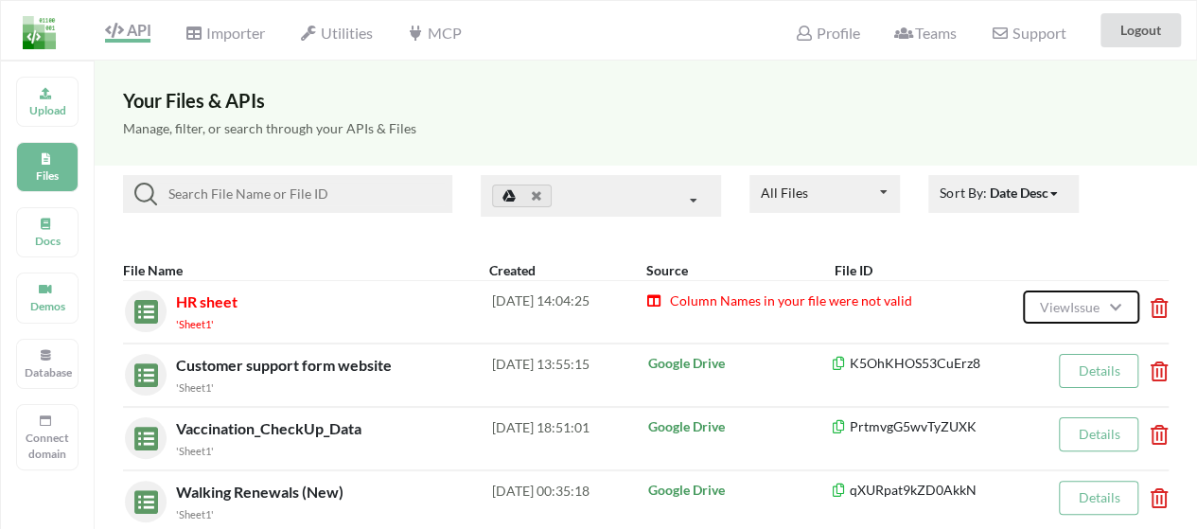
click at [1084, 309] on span "View Issue" at bounding box center [1071, 307] width 65 height 16
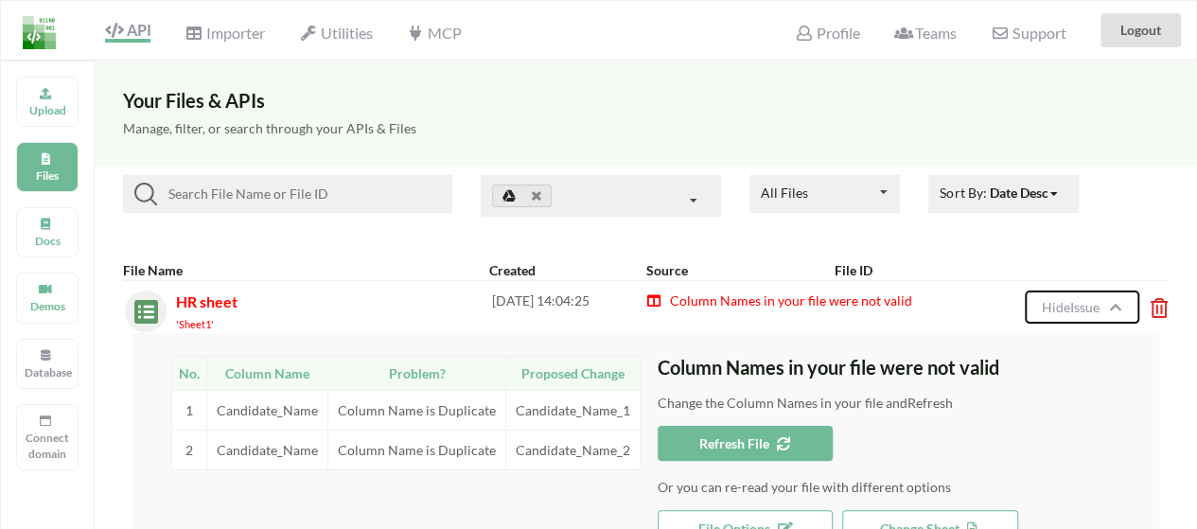
click at [1084, 309] on span "Hide Issue" at bounding box center [1072, 307] width 63 height 16
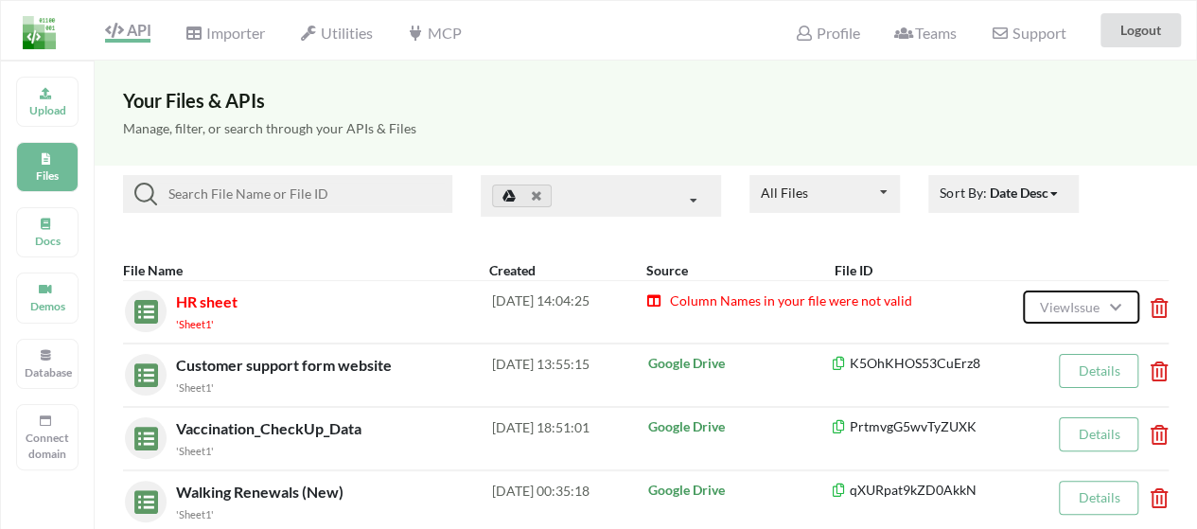
click at [1084, 309] on span "View Issue" at bounding box center [1071, 307] width 65 height 16
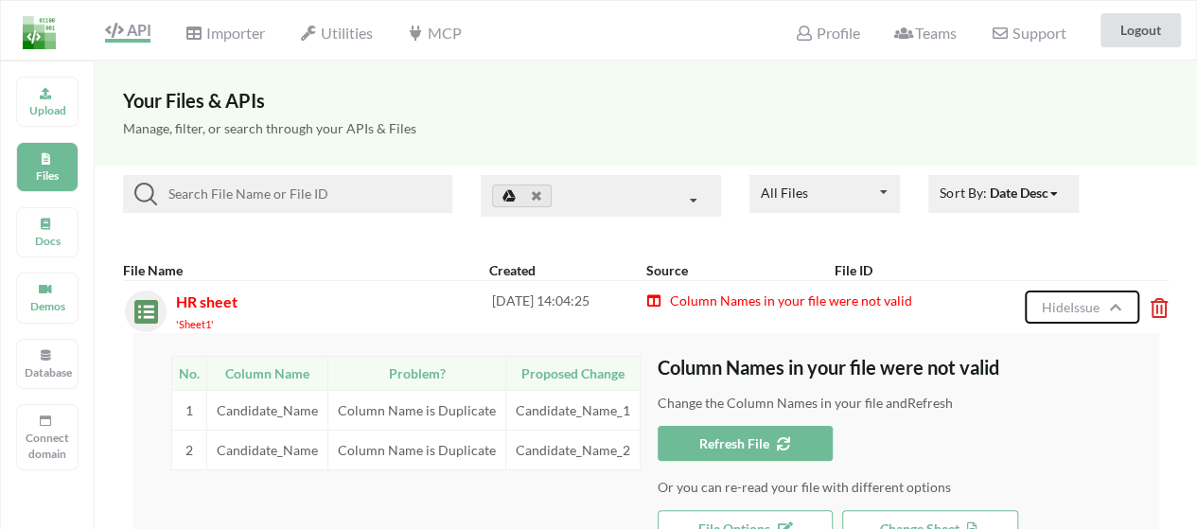
click at [1084, 309] on span "Hide Issue" at bounding box center [1072, 307] width 63 height 16
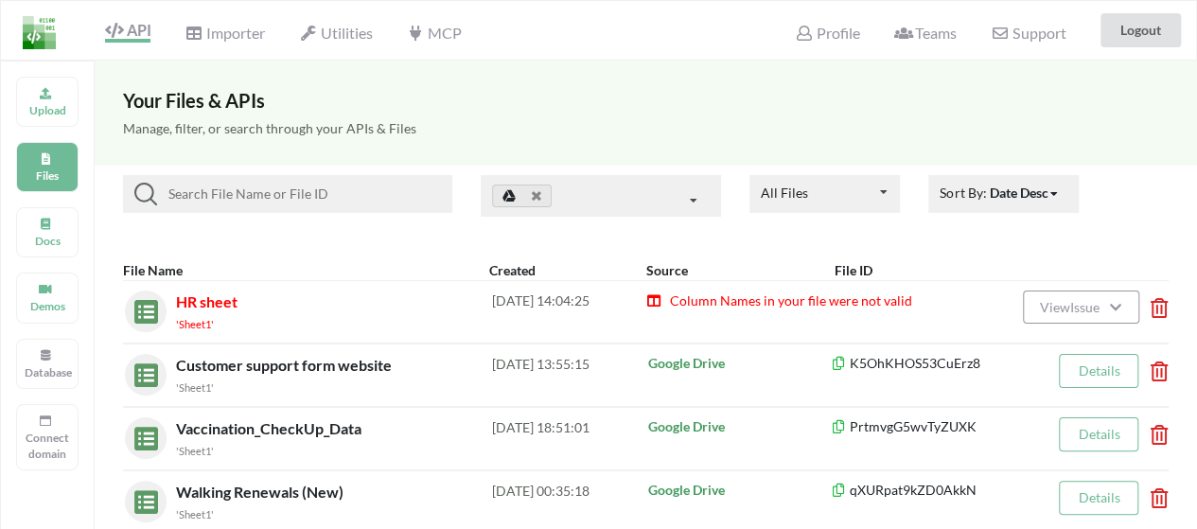
click at [800, 296] on span "Column Names in your file were not valid" at bounding box center [790, 300] width 244 height 16
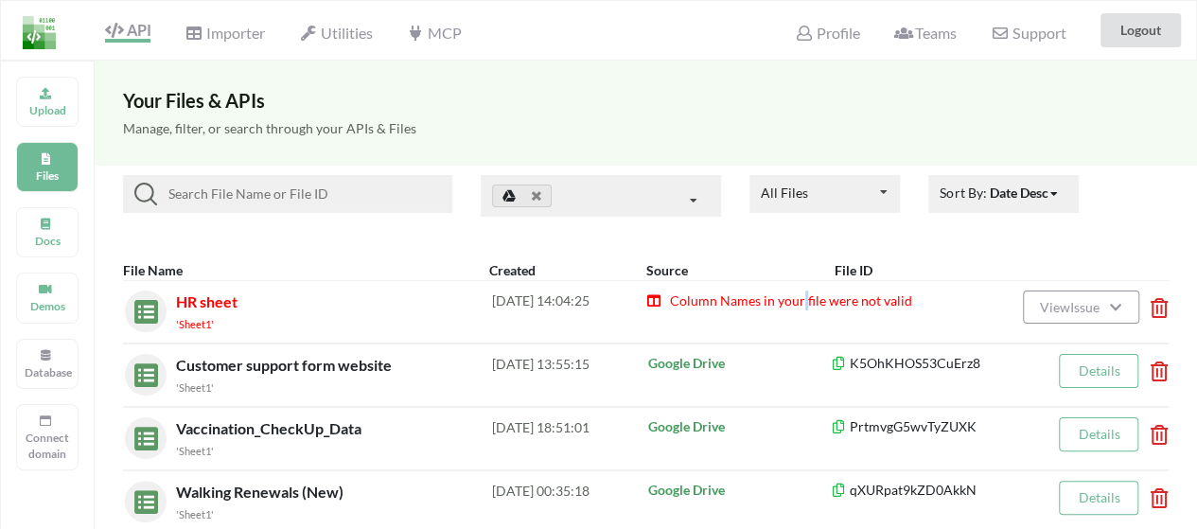
click at [800, 296] on span "Column Names in your file were not valid" at bounding box center [790, 300] width 244 height 16
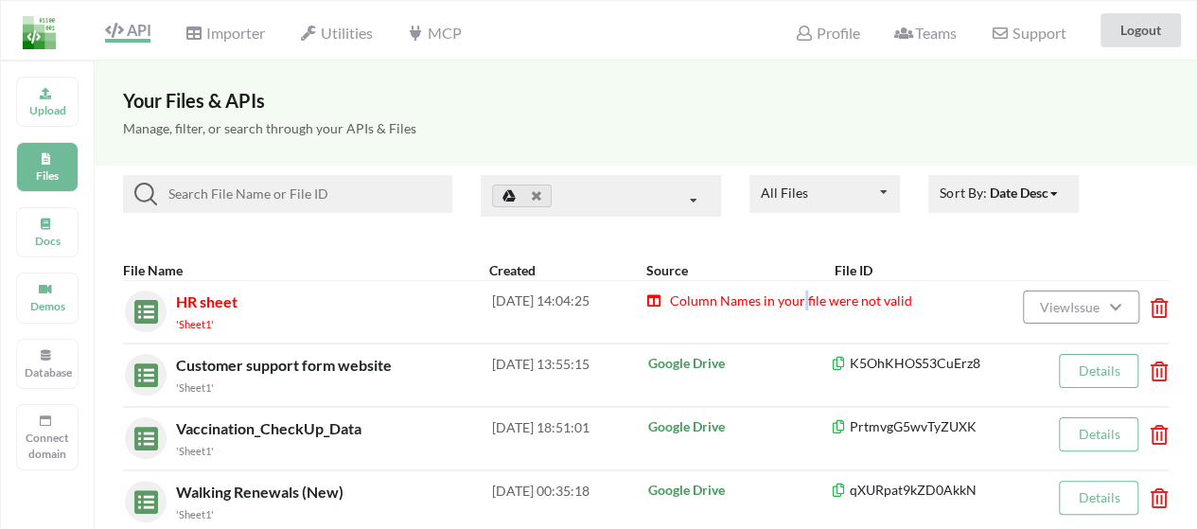
click at [800, 296] on span "Column Names in your file were not valid" at bounding box center [790, 300] width 244 height 16
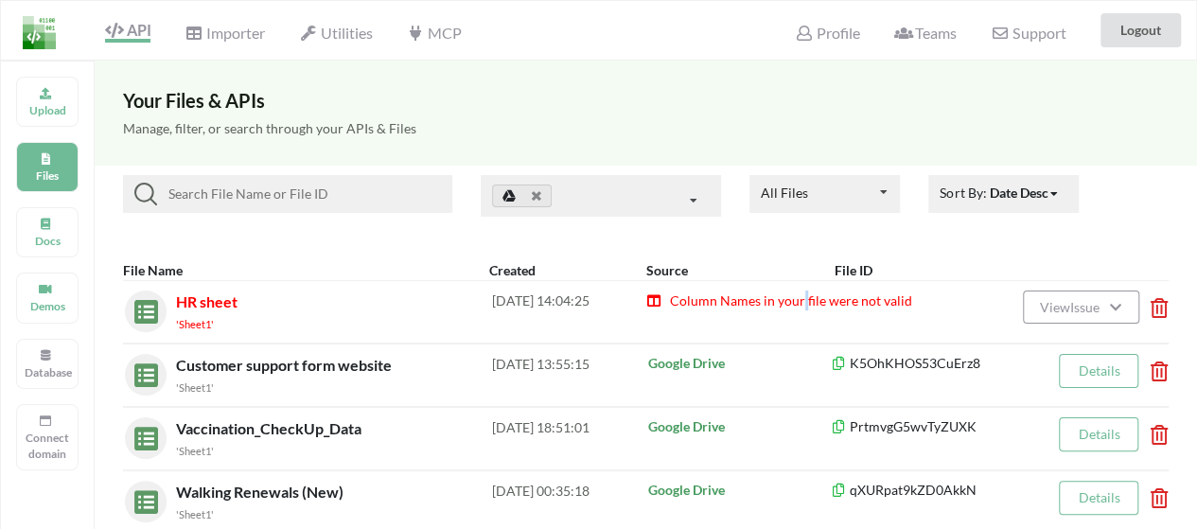
click at [800, 296] on span "Column Names in your file were not valid" at bounding box center [790, 300] width 244 height 16
click at [693, 202] on icon at bounding box center [693, 201] width 28 height 35
click at [719, 240] on div "All Files All Files Uploaded by you Shared with you Sort By: Date Desc Date Des…" at bounding box center [646, 208] width 1102 height 85
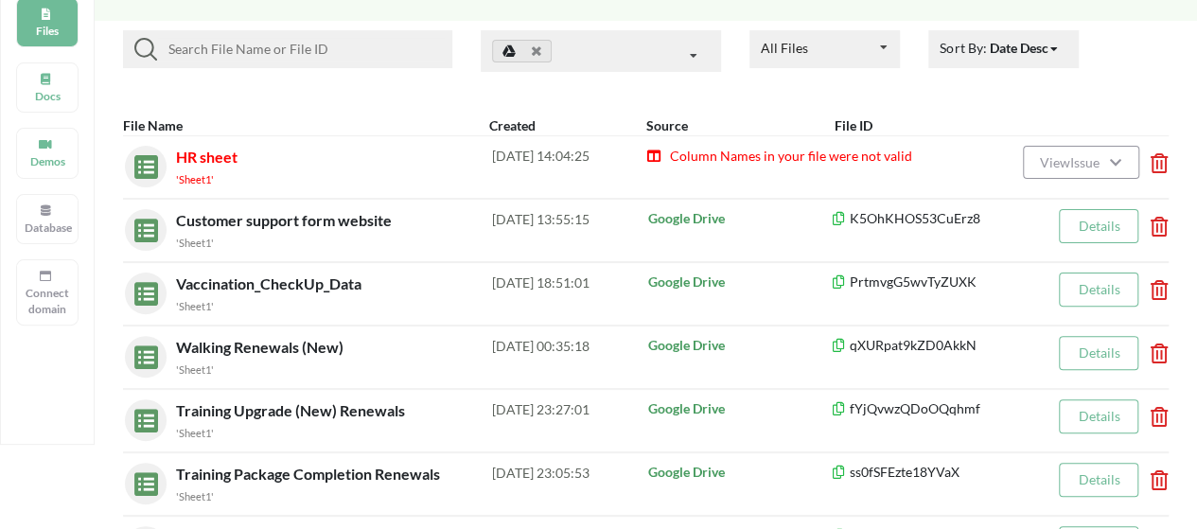
scroll to position [89, 0]
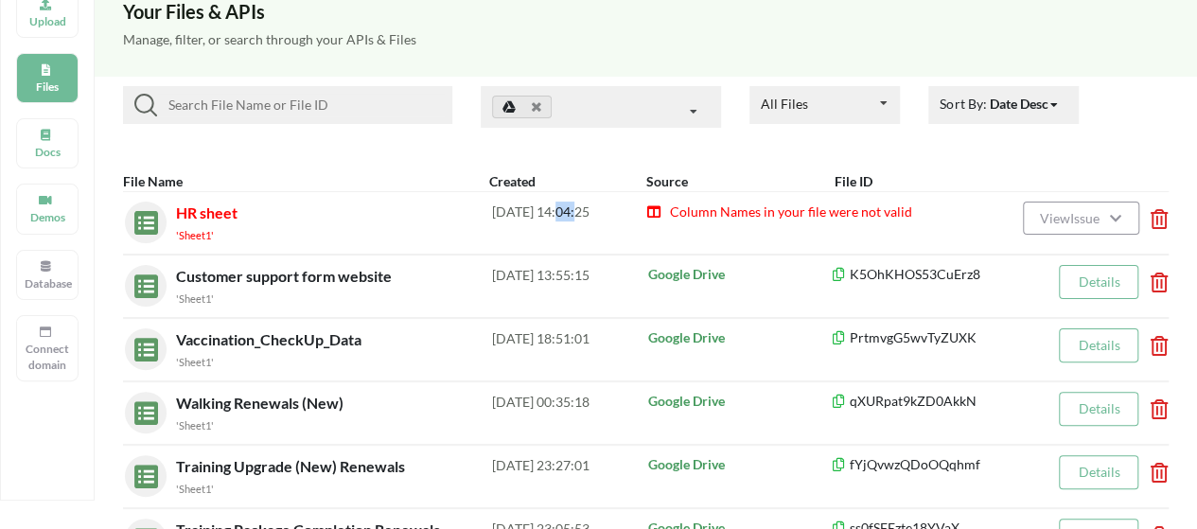
drag, startPoint x: 562, startPoint y: 206, endPoint x: 579, endPoint y: 224, distance: 24.8
click at [579, 224] on div "2025-09-22 14:04:25" at bounding box center [569, 222] width 154 height 42
click at [728, 211] on span "Column Names in your file were not valid" at bounding box center [790, 211] width 244 height 16
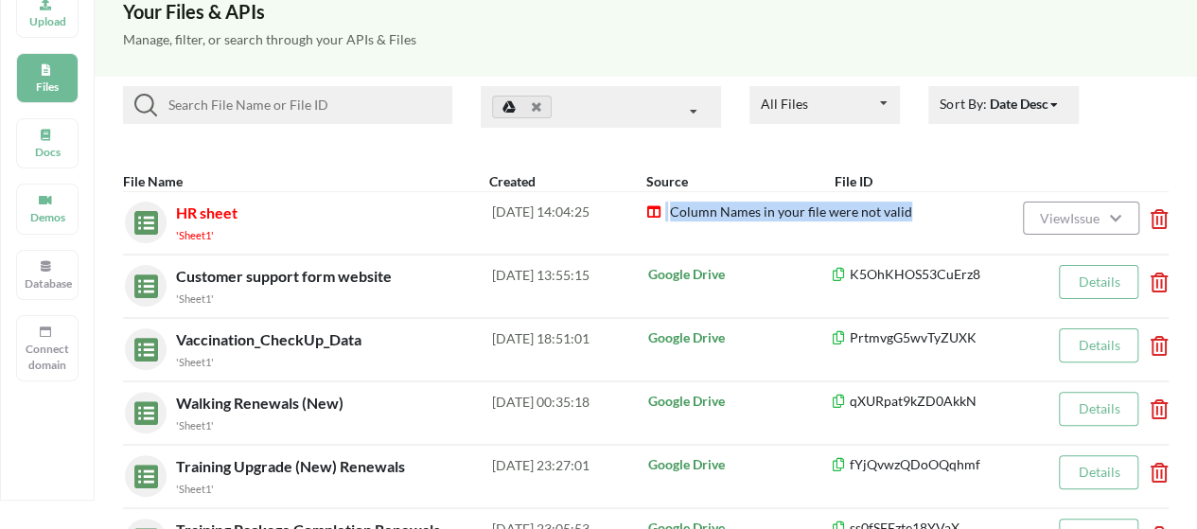
click at [728, 211] on span "Column Names in your file were not valid" at bounding box center [790, 211] width 244 height 16
click at [199, 218] on span "HR sheet" at bounding box center [206, 212] width 61 height 18
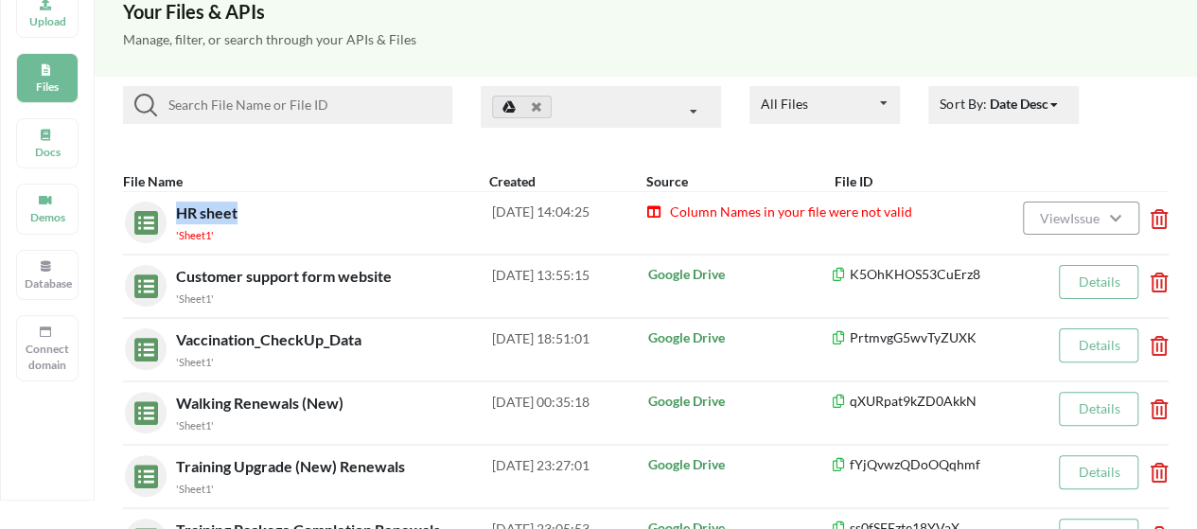
click at [199, 218] on span "HR sheet" at bounding box center [206, 212] width 61 height 18
click at [237, 222] on div "HR sheet 'Sheet1'" at bounding box center [334, 222] width 316 height 43
click at [1064, 225] on button "View Issue" at bounding box center [1080, 217] width 115 height 33
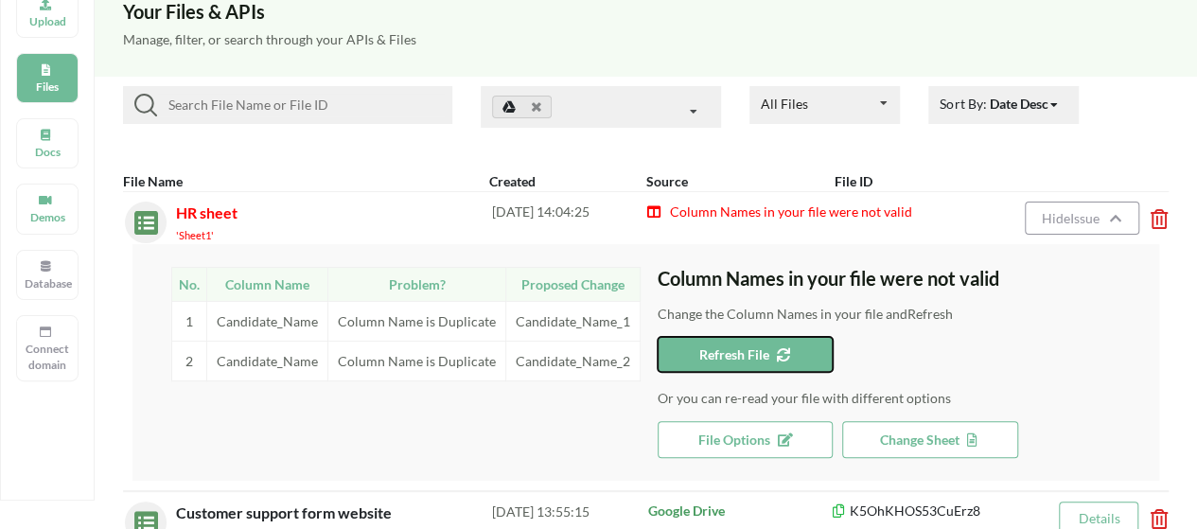
click at [734, 351] on span "Refresh File" at bounding box center [745, 354] width 92 height 16
click at [725, 354] on span "Refresh File" at bounding box center [745, 354] width 92 height 16
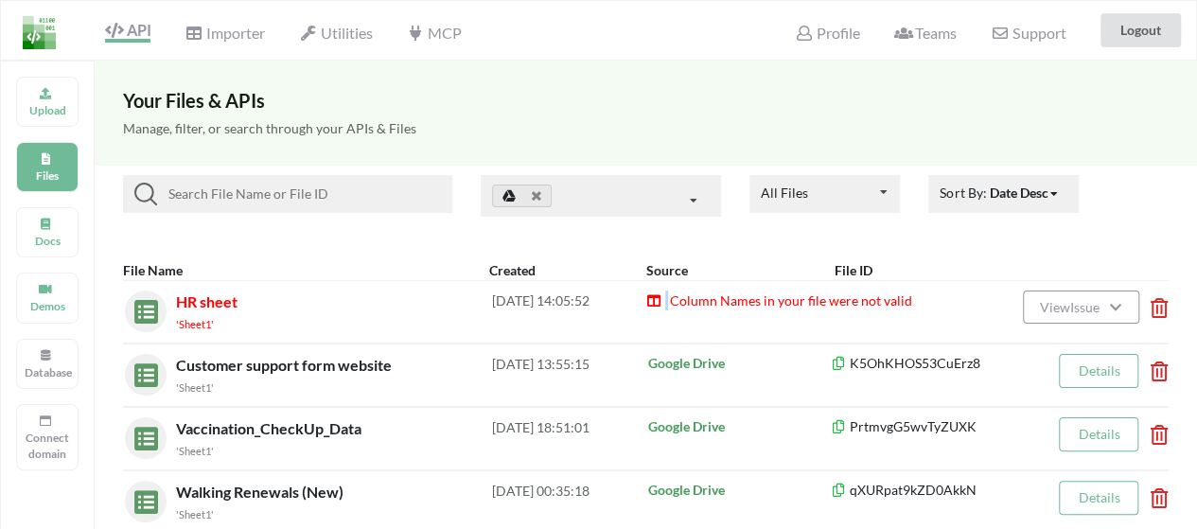
drag, startPoint x: 669, startPoint y: 298, endPoint x: 662, endPoint y: 283, distance: 16.5
click at [662, 283] on div "HR sheet 'Sheet1' [DATE] 14:05:52 Column Names in your file were not valid View…" at bounding box center [645, 311] width 1045 height 63
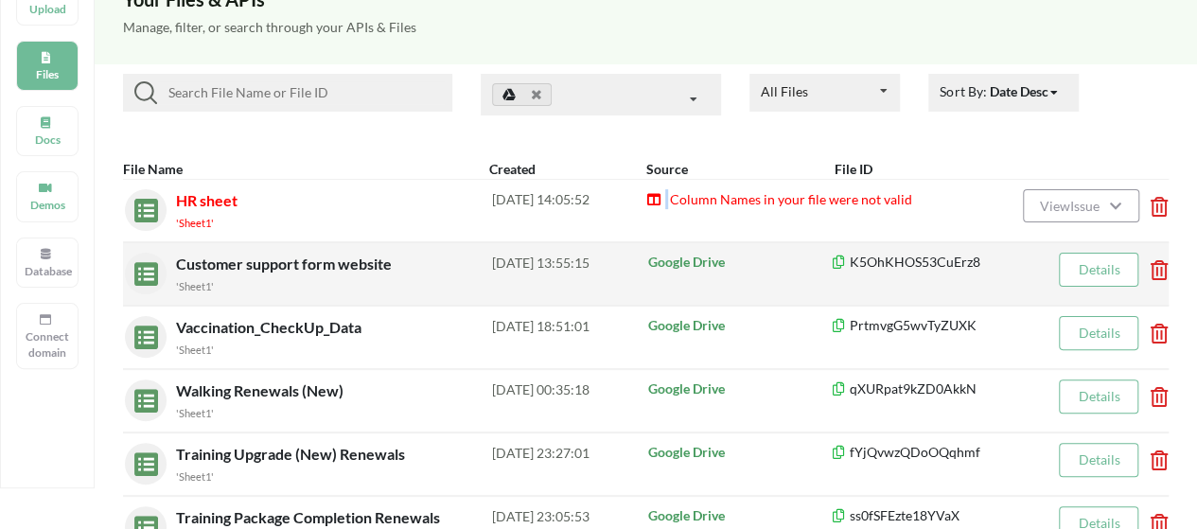
scroll to position [98, 0]
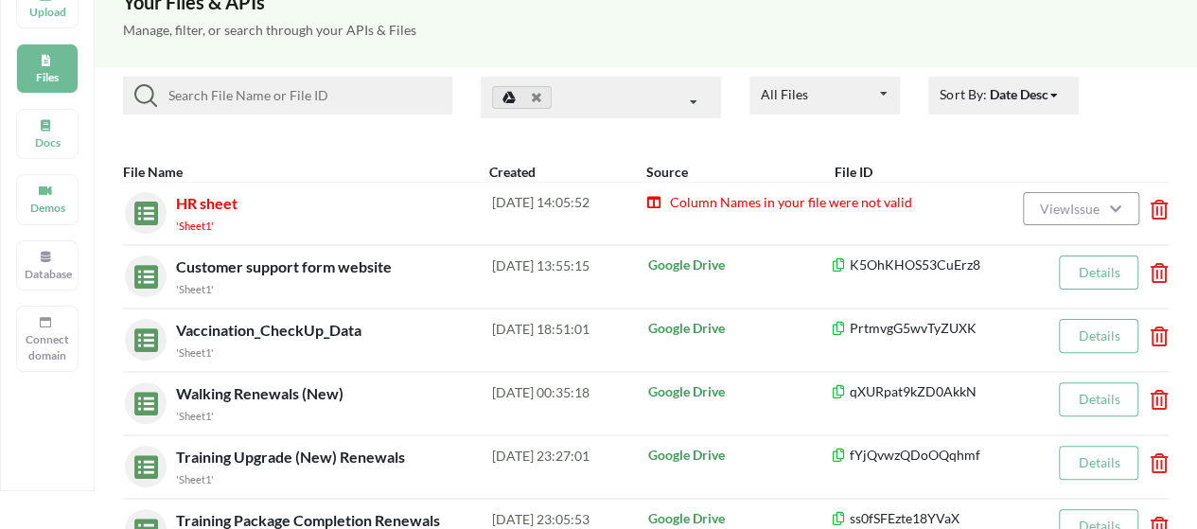
click at [781, 205] on span "Column Names in your file were not valid" at bounding box center [790, 202] width 244 height 16
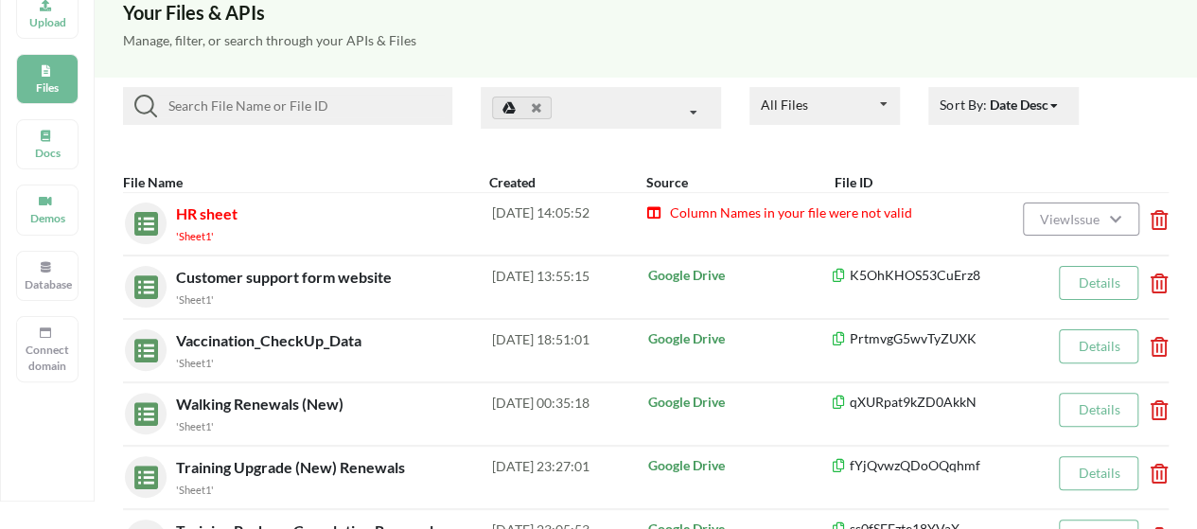
scroll to position [0, 0]
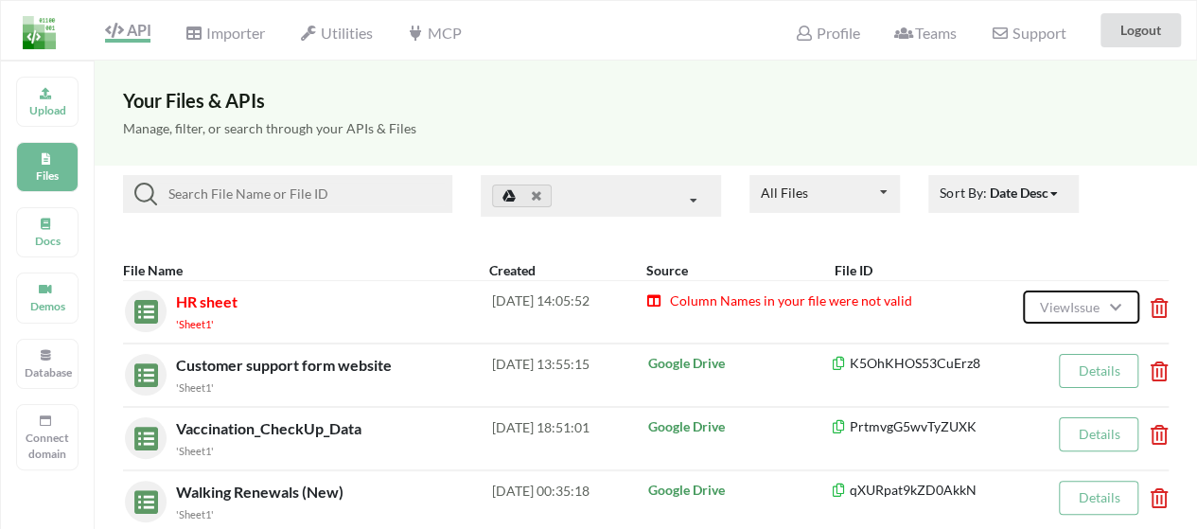
click at [1094, 309] on span "View Issue" at bounding box center [1071, 307] width 65 height 16
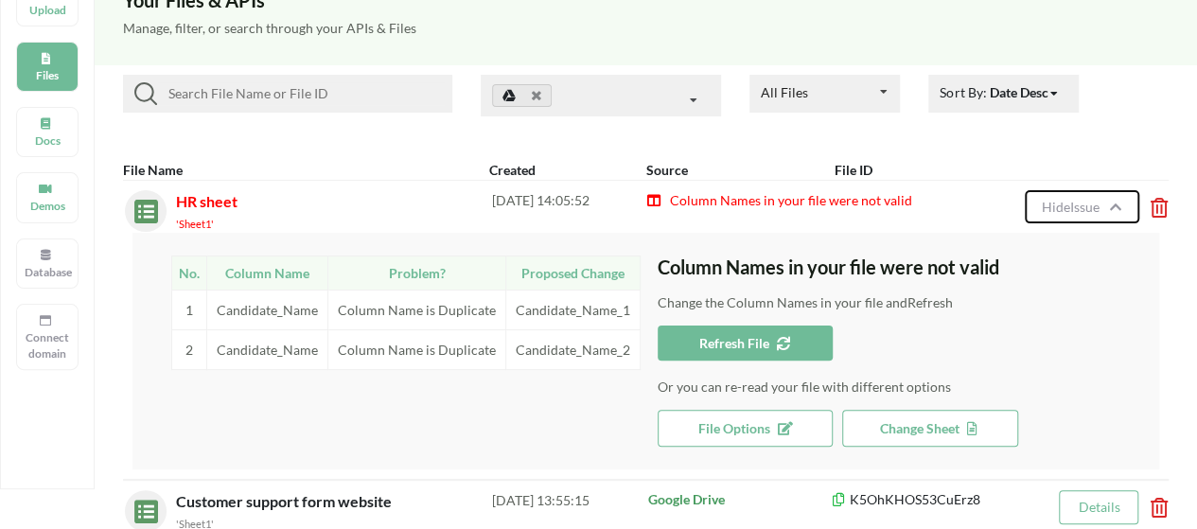
scroll to position [98, 0]
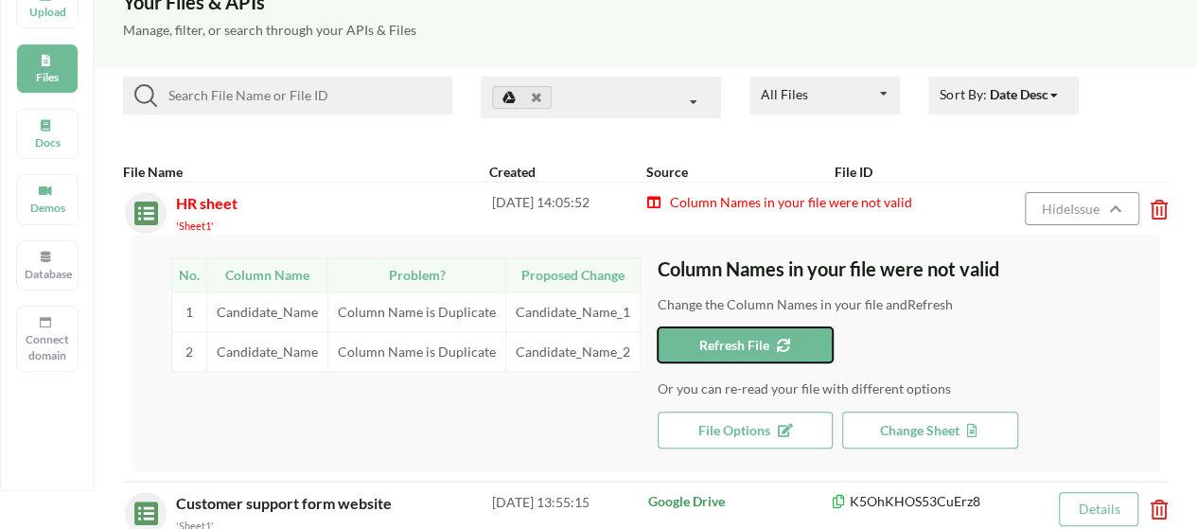
click at [755, 356] on button "Refresh File" at bounding box center [745, 344] width 176 height 35
click at [772, 352] on button "Refresh File" at bounding box center [745, 344] width 176 height 35
